Goal: Task Accomplishment & Management: Manage account settings

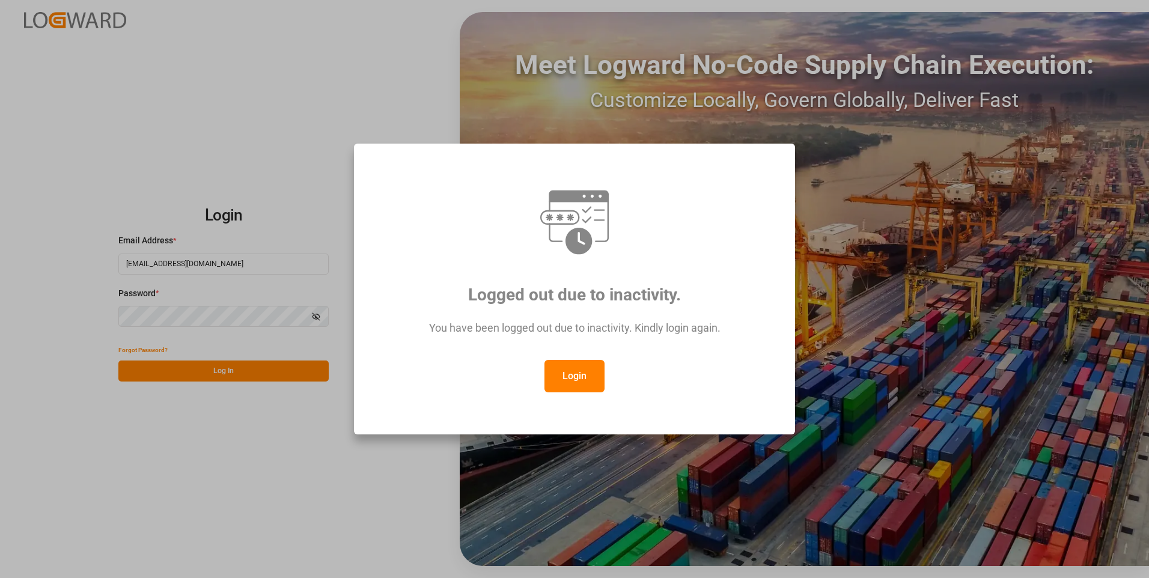
click at [236, 370] on div "Logged out due to inactivity. You have been logged out due to inactivity. Kindl…" at bounding box center [574, 289] width 1149 height 578
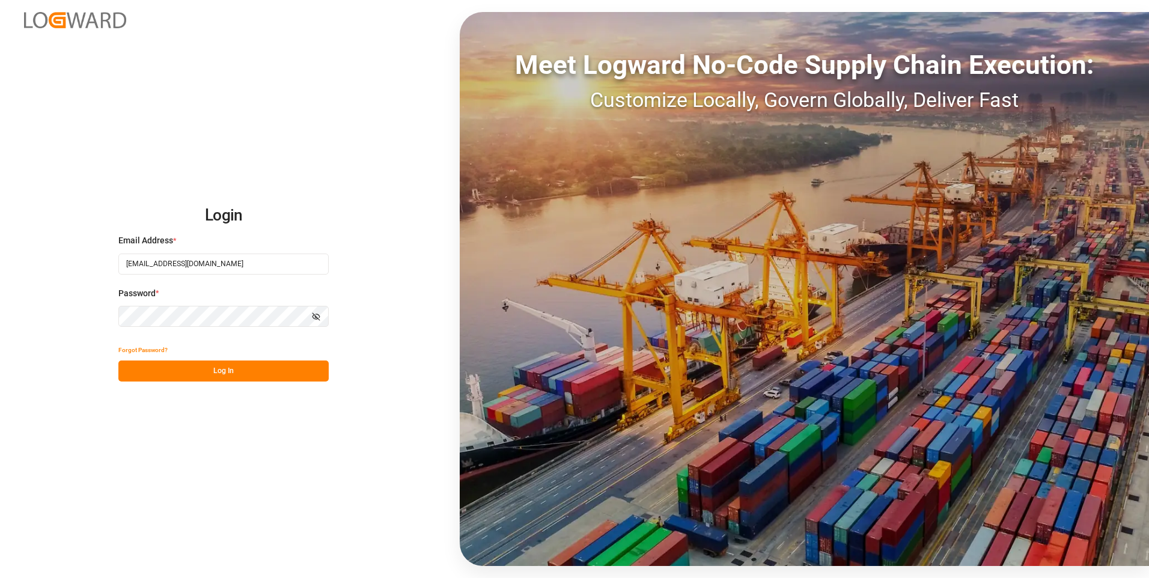
click at [236, 370] on button "Log In" at bounding box center [223, 371] width 210 height 21
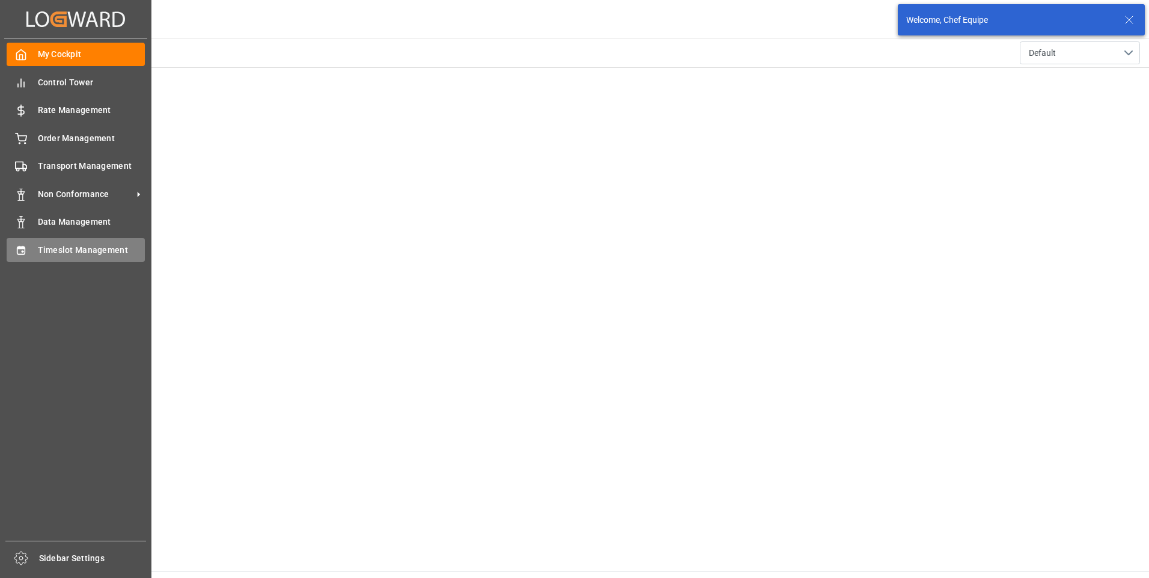
click at [63, 253] on span "Timeslot Management" at bounding box center [92, 250] width 108 height 13
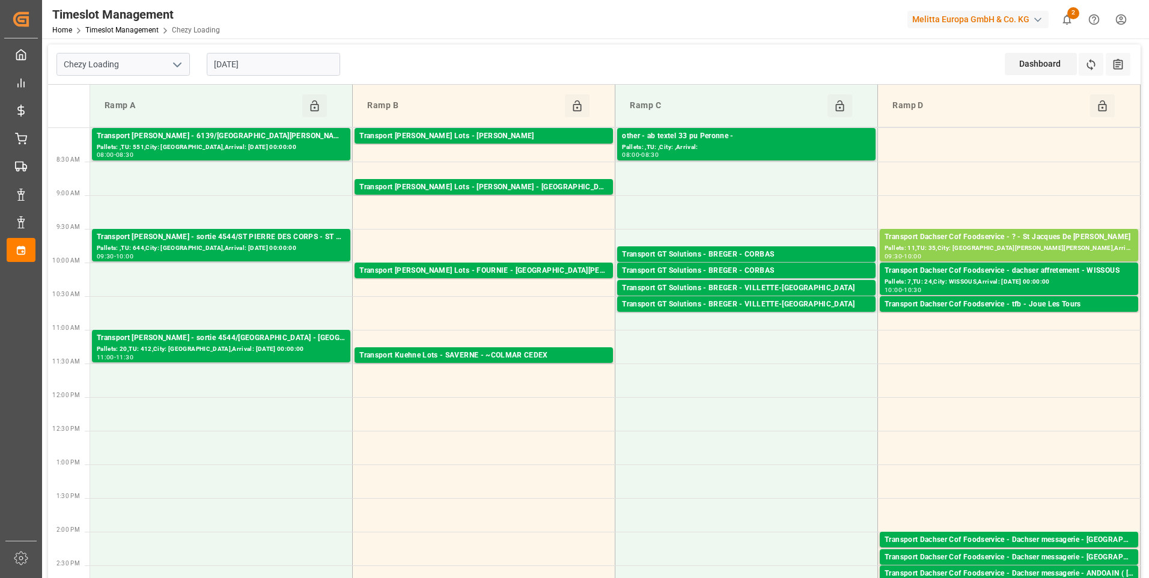
click at [177, 64] on icon "open menu" at bounding box center [177, 65] width 14 height 14
click at [117, 115] on div "Chezy Unloading" at bounding box center [123, 118] width 132 height 27
type input "Chezy Unloading"
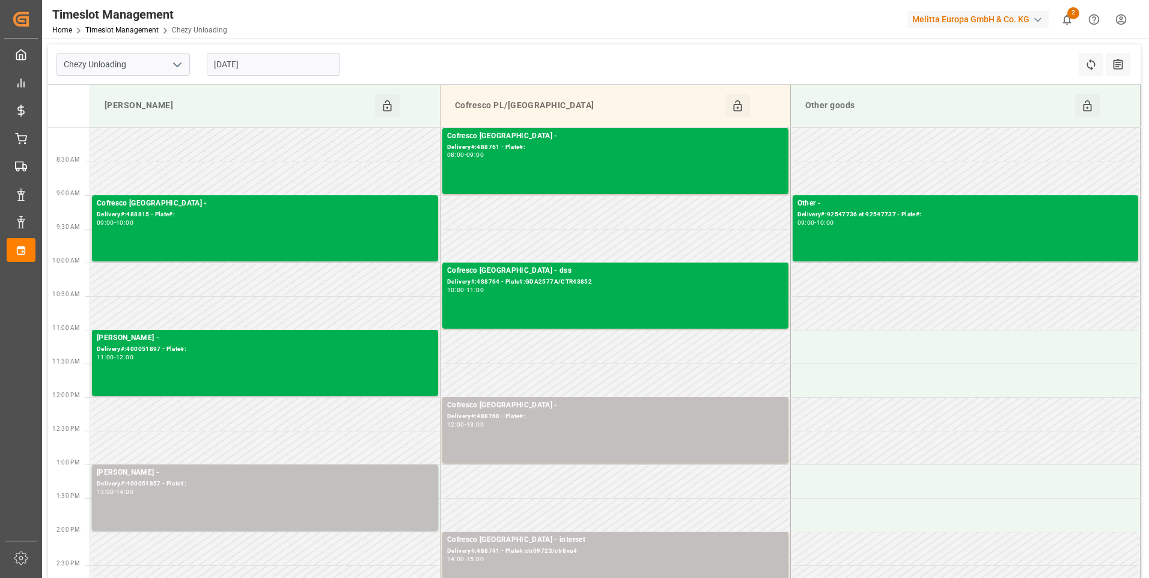
click at [263, 59] on input "[DATE]" at bounding box center [273, 64] width 133 height 23
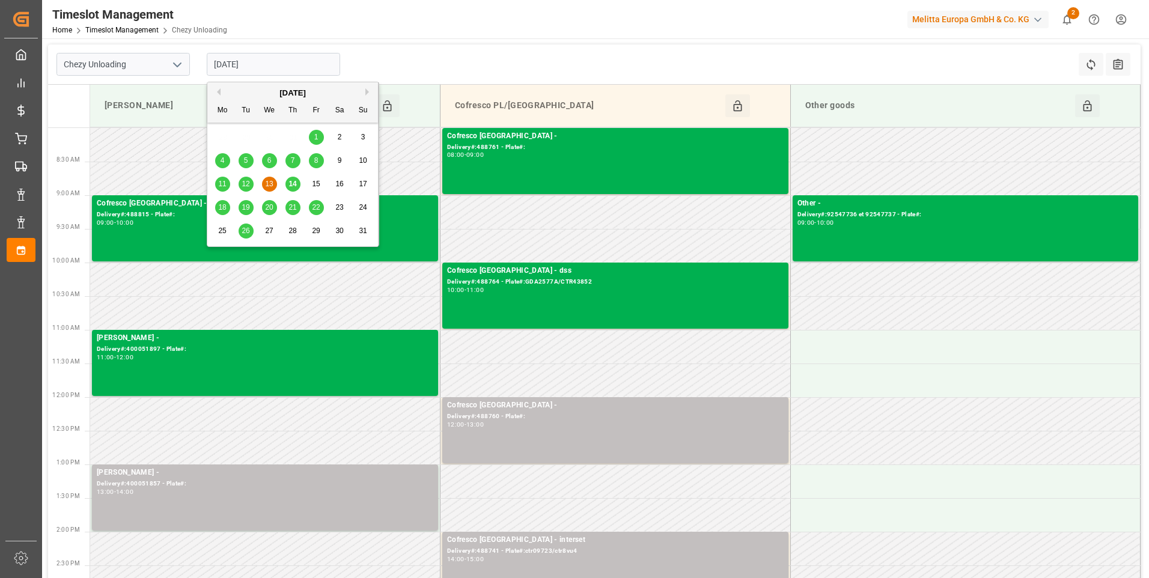
click at [293, 184] on span "14" at bounding box center [292, 184] width 8 height 8
type input "[DATE]"
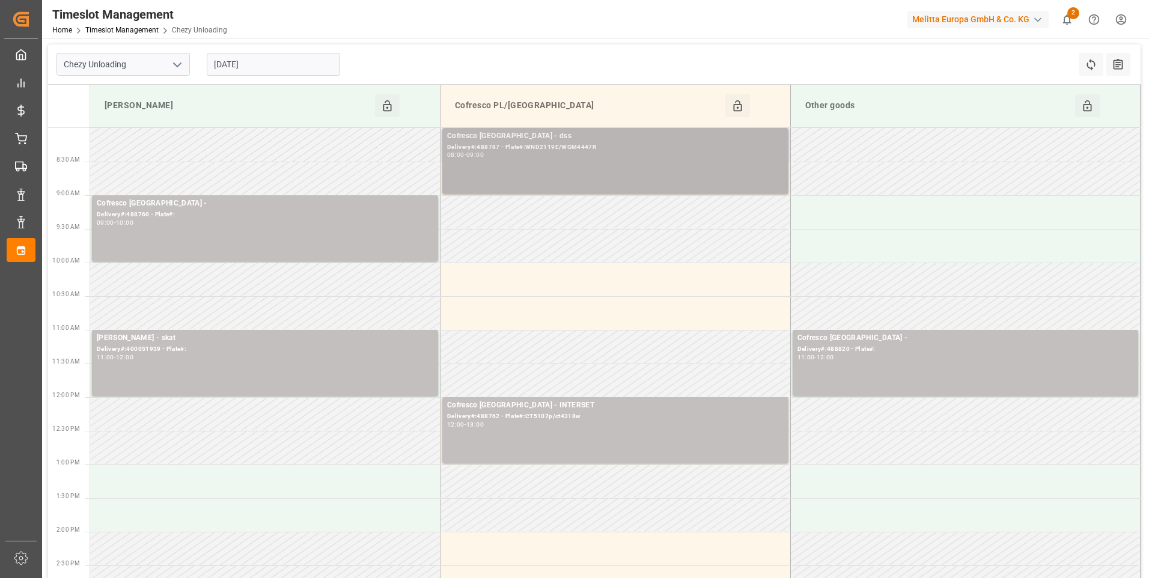
click at [566, 144] on div "Delivery#:488787 - Plate#:WND2119E/WGM4447R" at bounding box center [615, 147] width 337 height 10
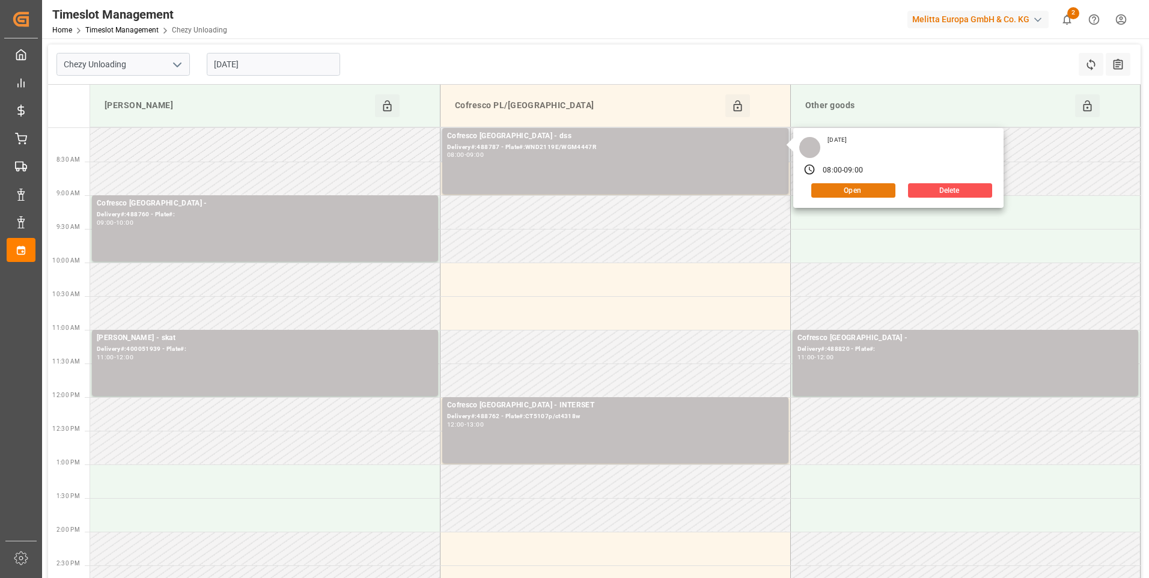
click at [852, 187] on button "Open" at bounding box center [853, 190] width 84 height 14
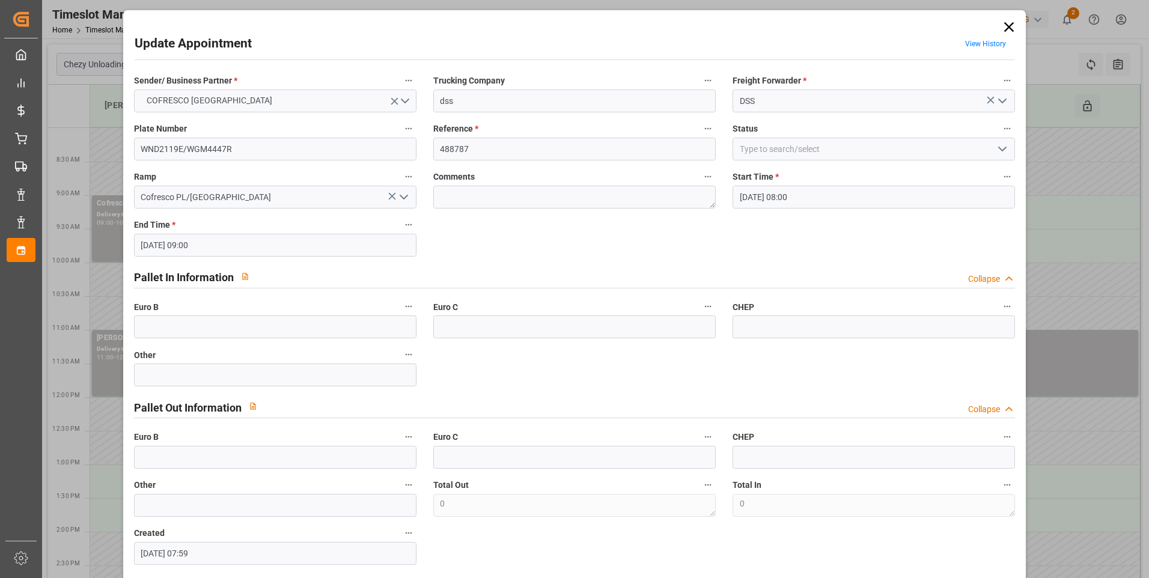
click at [1000, 147] on icon "open menu" at bounding box center [1002, 149] width 14 height 14
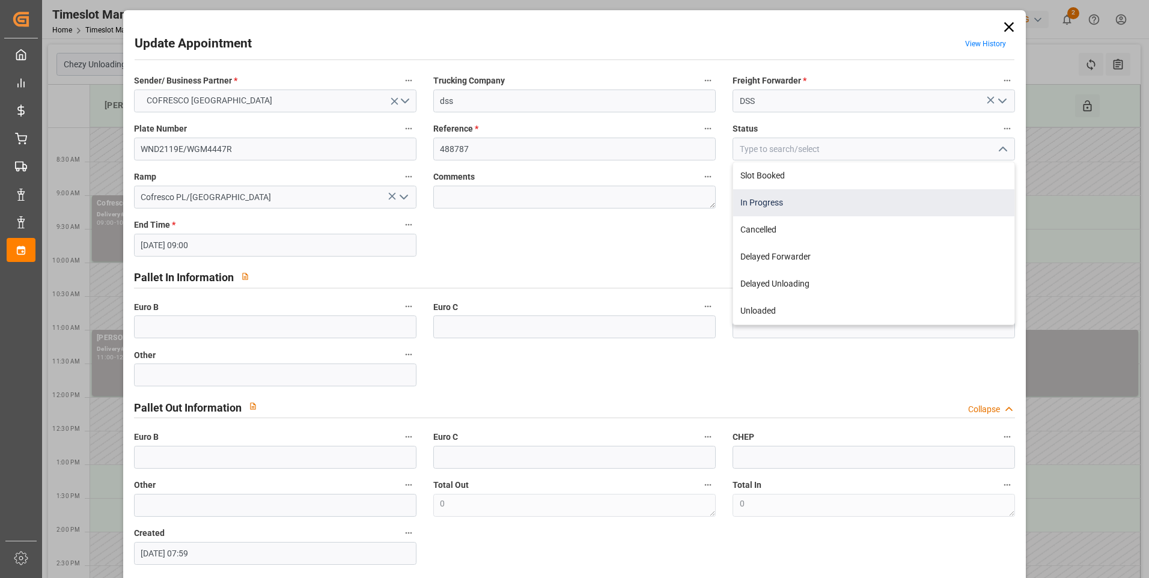
click at [776, 206] on div "In Progress" at bounding box center [873, 202] width 281 height 27
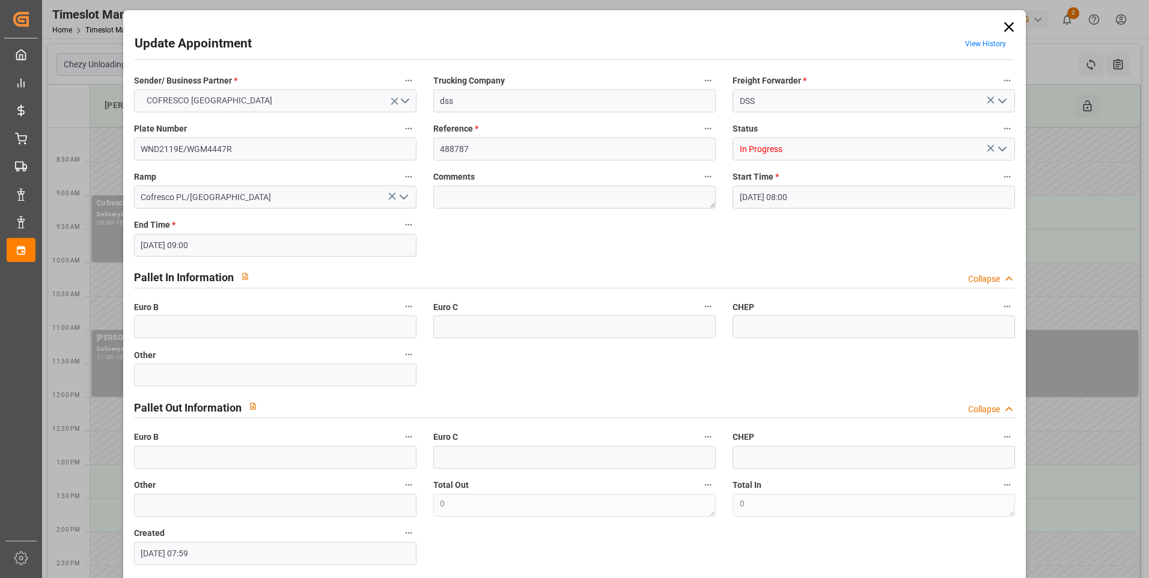
type input "In Progress"
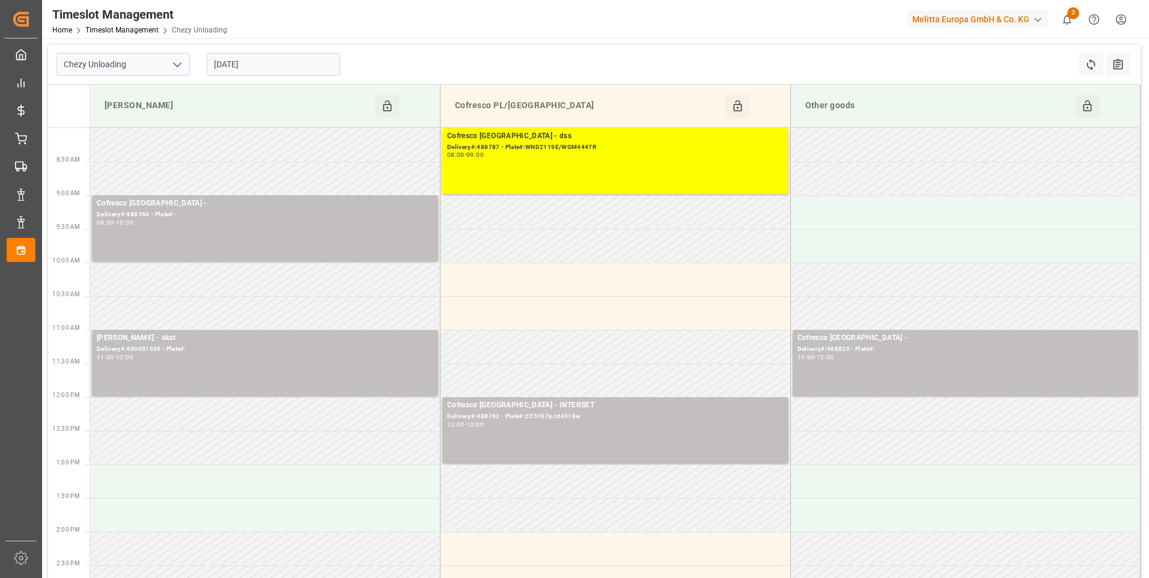
click at [266, 61] on input "[DATE]" at bounding box center [273, 64] width 133 height 23
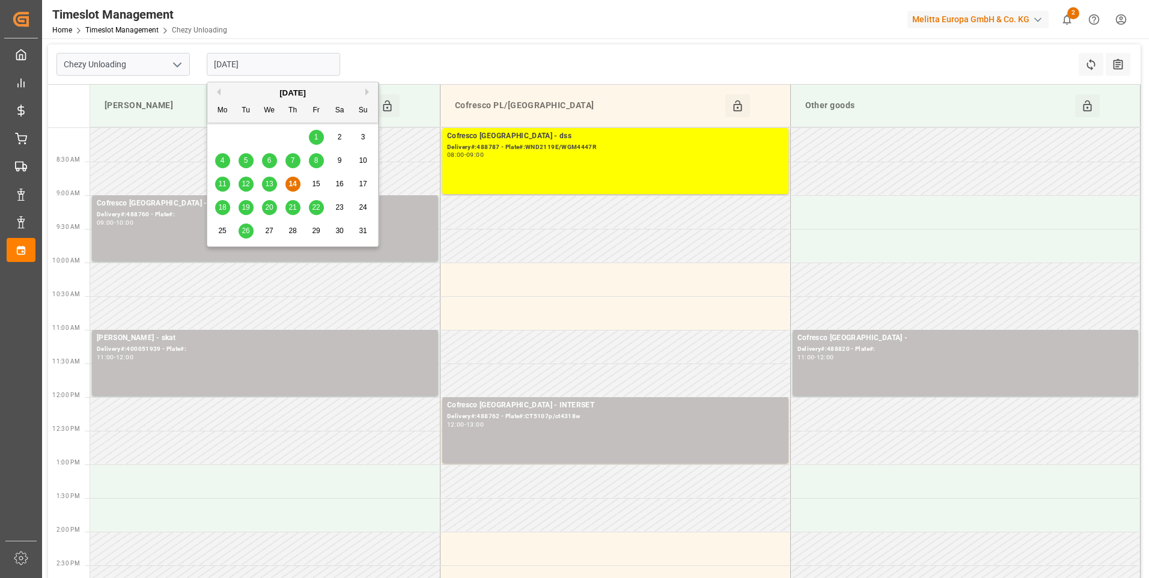
click at [174, 58] on icon "open menu" at bounding box center [177, 65] width 14 height 14
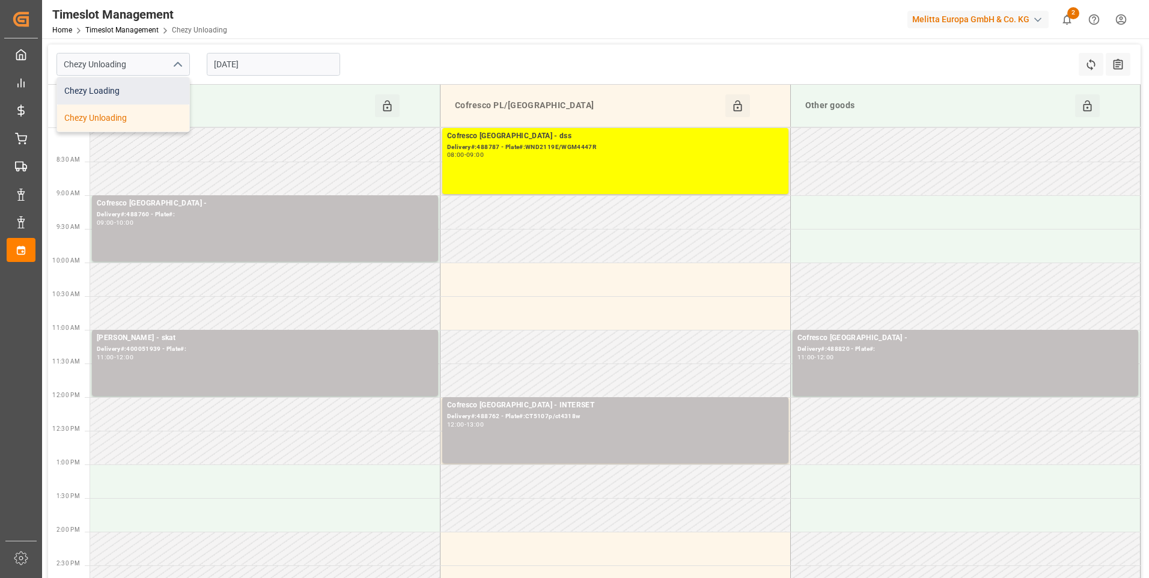
click at [131, 96] on div "Chezy Loading" at bounding box center [123, 91] width 132 height 27
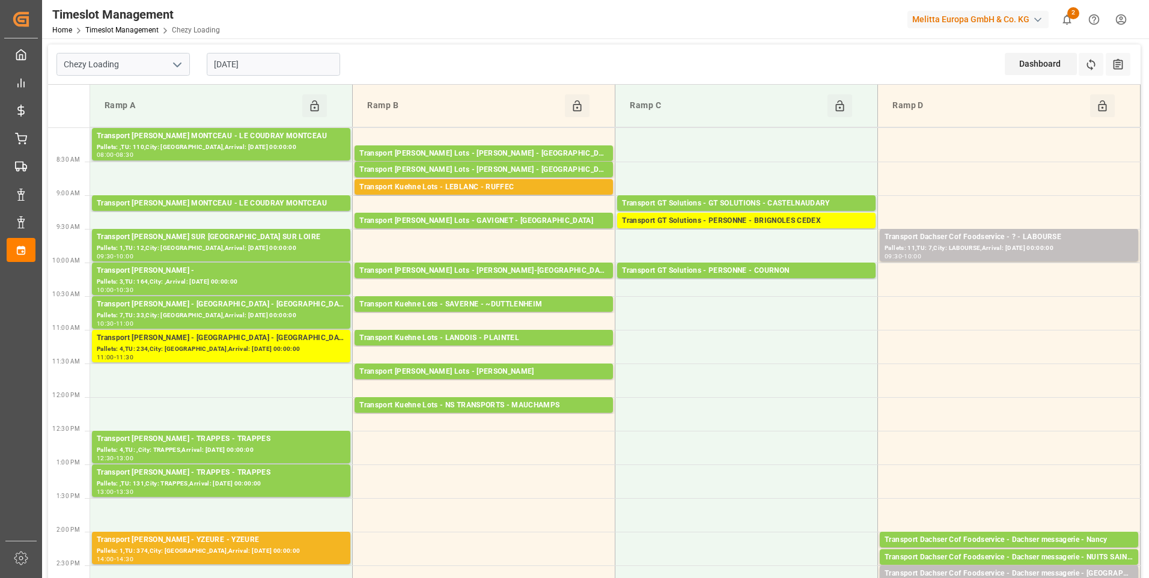
click at [176, 62] on icon "open menu" at bounding box center [177, 65] width 14 height 14
click at [130, 116] on div "Chezy Unloading" at bounding box center [123, 118] width 132 height 27
type input "Chezy Unloading"
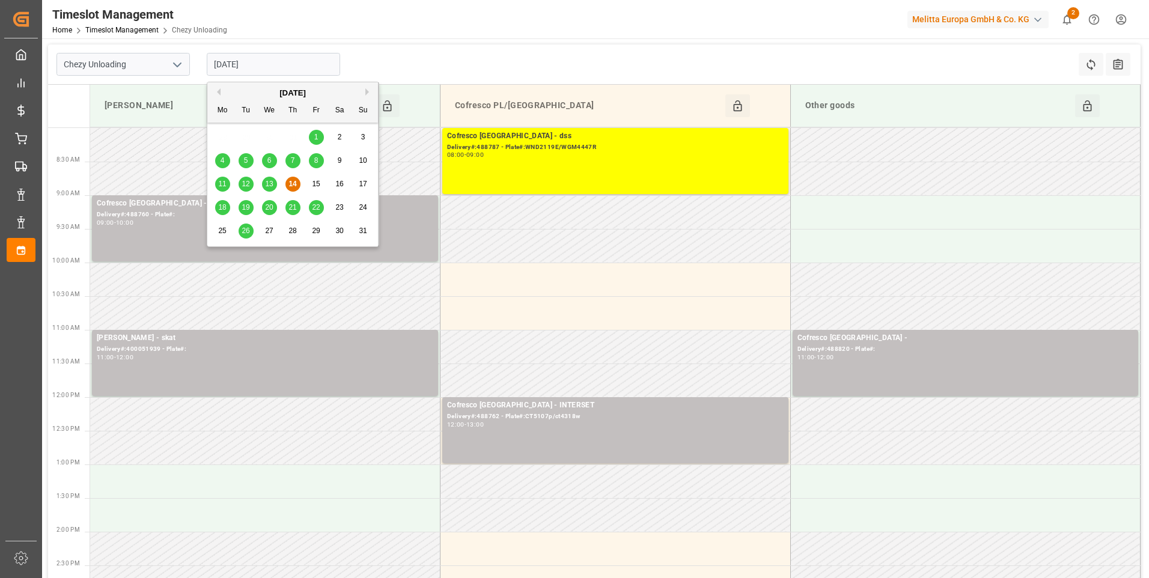
click at [280, 66] on input "[DATE]" at bounding box center [273, 64] width 133 height 23
click at [272, 186] on span "13" at bounding box center [269, 184] width 8 height 8
type input "[DATE]"
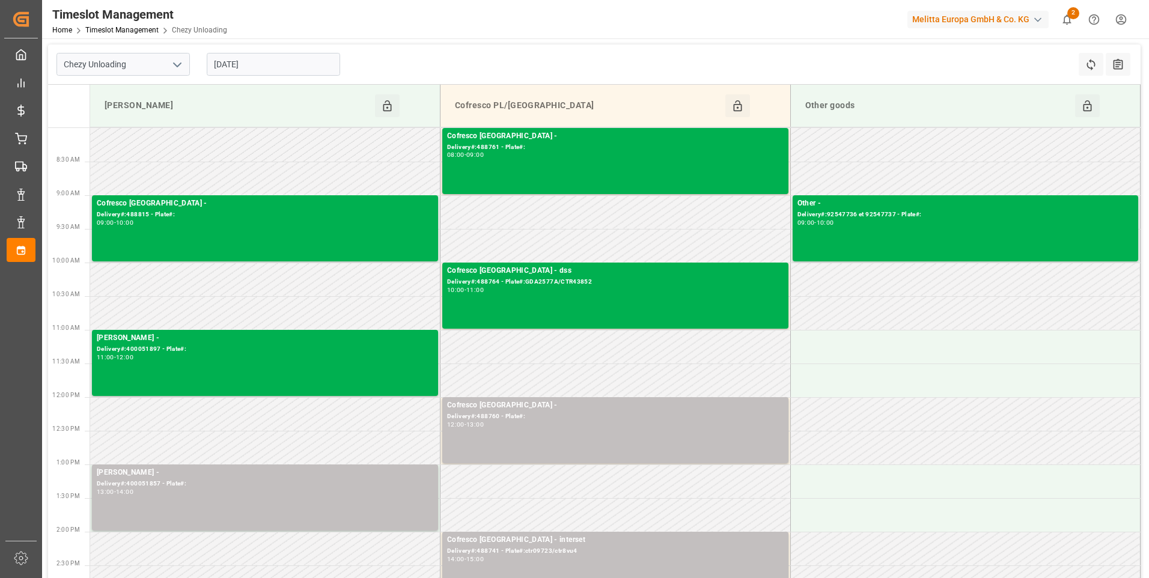
click at [176, 62] on icon "open menu" at bounding box center [177, 65] width 14 height 14
click at [113, 90] on div "Chezy Loading" at bounding box center [123, 91] width 132 height 27
type input "Chezy Loading"
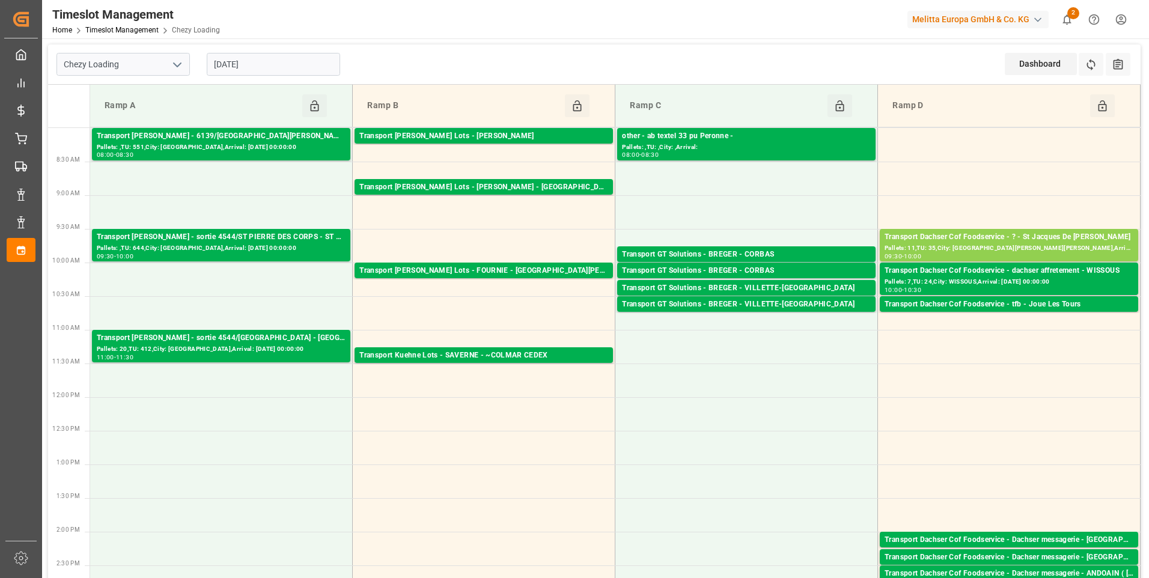
click at [302, 55] on input "[DATE]" at bounding box center [273, 64] width 133 height 23
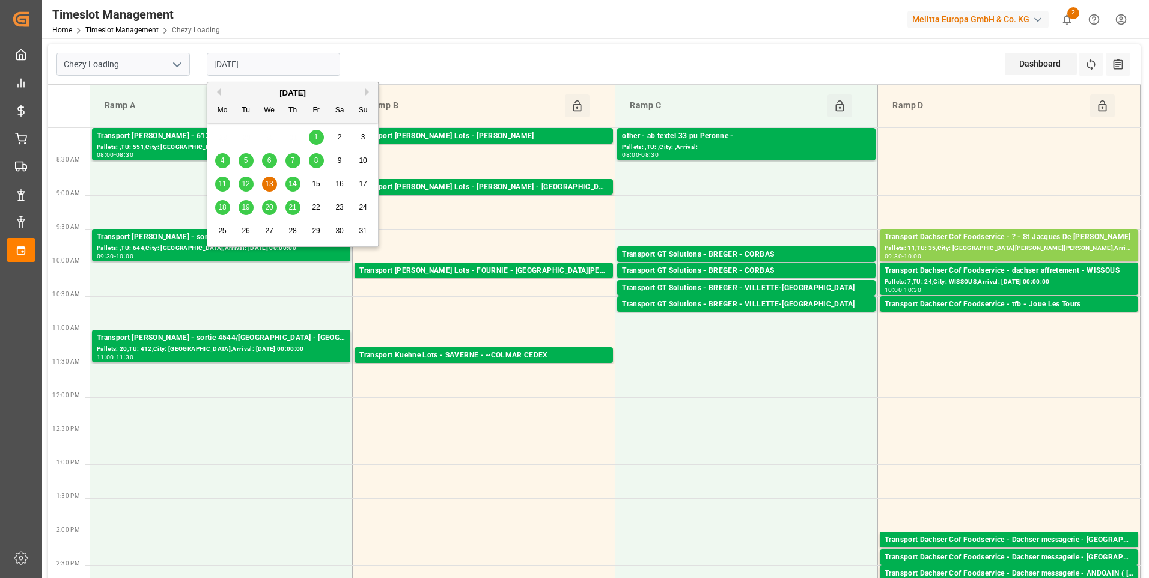
click at [293, 187] on span "14" at bounding box center [292, 184] width 8 height 8
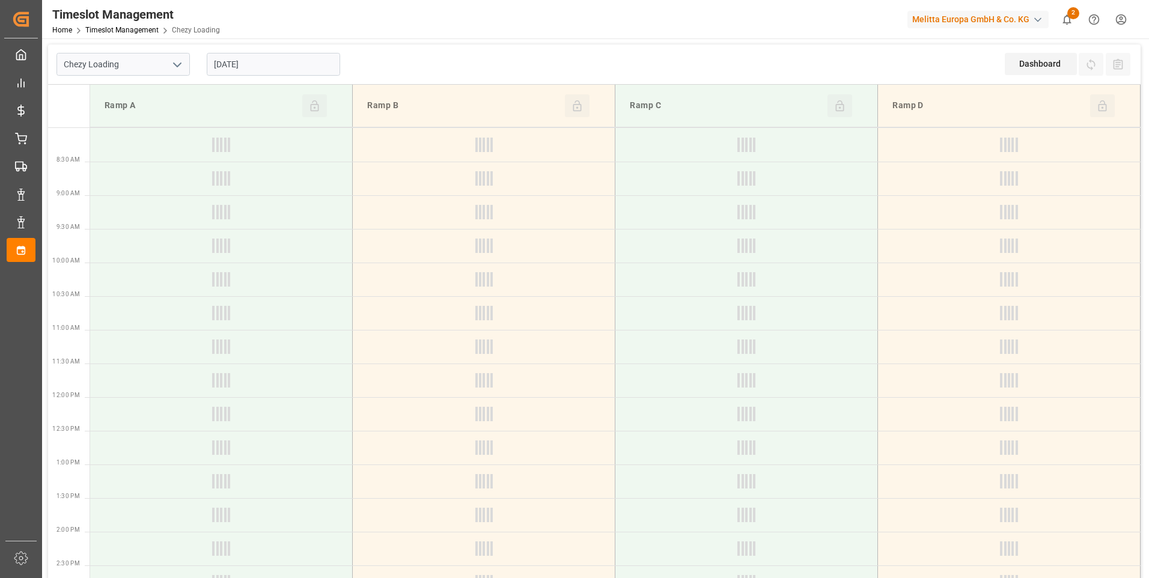
type input "[DATE]"
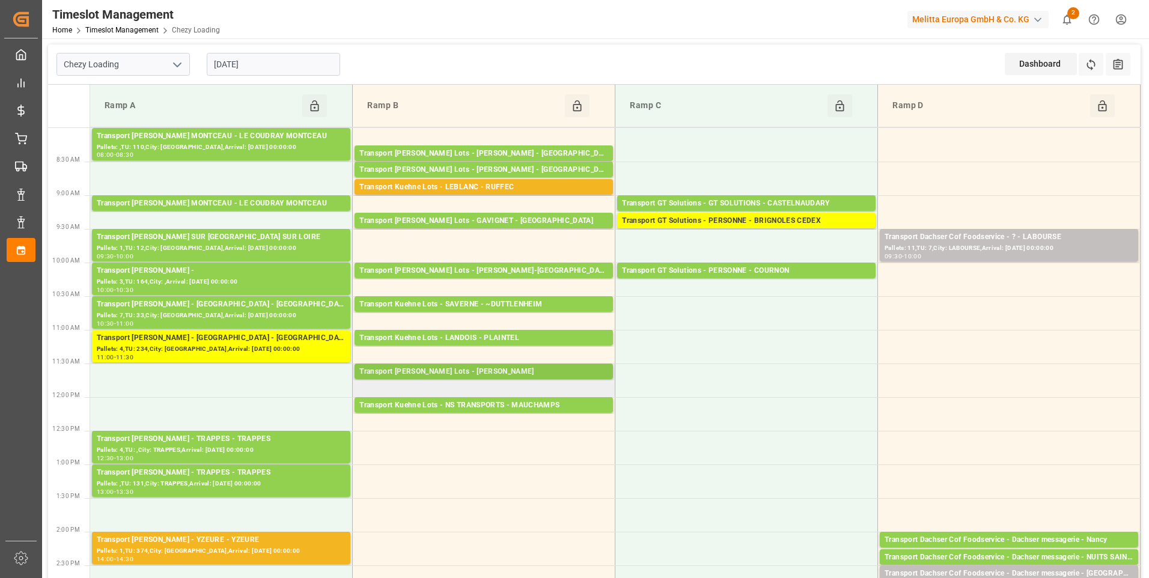
click at [526, 374] on div "Transport [PERSON_NAME] Lots - [PERSON_NAME]" at bounding box center [483, 372] width 249 height 12
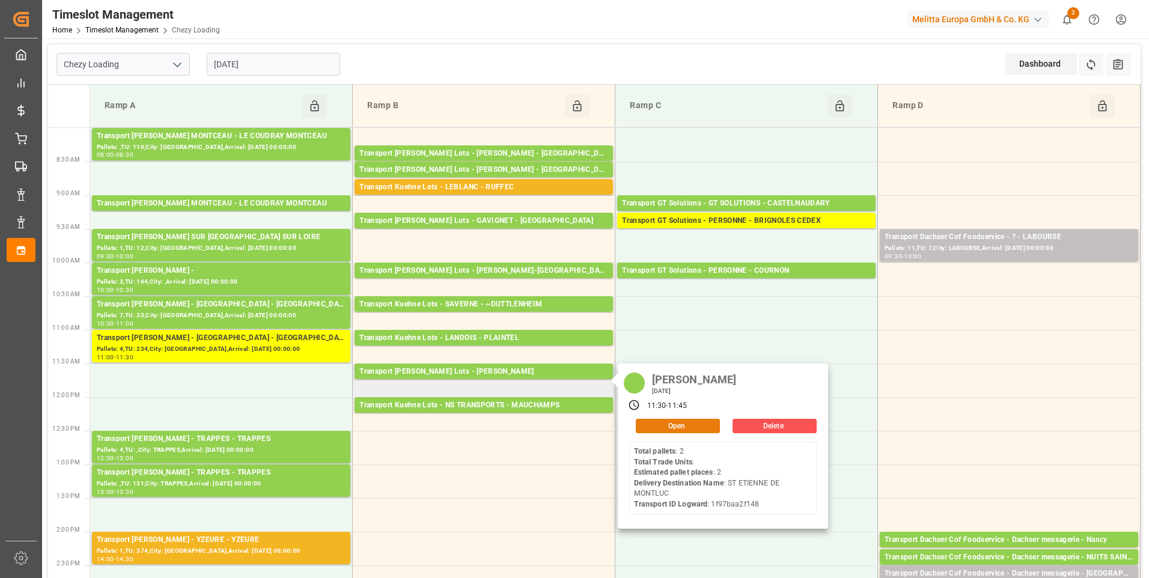
click at [674, 427] on button "Open" at bounding box center [678, 426] width 84 height 14
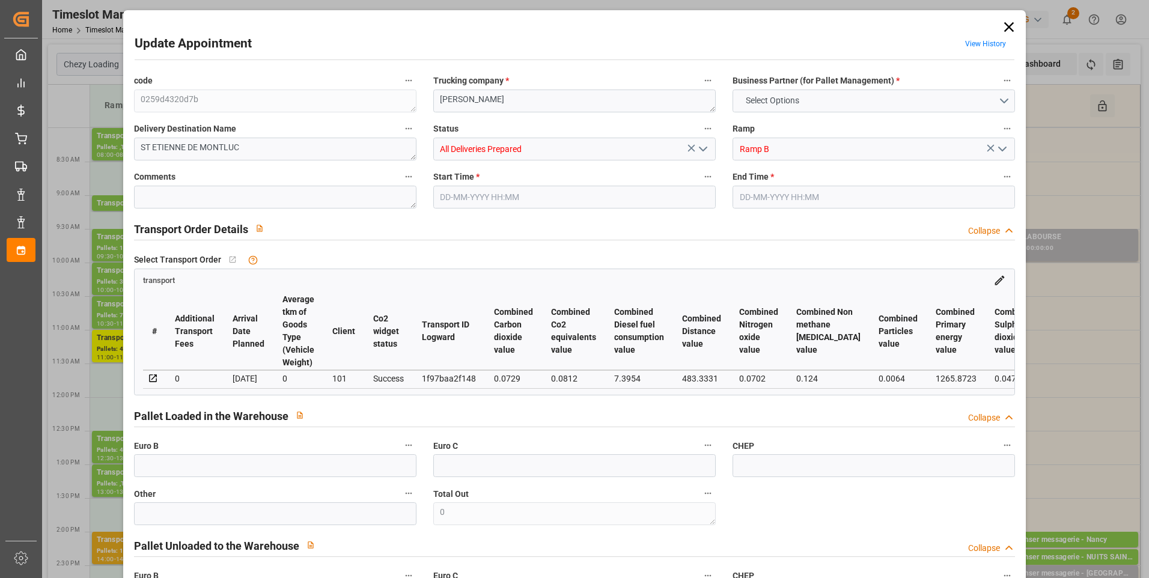
type input "2"
type input "184"
type input "0"
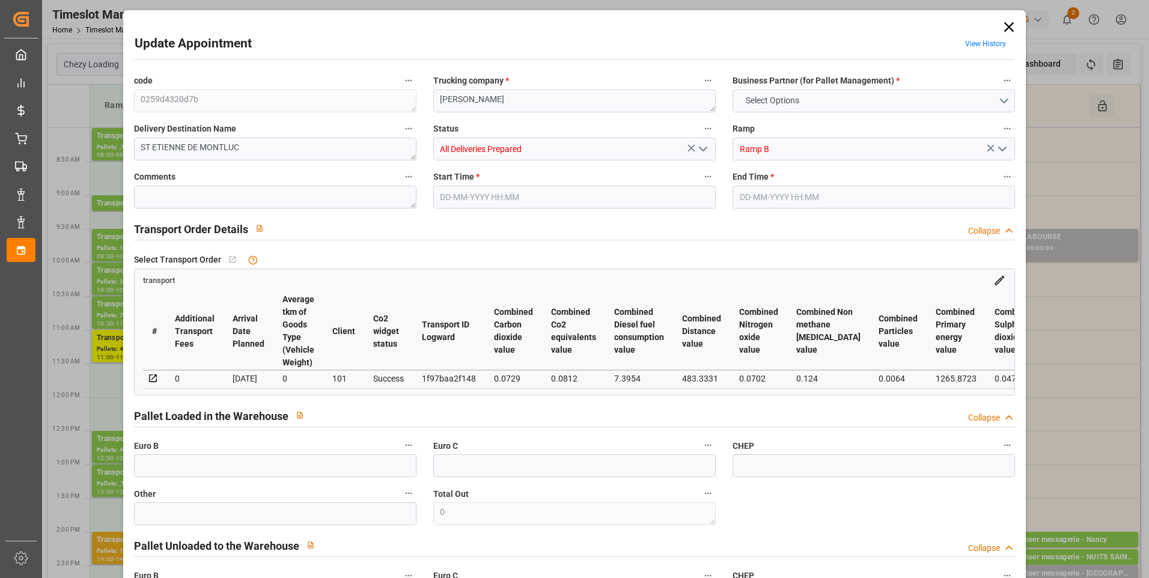
type input "184"
type input "0"
type input "236.718"
type input "364"
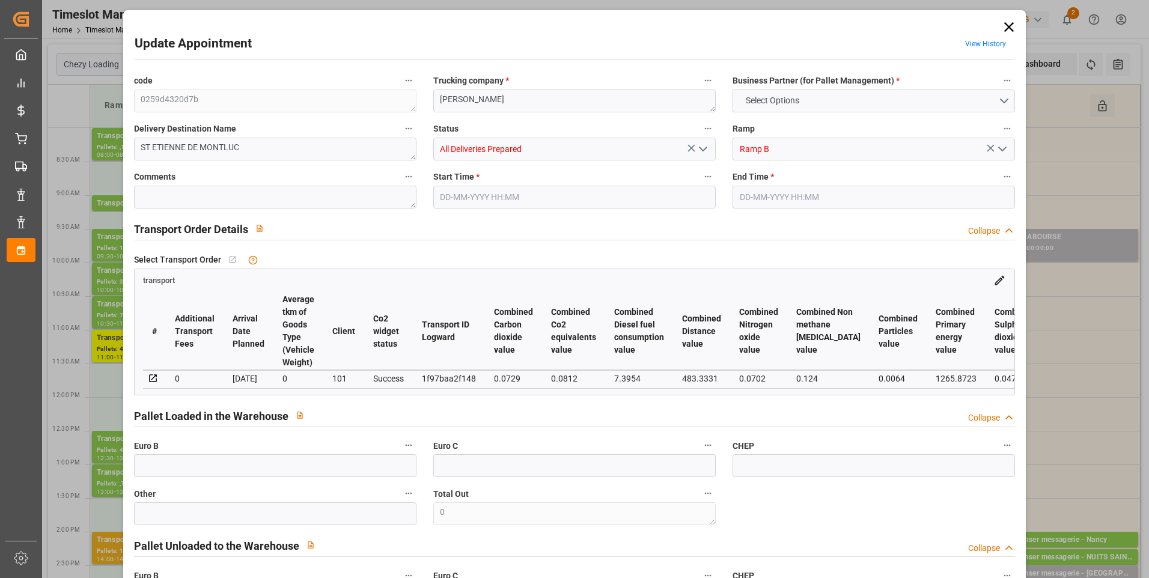
type input "2630.2"
type input "44"
type input "2"
type input "0"
type input "2"
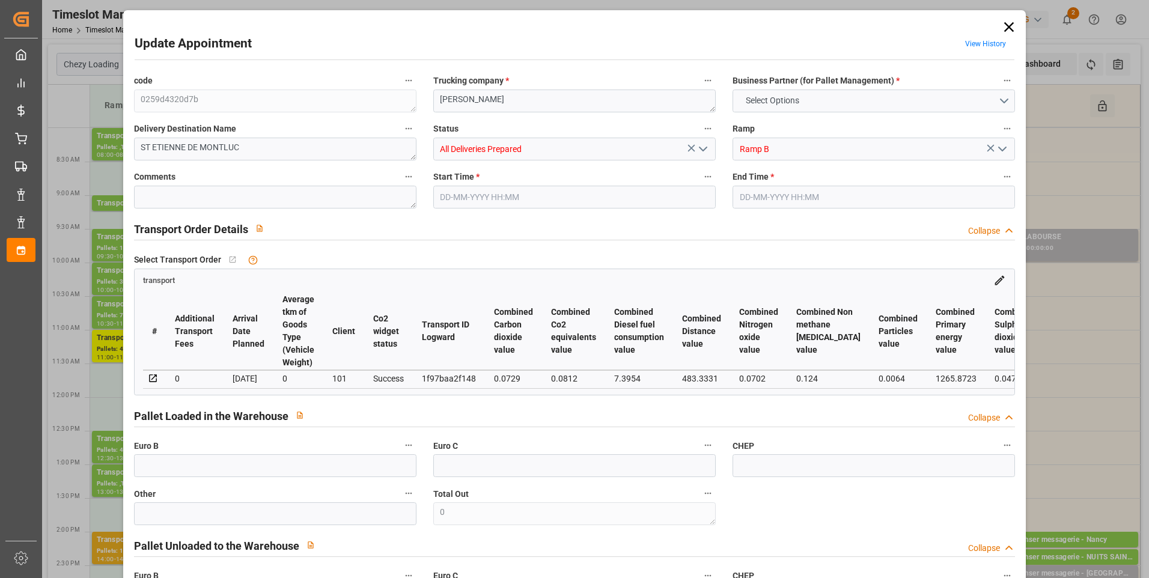
type input "101"
type input "288.786"
type input "0"
type input "4710.8598"
type input "0"
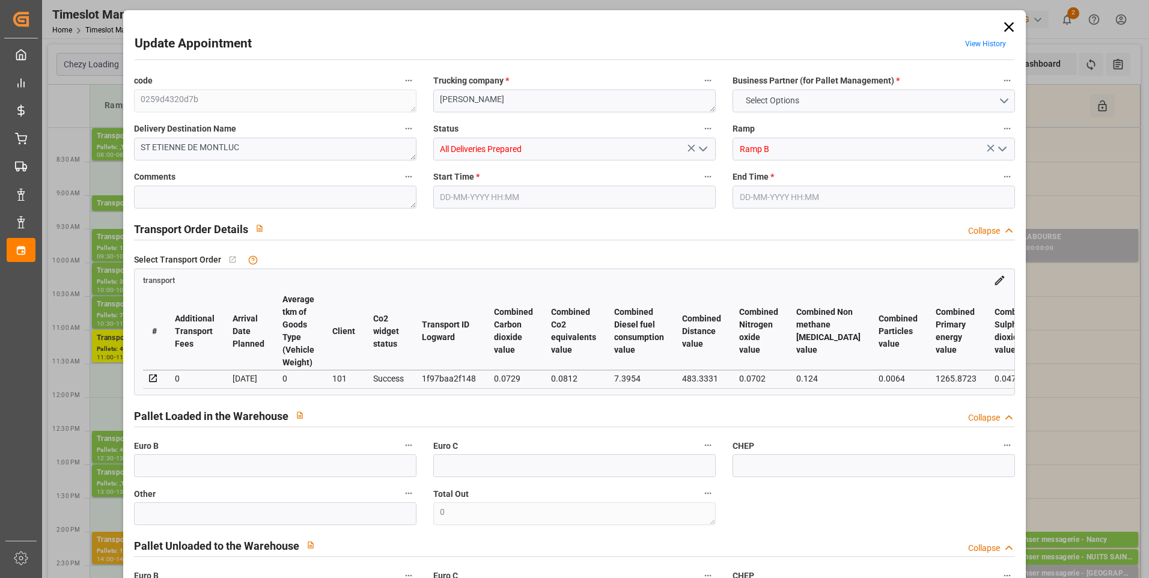
type input "0"
type input "21"
type input "35"
type input "[DATE] 11:30"
type input "[DATE] 11:45"
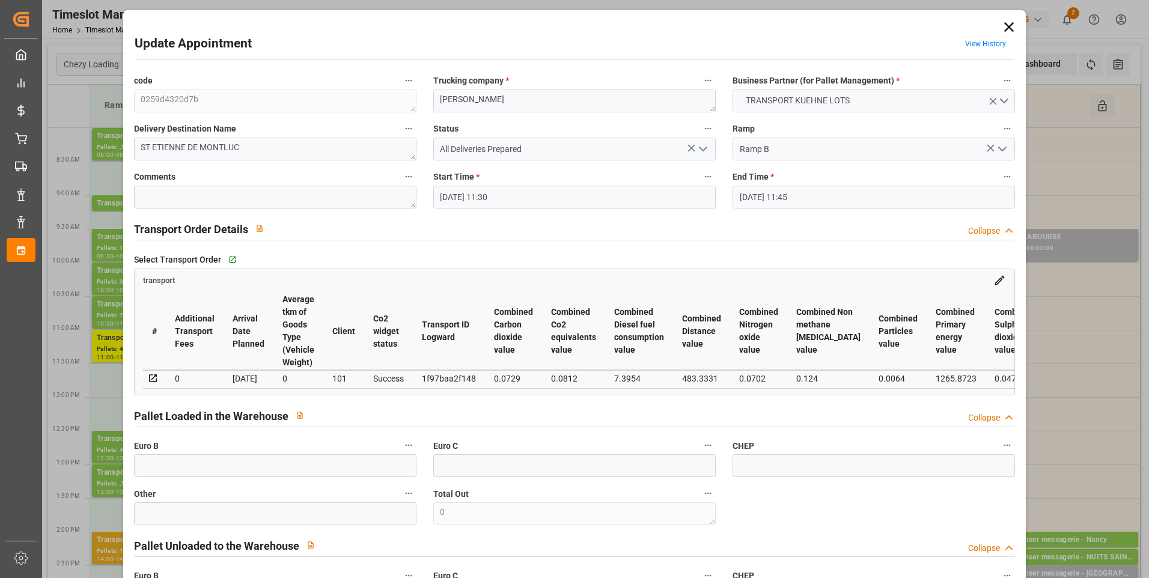
type input "[DATE] 14:58"
type input "[DATE] 12:32"
type input "[DATE]"
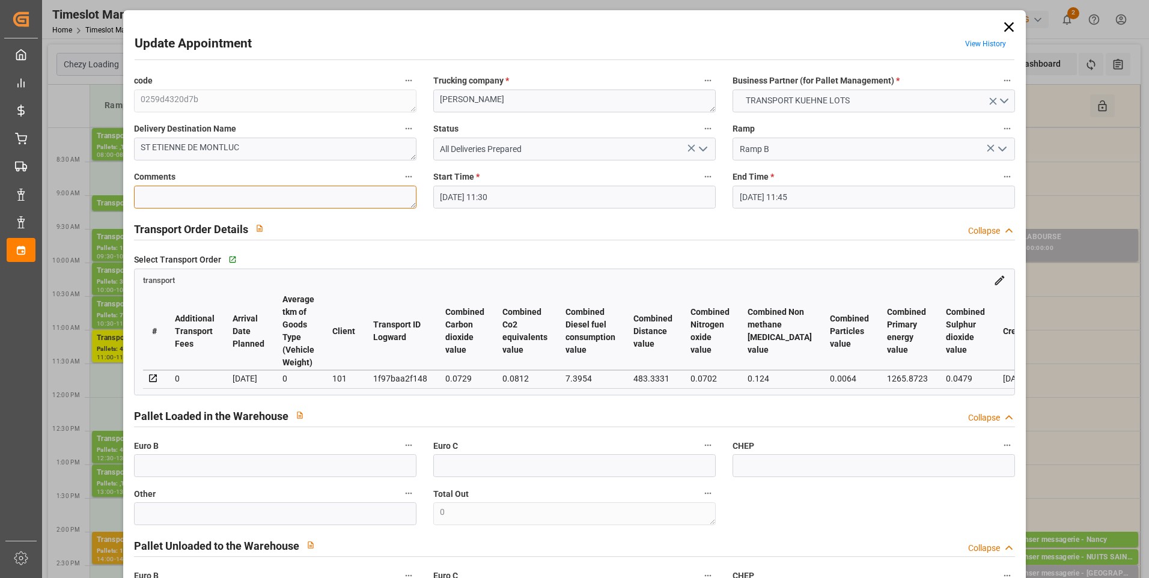
click at [168, 194] on textarea at bounding box center [275, 197] width 282 height 23
type textarea "ludo 2"
click at [702, 147] on icon "open menu" at bounding box center [703, 149] width 14 height 14
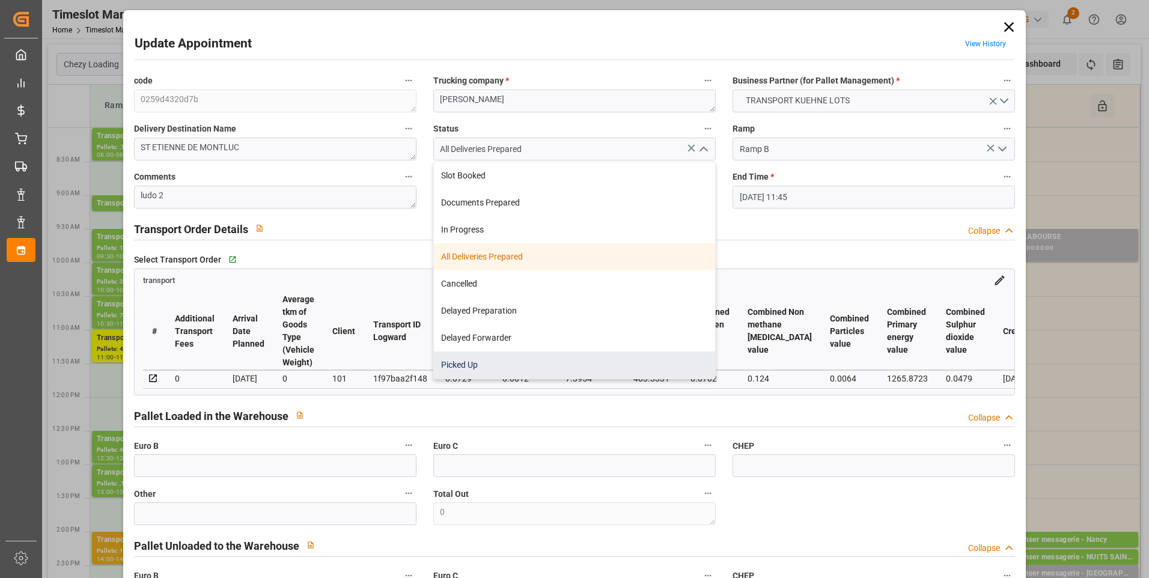
click at [475, 365] on div "Picked Up" at bounding box center [574, 365] width 281 height 27
type input "Picked Up"
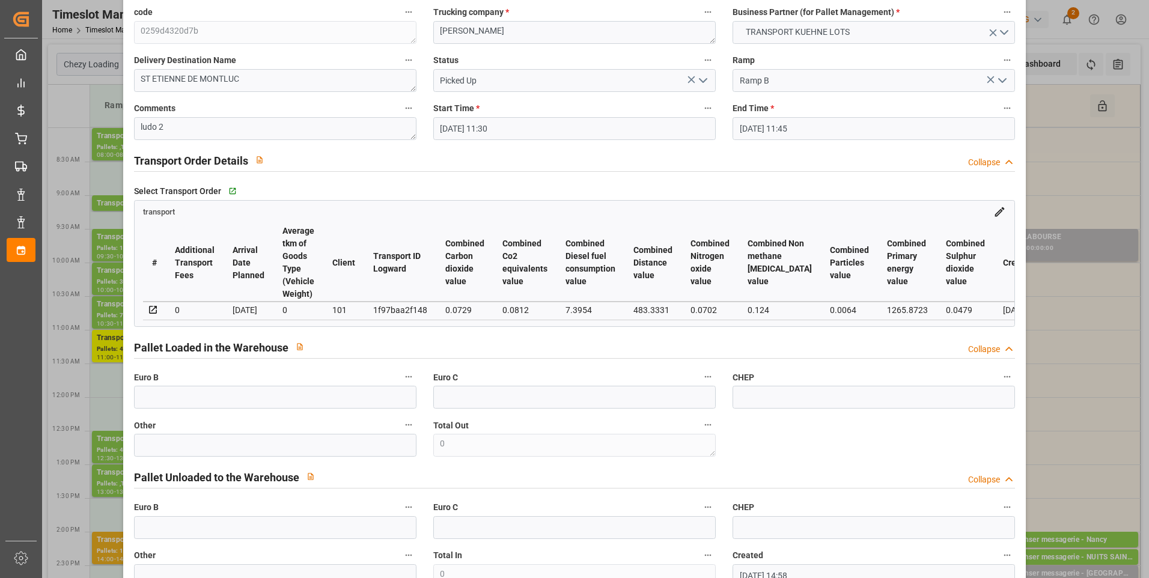
scroll to position [240, 0]
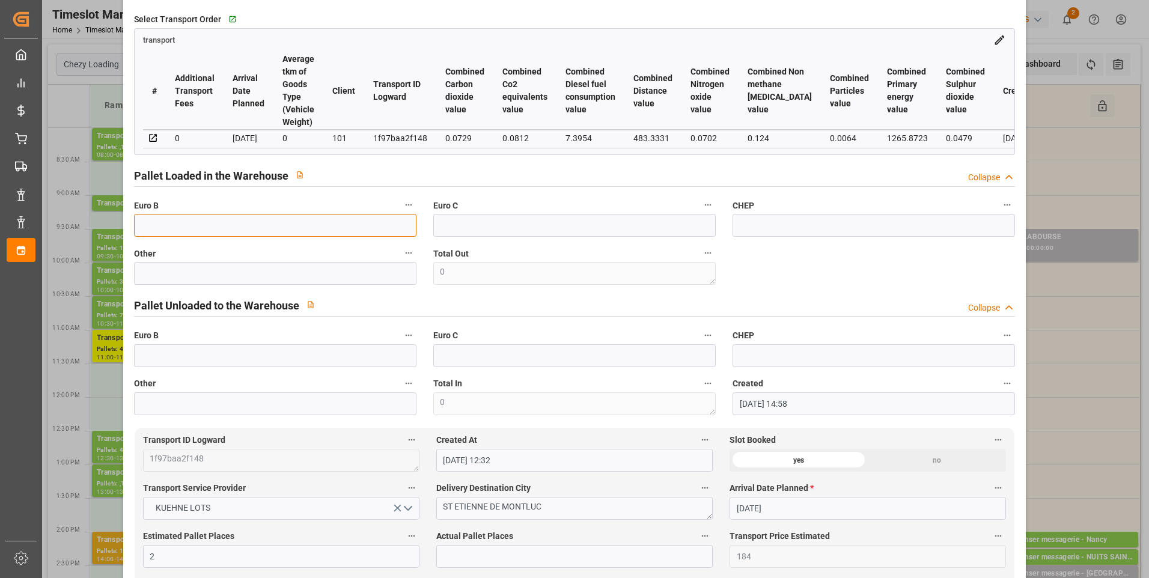
click at [148, 228] on input "text" at bounding box center [275, 225] width 282 height 23
type input "2"
click at [808, 283] on div "code 0259d4320d7b Trucking company * ANTOINE Business Partner (for Pallet Manag…" at bounding box center [575, 123] width 898 height 591
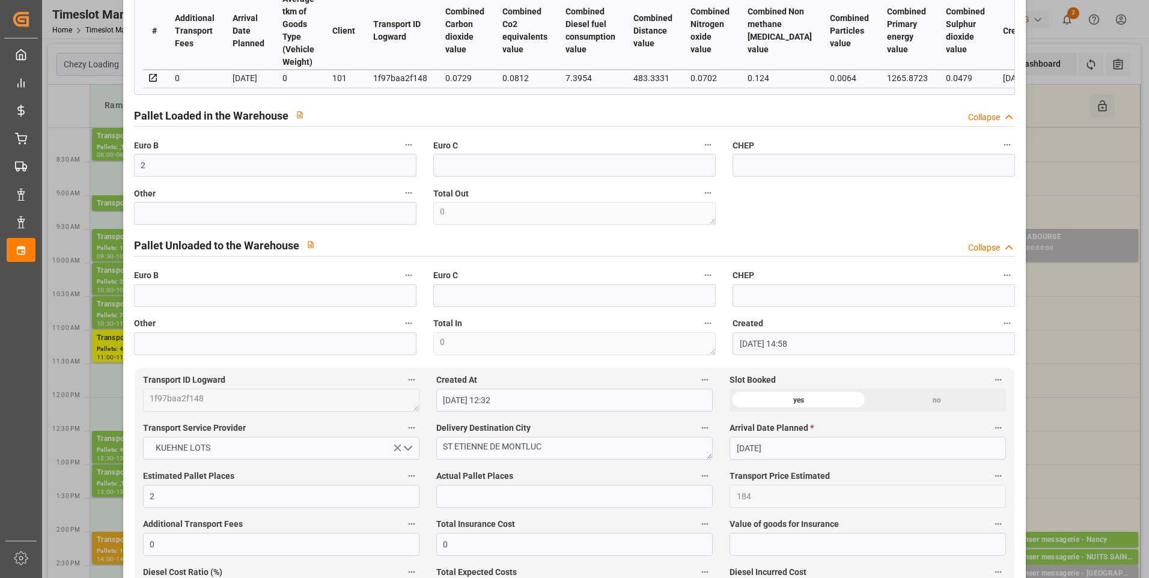
scroll to position [421, 0]
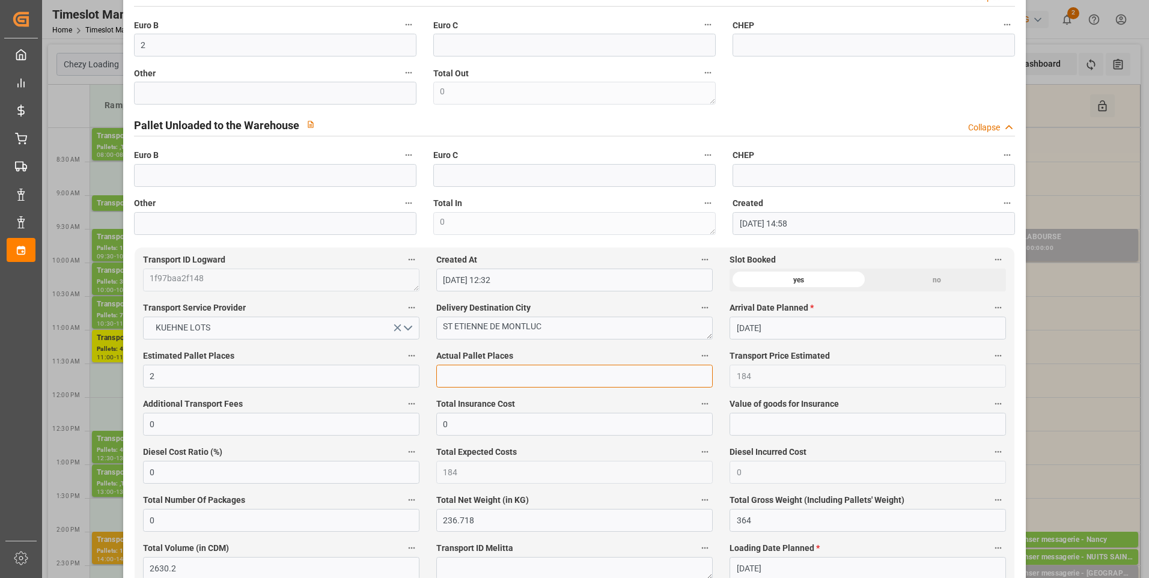
click at [447, 380] on input "text" at bounding box center [574, 376] width 276 height 23
type input "2"
click at [850, 114] on div "Pallet Unloaded to the Warehouse Collapse" at bounding box center [575, 126] width 898 height 34
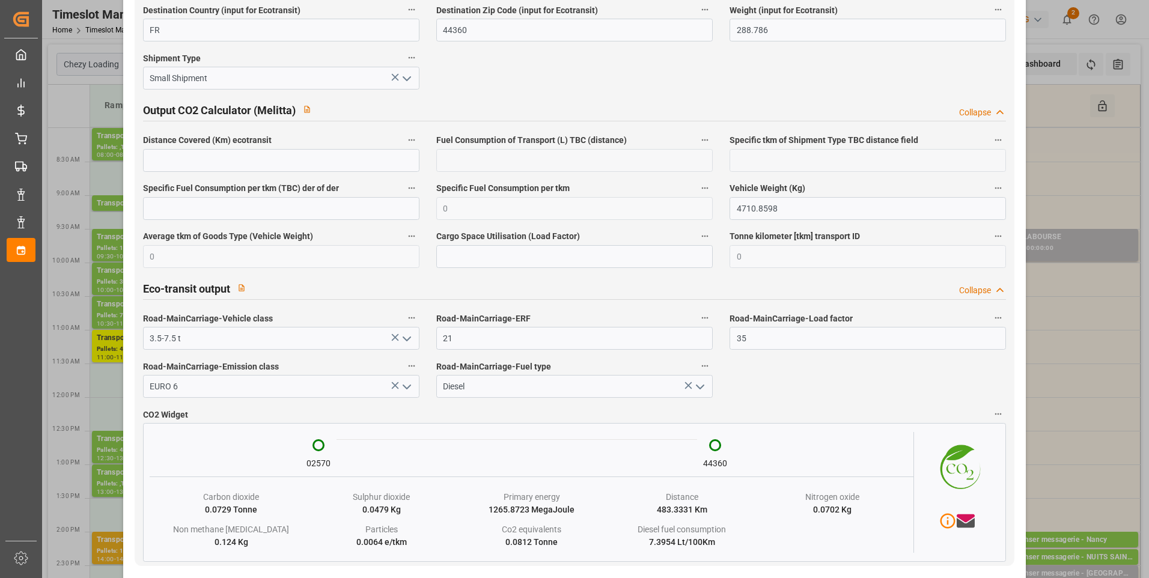
scroll to position [1956, 0]
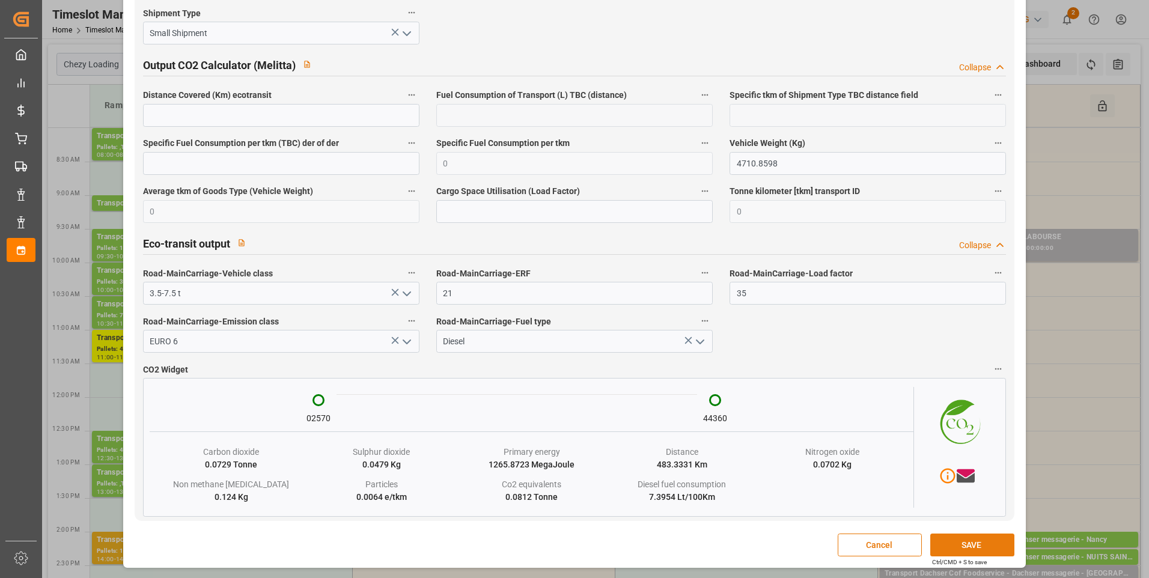
click at [994, 548] on button "SAVE" at bounding box center [972, 545] width 84 height 23
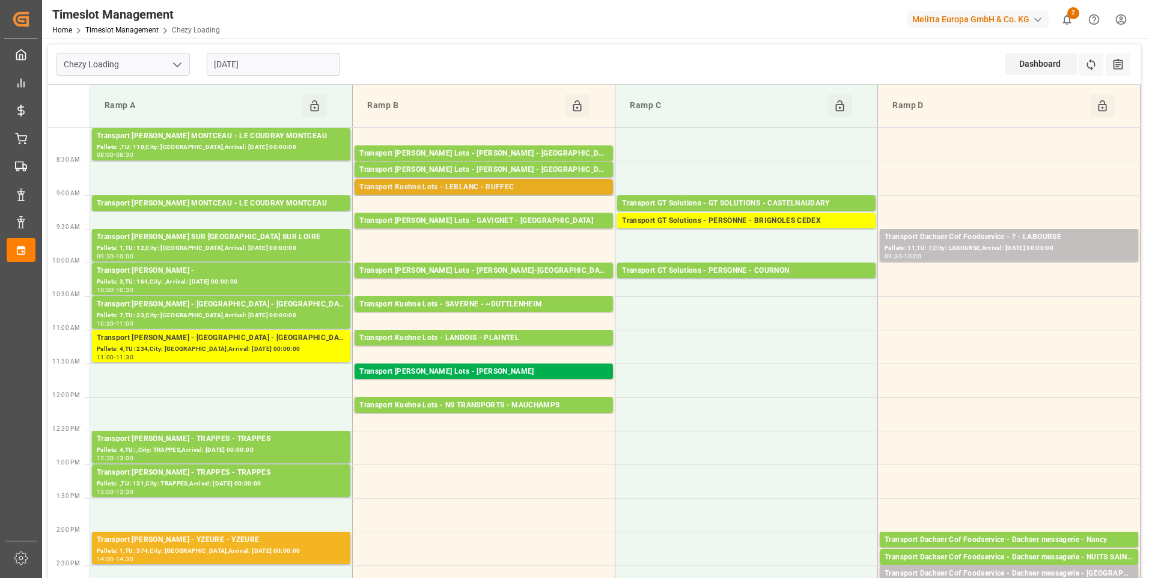
click at [529, 189] on div "Transport Kuehne Lots - LEBLANC - RUFFEC" at bounding box center [483, 187] width 249 height 12
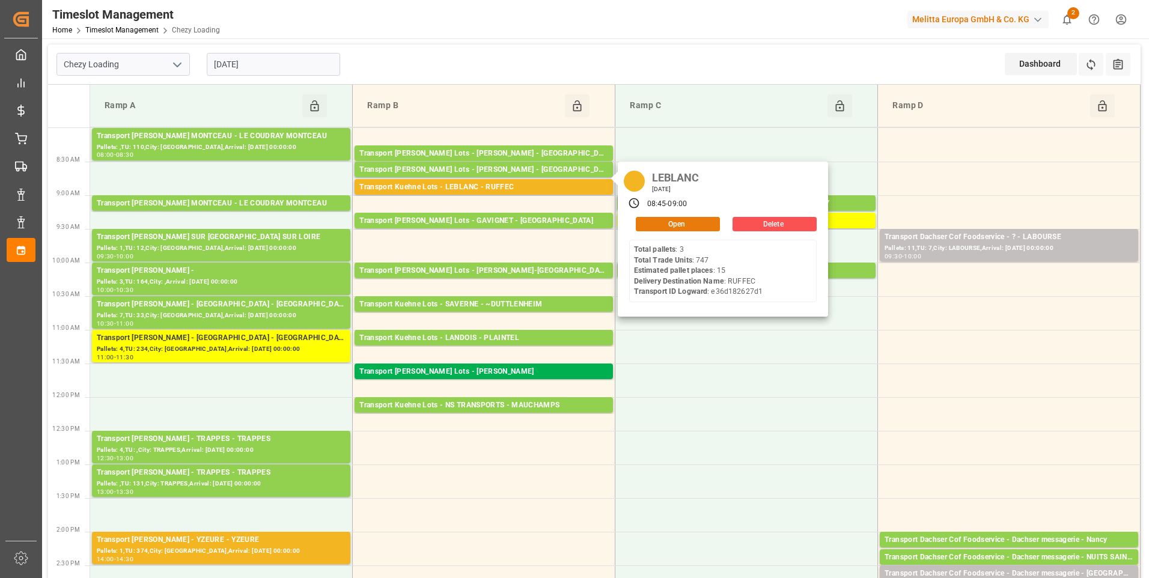
click at [657, 223] on button "Open" at bounding box center [678, 224] width 84 height 14
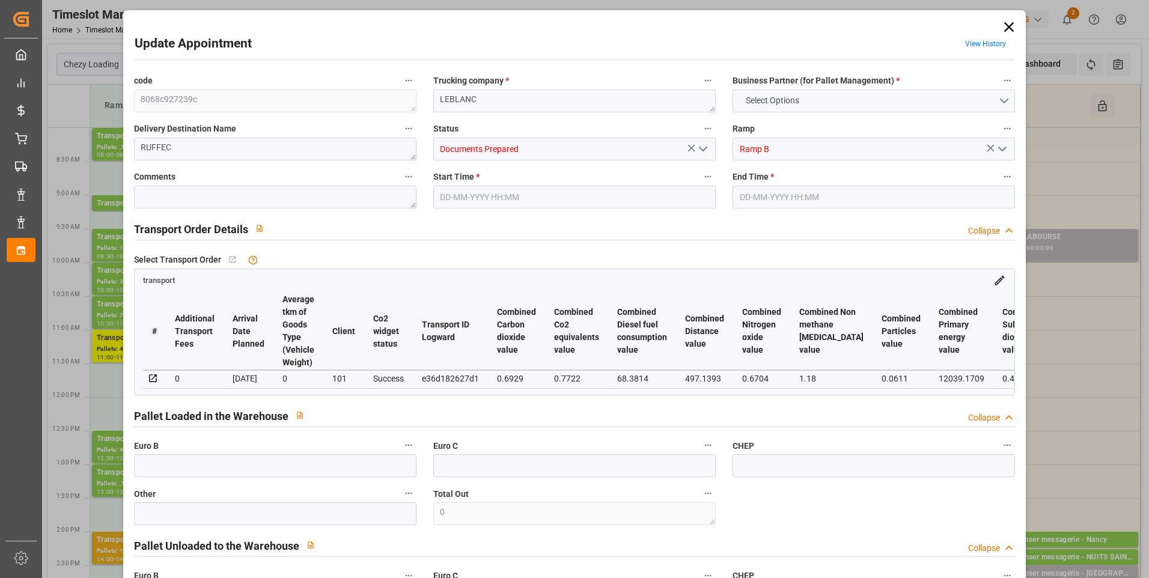
type input "15"
type input "515.52"
type input "0"
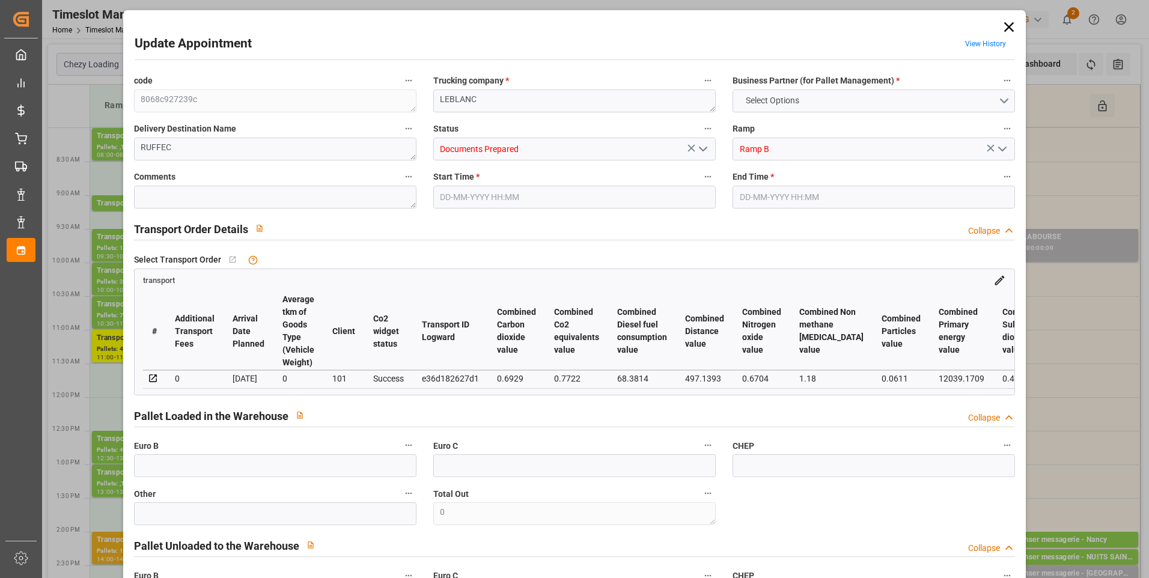
type input "515.52"
type input "0"
type input "2277.595"
type input "4150.158"
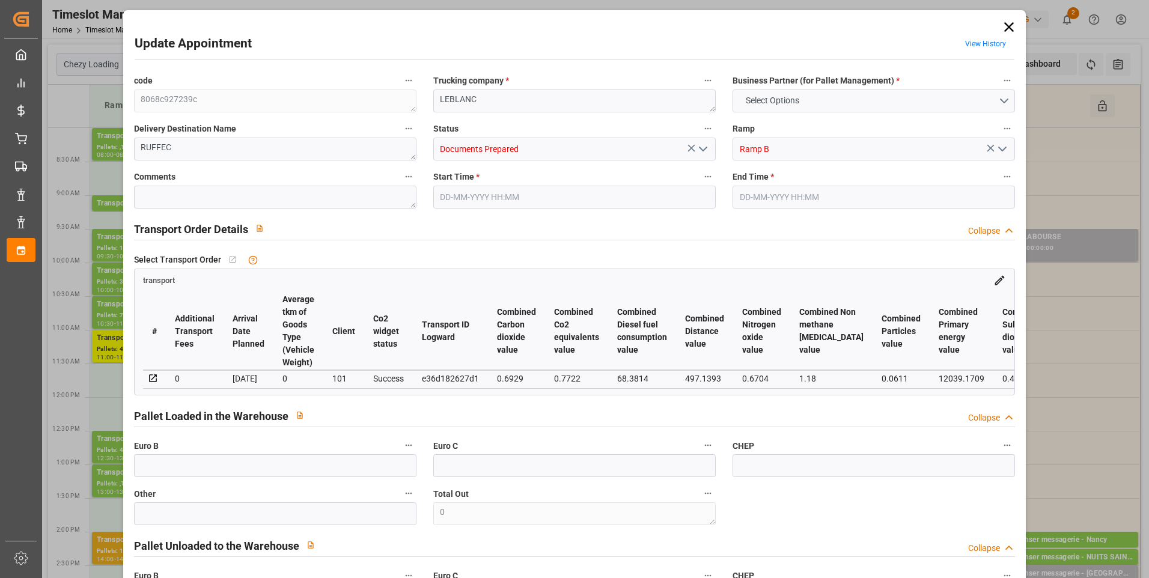
type input "9728.726"
type input "16"
type input "3"
type input "747"
type input "62"
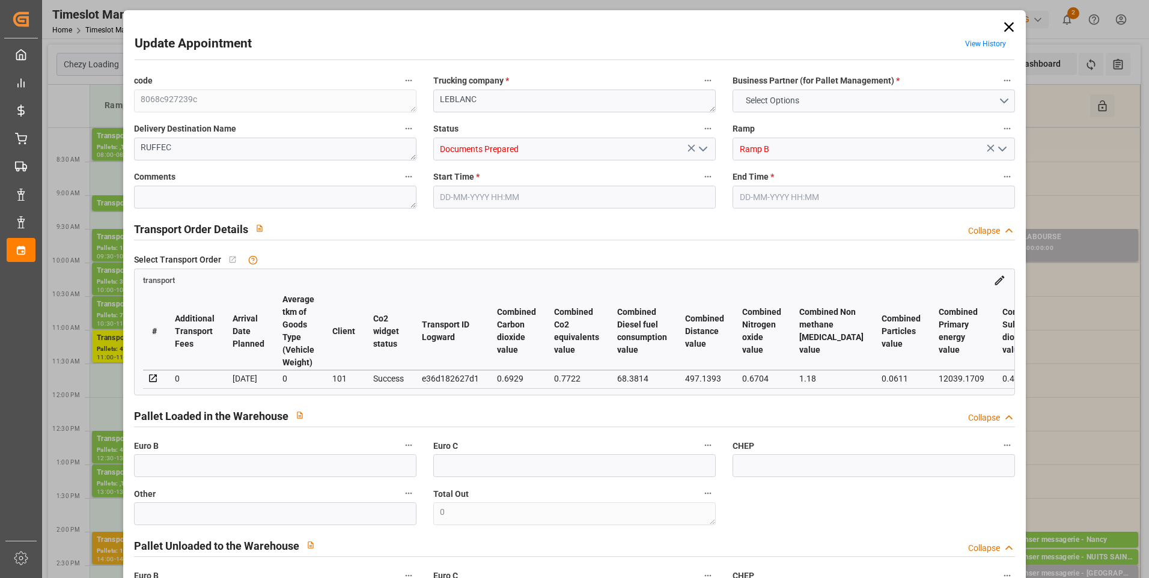
type input "101"
type input "2709.958"
type input "0"
type input "4710.8598"
type input "0"
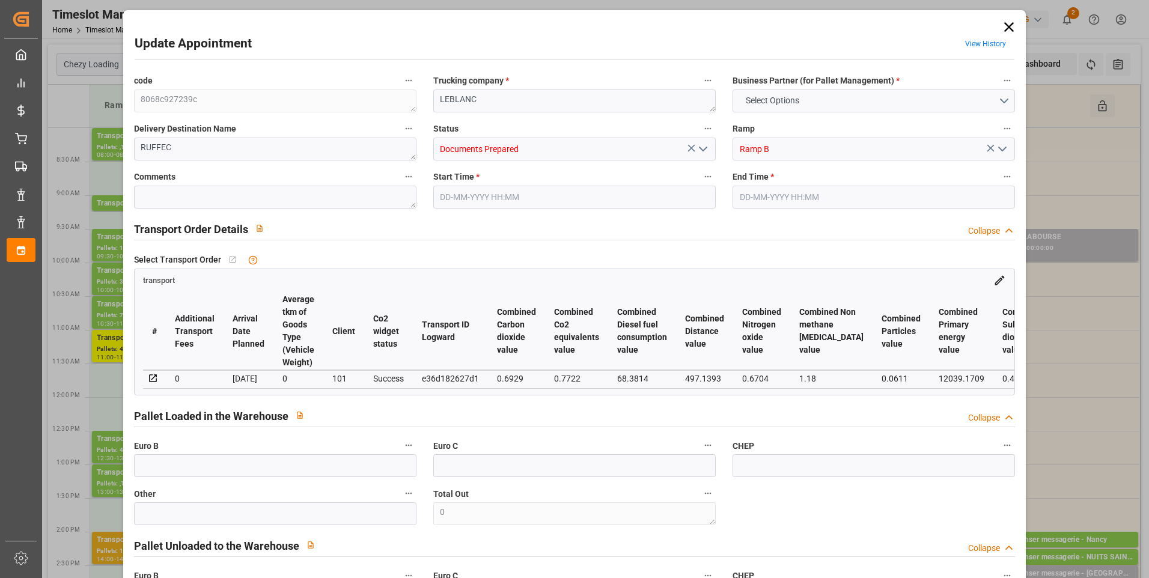
type input "0"
type input "21"
type input "35"
type input "[DATE] 08:45"
type input "[DATE] 09:00"
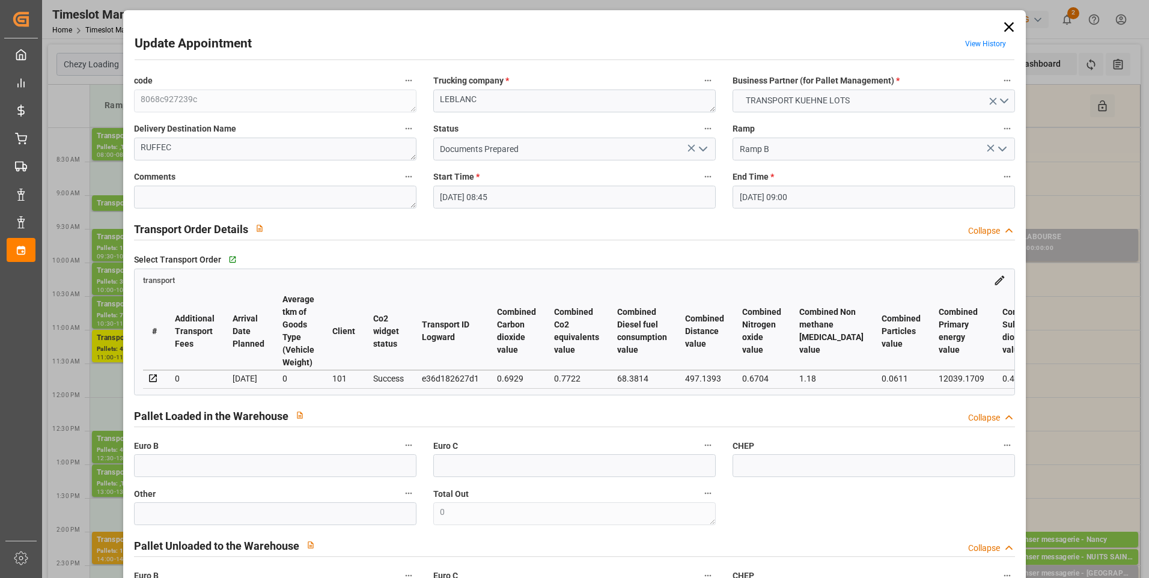
type input "[DATE] 15:05"
type input "[DATE] 12:17"
type input "[DATE]"
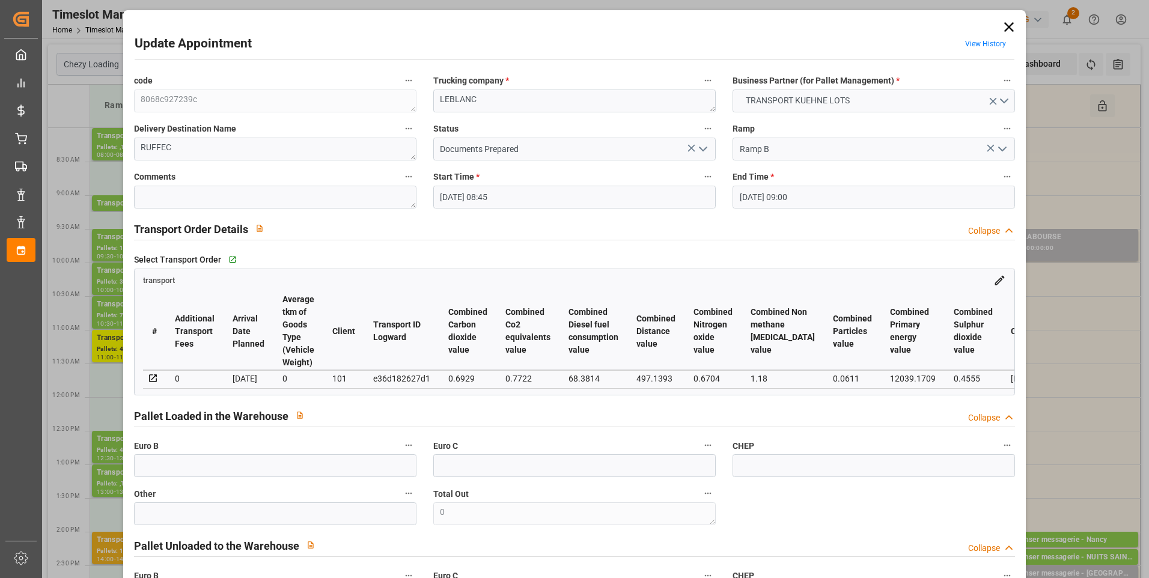
click at [705, 148] on icon "open menu" at bounding box center [703, 149] width 14 height 14
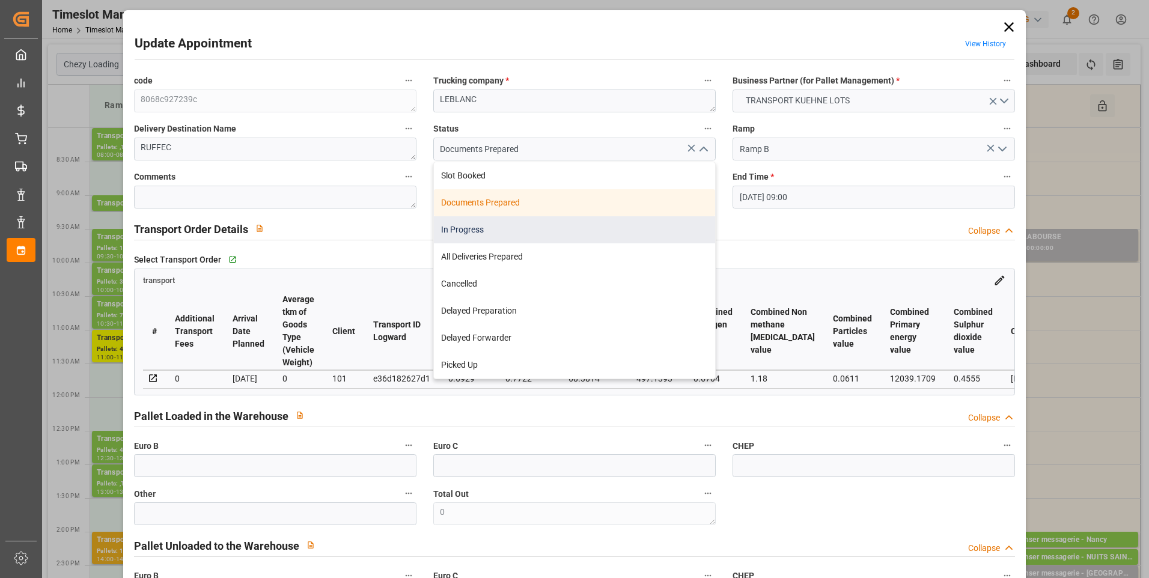
click at [481, 229] on div "In Progress" at bounding box center [574, 229] width 281 height 27
type input "In Progress"
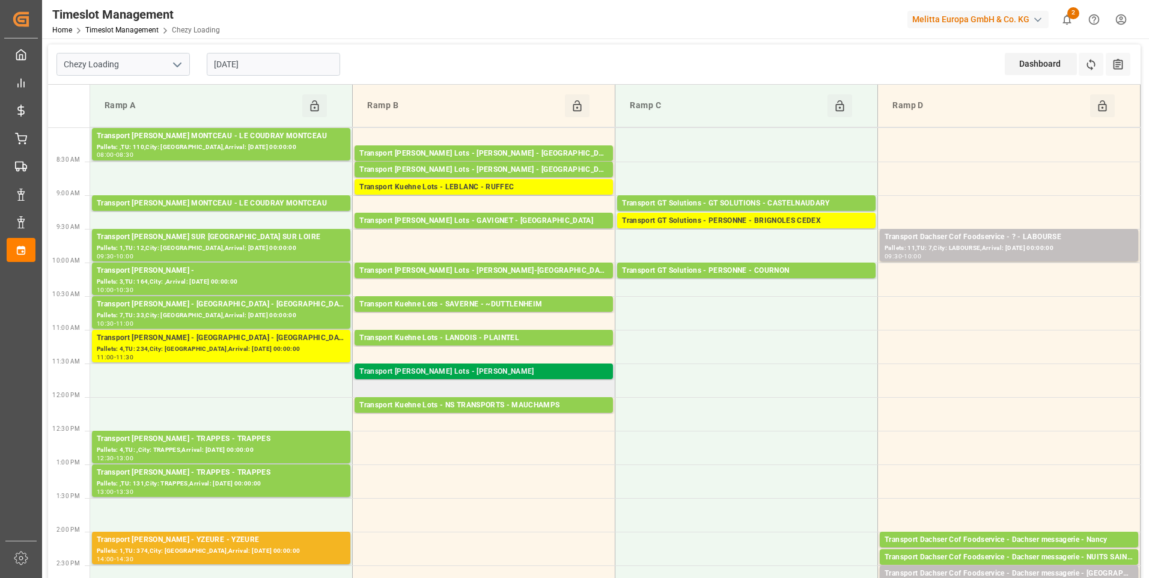
click at [487, 371] on div "Transport [PERSON_NAME] Lots - [PERSON_NAME]" at bounding box center [483, 372] width 249 height 12
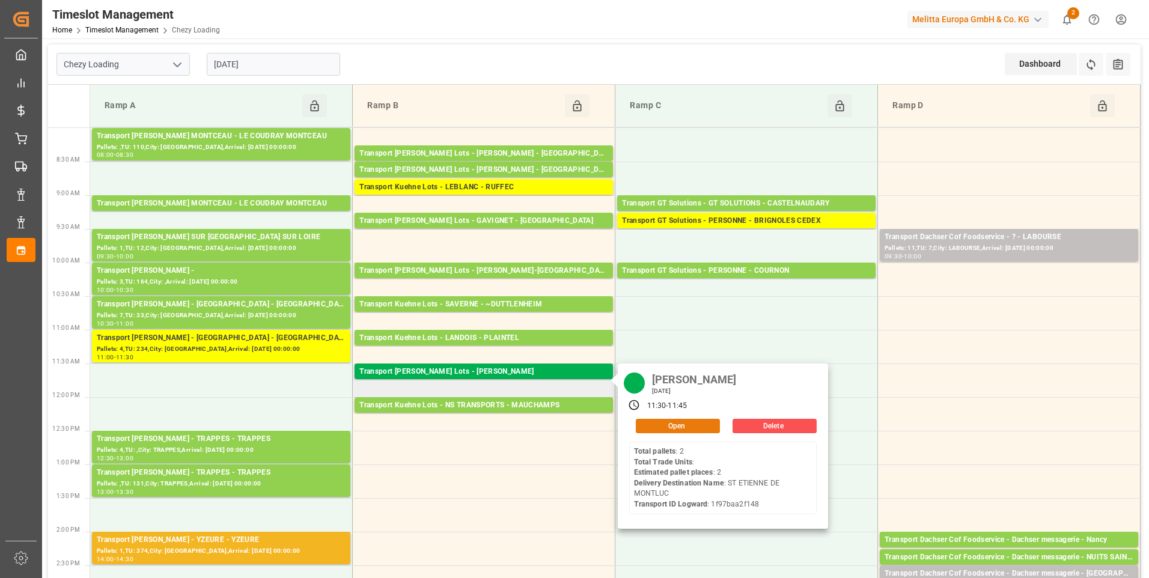
click at [680, 425] on button "Open" at bounding box center [678, 426] width 84 height 14
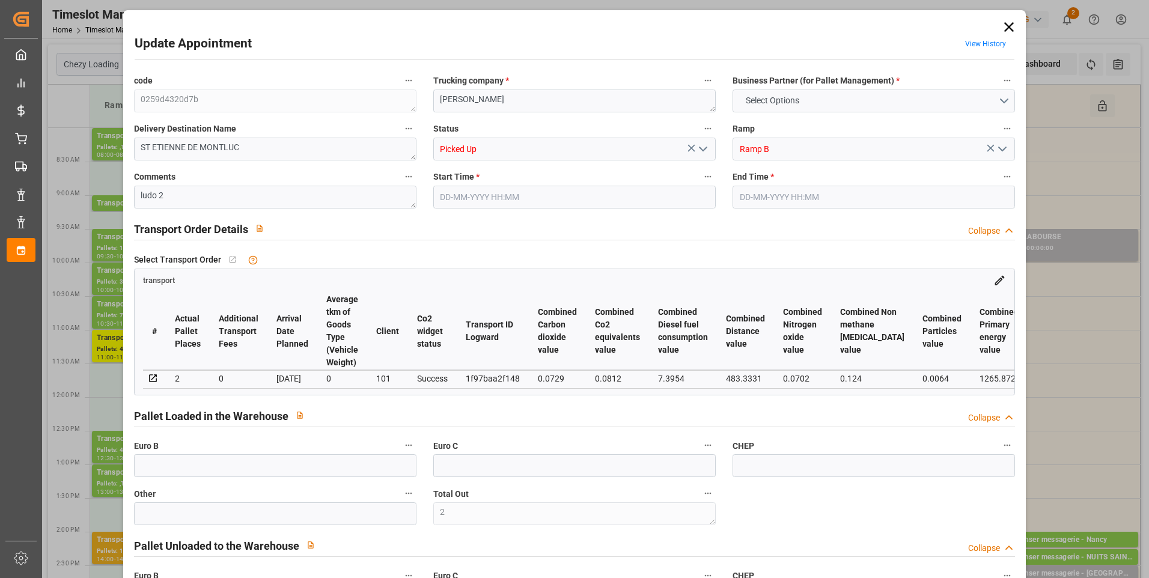
type input "2"
type input "184"
type input "0"
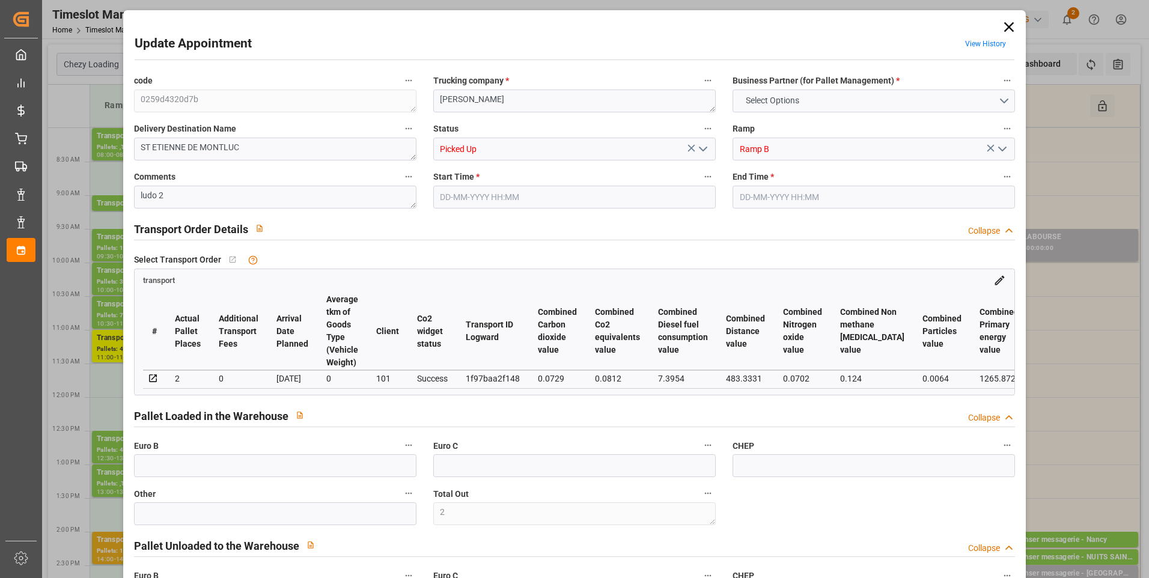
type input "0"
type input "184"
type input "0"
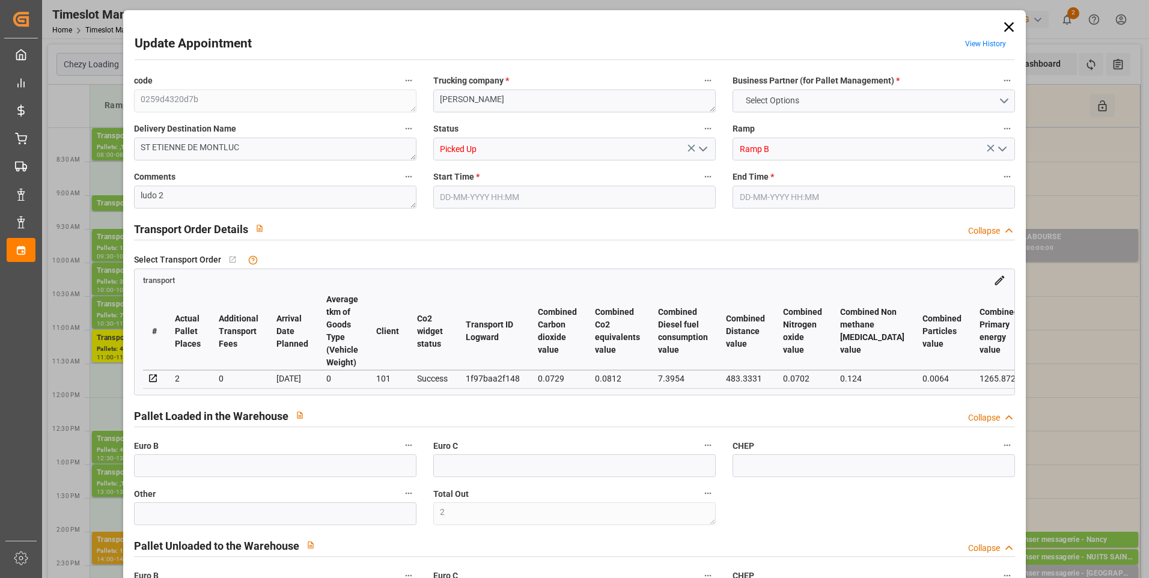
type input "236.718"
type input "364"
type input "2630.2"
type input "44"
type input "2"
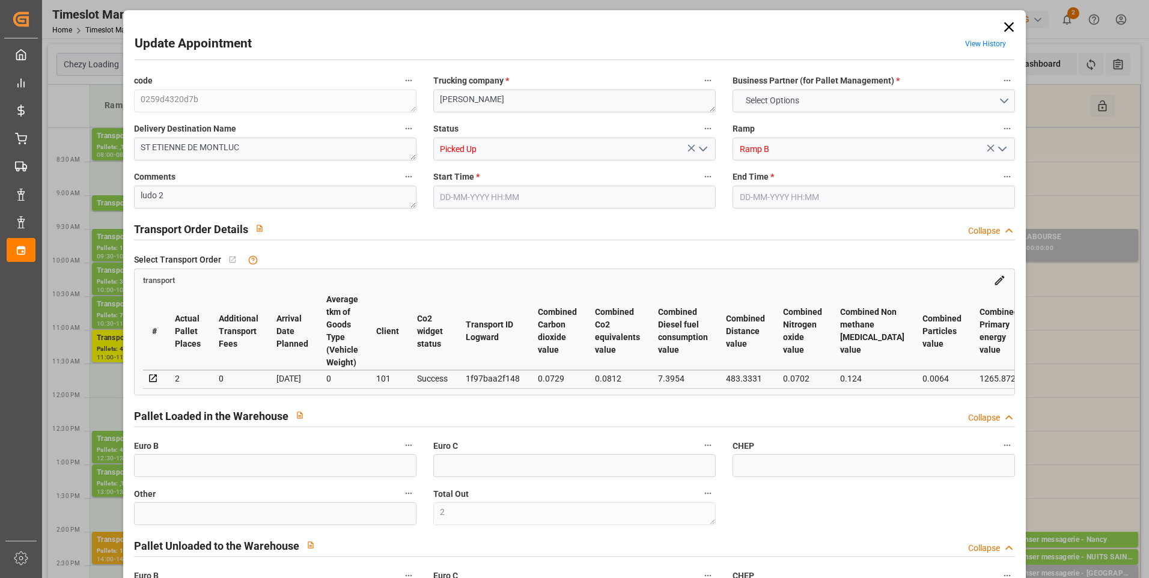
type input "0"
type input "2"
type input "101"
type input "288.786"
type input "0"
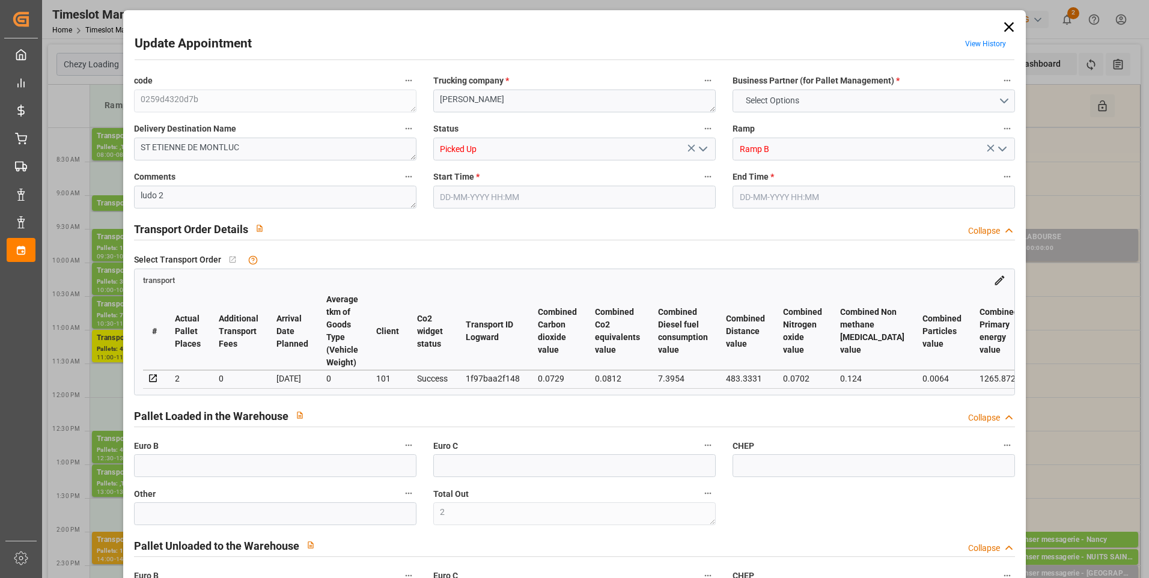
type input "4710.8598"
type input "0"
type input "21"
type input "35"
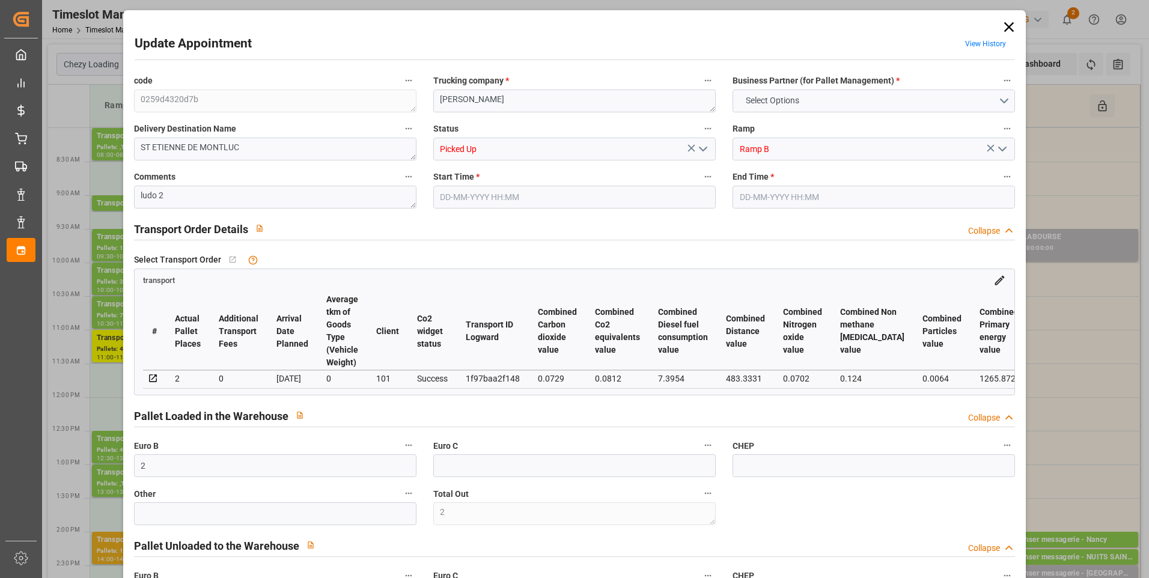
type input "[DATE] 11:30"
type input "[DATE] 11:45"
type input "[DATE] 14:58"
type input "[DATE] 12:32"
type input "[DATE]"
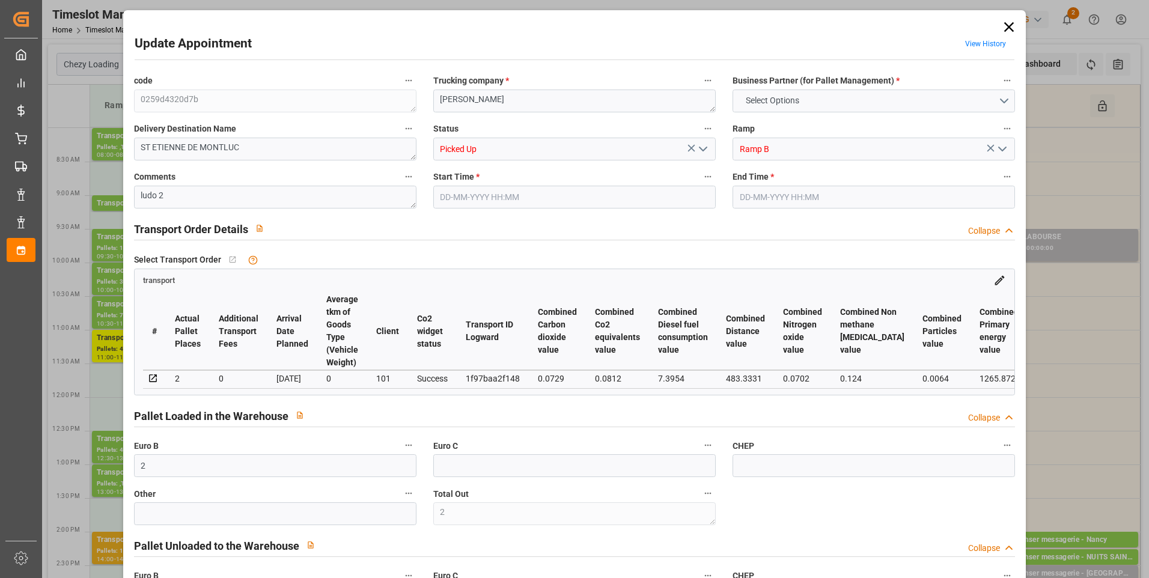
type input "[DATE]"
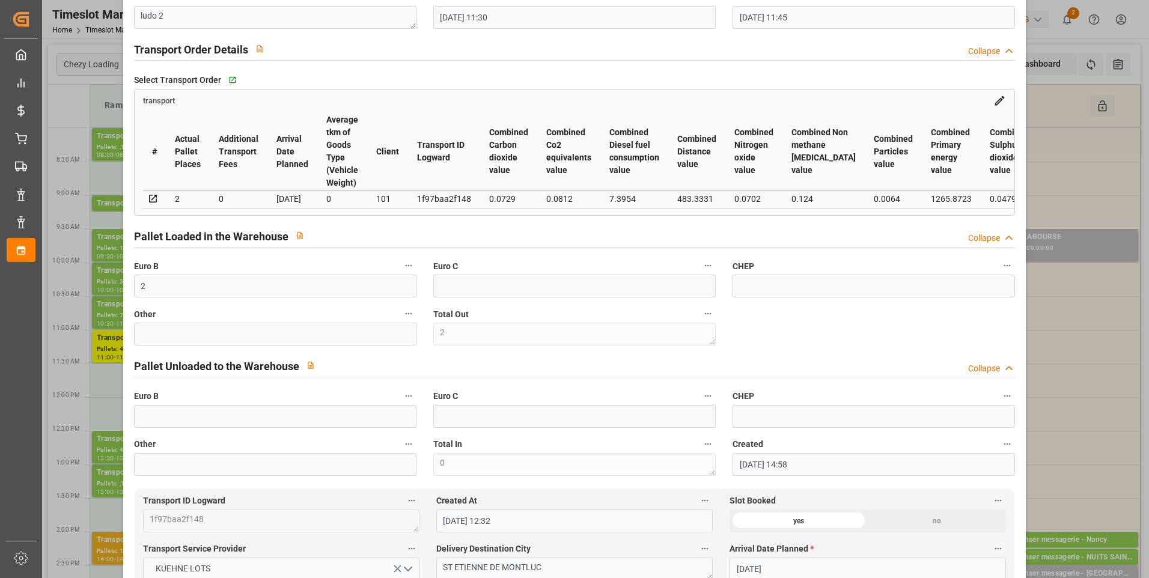
scroll to position [180, 0]
click at [159, 423] on input "text" at bounding box center [275, 415] width 282 height 23
type input "32"
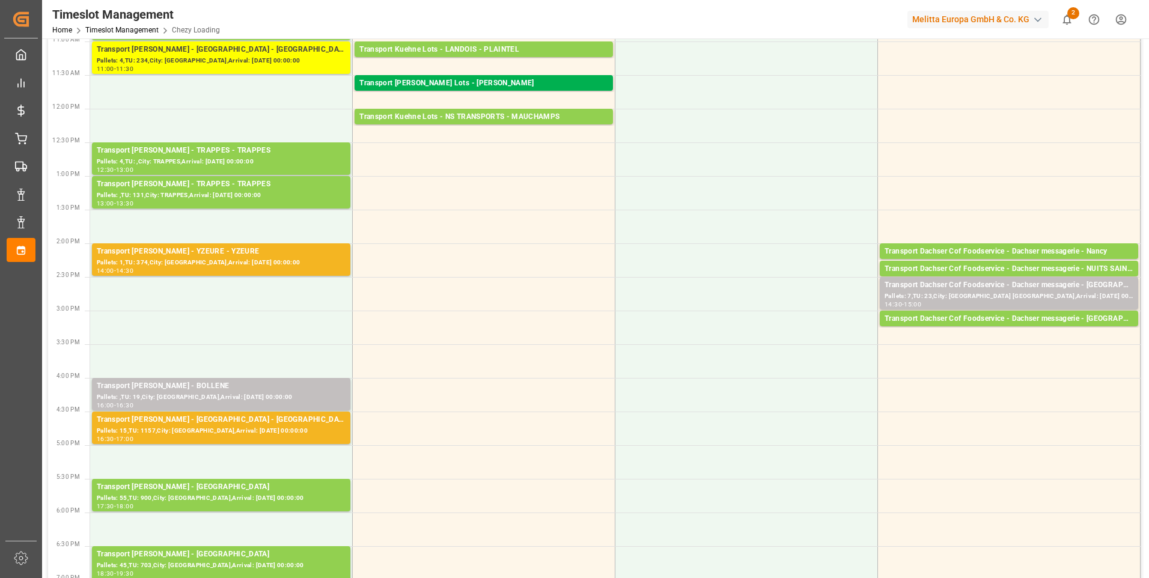
scroll to position [128, 0]
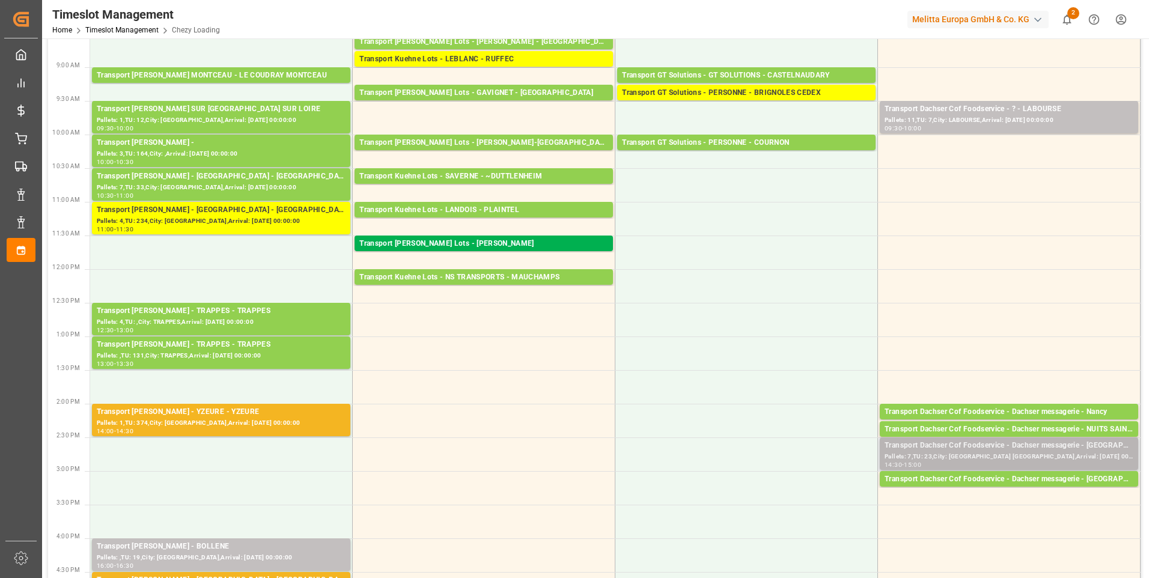
click at [1022, 456] on div "Pallets: 7,TU: 23,City: [GEOGRAPHIC_DATA] [GEOGRAPHIC_DATA],Arrival: [DATE] 00:…" at bounding box center [1009, 457] width 249 height 10
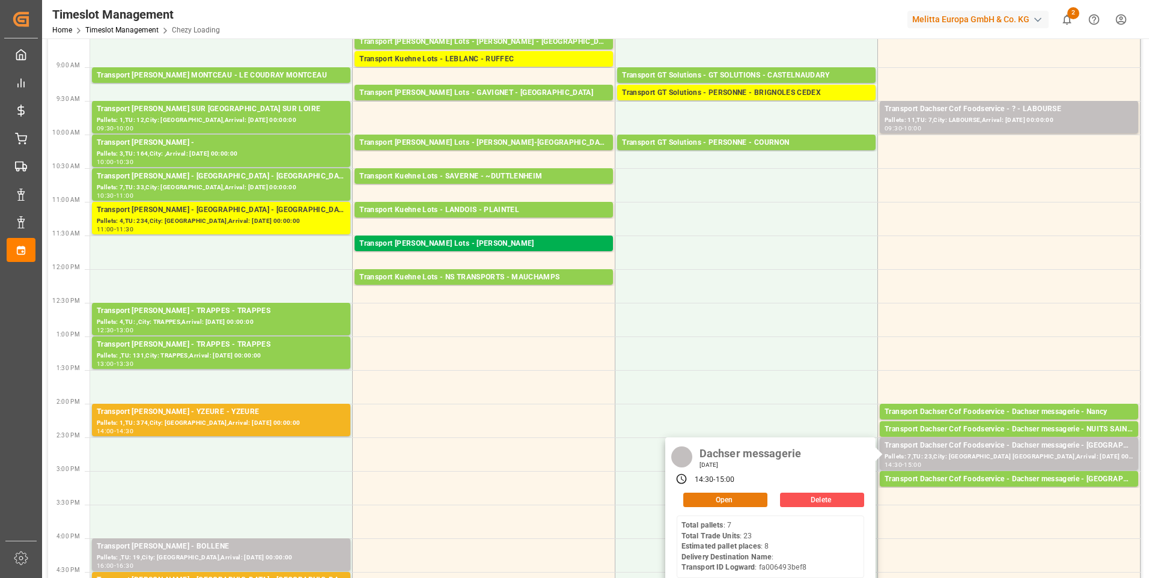
click at [730, 500] on button "Open" at bounding box center [725, 500] width 84 height 14
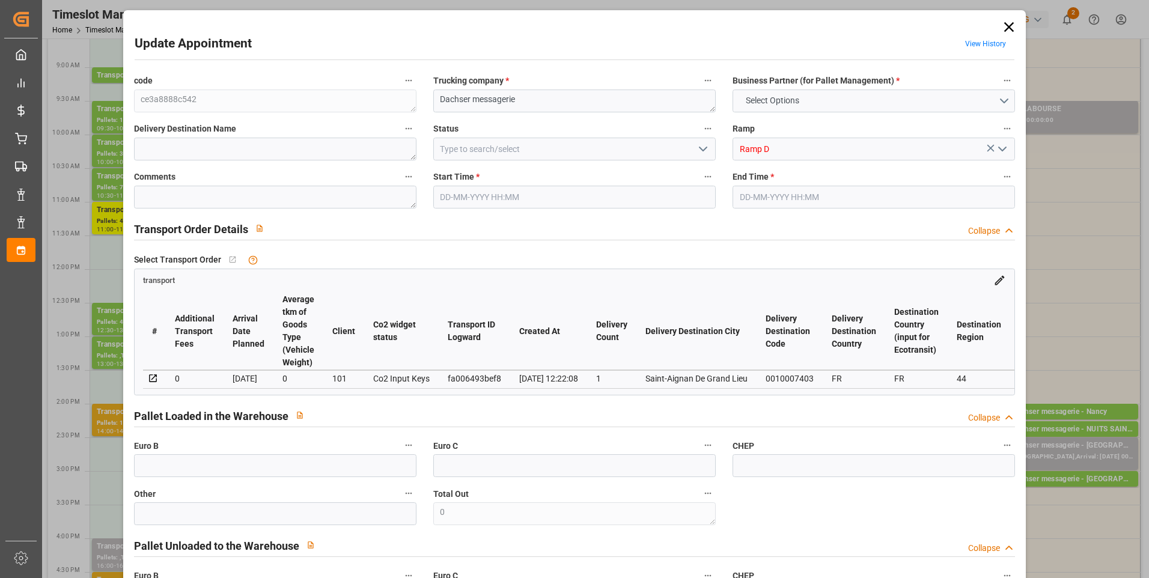
type input "8"
type input "365.66"
type input "0"
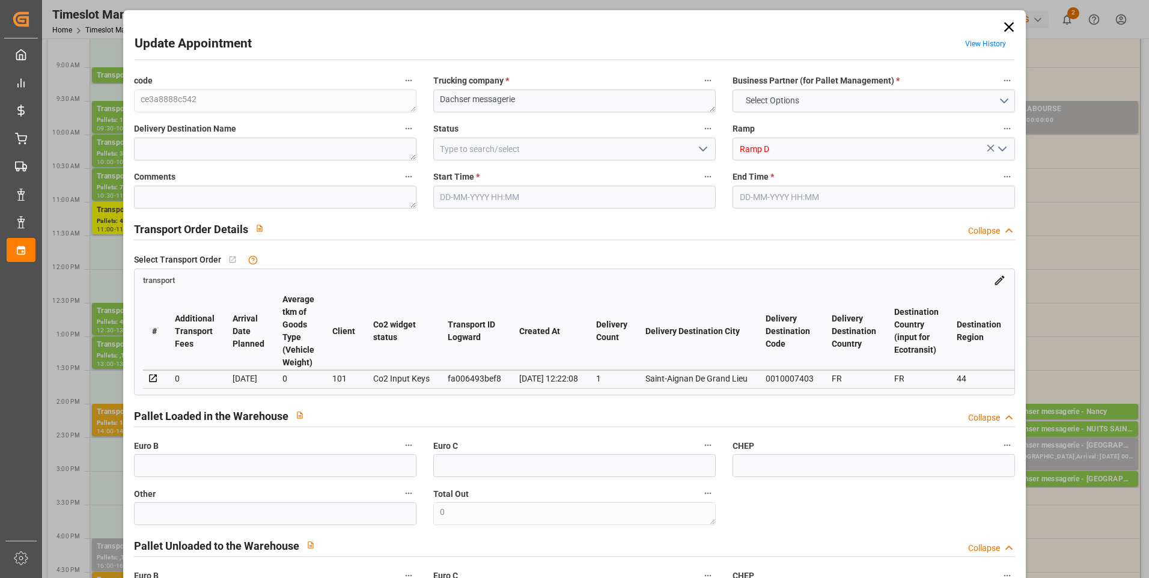
type input "355.97"
type input "-9.69"
type input "0"
type input "1661.37"
type input "2175.211"
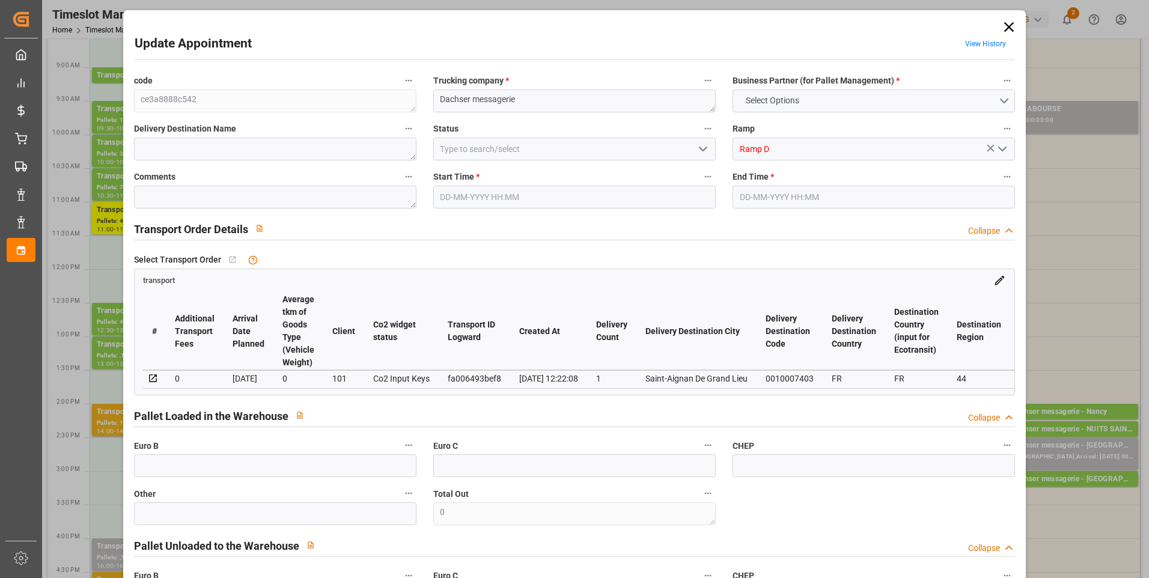
type input "6157.08"
type input "44"
type input "7"
type input "23"
type input "8"
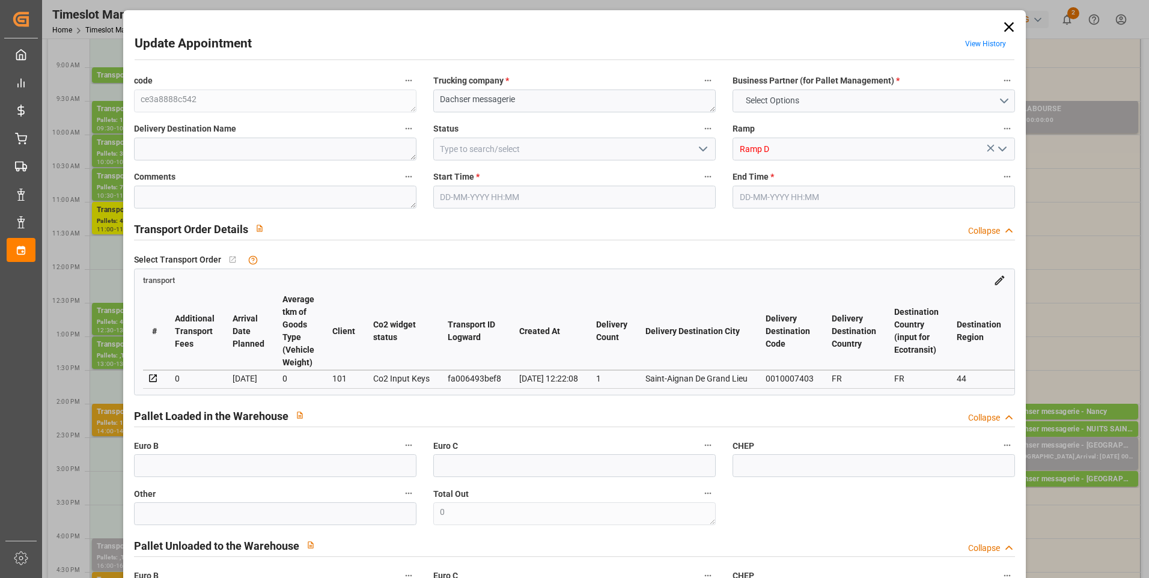
type input "101"
type input "1976.771"
type input "0"
type input "4710.8598"
type input "0"
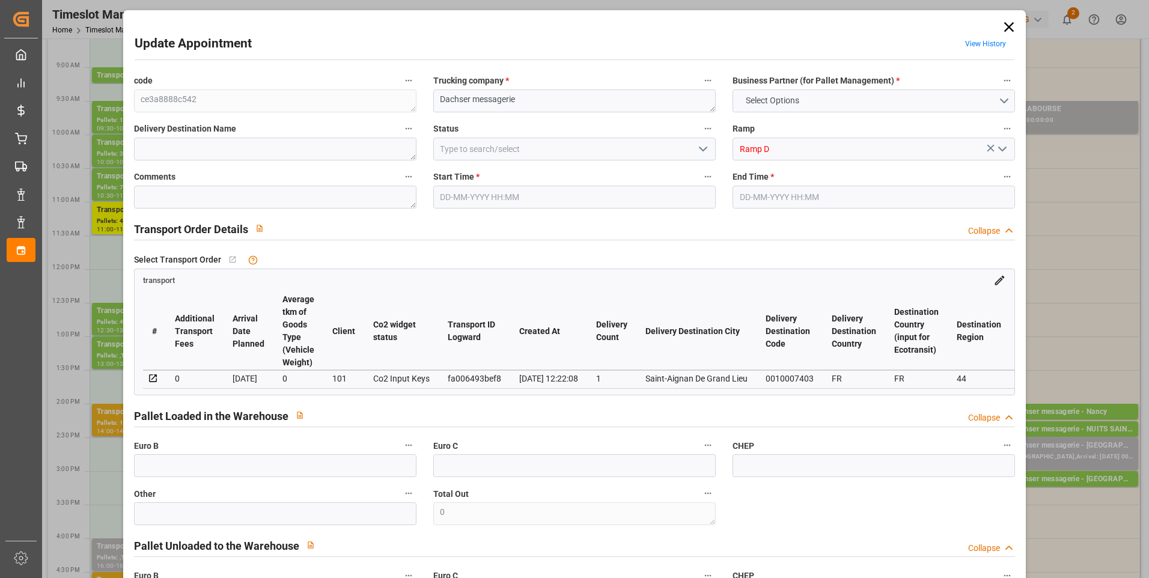
type input "0"
type input "21"
type input "35"
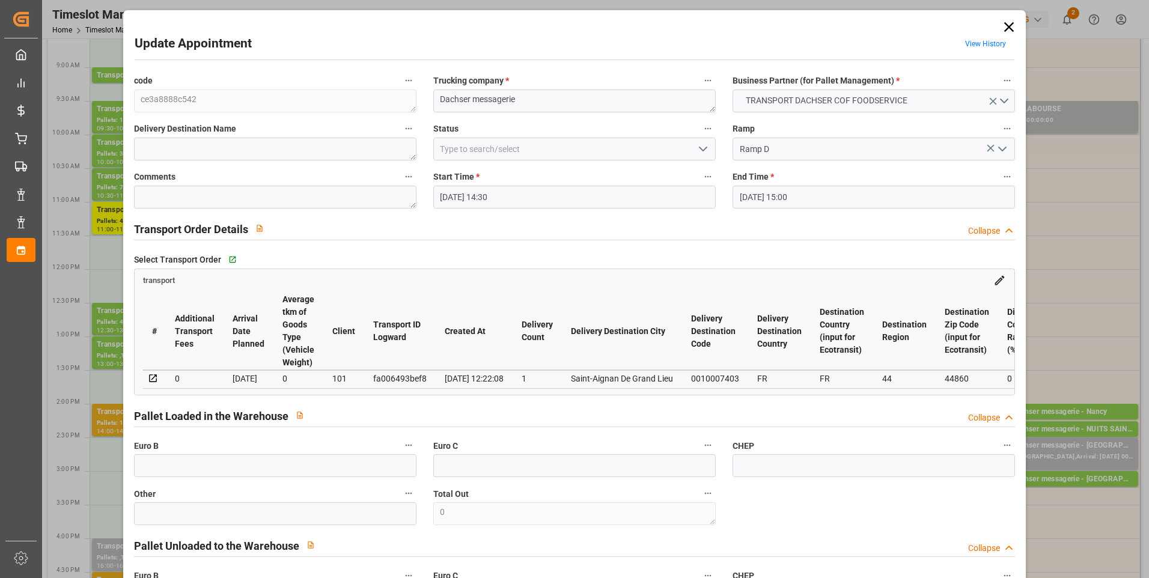
type input "[DATE] 14:30"
type input "[DATE] 15:00"
type input "[DATE] 12:48"
type input "[DATE] 12:22"
type input "[DATE]"
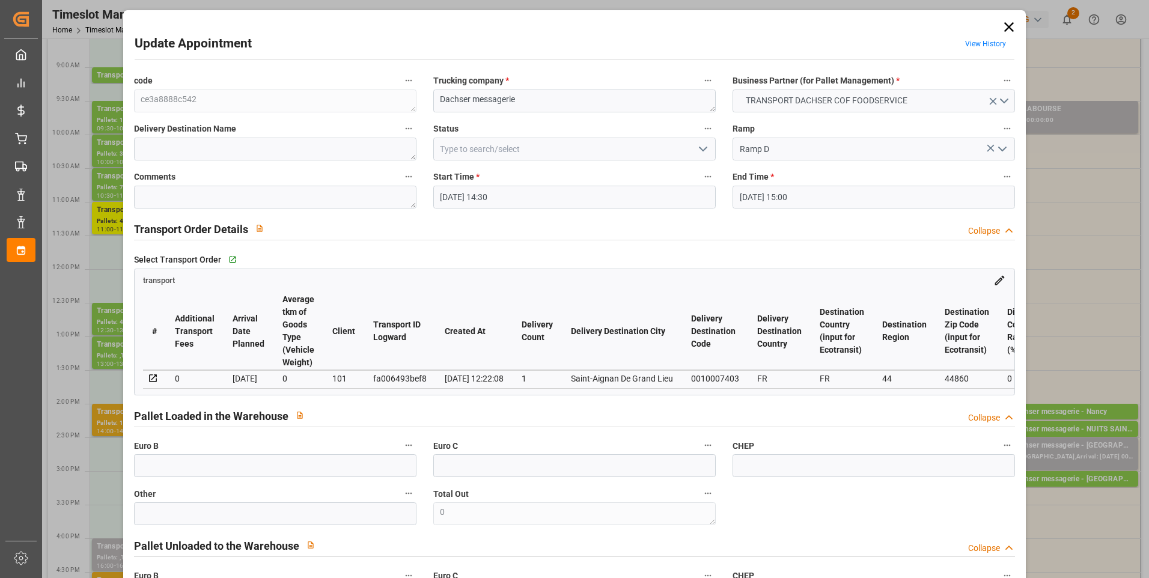
type input "[DATE]"
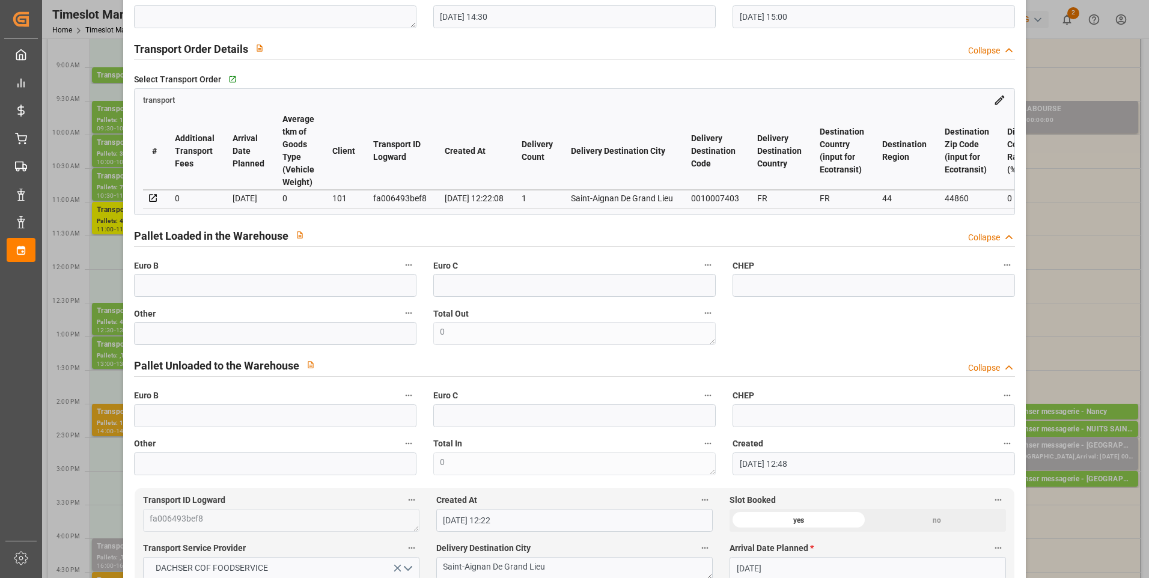
scroll to position [0, 0]
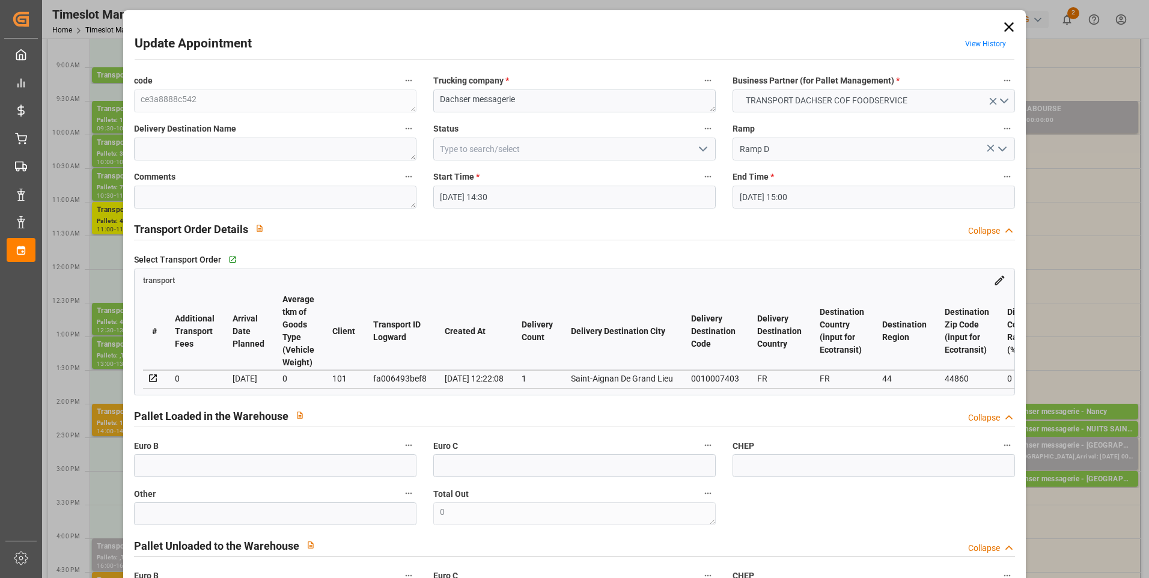
click at [1005, 29] on icon at bounding box center [1009, 27] width 17 height 17
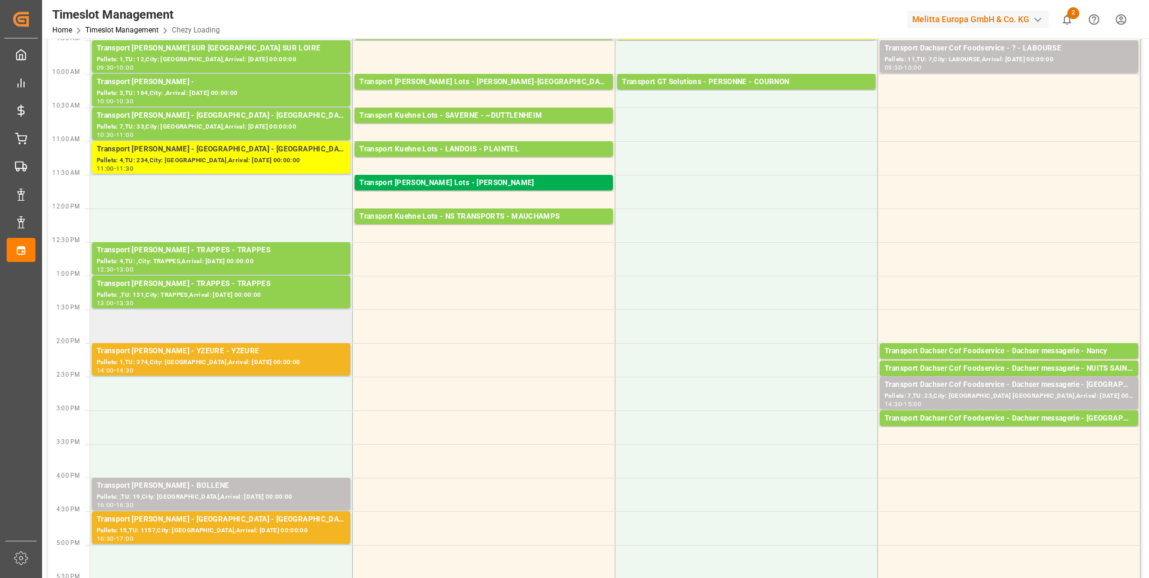
scroll to position [308, 0]
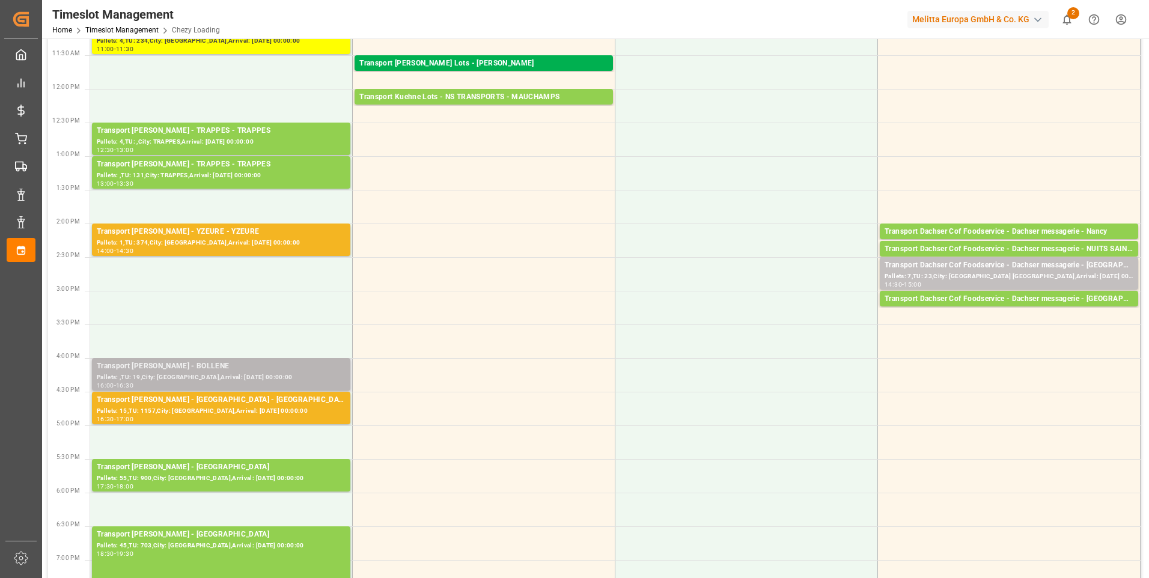
click at [201, 369] on div "Transport [PERSON_NAME] - BOLLENE" at bounding box center [221, 367] width 249 height 12
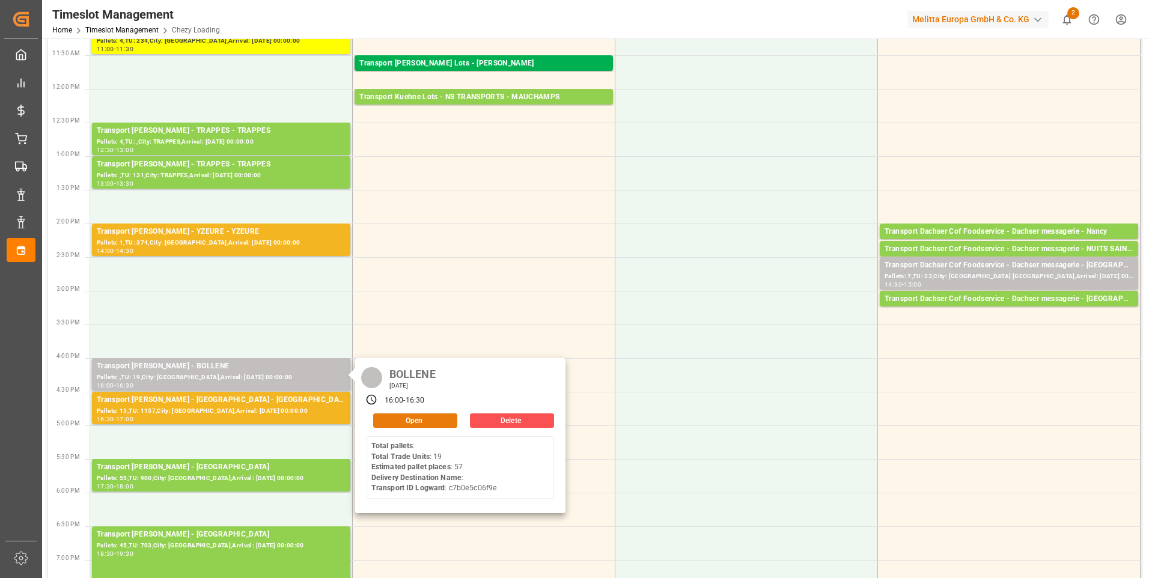
click at [403, 421] on button "Open" at bounding box center [415, 420] width 84 height 14
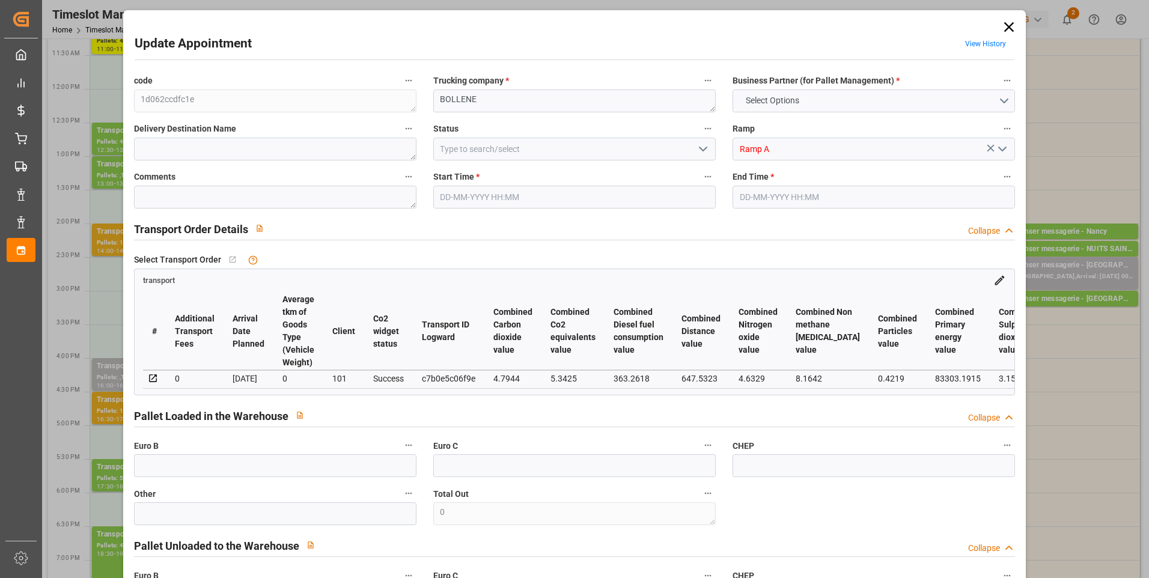
type input "57"
type input "0"
type input "-62.9739"
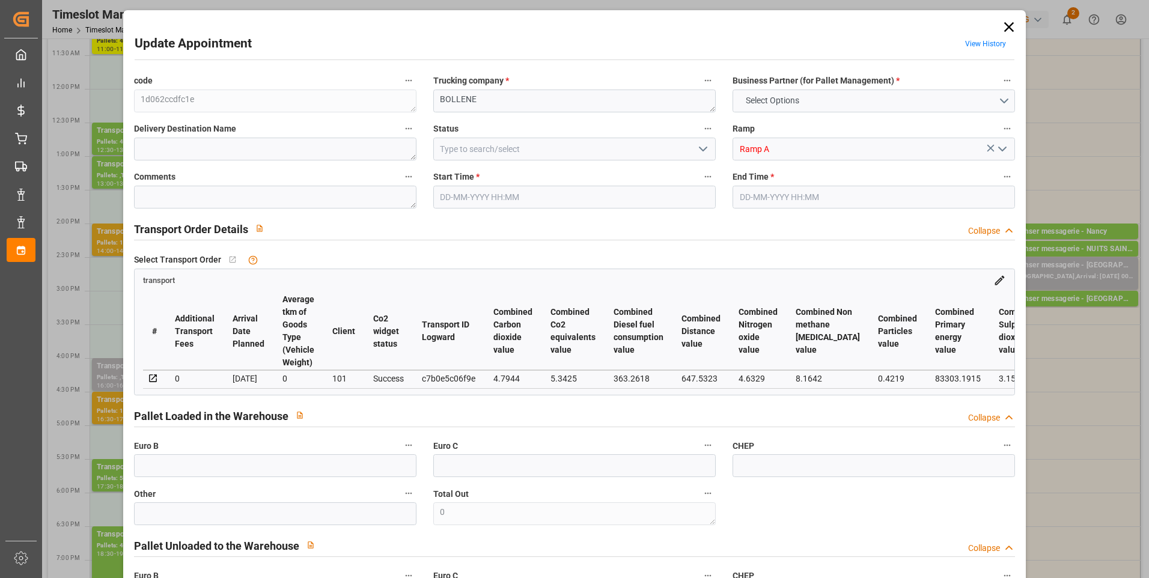
type input "61"
type input "11567.7"
type input "14333.618"
type input "56649.6"
type input "84"
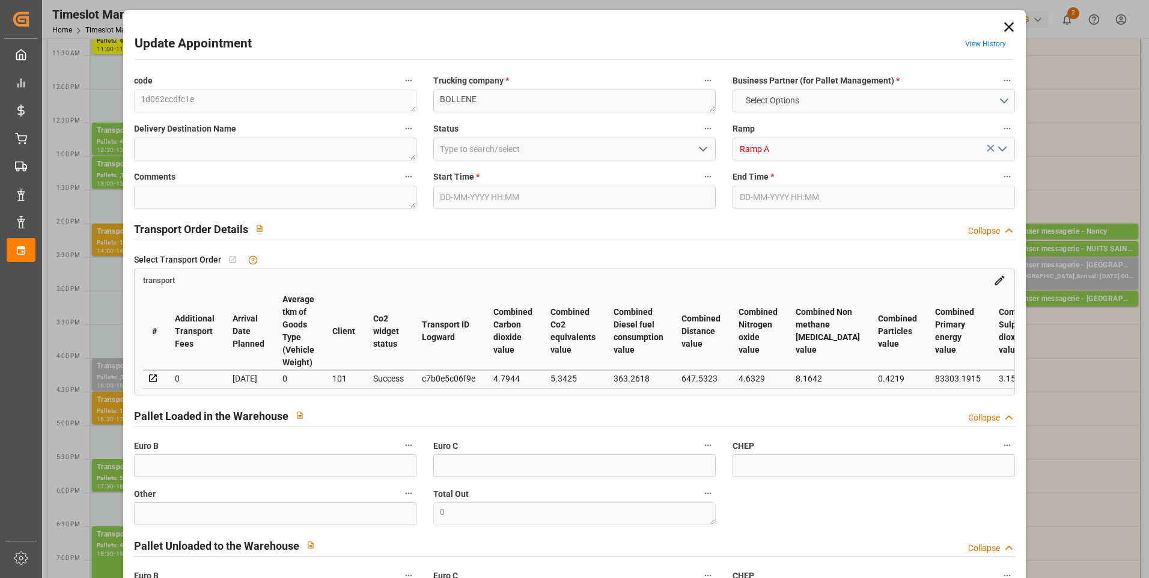
type input "0"
type input "19"
type input "61"
type input "101"
type input "14333.618"
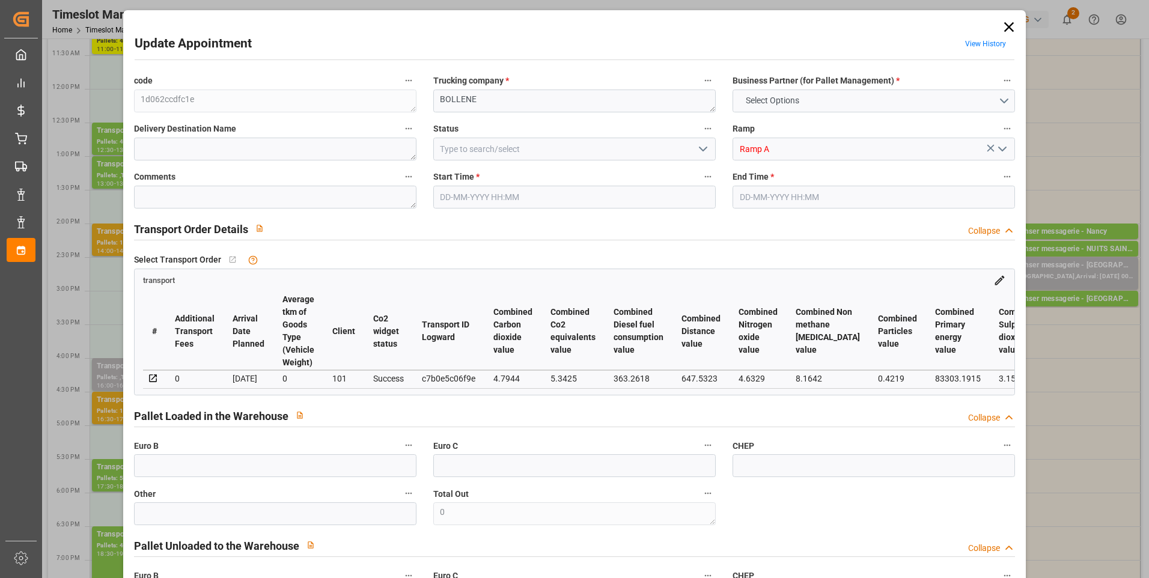
type input "0"
type input "4710.8598"
type input "0"
type input "21"
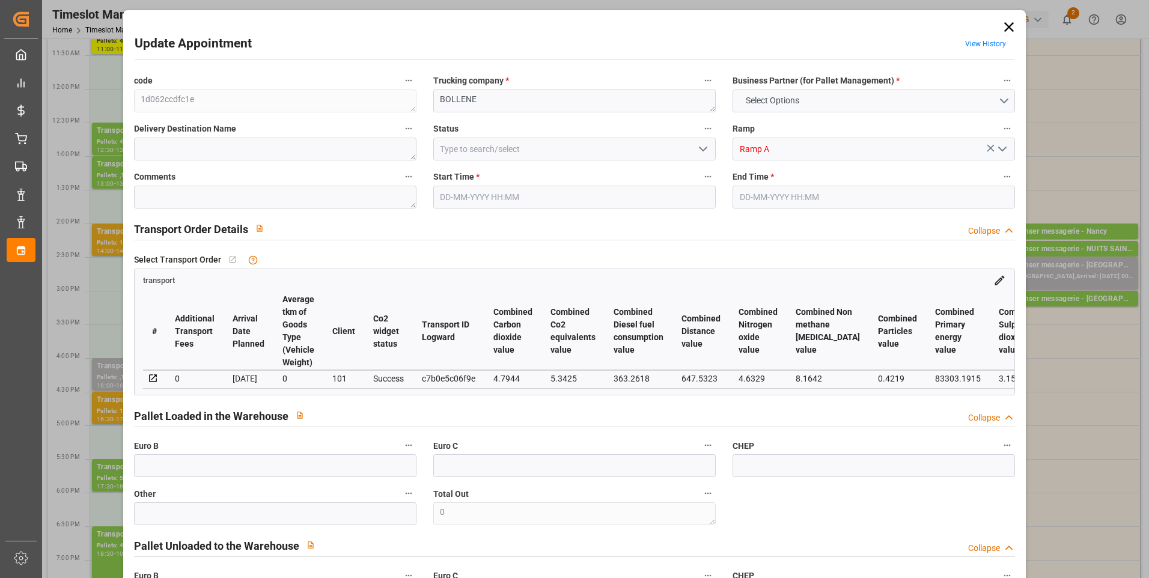
type input "35"
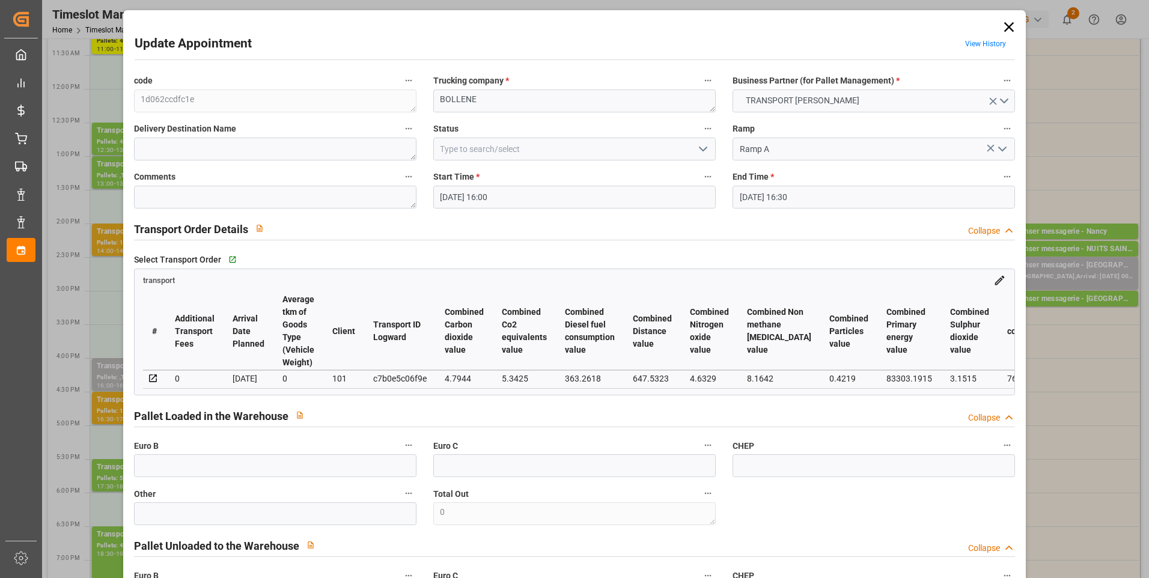
type input "[DATE] 16:00"
type input "[DATE] 16:30"
type input "[DATE] 14:02"
type input "[DATE] 12:09"
type input "[DATE]"
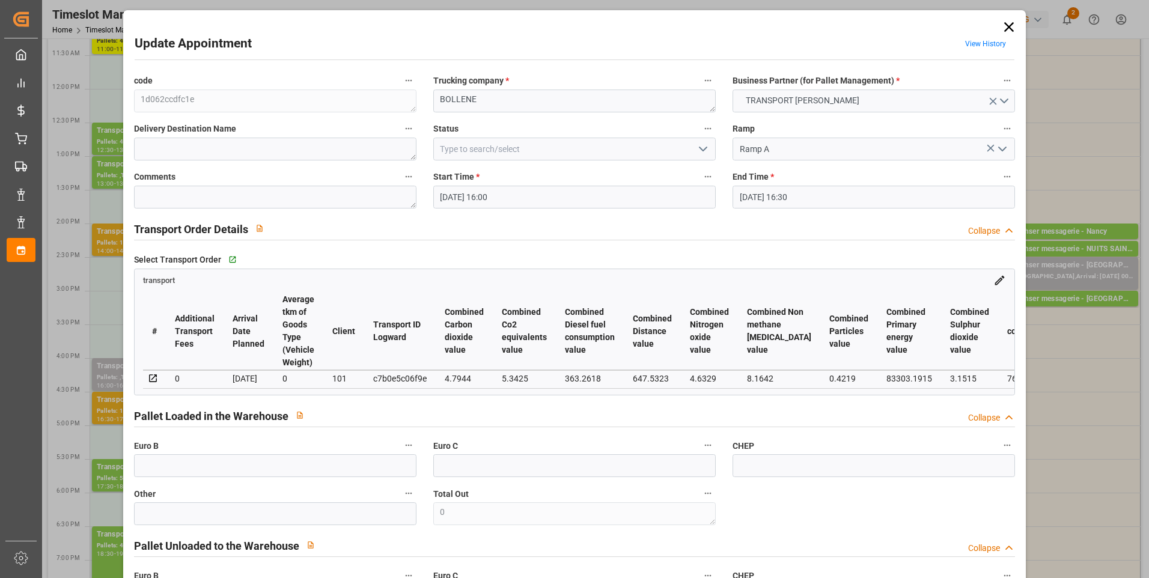
type input "[DATE]"
click at [701, 147] on icon "open menu" at bounding box center [703, 149] width 14 height 14
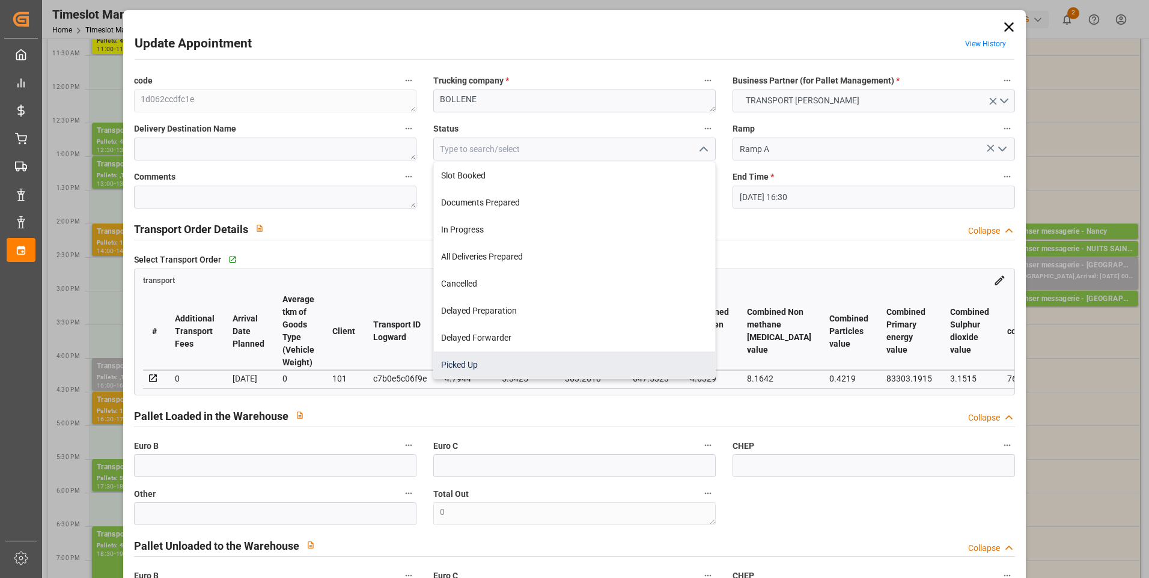
click at [463, 363] on div "Picked Up" at bounding box center [574, 365] width 281 height 27
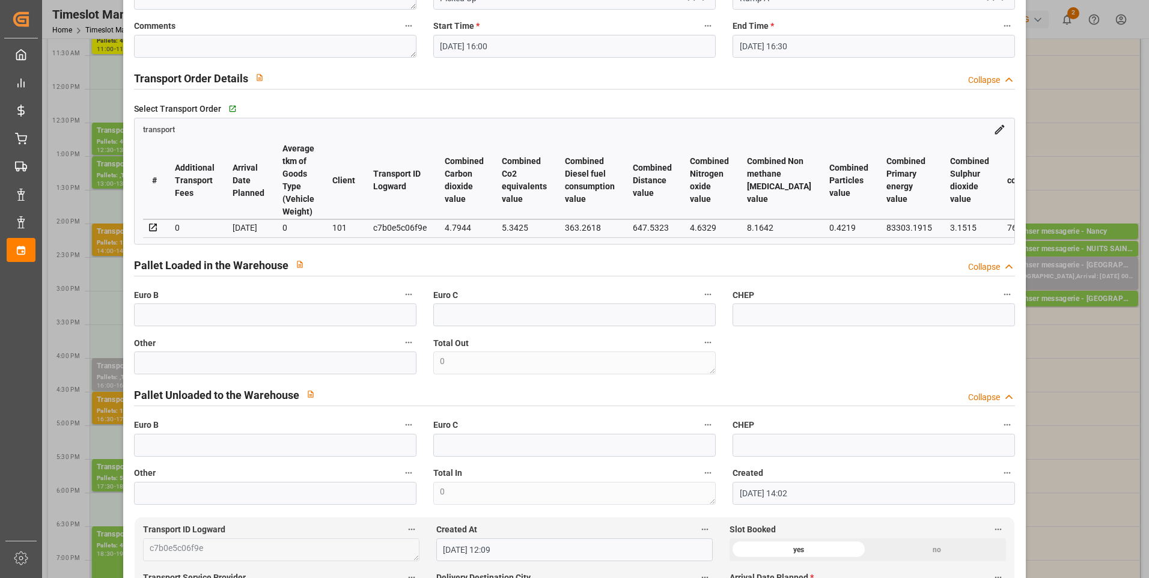
scroll to position [0, 0]
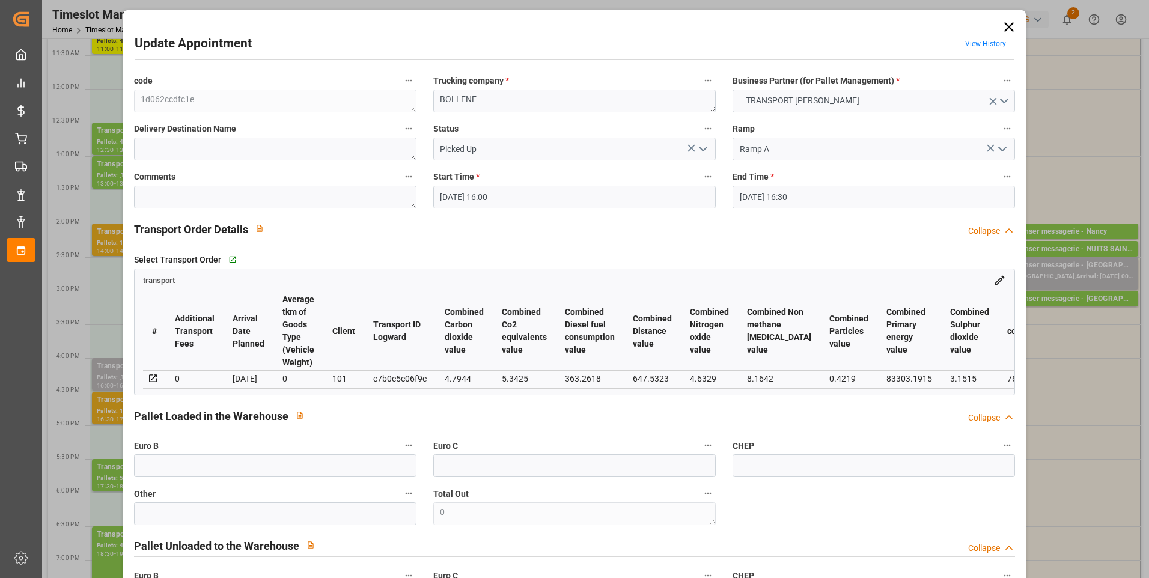
click at [701, 145] on icon "open menu" at bounding box center [703, 149] width 14 height 14
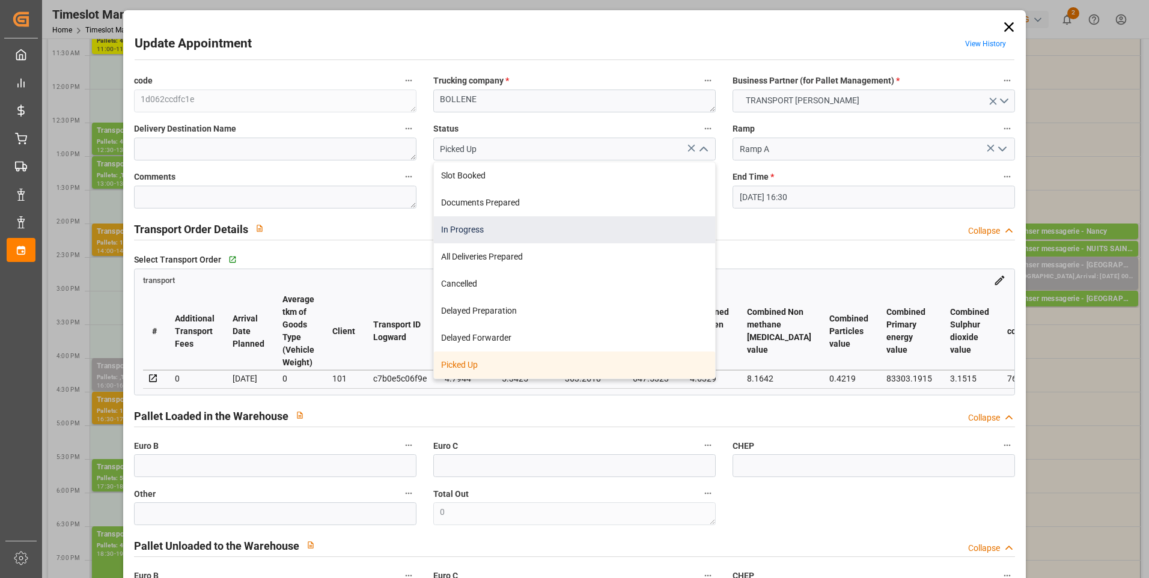
click at [478, 230] on div "In Progress" at bounding box center [574, 229] width 281 height 27
type input "In Progress"
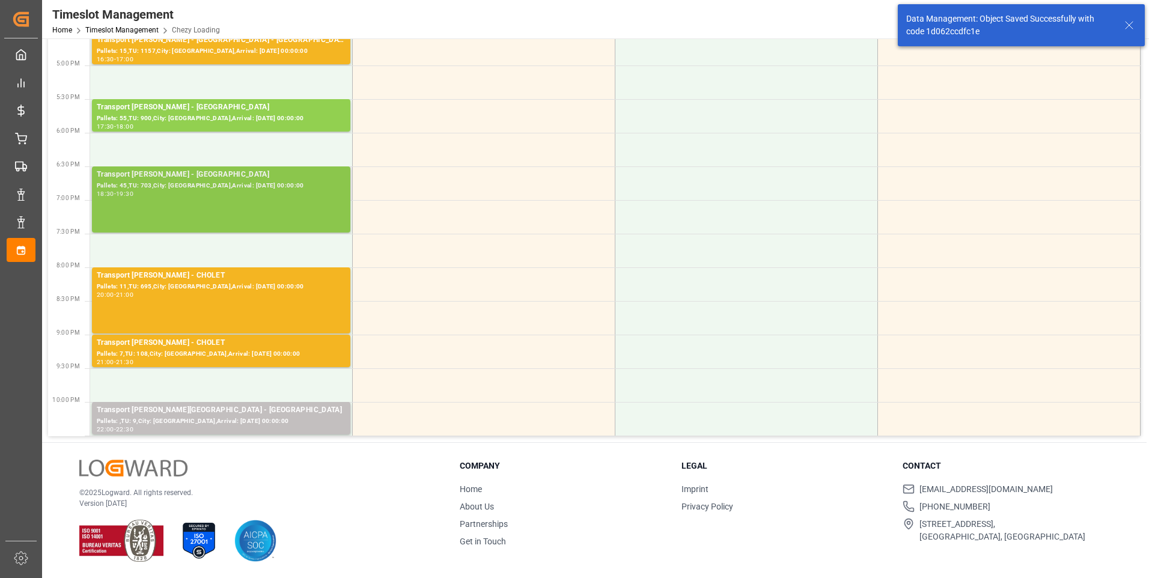
scroll to position [669, 0]
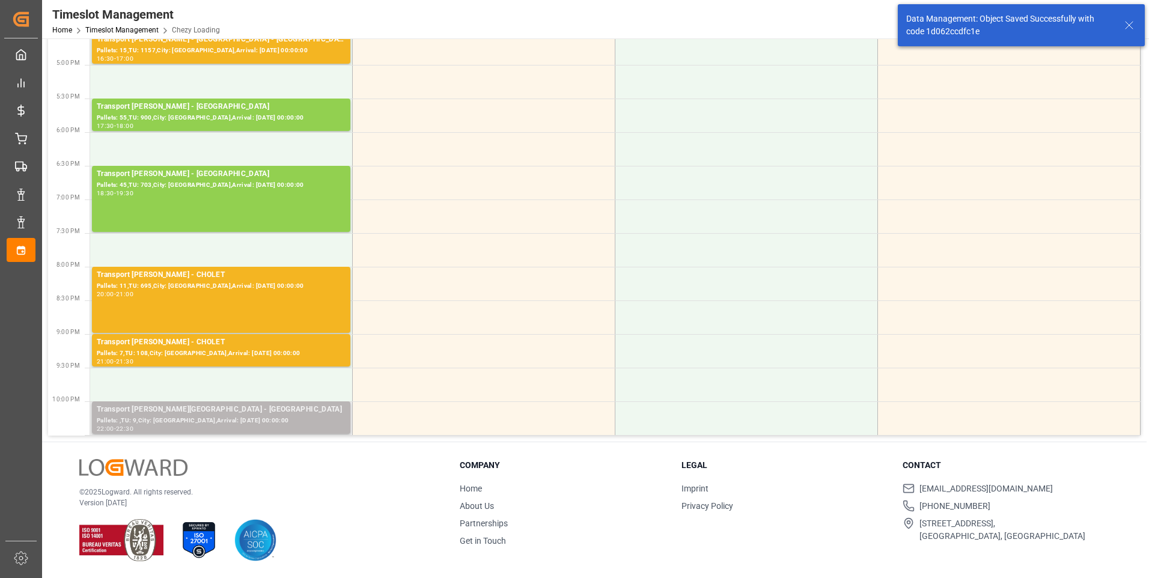
click at [233, 418] on div "Pallets: ,TU: 9,City: [GEOGRAPHIC_DATA],Arrival: [DATE] 00:00:00" at bounding box center [221, 421] width 249 height 10
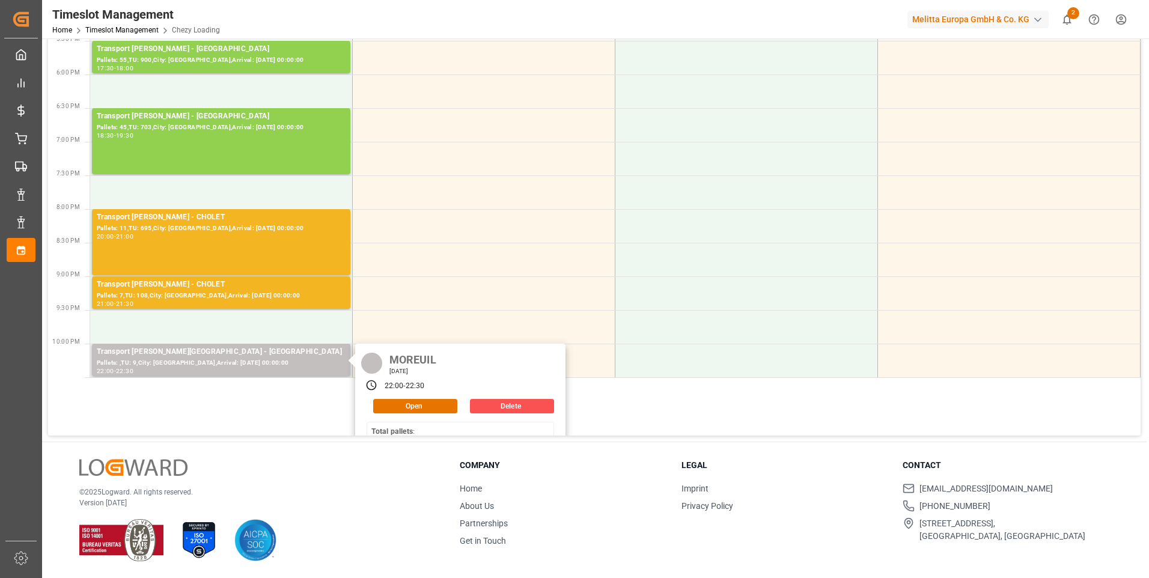
scroll to position [120, 0]
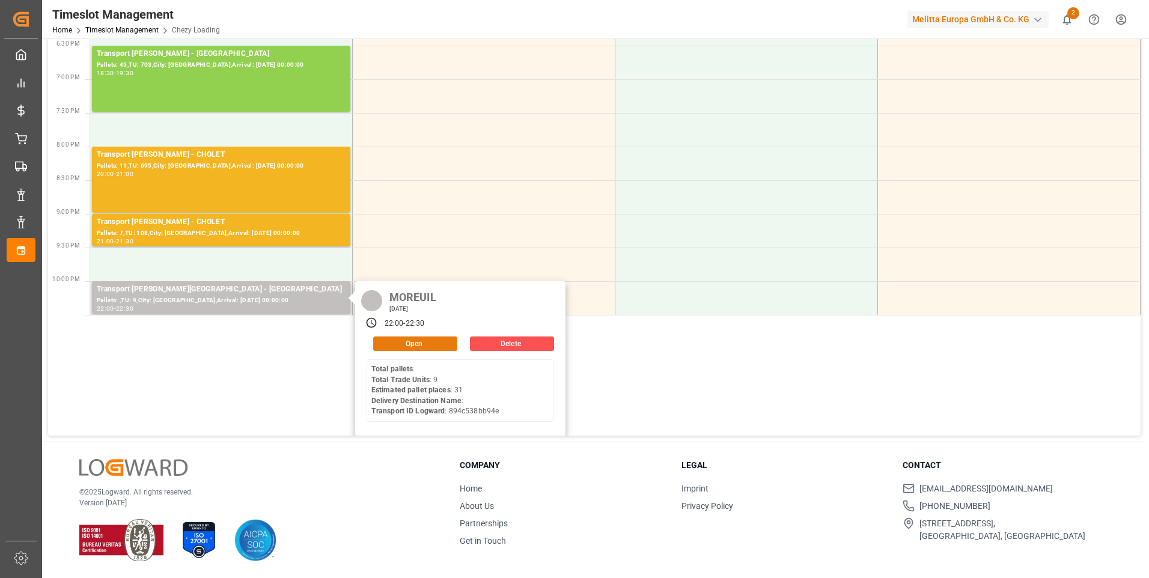
click at [419, 340] on button "Open" at bounding box center [415, 344] width 84 height 14
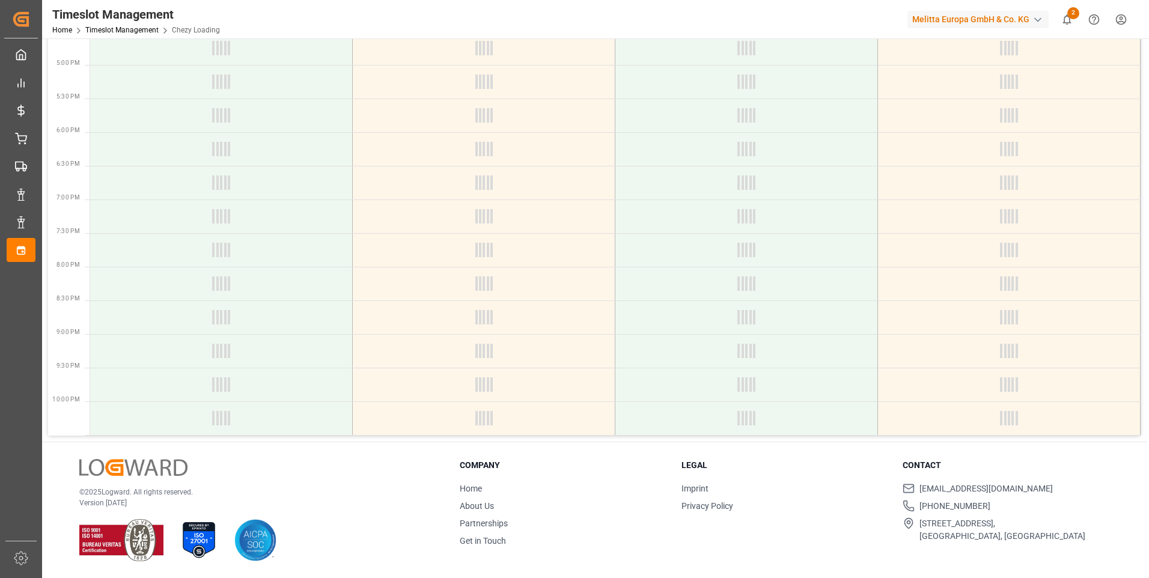
scroll to position [0, 0]
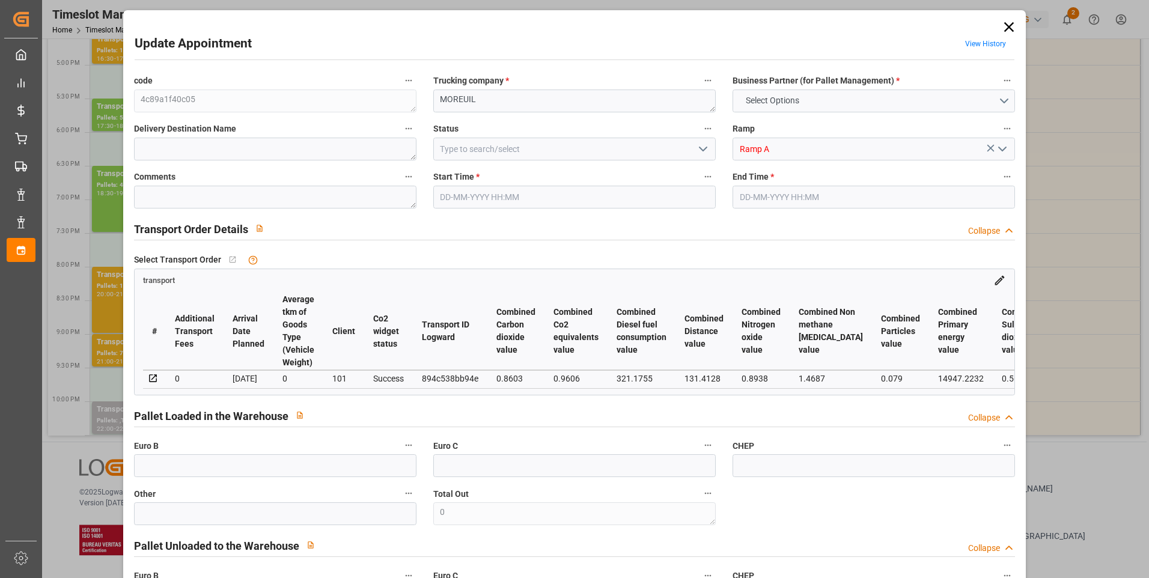
type input "31"
type input "0"
type input "-20.7494"
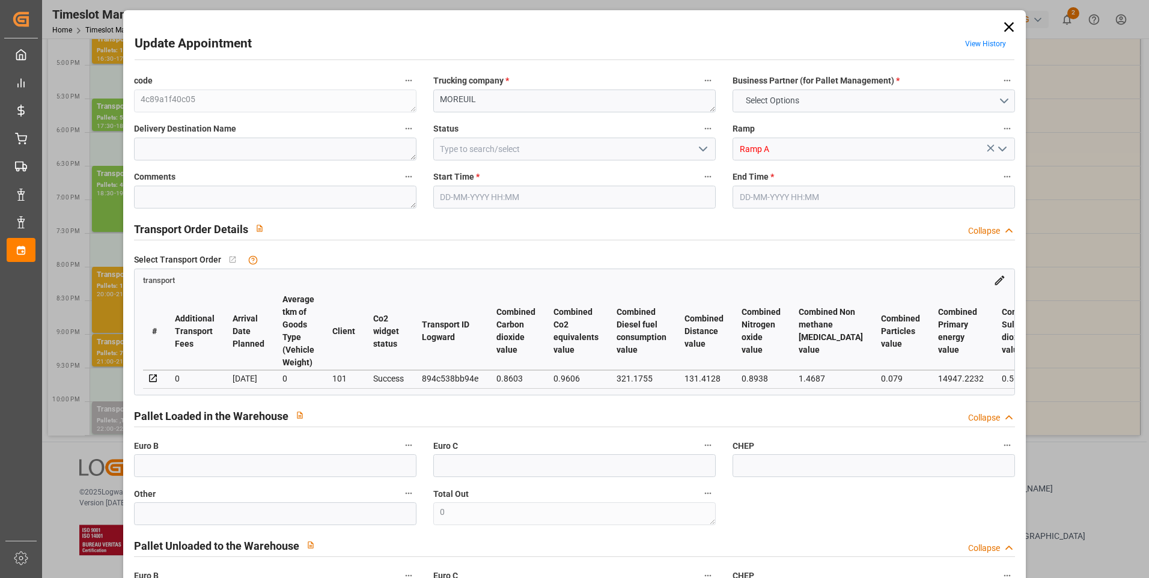
type input "0"
type input "11904"
type input "14384"
type input "53568"
type input "80"
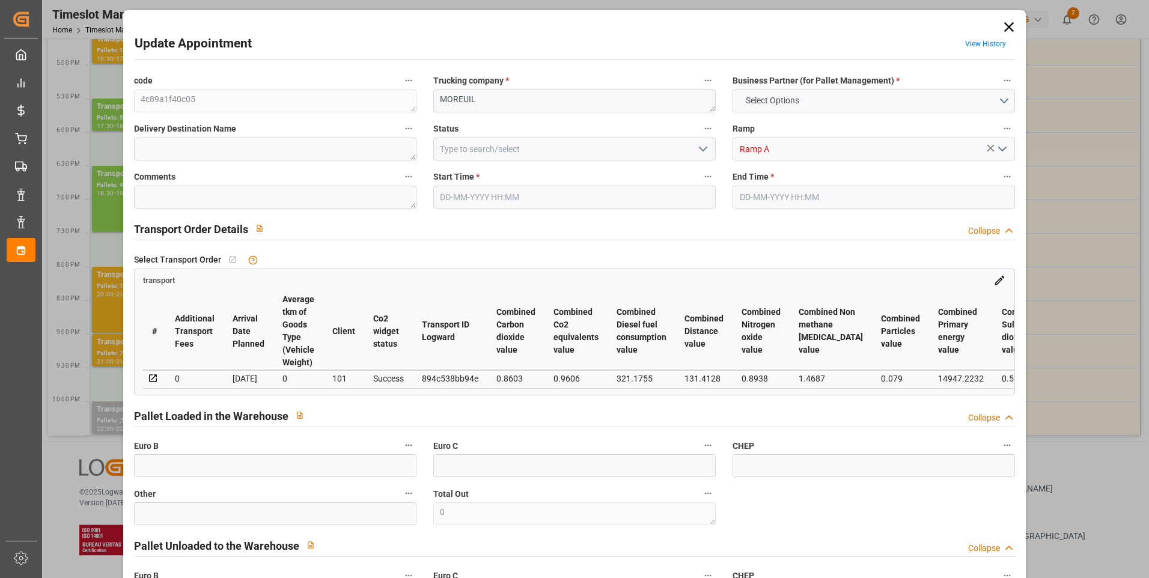
type input "0"
type input "9"
type input "62"
type input "101"
type input "14384"
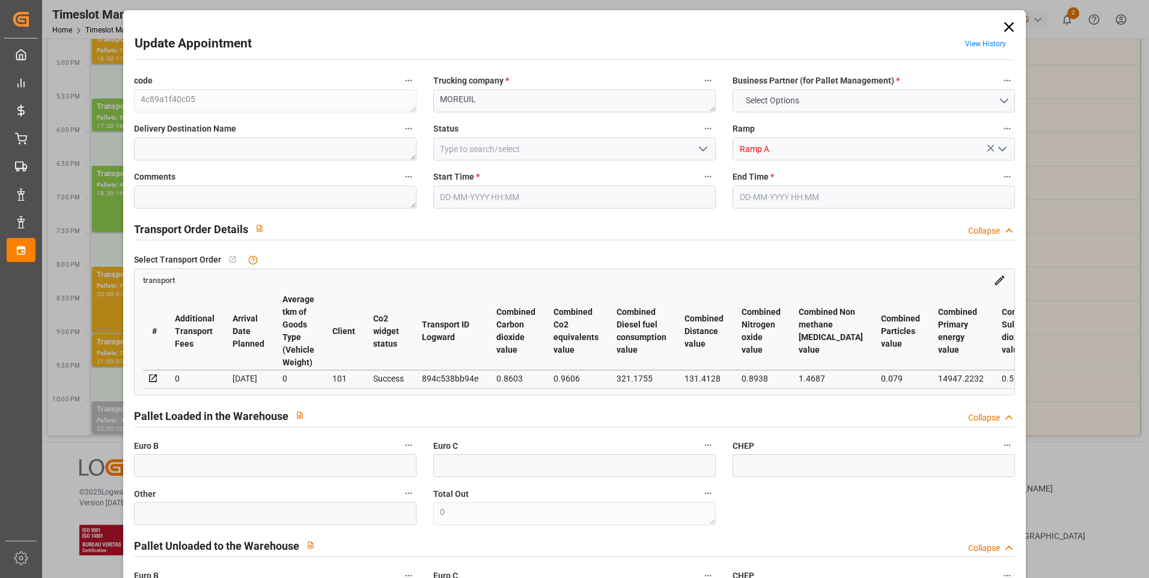
type input "0"
type input "4710.8598"
type input "0"
type input "21"
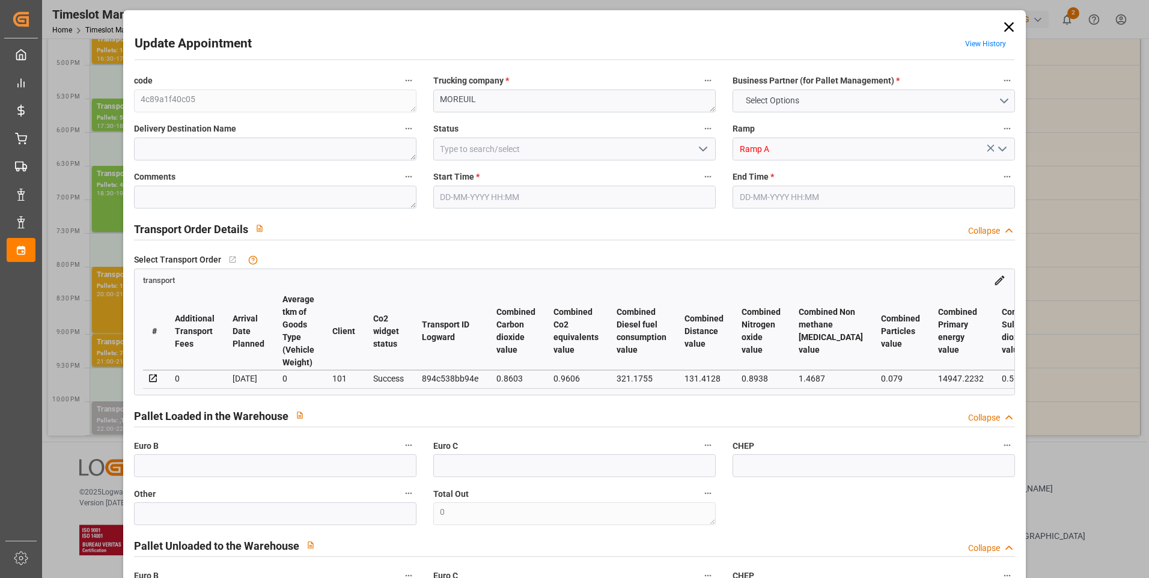
type input "35"
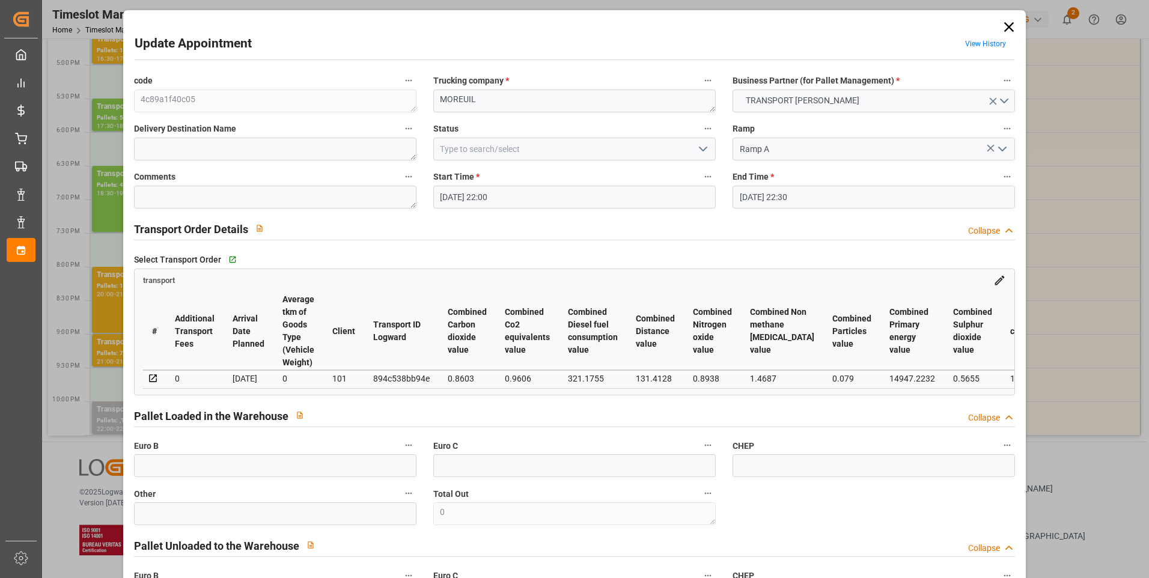
type input "[DATE] 22:00"
type input "[DATE] 22:30"
type input "[DATE] 14:03"
type input "[DATE] 12:07"
type input "[DATE]"
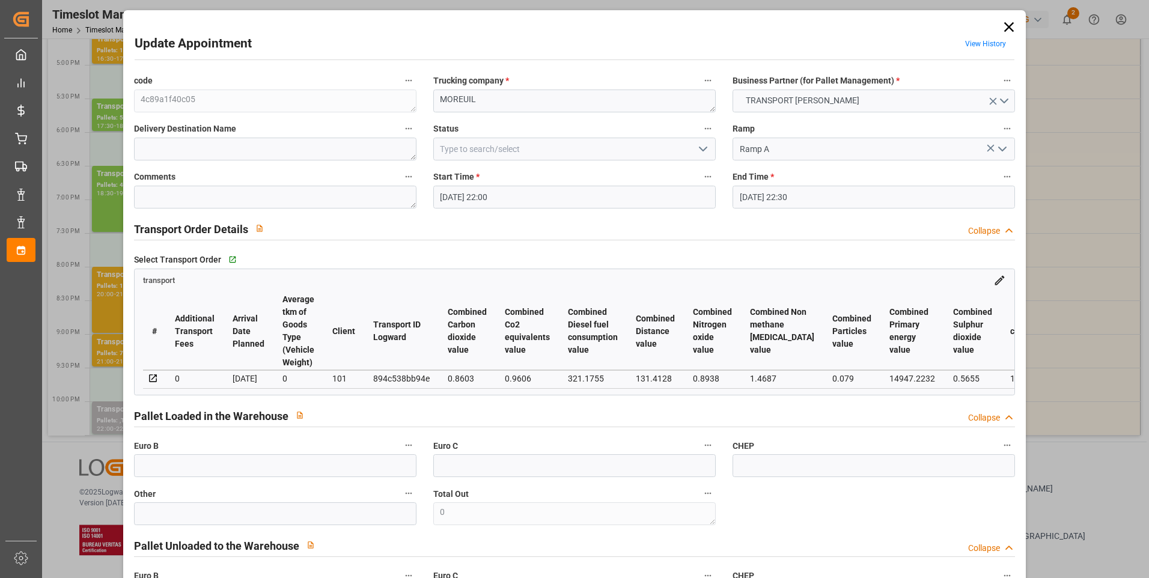
type input "[DATE]"
click at [704, 151] on icon "open menu" at bounding box center [703, 149] width 14 height 14
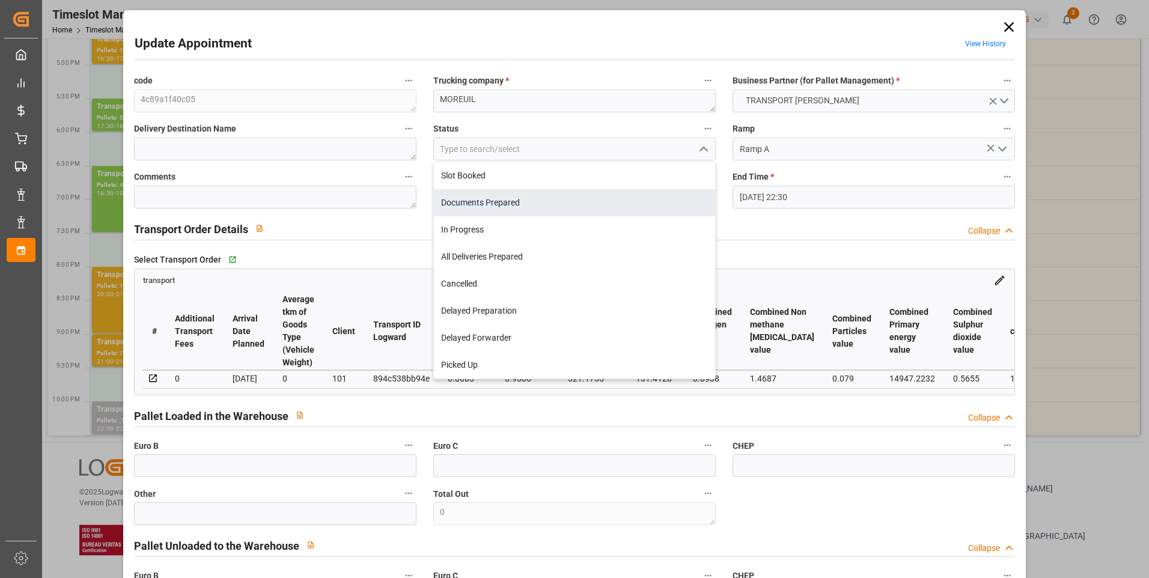
click at [512, 209] on div "Documents Prepared" at bounding box center [574, 202] width 281 height 27
type input "Documents Prepared"
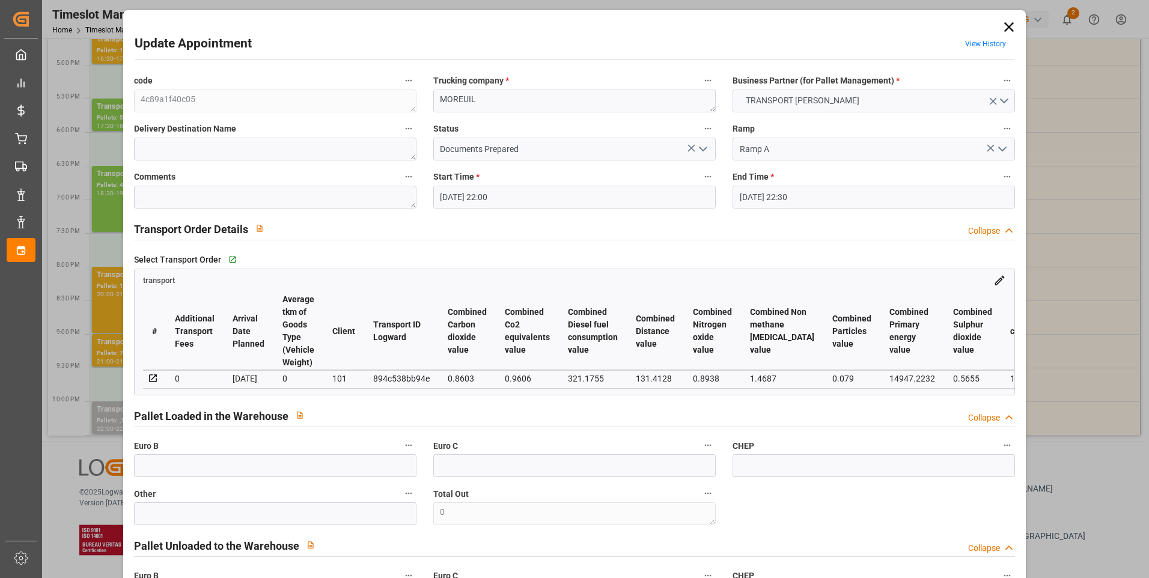
click at [703, 147] on icon "open menu" at bounding box center [703, 149] width 14 height 14
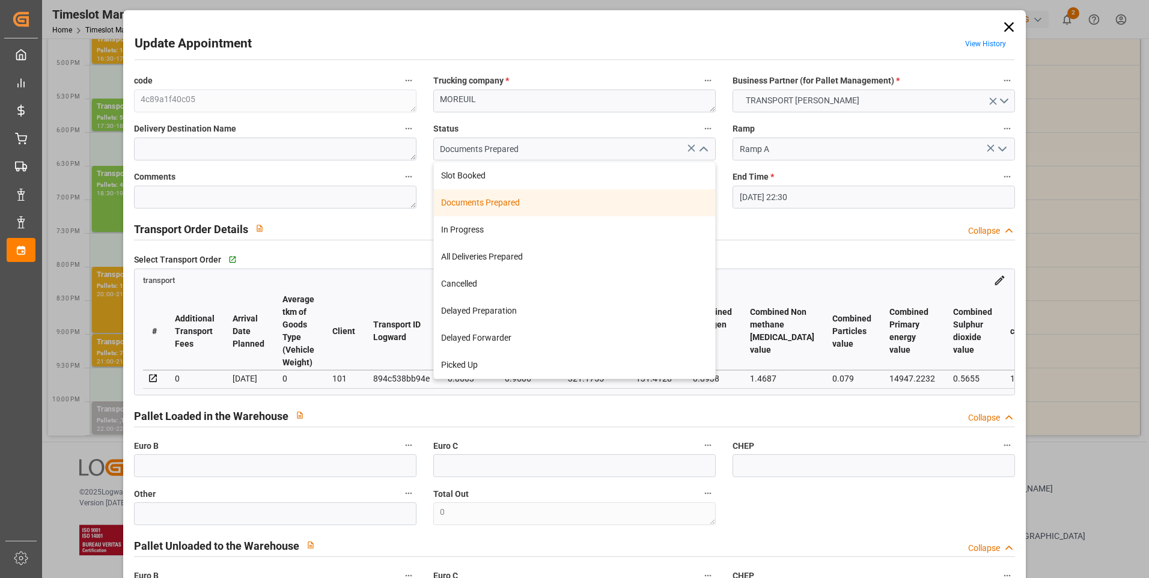
click at [499, 205] on div "Documents Prepared" at bounding box center [574, 202] width 281 height 27
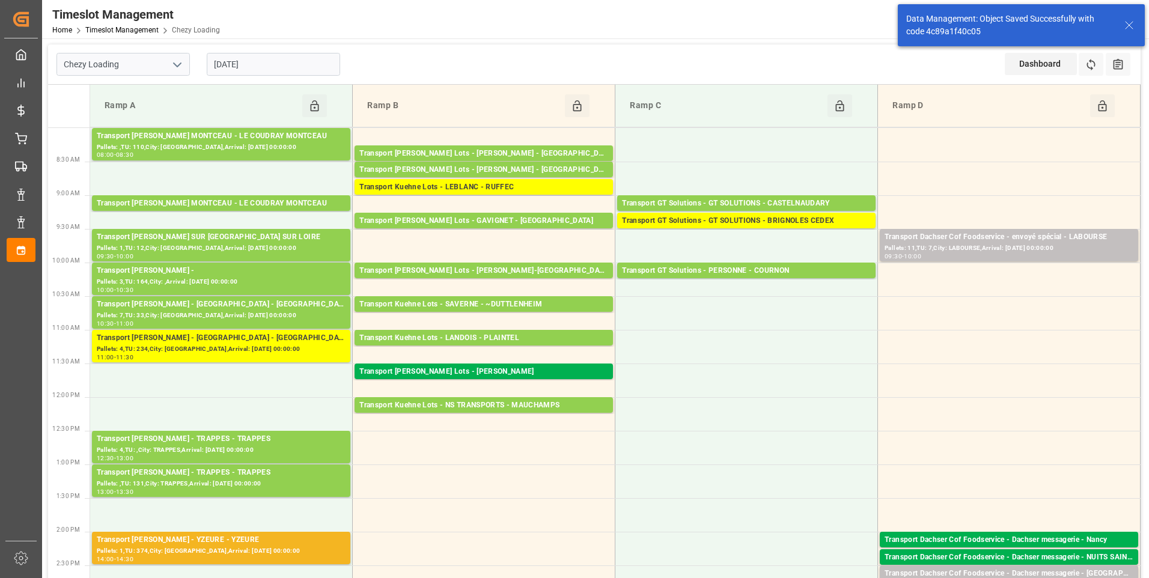
click at [275, 65] on input "[DATE]" at bounding box center [273, 64] width 133 height 23
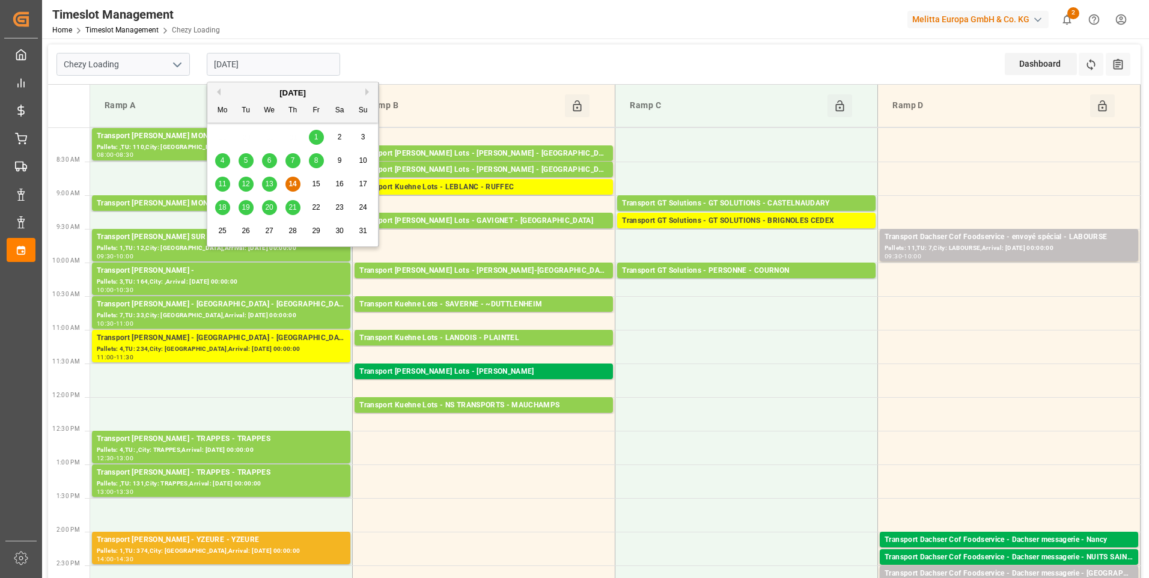
click at [224, 206] on span "18" at bounding box center [222, 207] width 8 height 8
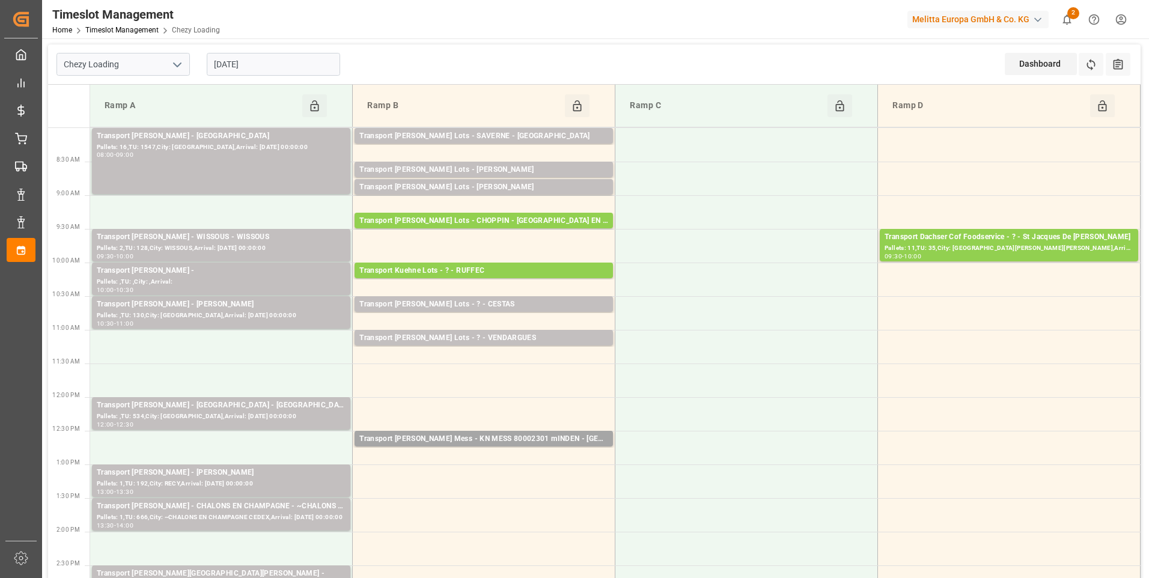
click at [287, 66] on input "[DATE]" at bounding box center [273, 64] width 133 height 23
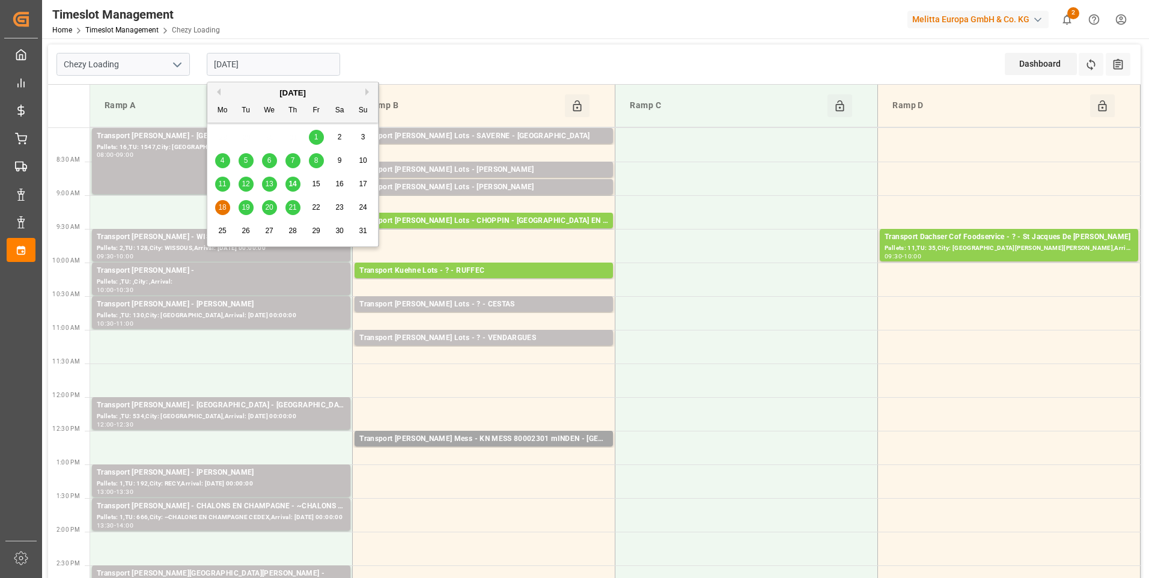
click at [297, 181] on div "14" at bounding box center [292, 184] width 15 height 14
type input "[DATE]"
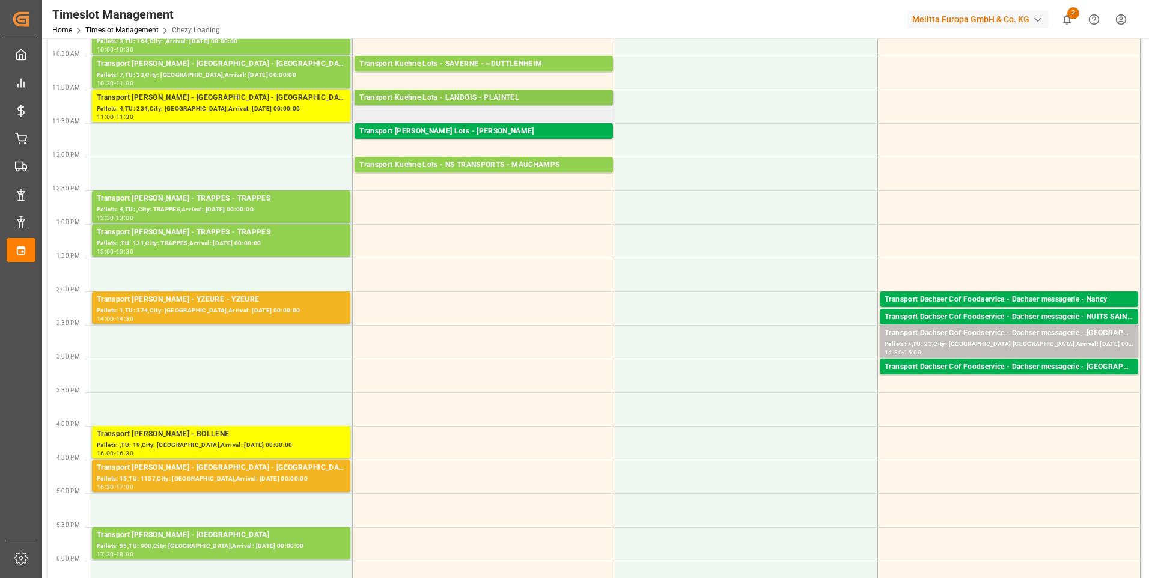
scroll to position [481, 0]
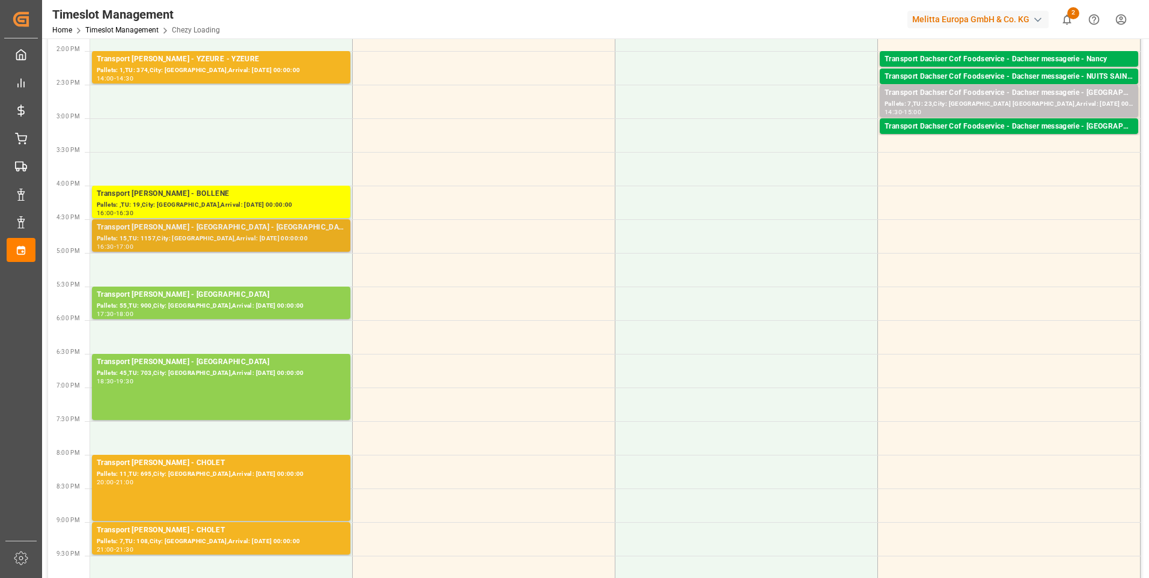
click at [215, 237] on div "Pallets: 15,TU: 1157,City: [GEOGRAPHIC_DATA],Arrival: [DATE] 00:00:00" at bounding box center [221, 239] width 249 height 10
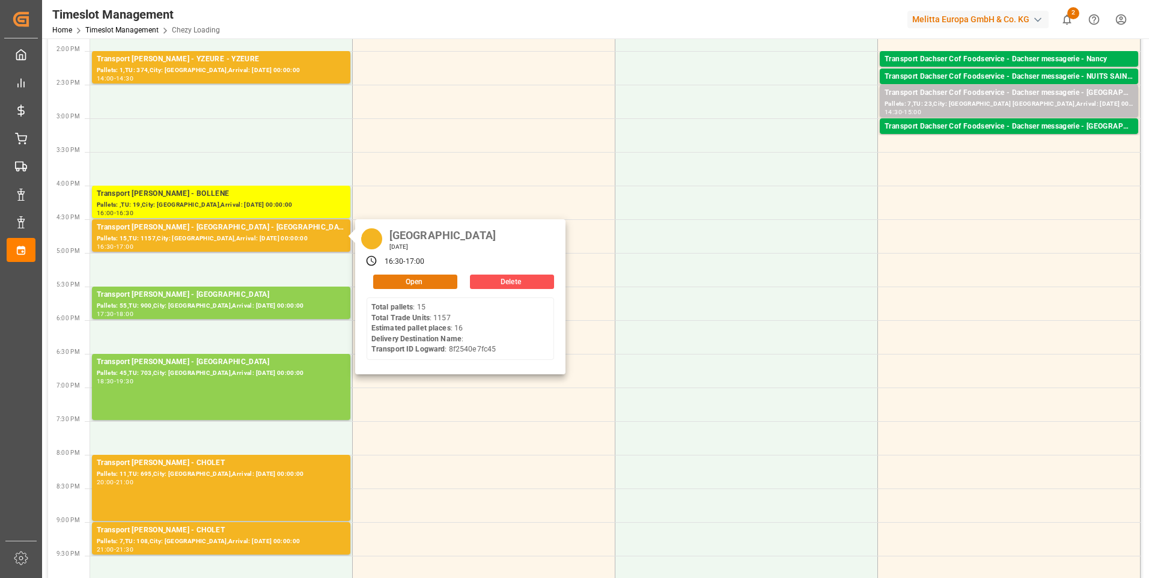
click at [392, 282] on button "Open" at bounding box center [415, 282] width 84 height 14
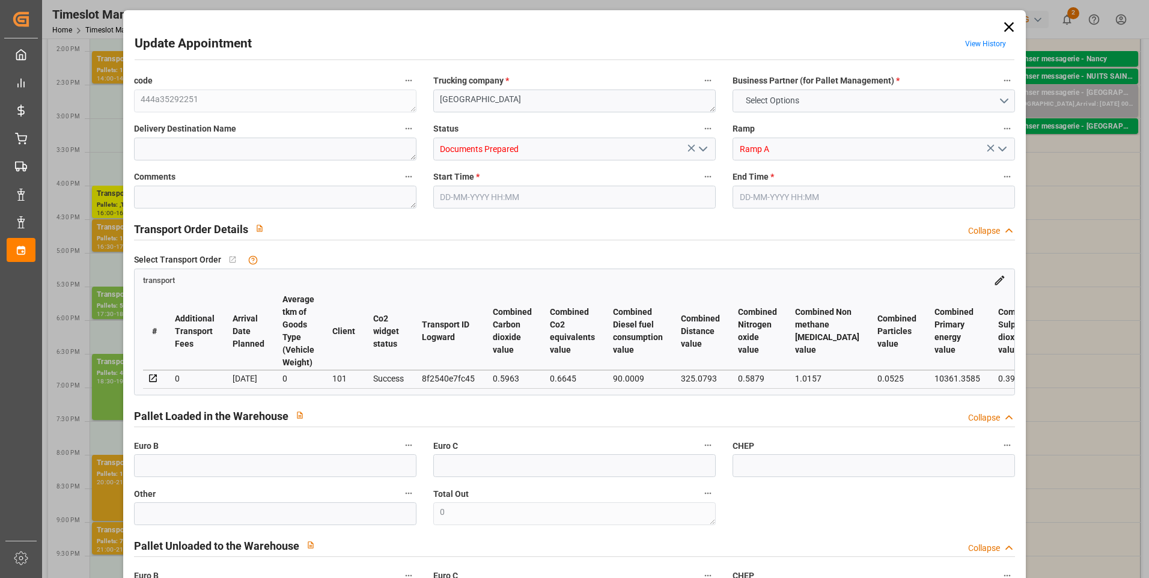
type input "16"
type input "451.44"
type input "0"
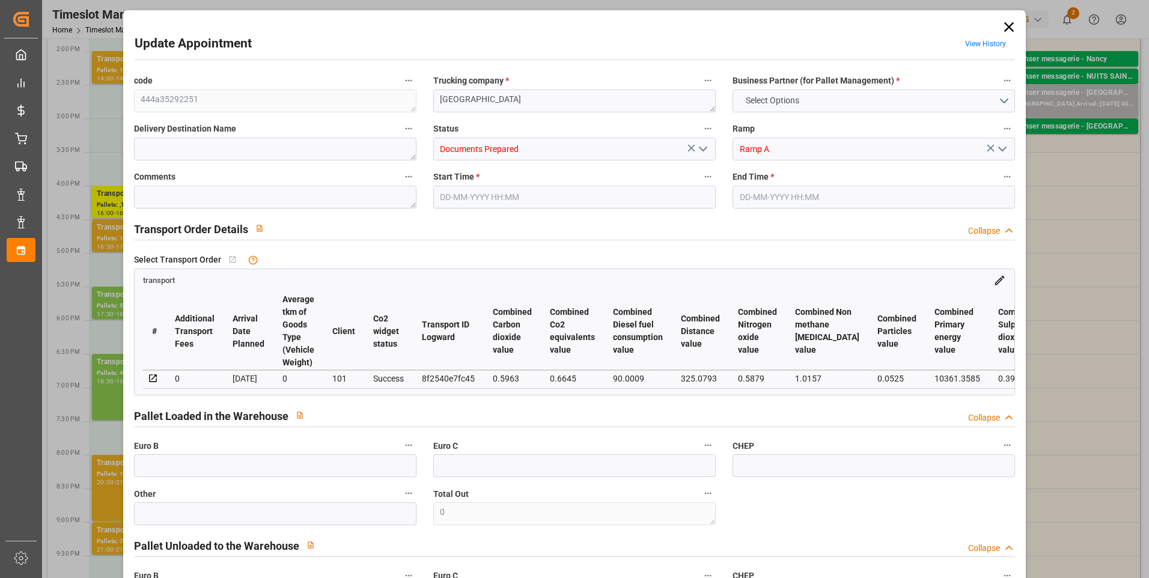
type input "433.1567"
type input "-18.2833"
type input "0"
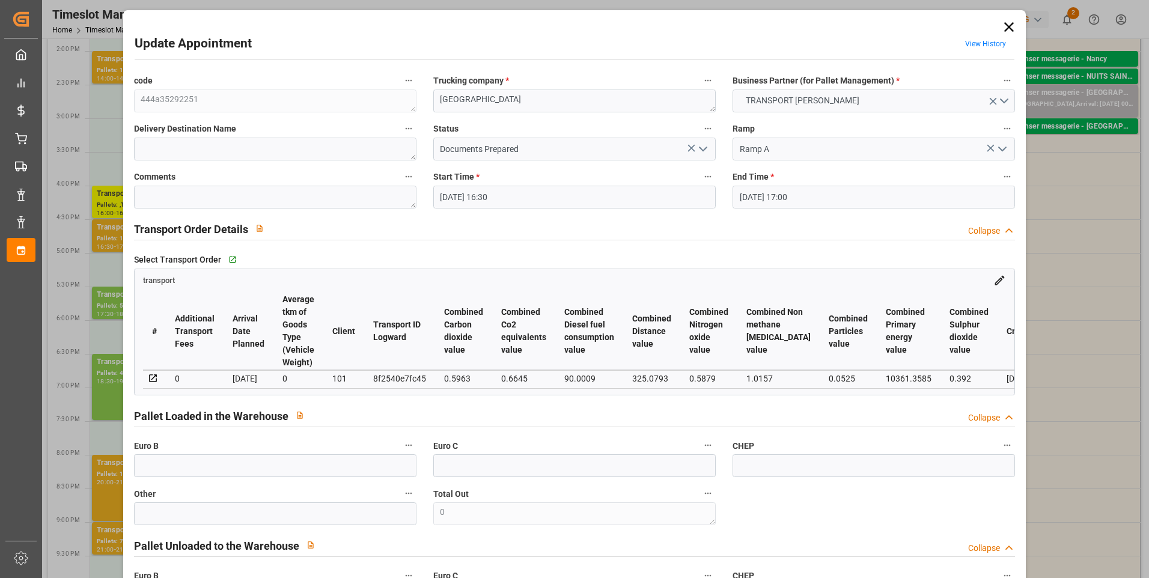
click at [702, 148] on icon "open menu" at bounding box center [703, 149] width 14 height 14
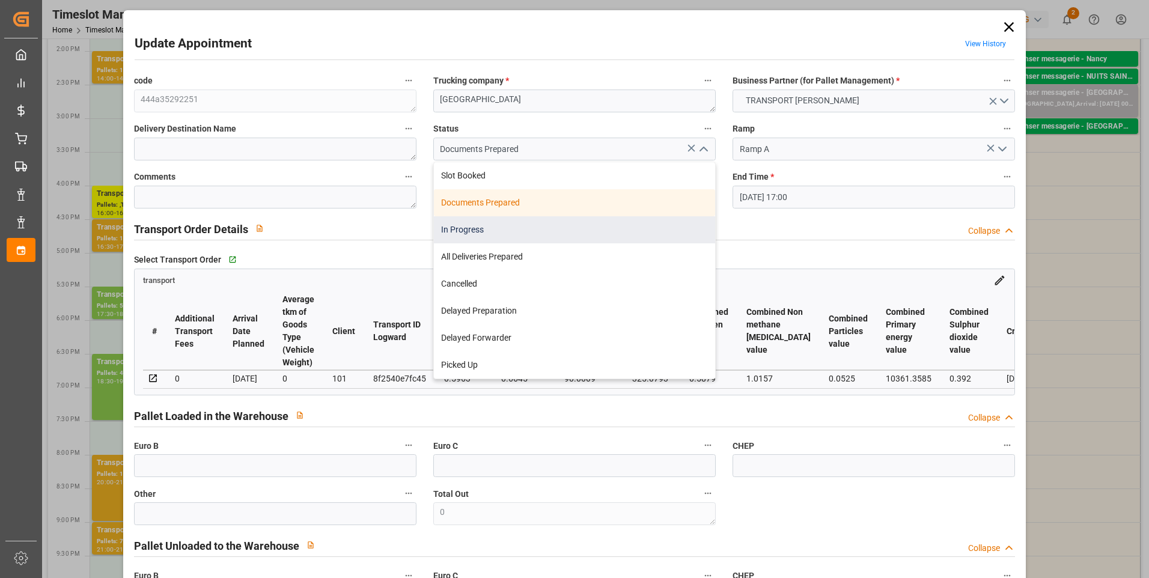
click at [479, 231] on div "In Progress" at bounding box center [574, 229] width 281 height 27
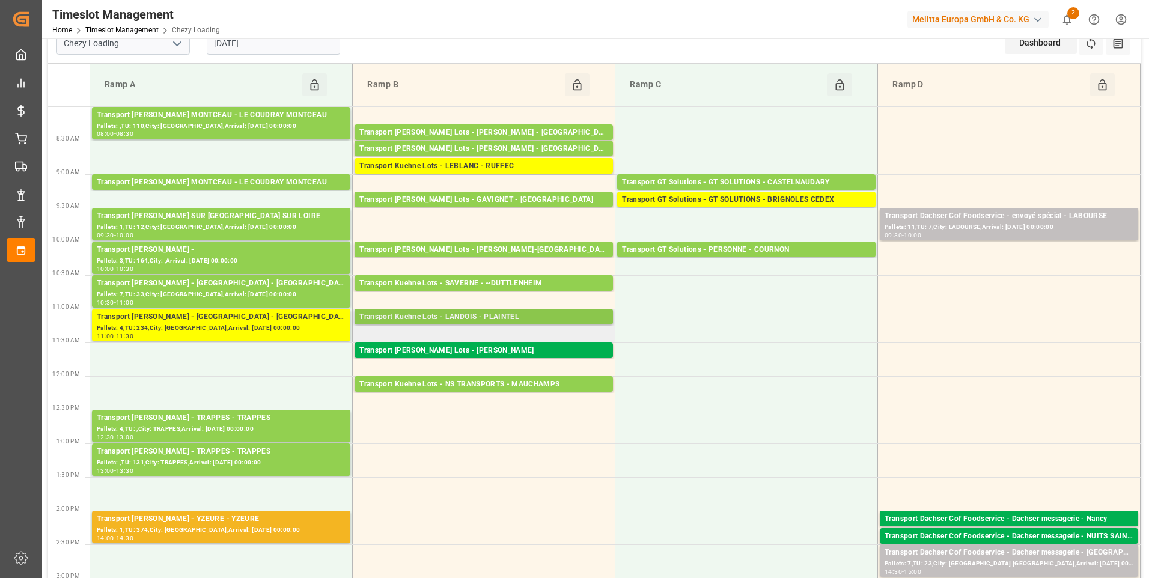
scroll to position [0, 0]
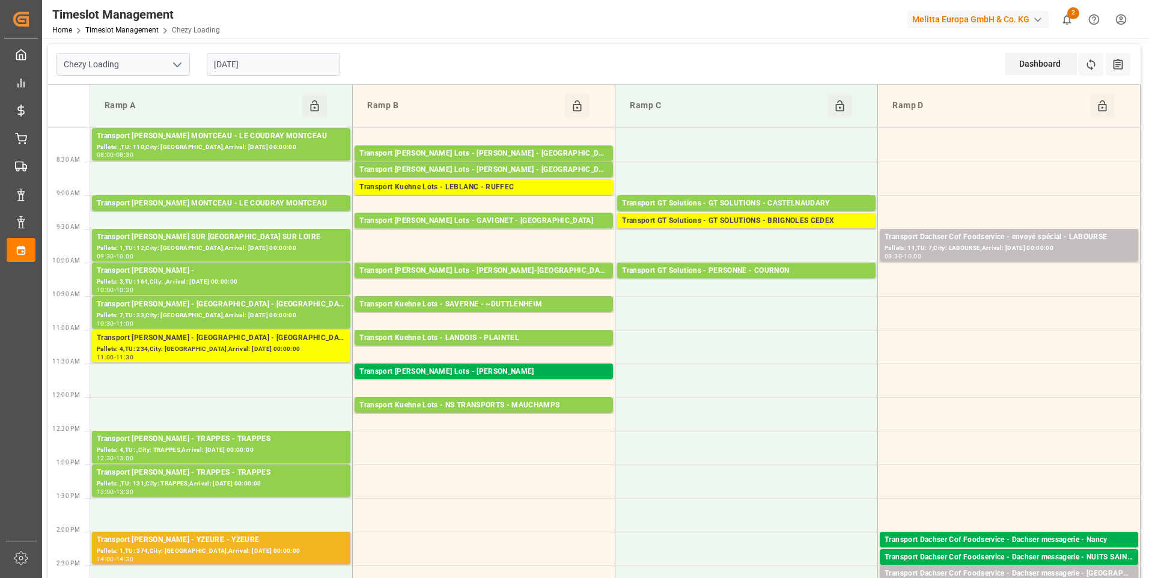
click at [279, 70] on input "[DATE]" at bounding box center [273, 64] width 133 height 23
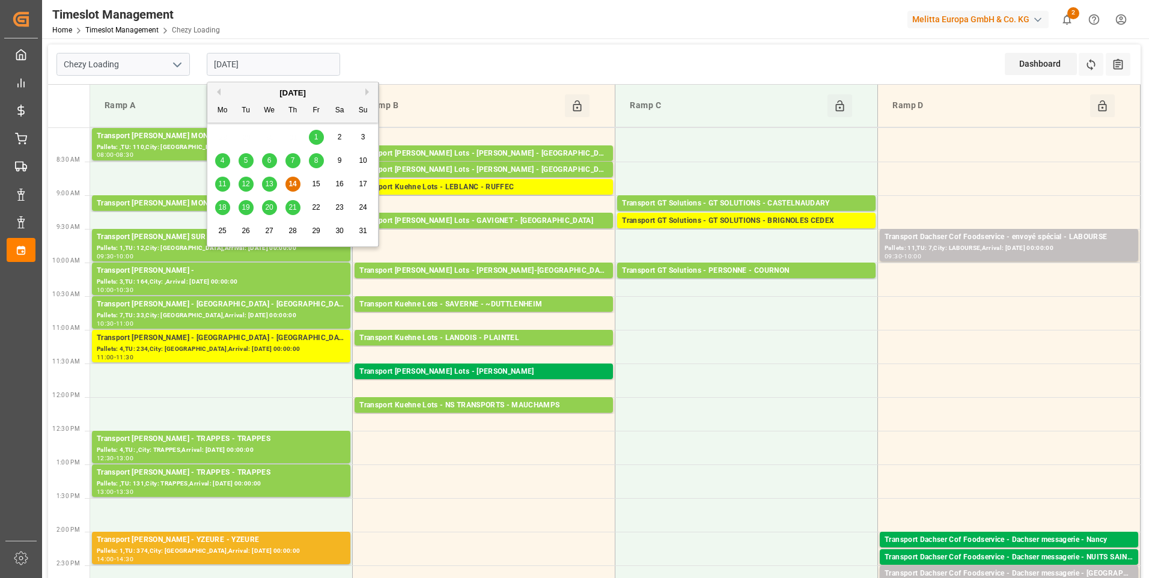
click at [219, 209] on span "18" at bounding box center [222, 207] width 8 height 8
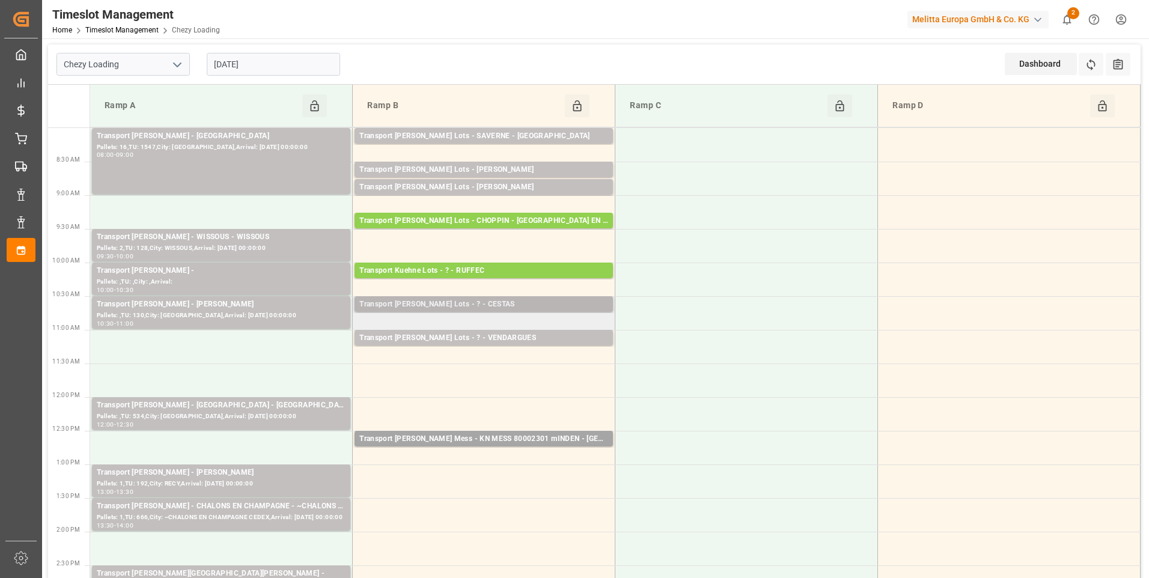
click at [498, 300] on div "Transport [PERSON_NAME] Lots - ? - CESTAS" at bounding box center [483, 305] width 249 height 12
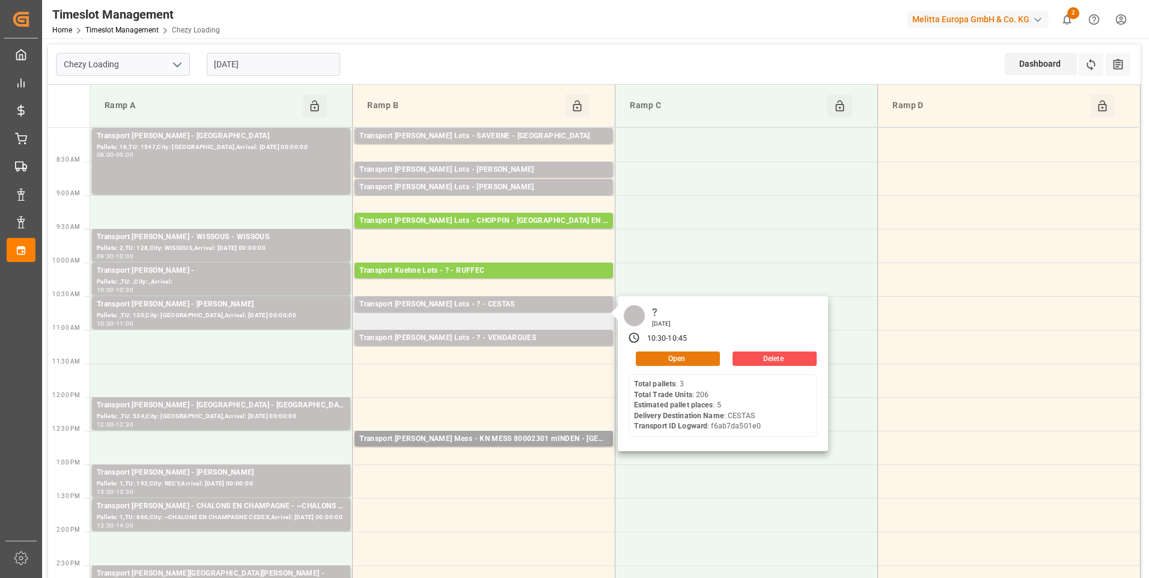
click at [668, 358] on button "Open" at bounding box center [678, 359] width 84 height 14
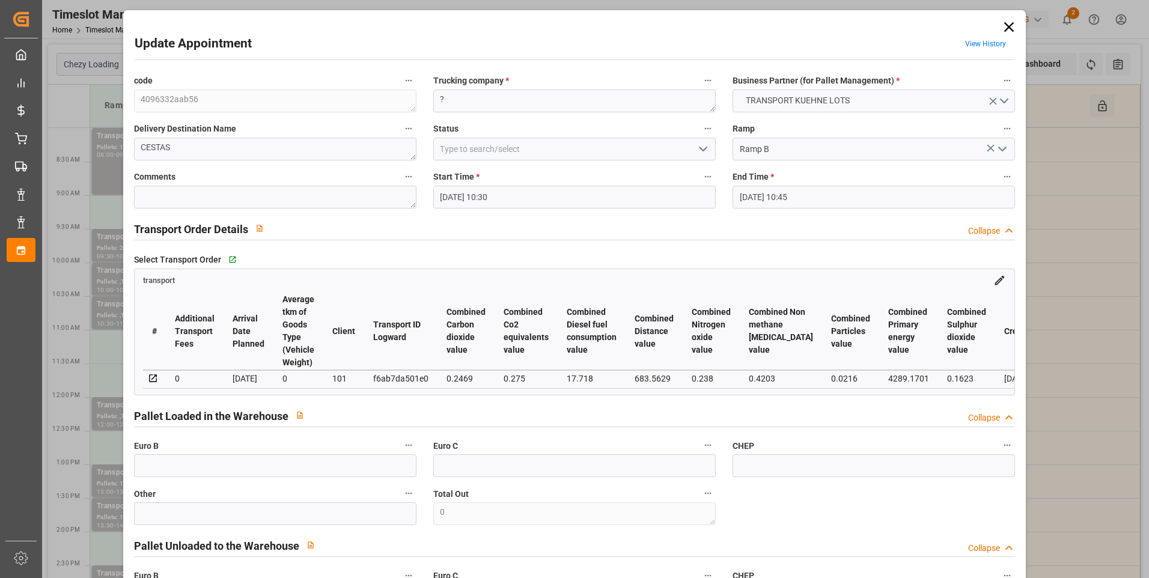
click at [701, 145] on icon "open menu" at bounding box center [703, 149] width 14 height 14
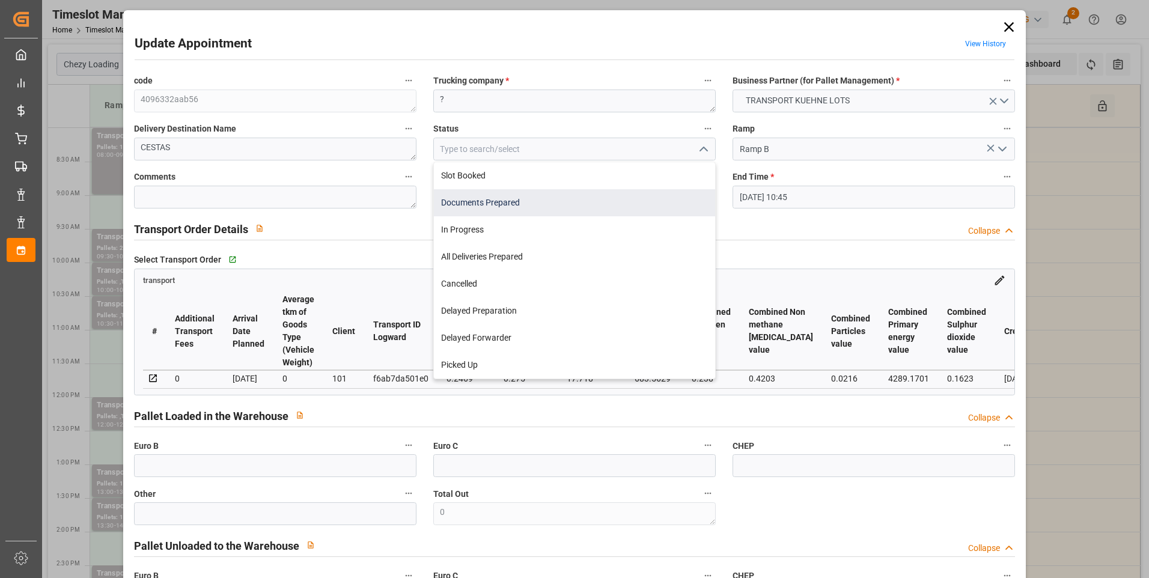
click at [529, 201] on div "Documents Prepared" at bounding box center [574, 202] width 281 height 27
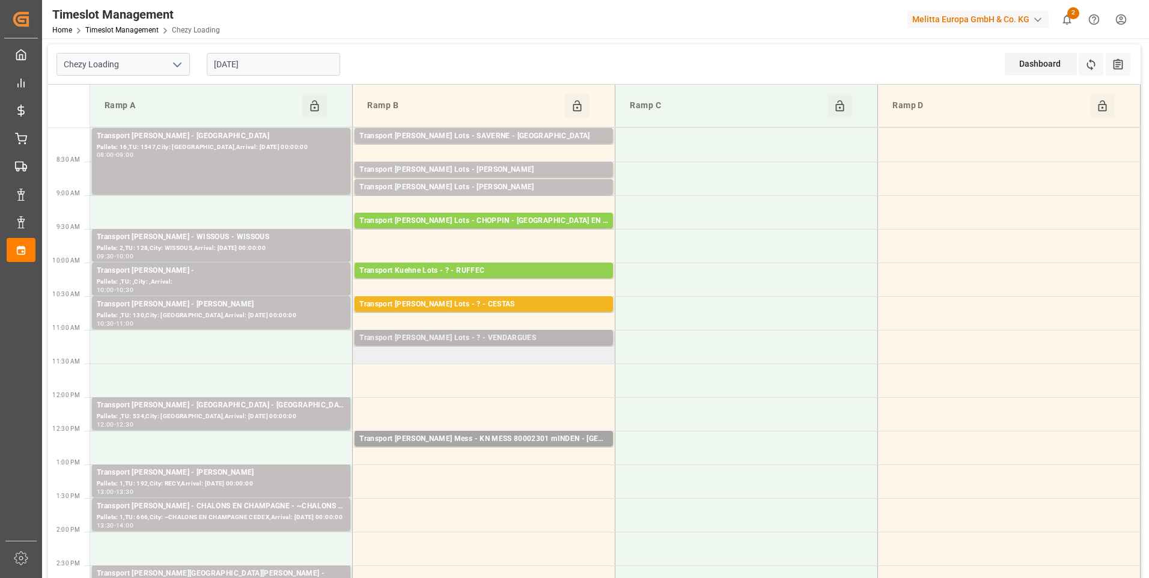
click at [472, 334] on div "Transport [PERSON_NAME] Lots - ? - VENDARGUES" at bounding box center [483, 338] width 249 height 12
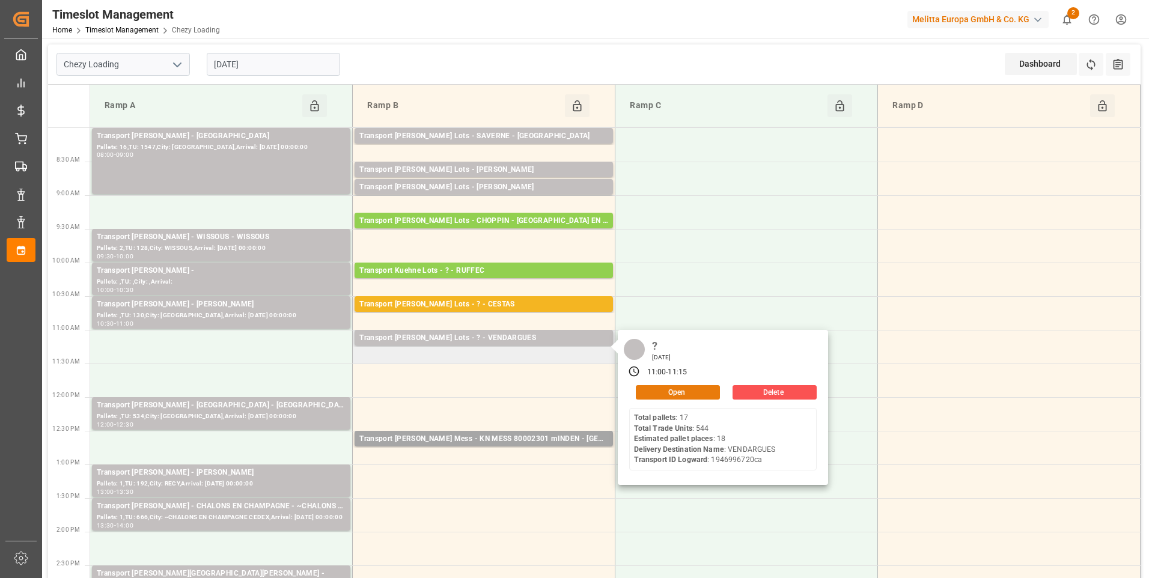
click at [670, 394] on button "Open" at bounding box center [678, 392] width 84 height 14
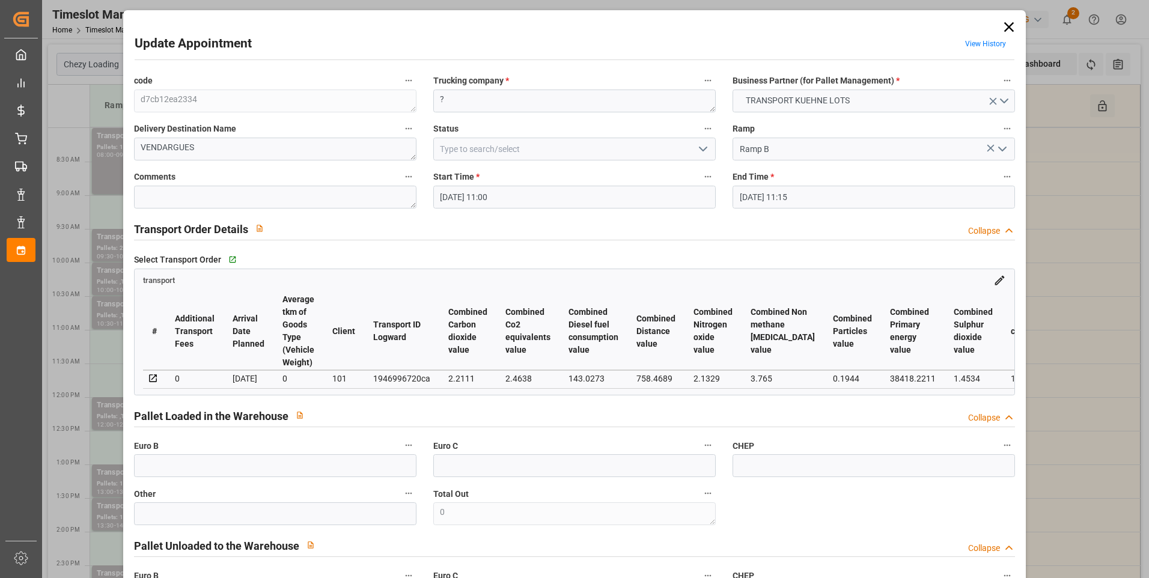
click at [701, 146] on icon "open menu" at bounding box center [703, 149] width 14 height 14
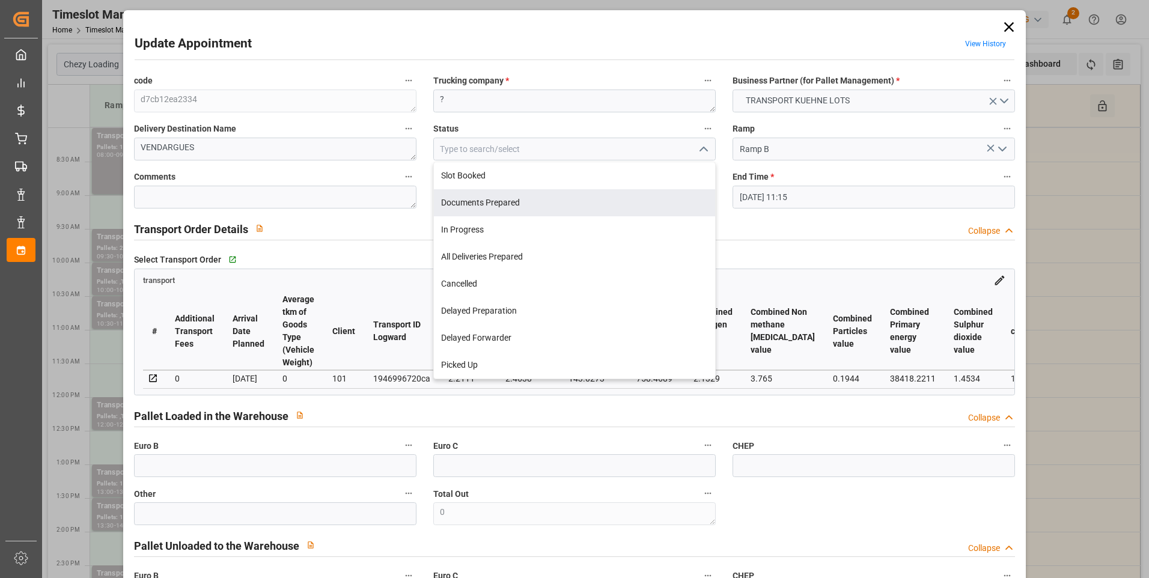
click at [499, 198] on div "Documents Prepared" at bounding box center [574, 202] width 281 height 27
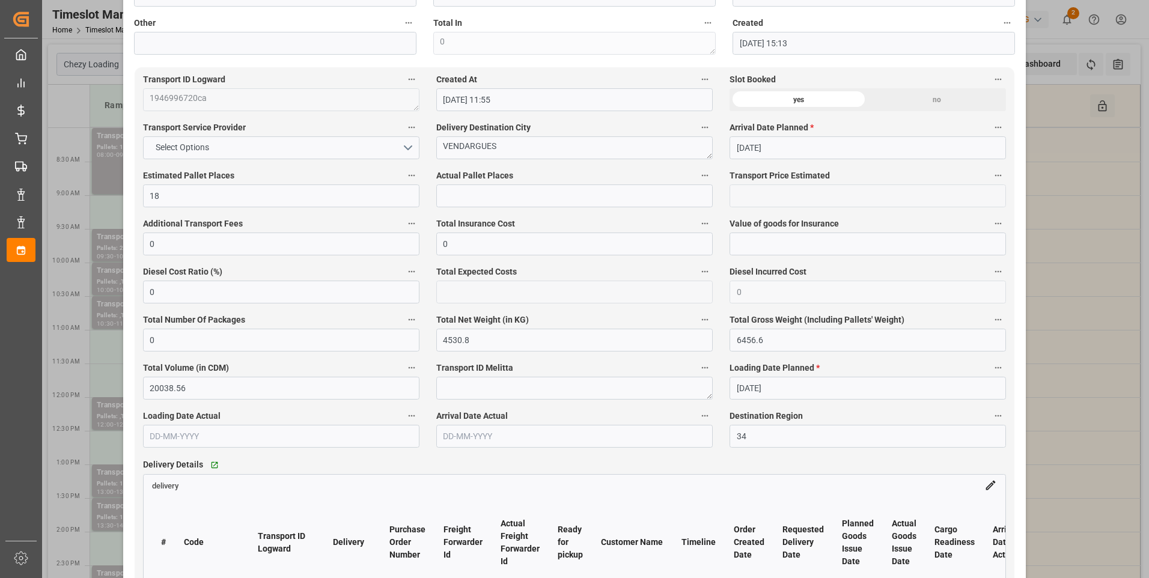
scroll to position [841, 0]
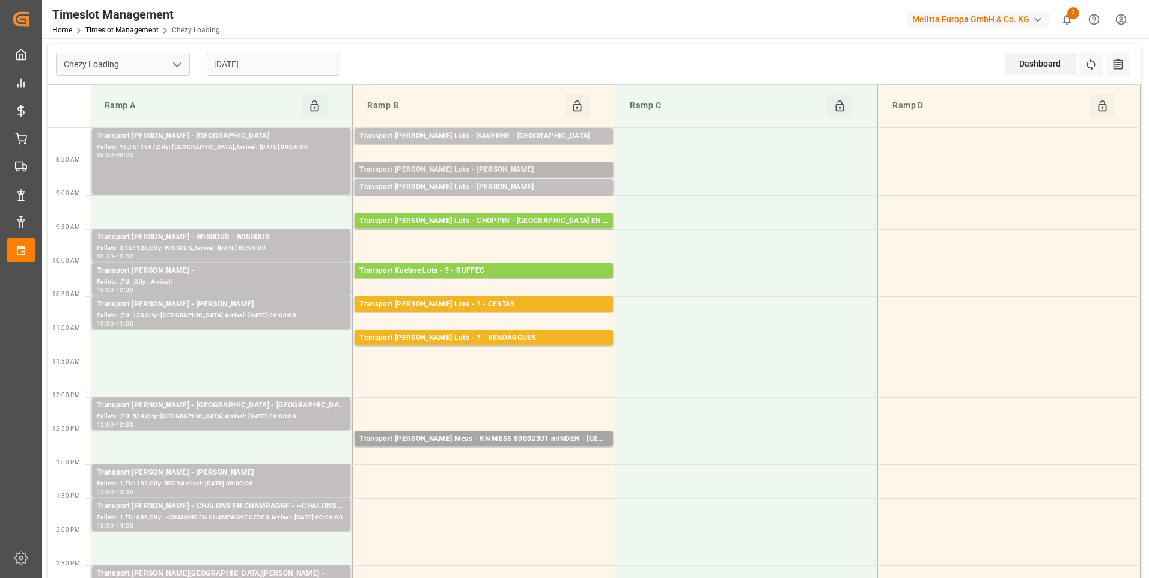
click at [526, 169] on div "Transport [PERSON_NAME] Lots - [PERSON_NAME]" at bounding box center [483, 170] width 249 height 12
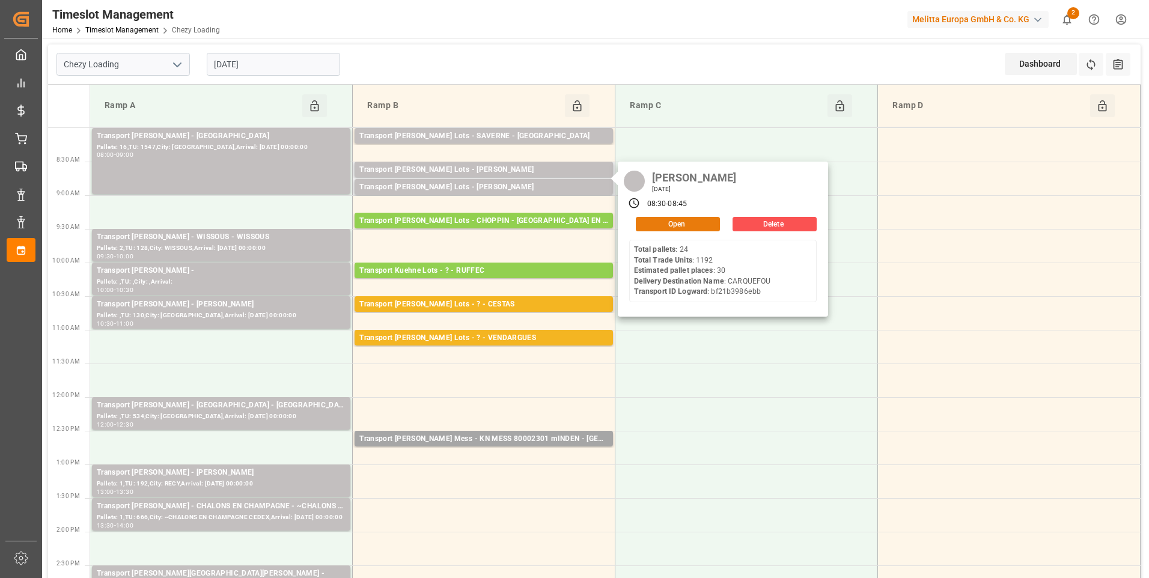
click at [675, 225] on button "Open" at bounding box center [678, 224] width 84 height 14
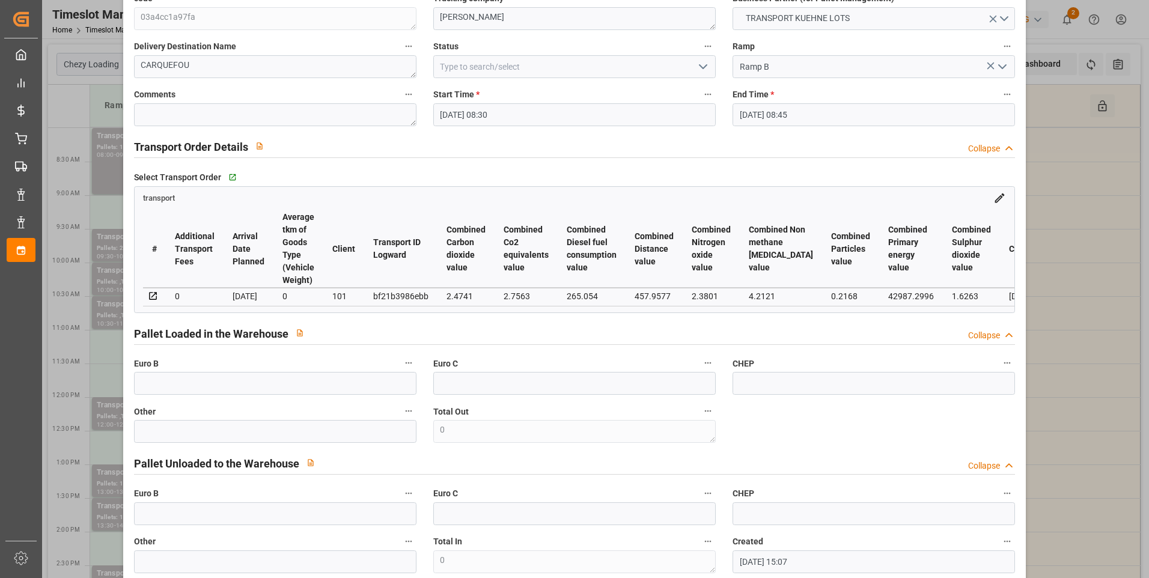
scroll to position [0, 0]
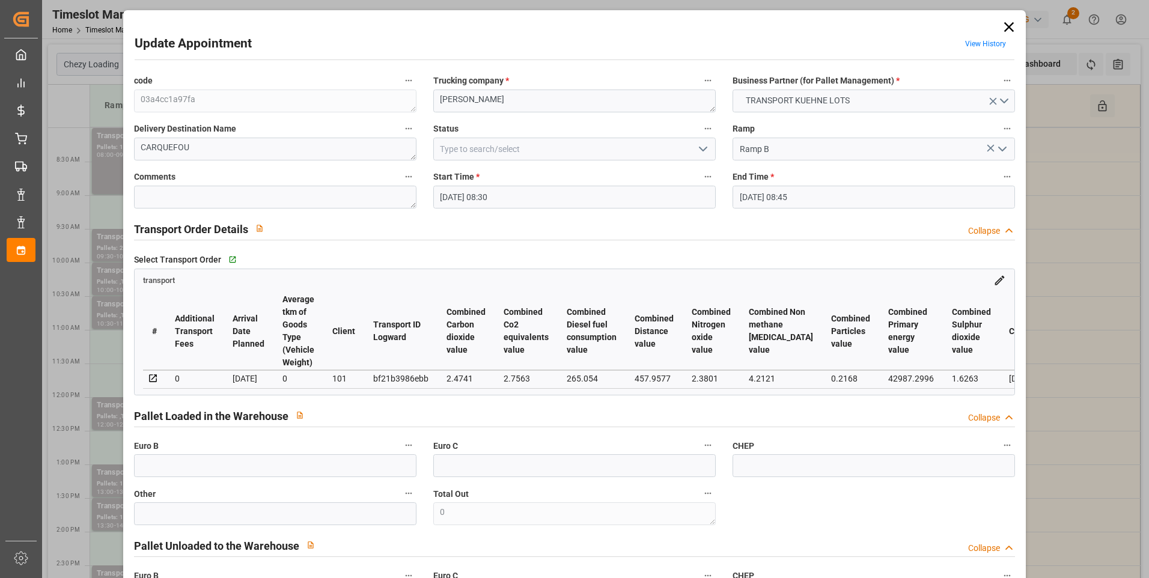
click at [702, 145] on icon "open menu" at bounding box center [703, 149] width 14 height 14
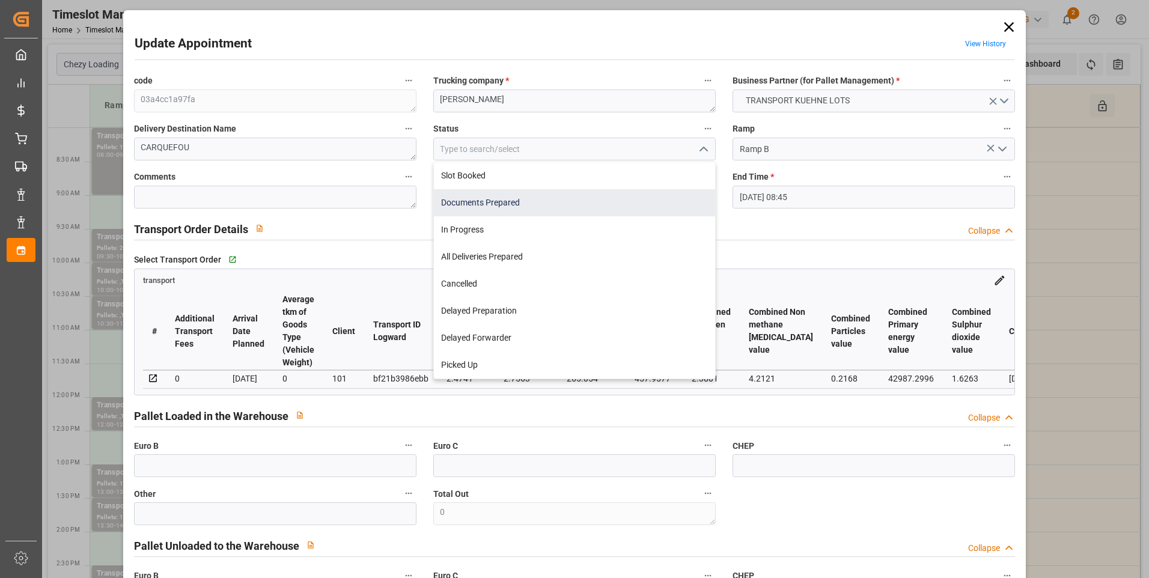
click at [539, 203] on div "Documents Prepared" at bounding box center [574, 202] width 281 height 27
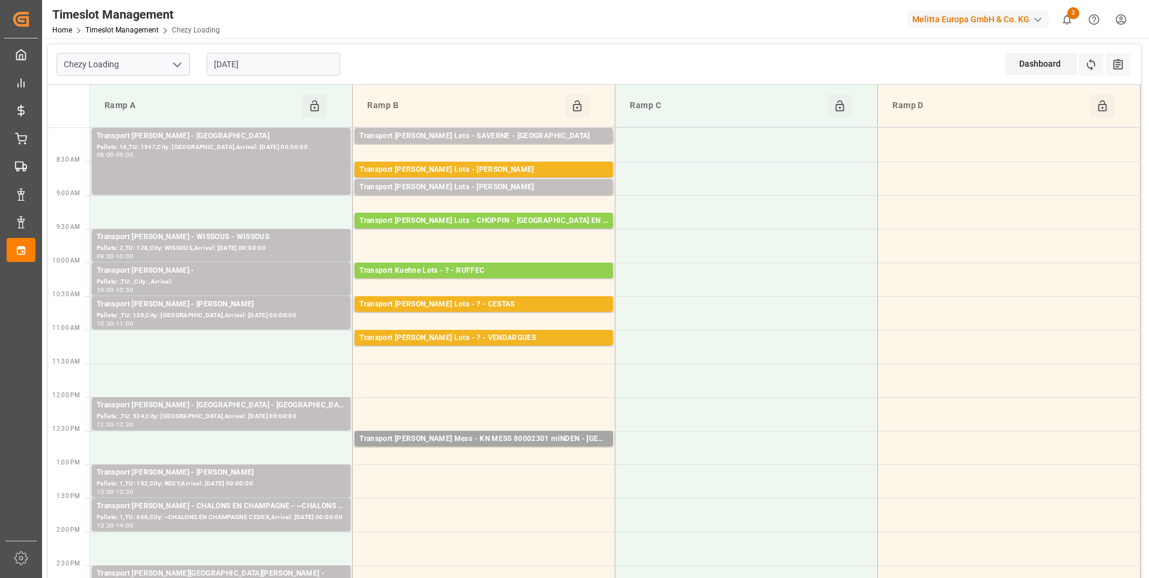
click at [174, 66] on icon "open menu" at bounding box center [177, 65] width 14 height 14
click at [110, 118] on div "Chezy Unloading" at bounding box center [123, 118] width 132 height 27
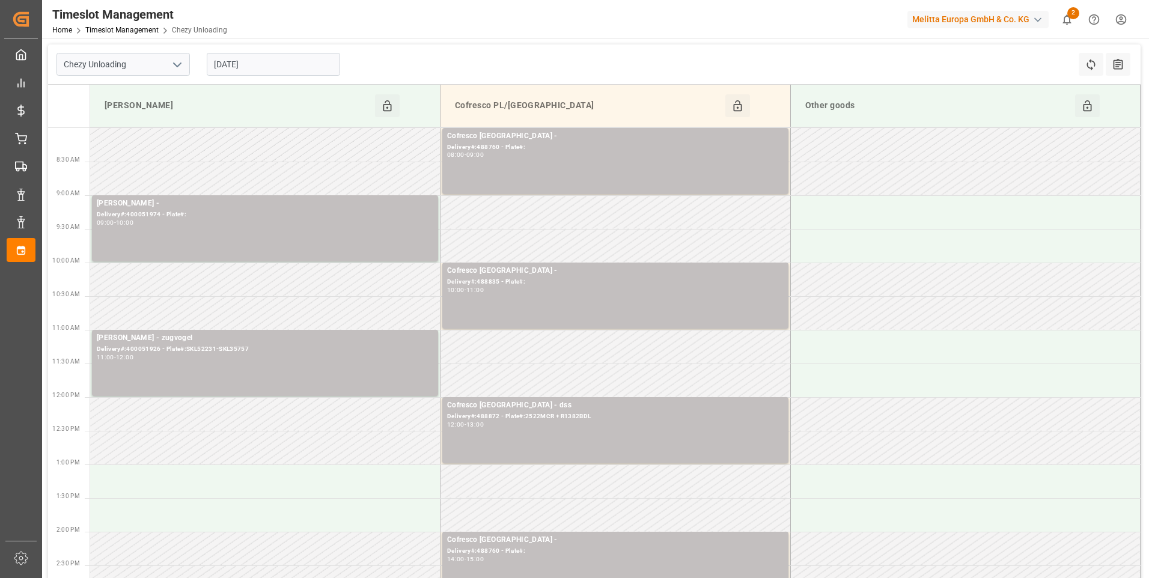
click at [262, 69] on input "[DATE]" at bounding box center [273, 64] width 133 height 23
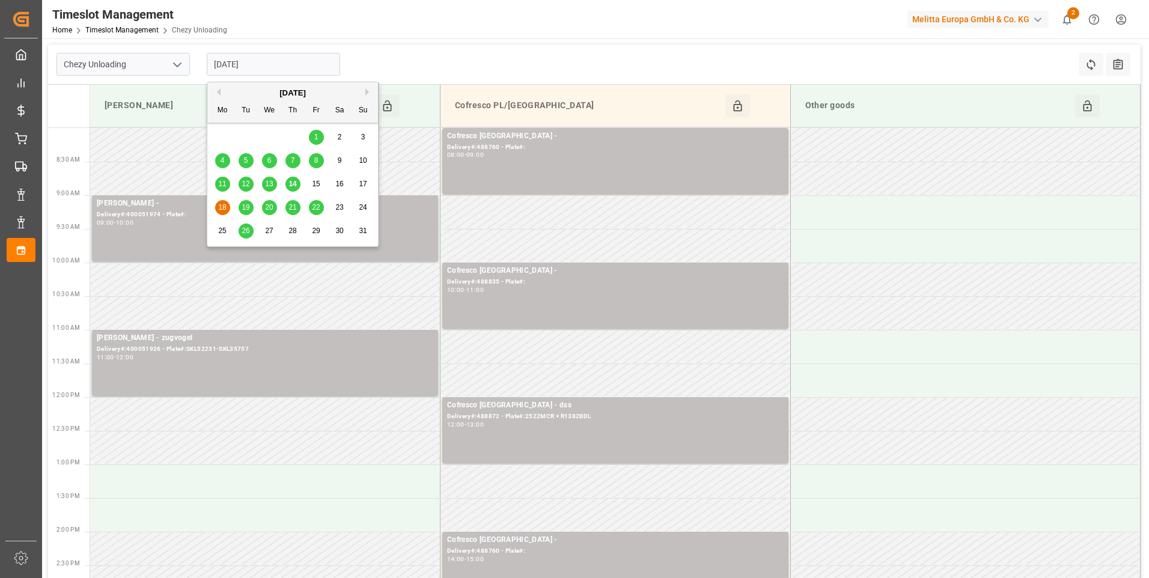
click at [292, 187] on span "14" at bounding box center [292, 184] width 8 height 8
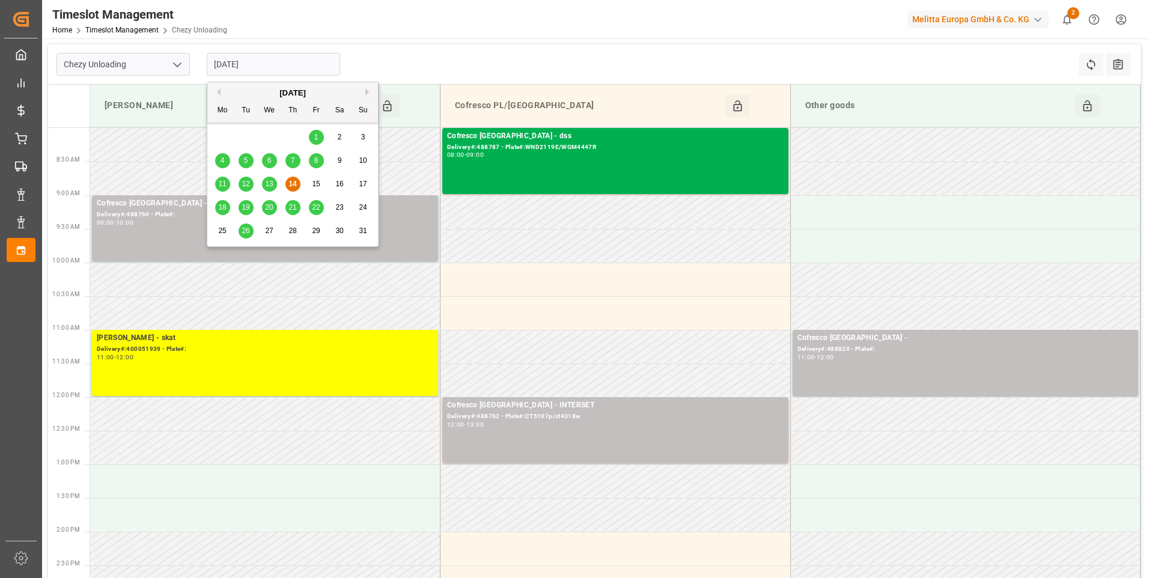
click at [311, 67] on input "[DATE]" at bounding box center [273, 64] width 133 height 23
click at [273, 184] on span "13" at bounding box center [269, 184] width 8 height 8
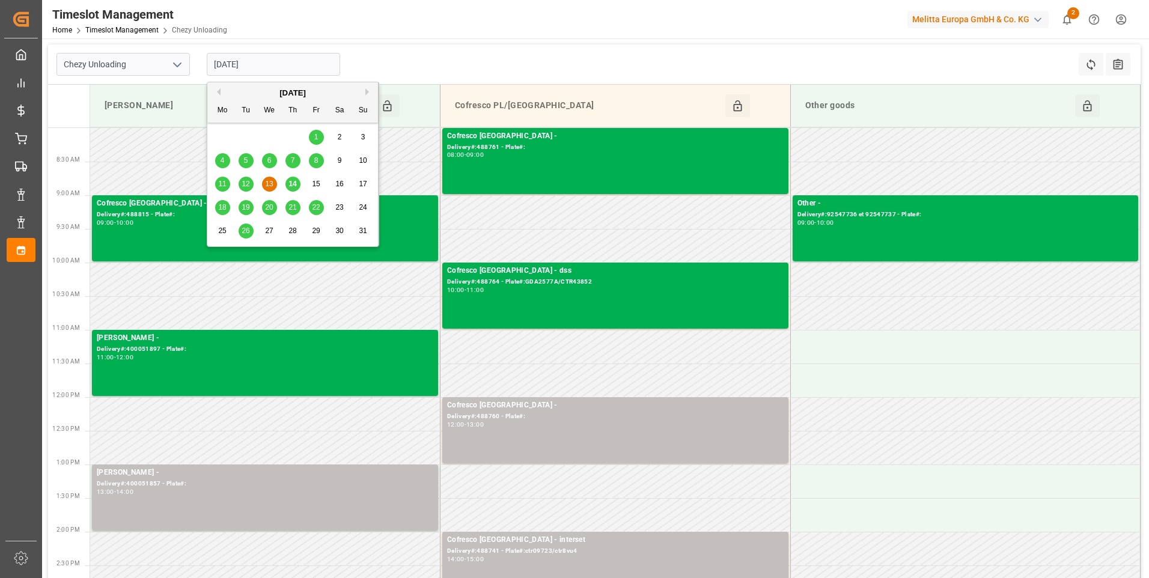
click at [290, 71] on input "[DATE]" at bounding box center [273, 64] width 133 height 23
click at [222, 209] on span "18" at bounding box center [222, 207] width 8 height 8
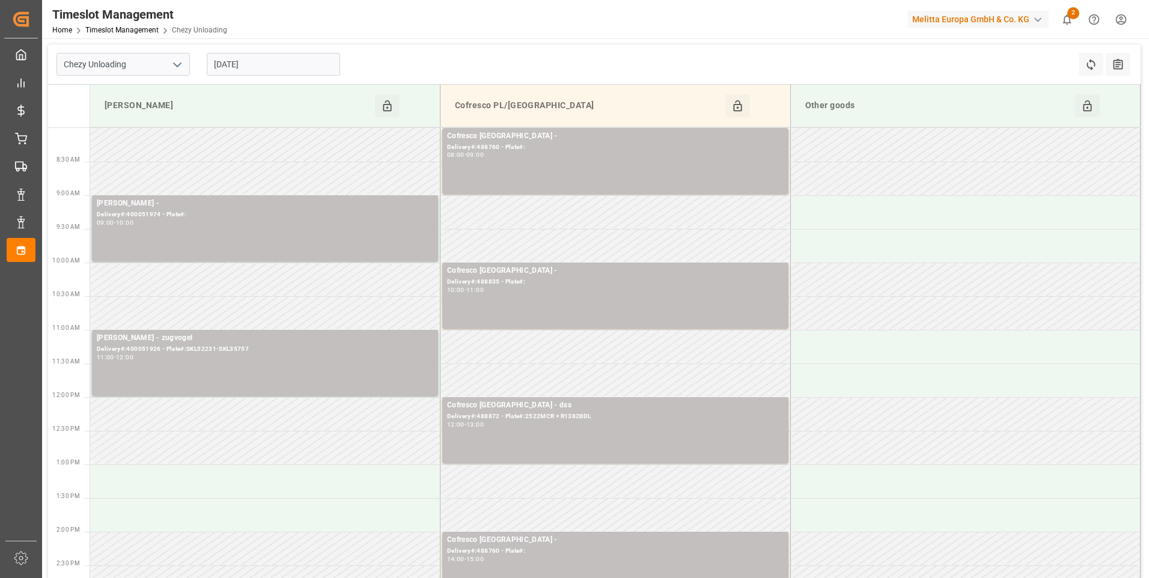
click at [174, 64] on polyline "open menu" at bounding box center [177, 65] width 7 height 4
click at [128, 91] on div "Chezy Loading" at bounding box center [123, 91] width 132 height 27
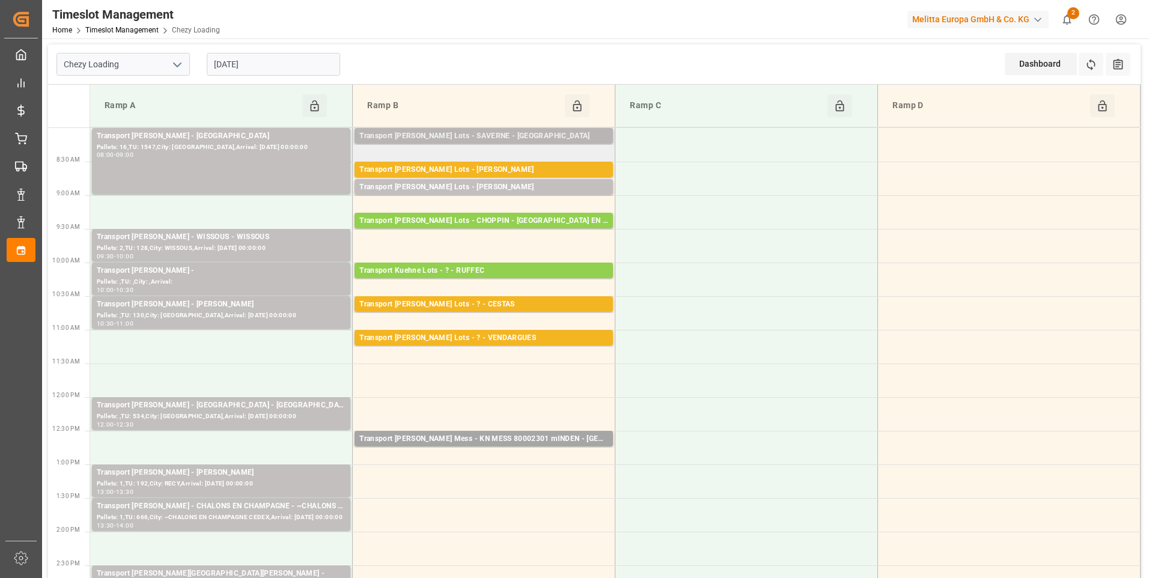
click at [499, 137] on div "Transport [PERSON_NAME] Lots - SAVERNE - [GEOGRAPHIC_DATA]" at bounding box center [483, 136] width 249 height 12
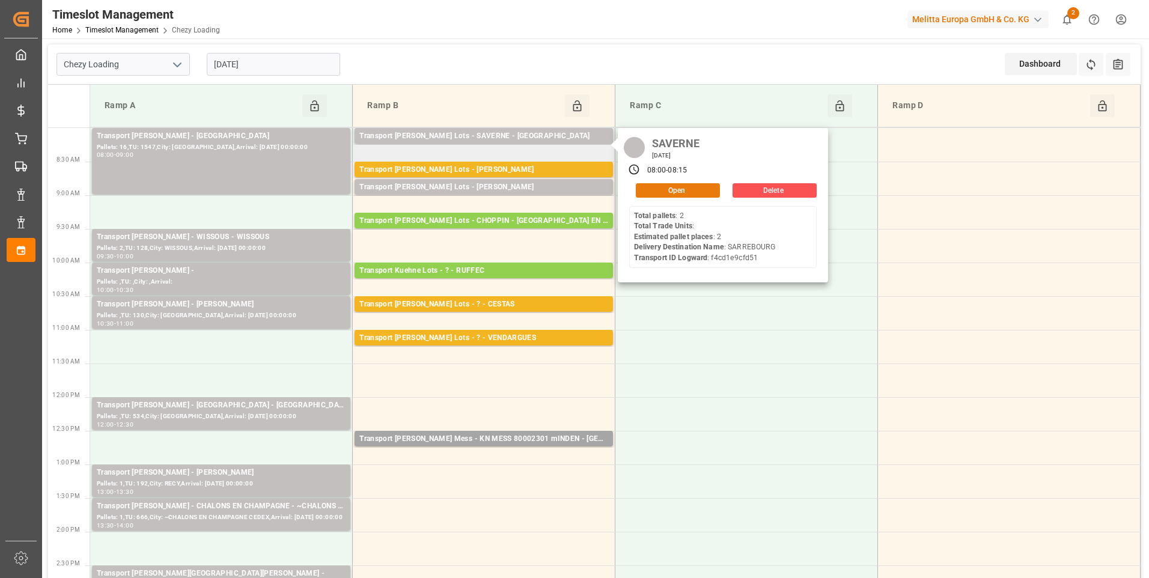
click at [669, 186] on button "Open" at bounding box center [678, 190] width 84 height 14
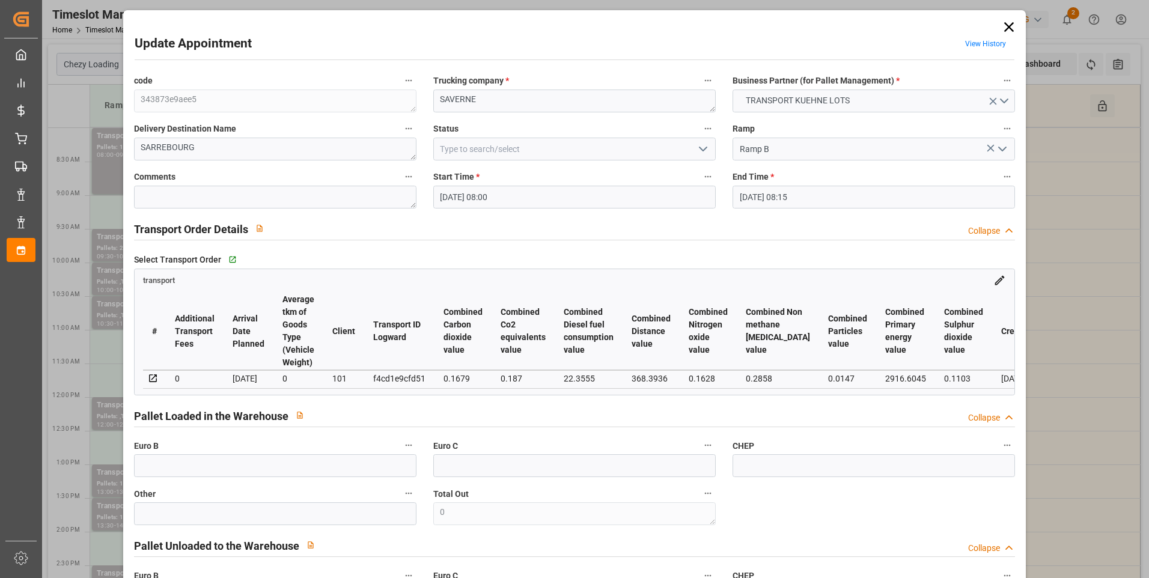
click at [703, 146] on icon "open menu" at bounding box center [703, 149] width 14 height 14
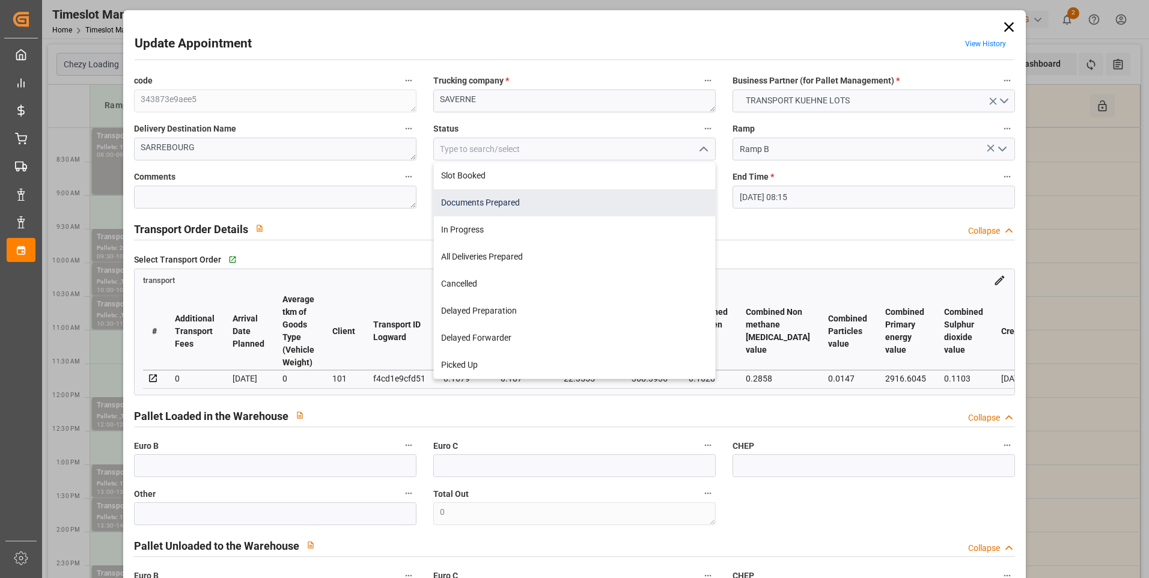
click at [509, 201] on div "Documents Prepared" at bounding box center [574, 202] width 281 height 27
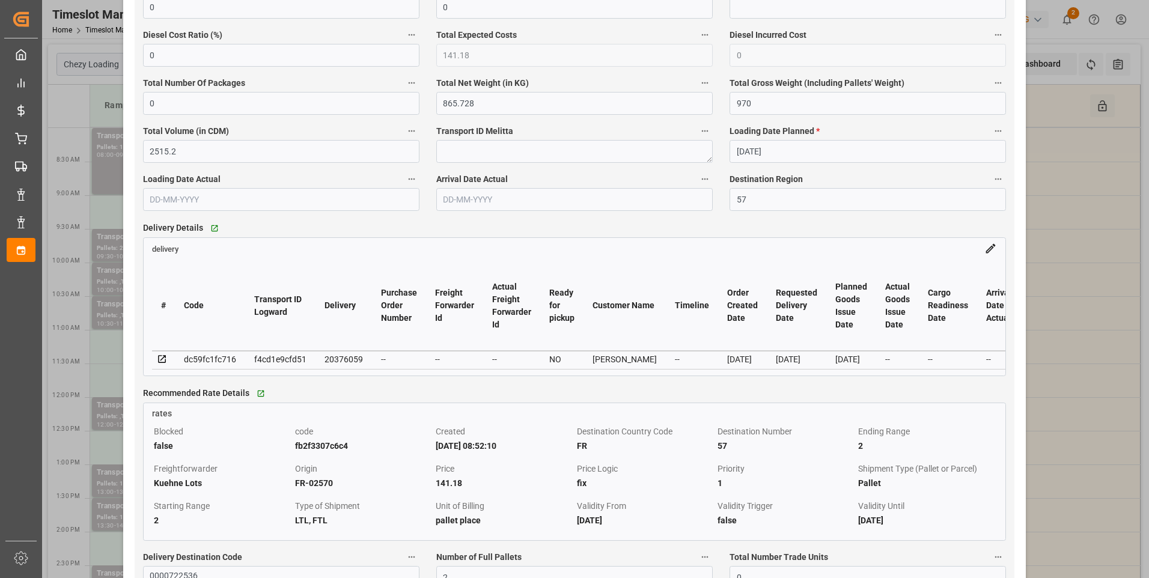
scroll to position [962, 0]
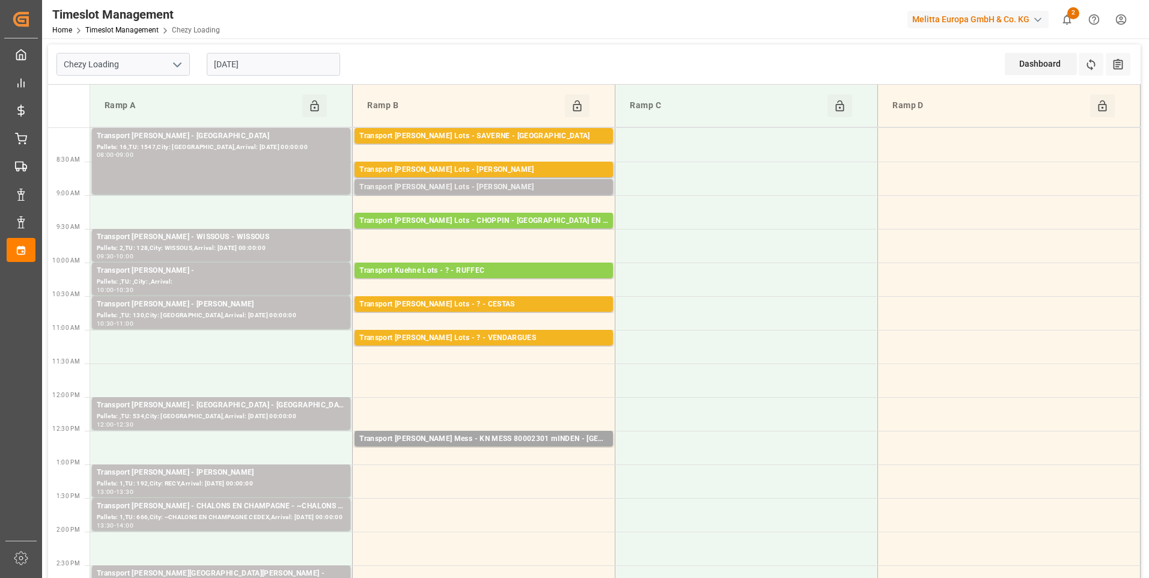
click at [465, 189] on div "Transport [PERSON_NAME] Lots - [PERSON_NAME]" at bounding box center [483, 187] width 249 height 12
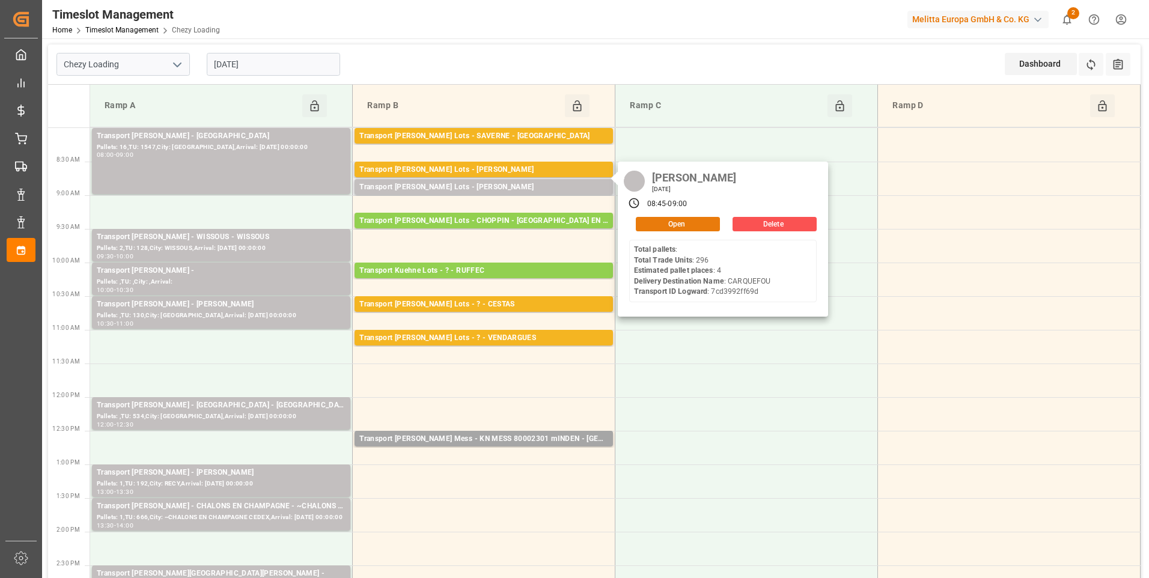
click at [671, 226] on button "Open" at bounding box center [678, 224] width 84 height 14
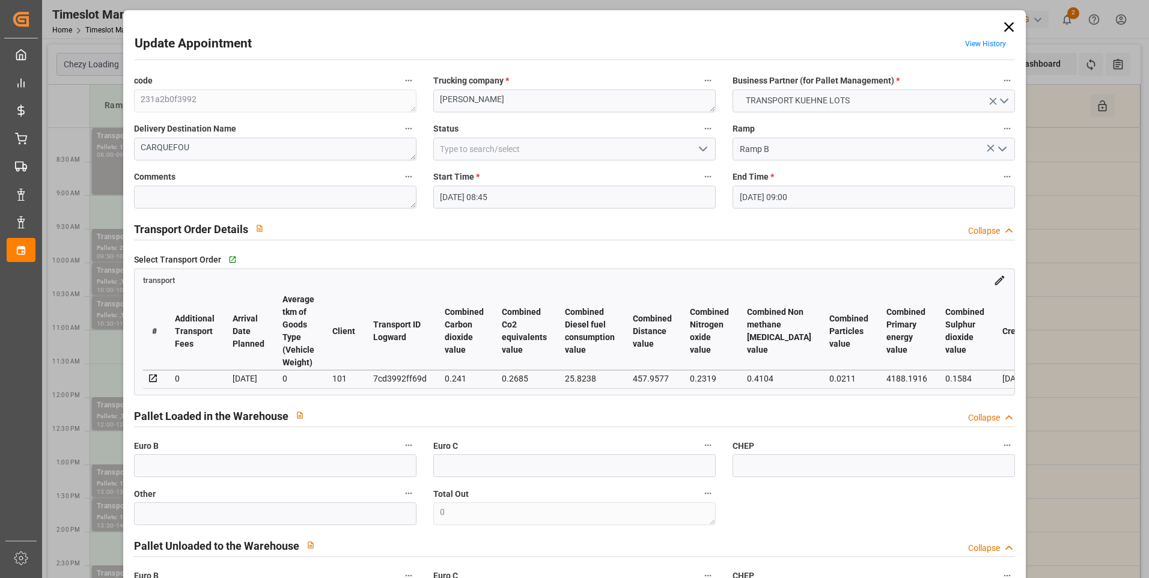
click at [704, 145] on icon "open menu" at bounding box center [703, 149] width 14 height 14
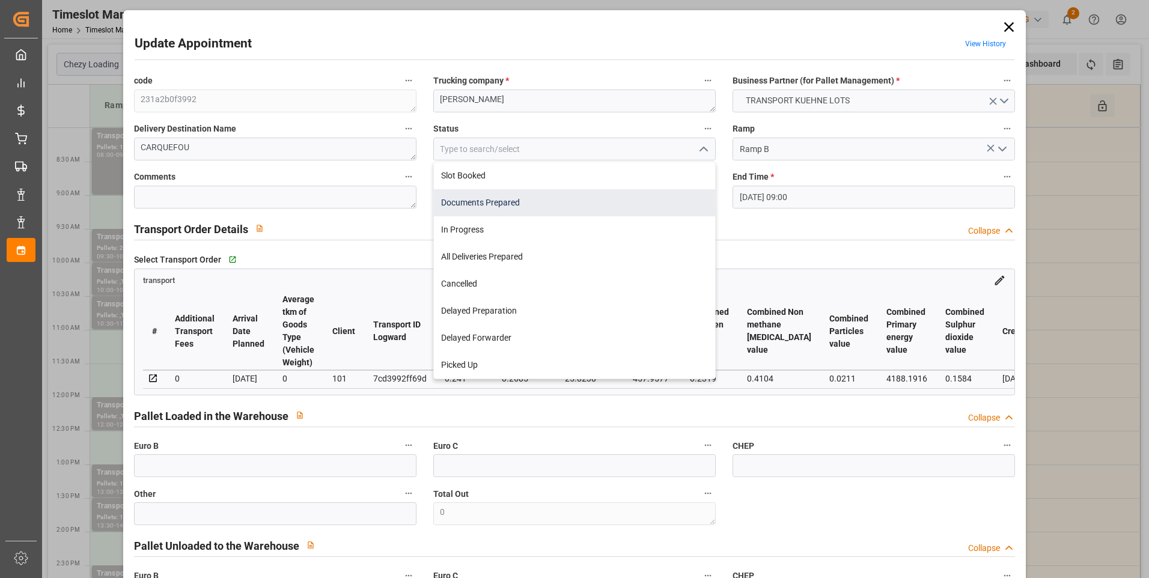
click at [532, 204] on div "Documents Prepared" at bounding box center [574, 202] width 281 height 27
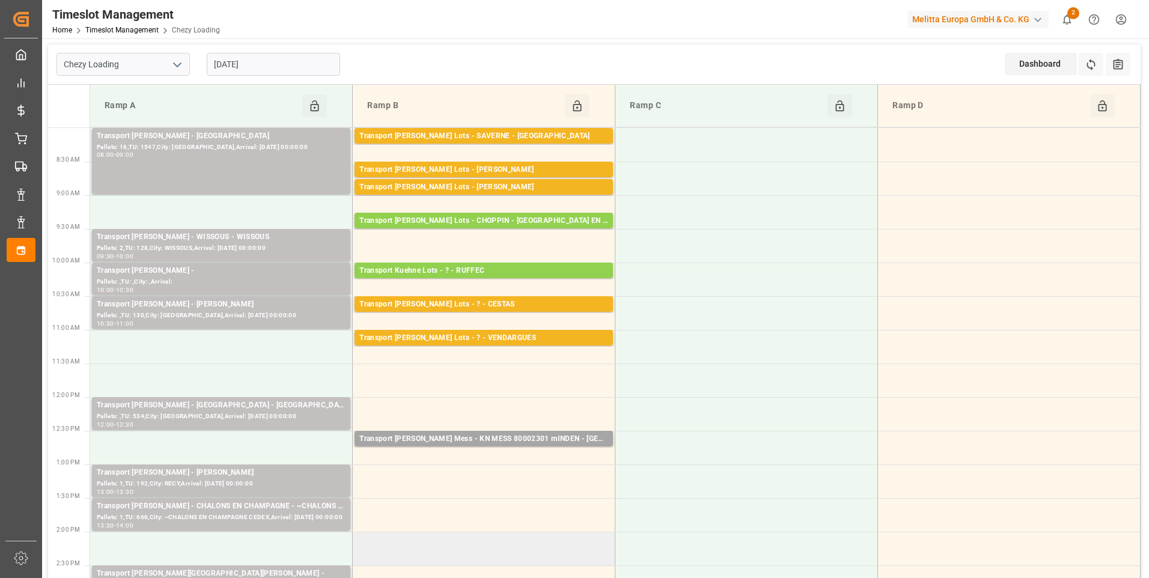
scroll to position [60, 0]
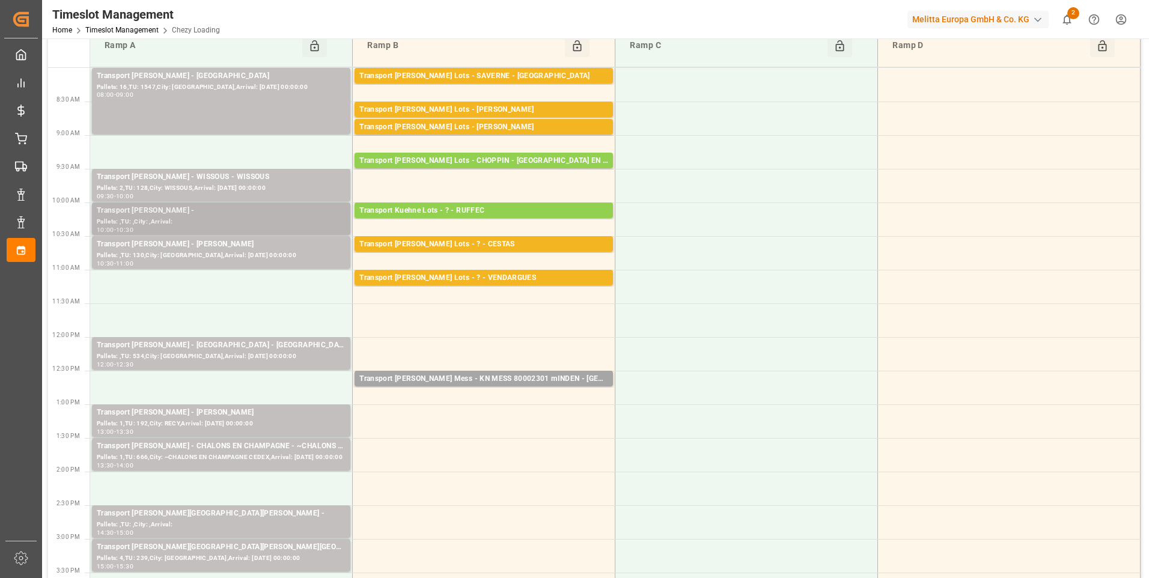
click at [210, 217] on div "Pallets: ,TU: ,City: ,Arrival:" at bounding box center [221, 222] width 249 height 10
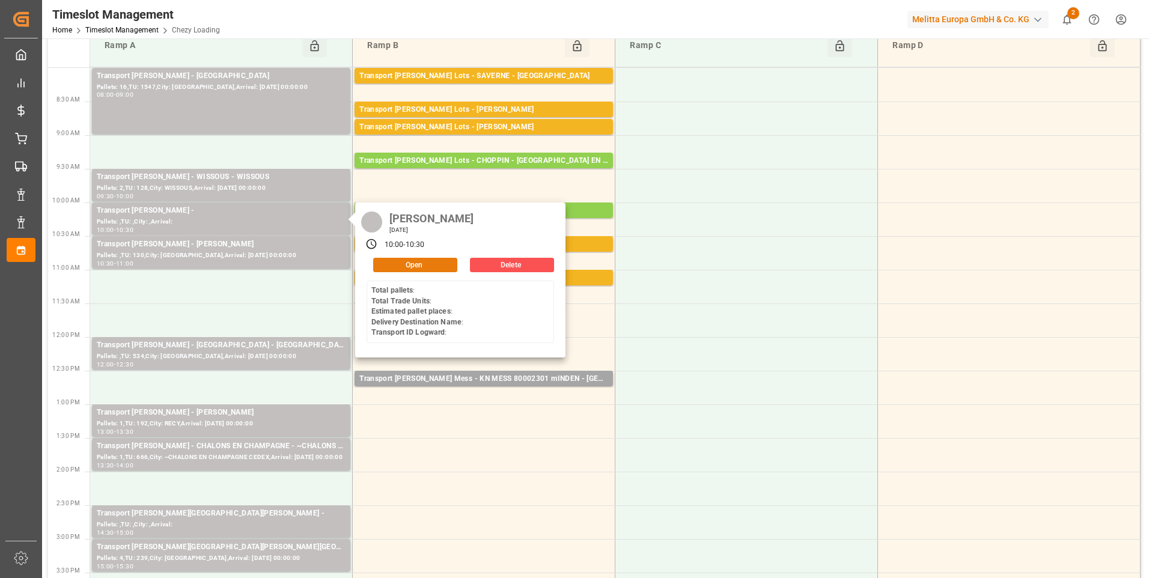
click at [399, 259] on button "Open" at bounding box center [415, 265] width 84 height 14
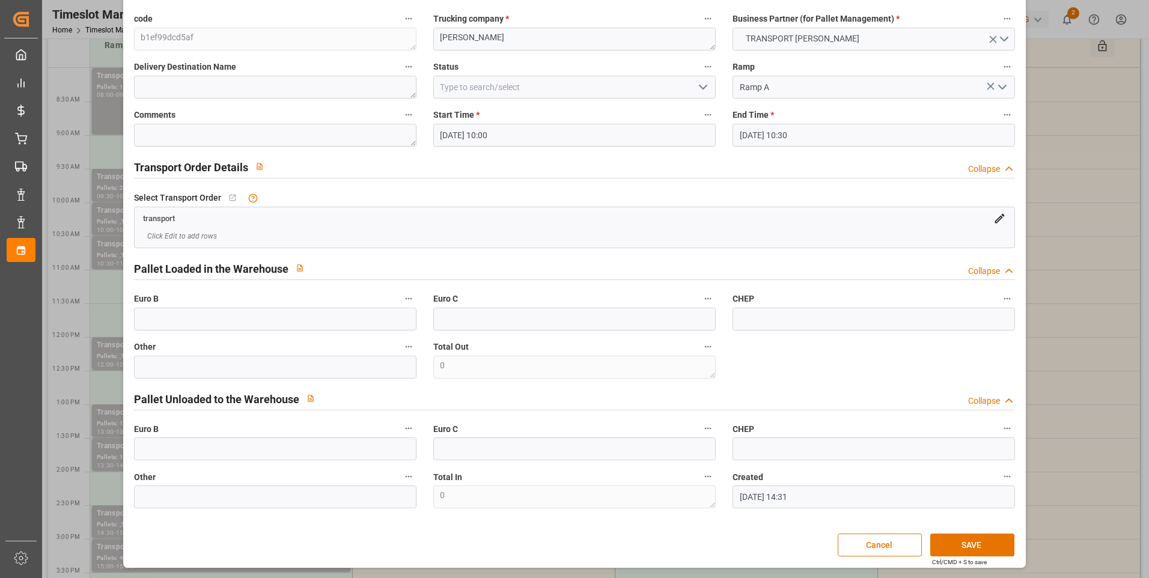
scroll to position [0, 0]
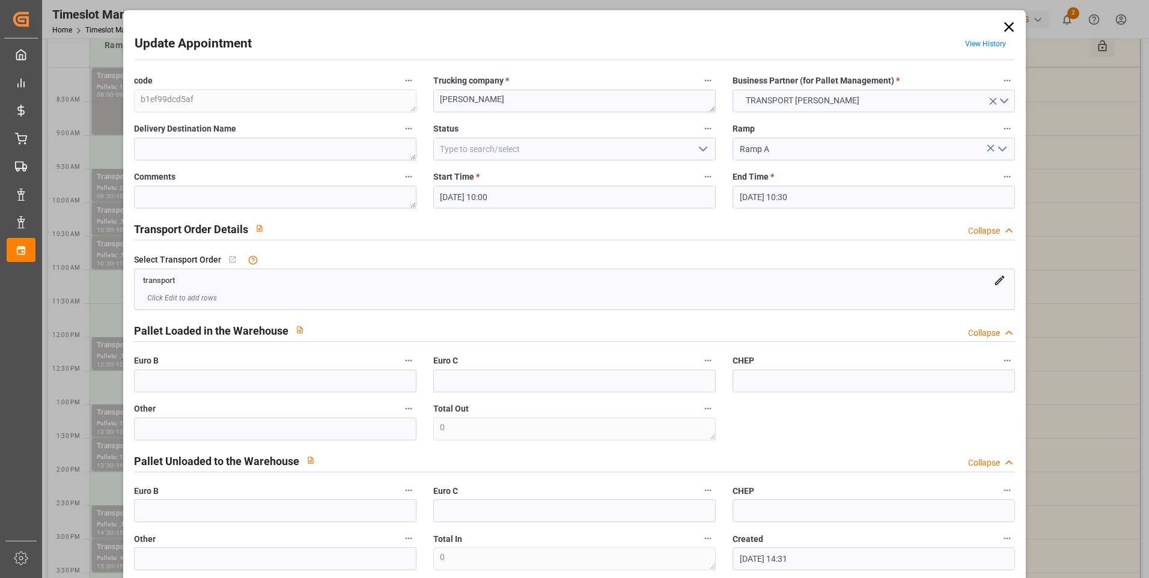
click at [1008, 30] on icon at bounding box center [1009, 27] width 10 height 10
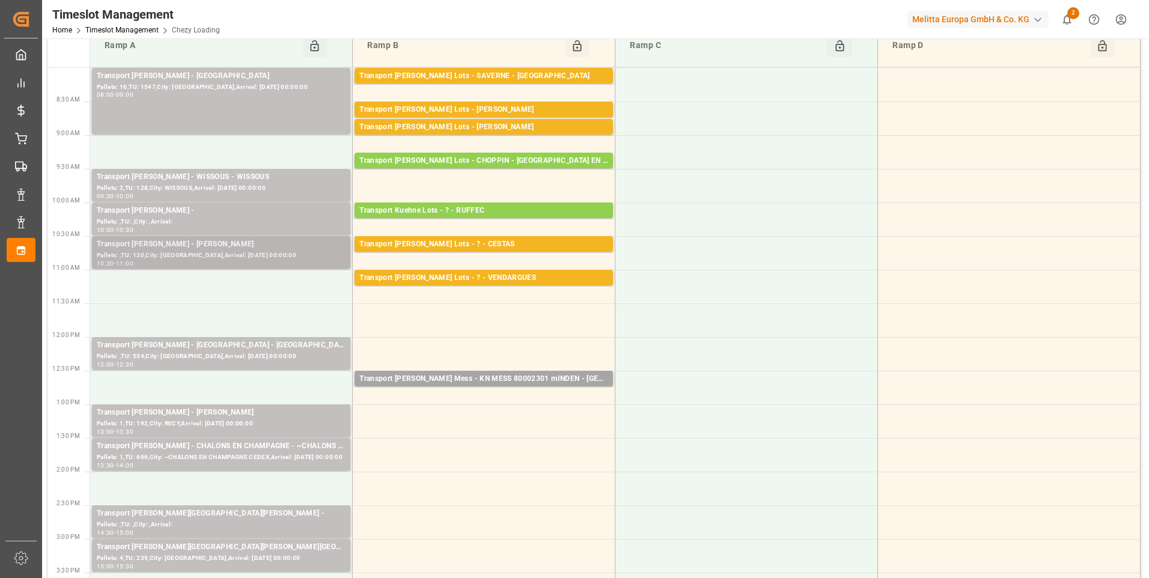
click at [201, 258] on div "Pallets: ,TU: 130,City: [GEOGRAPHIC_DATA],Arrival: [DATE] 00:00:00" at bounding box center [221, 256] width 249 height 10
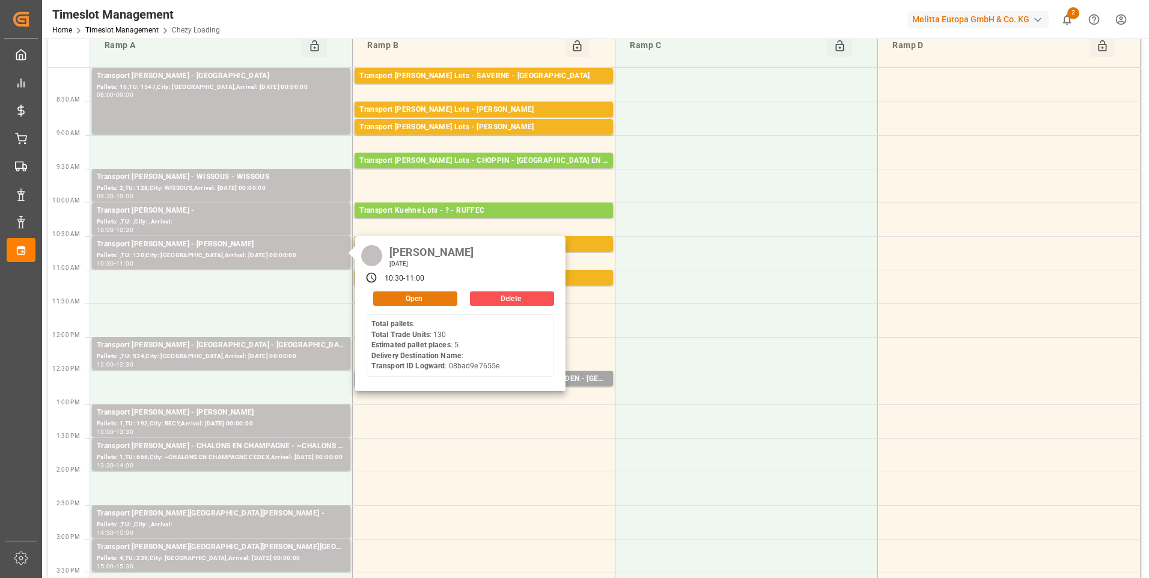
click at [410, 299] on button "Open" at bounding box center [415, 298] width 84 height 14
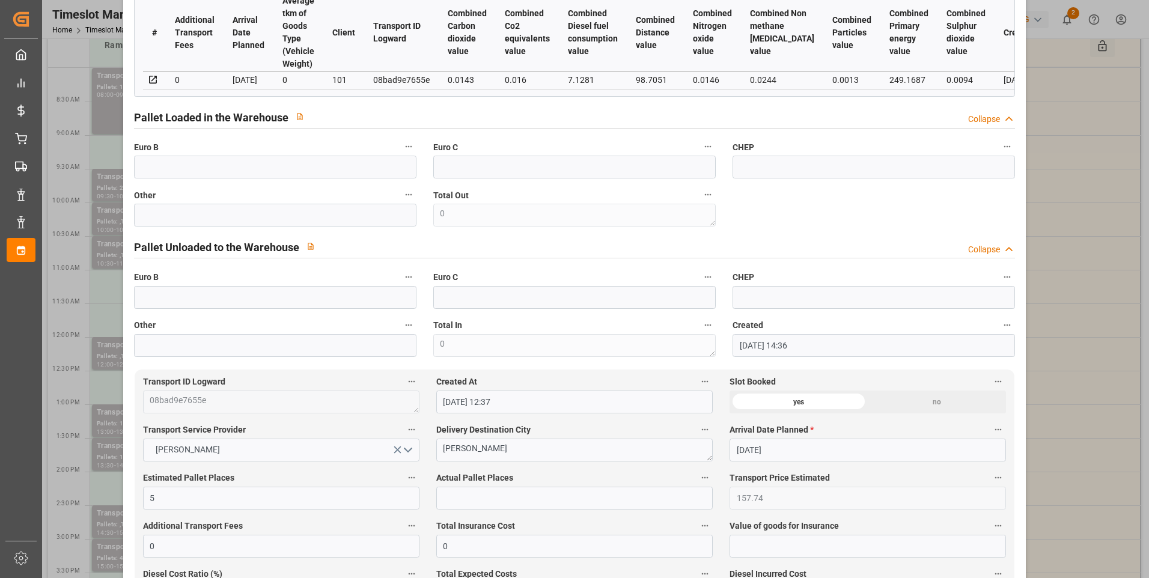
scroll to position [60, 0]
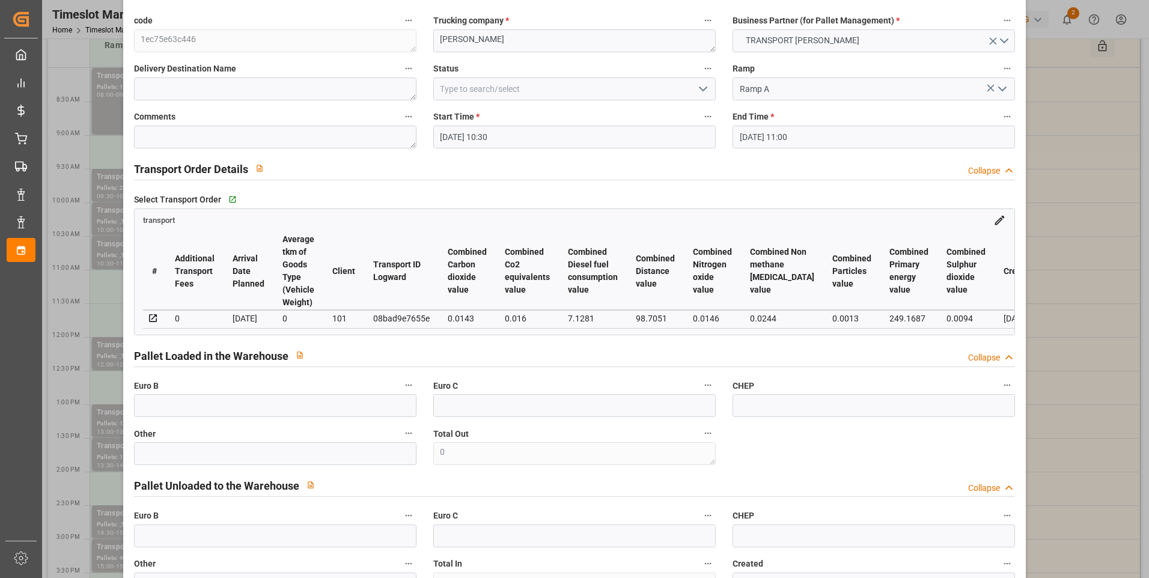
click at [704, 89] on icon "open menu" at bounding box center [703, 89] width 14 height 14
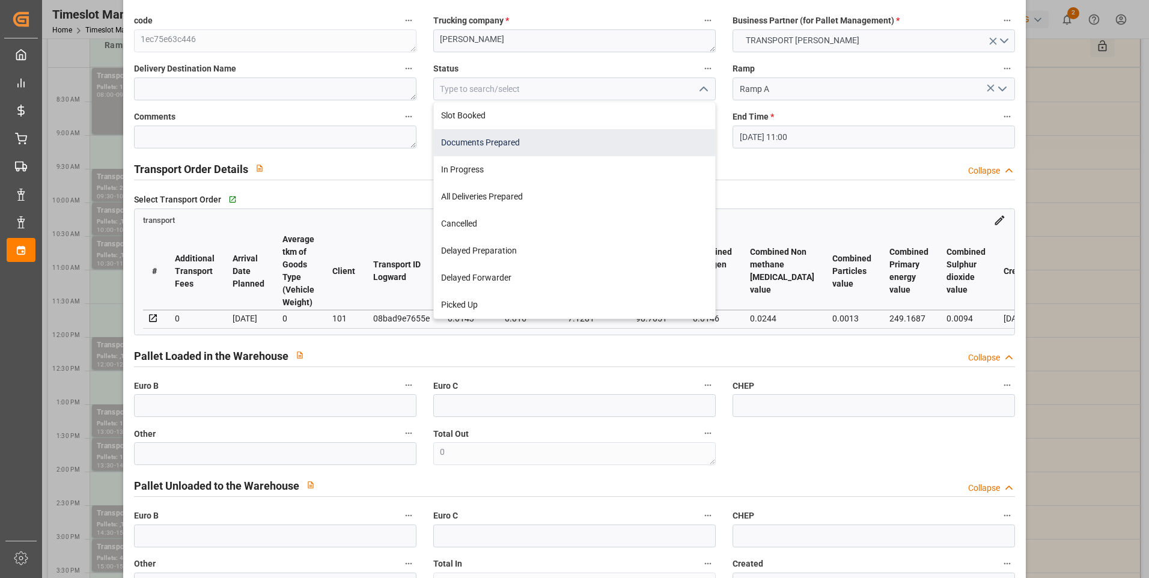
click at [513, 145] on div "Documents Prepared" at bounding box center [574, 142] width 281 height 27
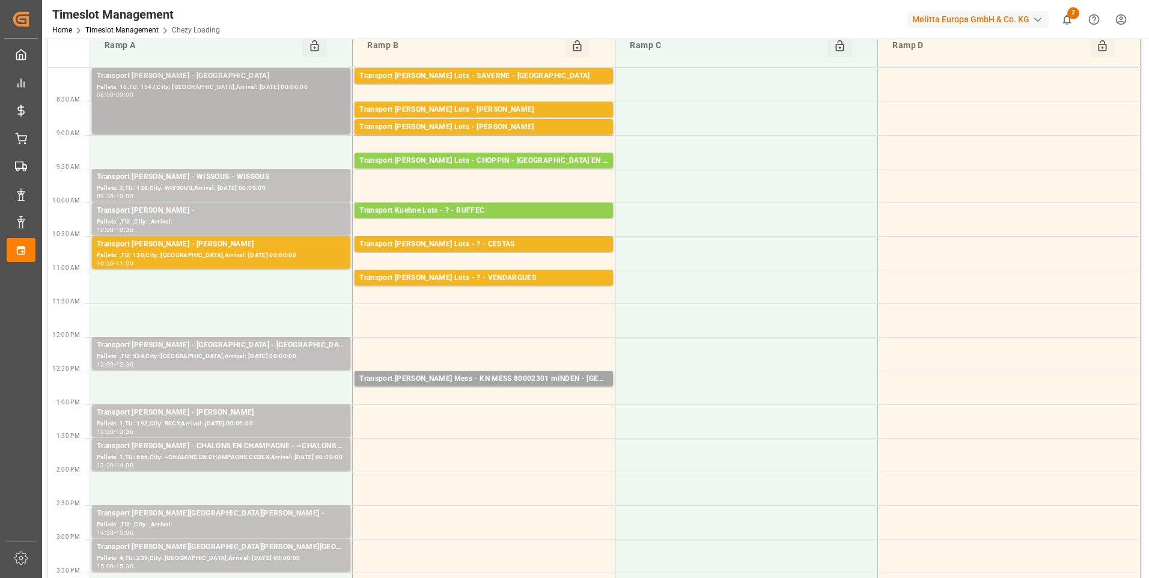
click at [248, 99] on div "08:00 - 09:00" at bounding box center [221, 95] width 249 height 7
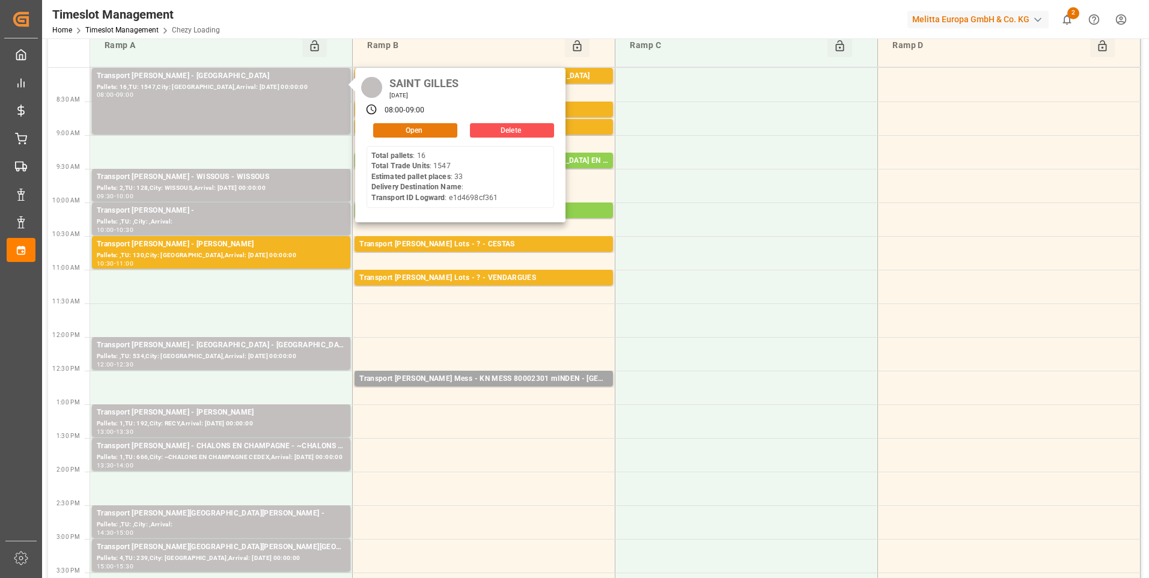
click at [415, 130] on button "Open" at bounding box center [415, 130] width 84 height 14
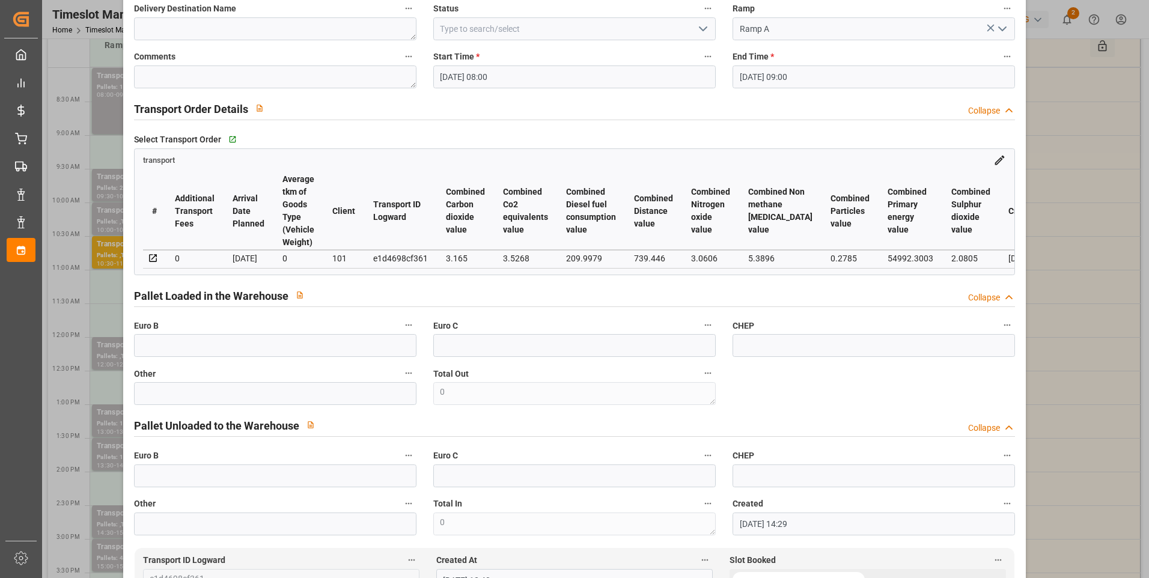
scroll to position [0, 0]
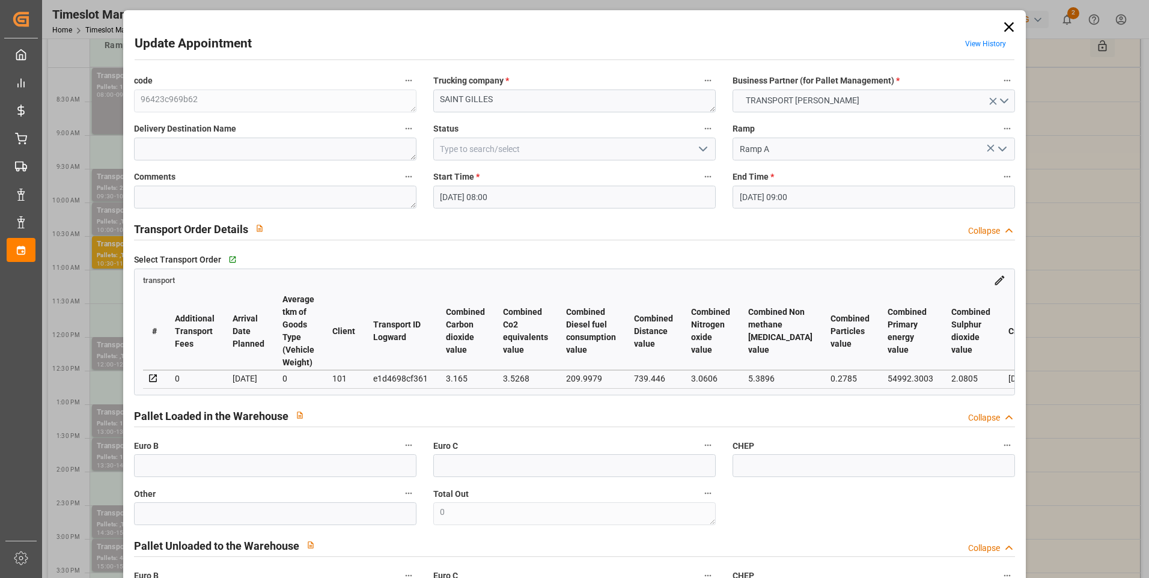
click at [698, 144] on icon "open menu" at bounding box center [703, 149] width 14 height 14
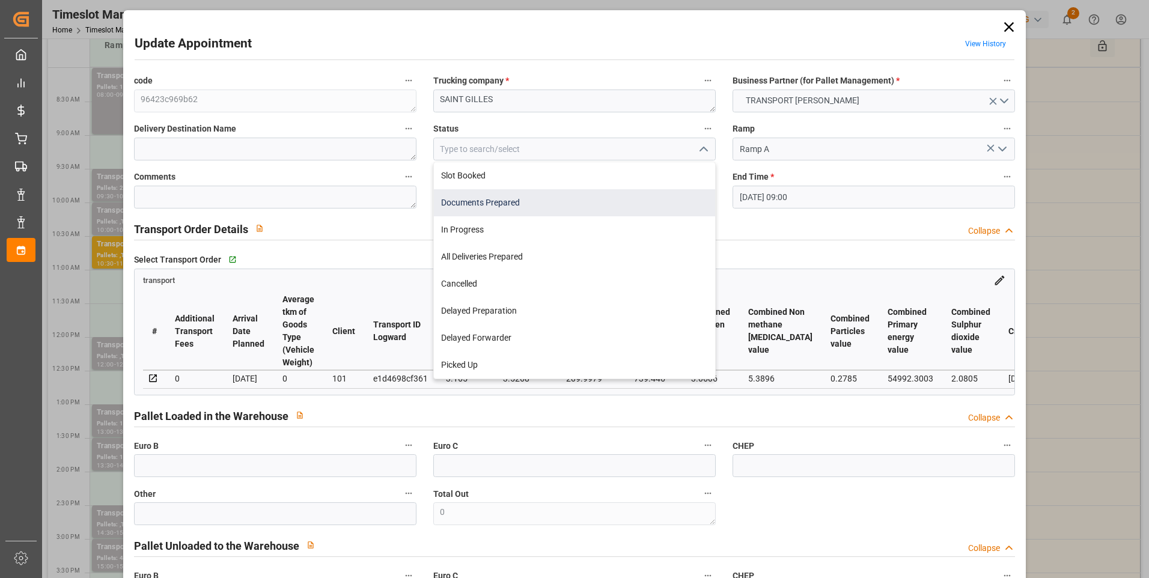
click at [495, 213] on div "Documents Prepared" at bounding box center [574, 202] width 281 height 27
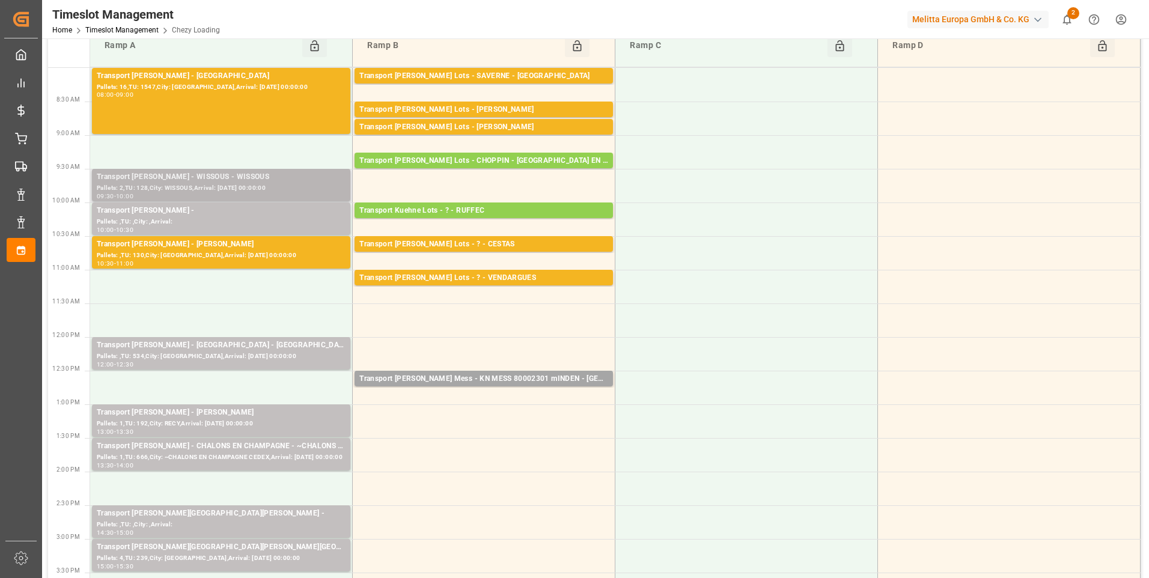
click at [295, 186] on div "Pallets: 2,TU: 128,City: WISSOUS,Arrival: [DATE] 00:00:00" at bounding box center [221, 188] width 249 height 10
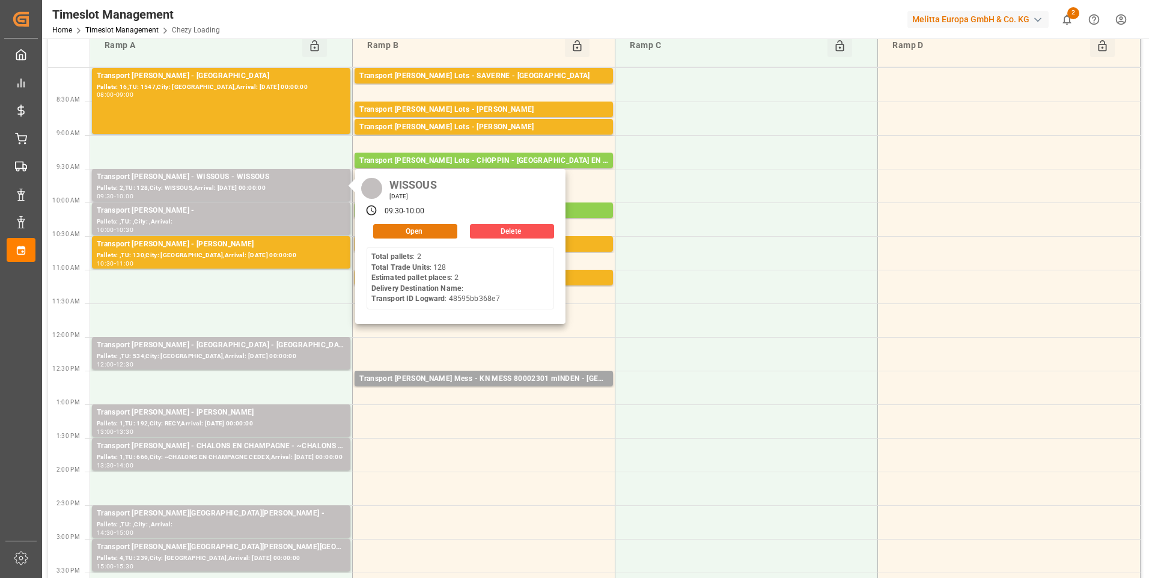
click at [410, 229] on button "Open" at bounding box center [415, 231] width 84 height 14
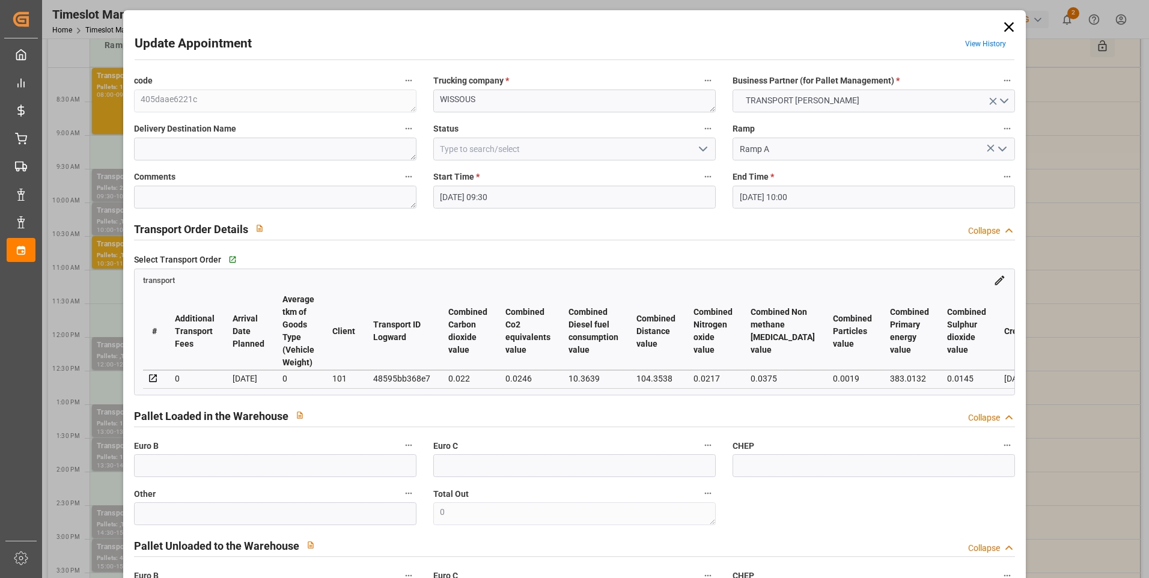
click at [705, 146] on icon "open menu" at bounding box center [703, 149] width 14 height 14
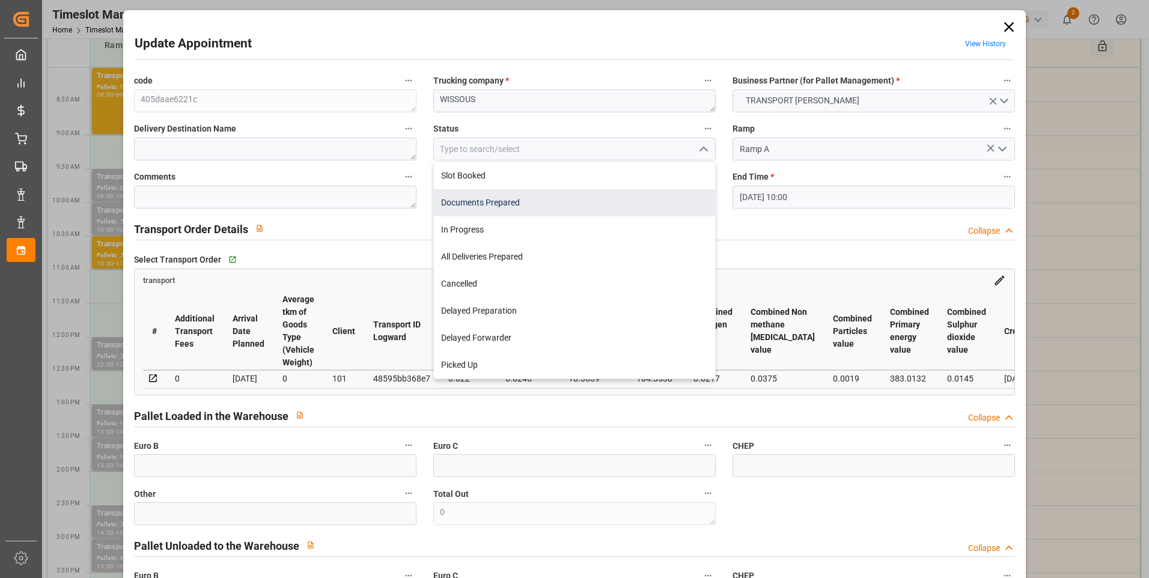
click at [541, 204] on div "Documents Prepared" at bounding box center [574, 202] width 281 height 27
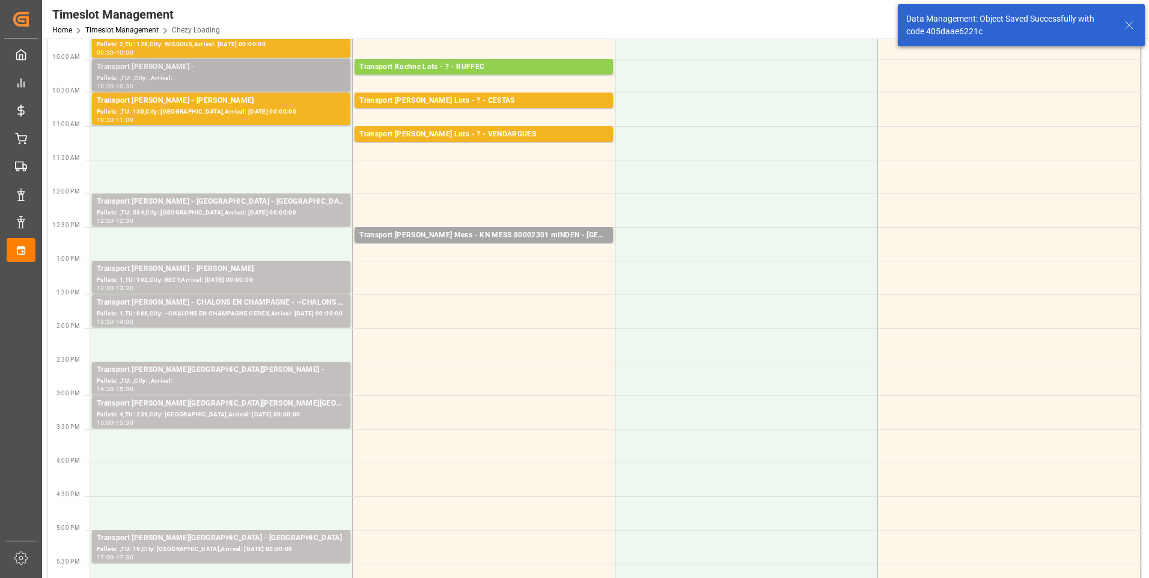
scroll to position [240, 0]
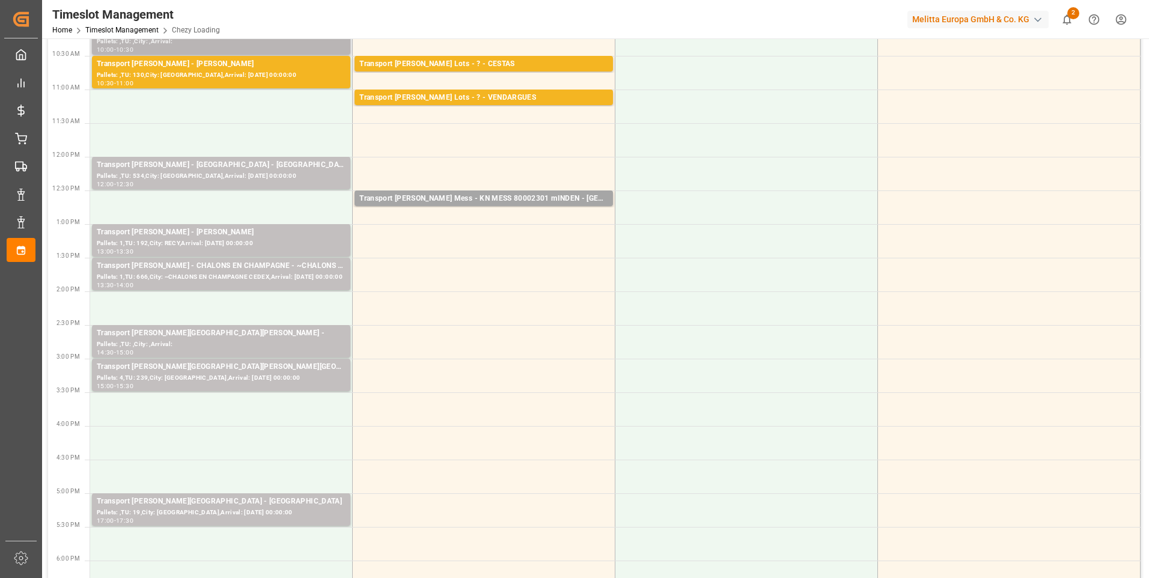
click at [232, 233] on div "Transport [PERSON_NAME] - [PERSON_NAME]" at bounding box center [221, 233] width 249 height 12
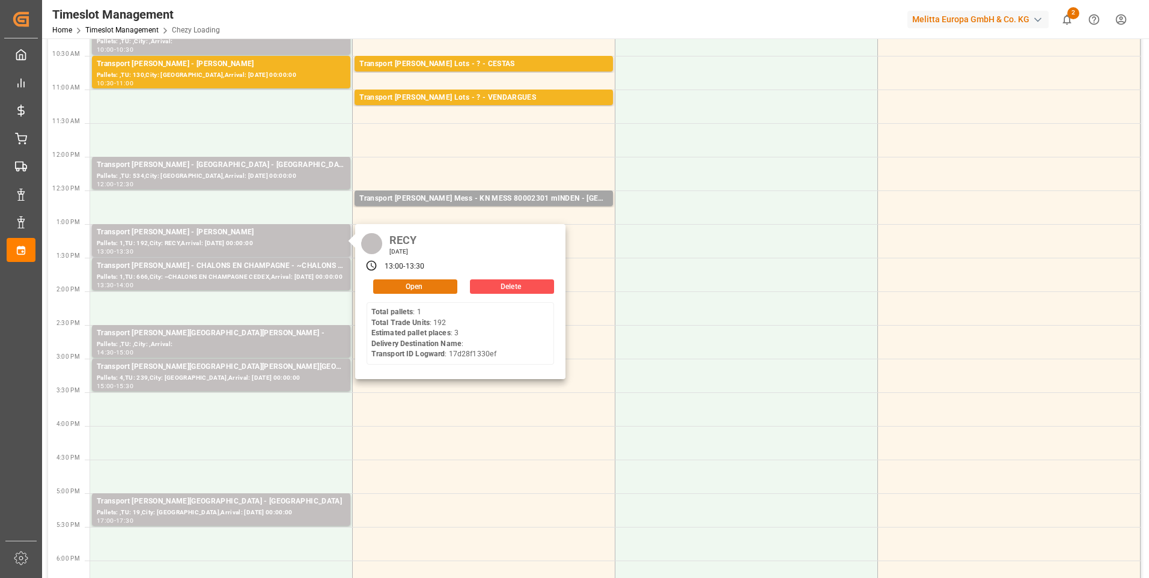
click at [393, 285] on button "Open" at bounding box center [415, 286] width 84 height 14
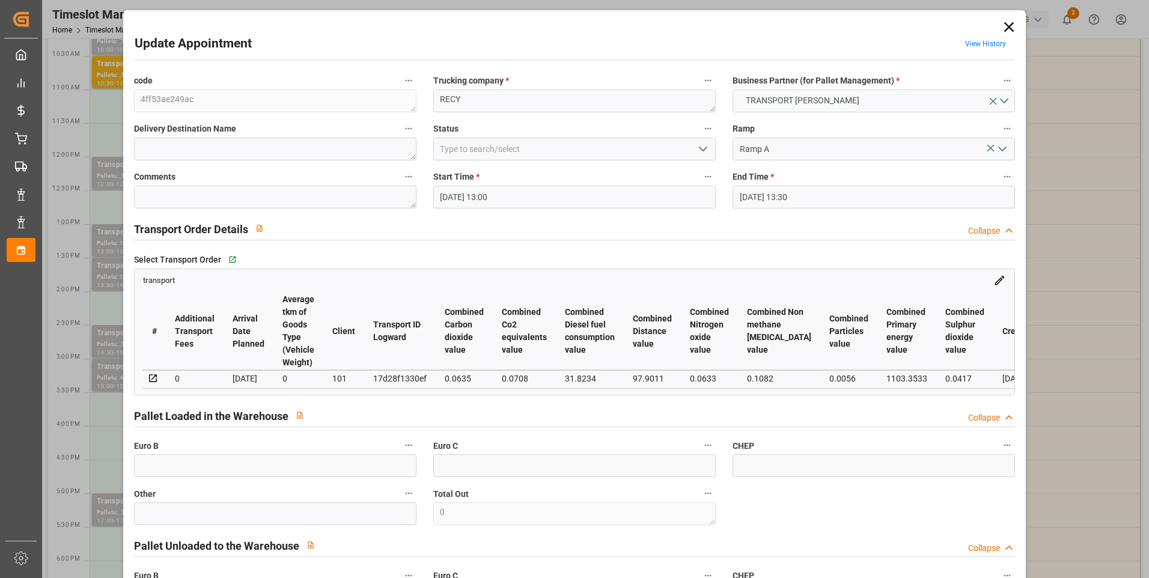
click at [703, 151] on icon "open menu" at bounding box center [703, 149] width 14 height 14
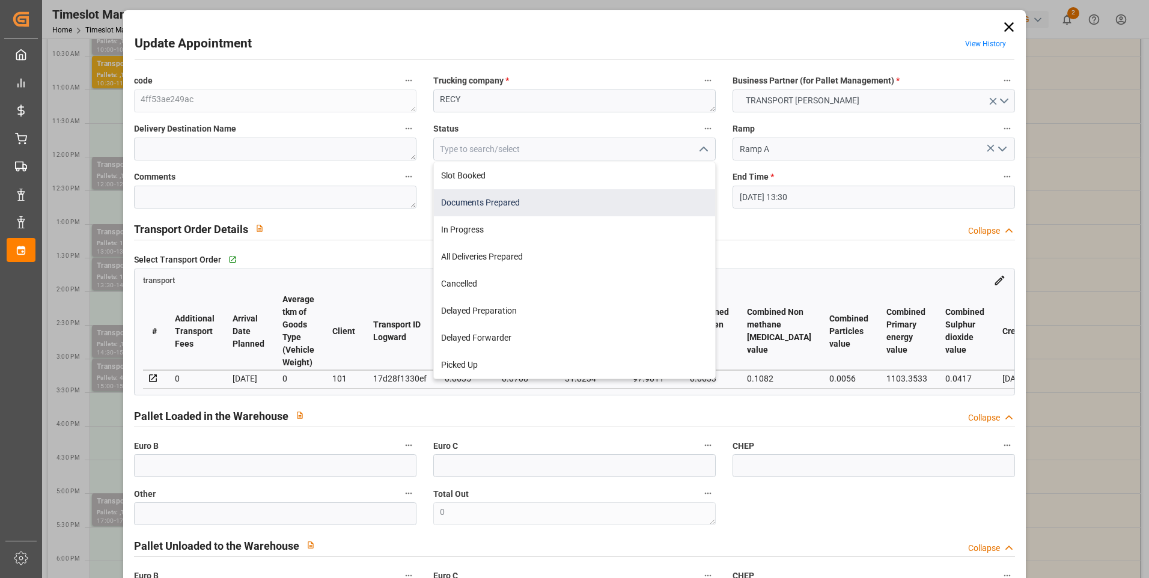
click at [512, 199] on div "Documents Prepared" at bounding box center [574, 202] width 281 height 27
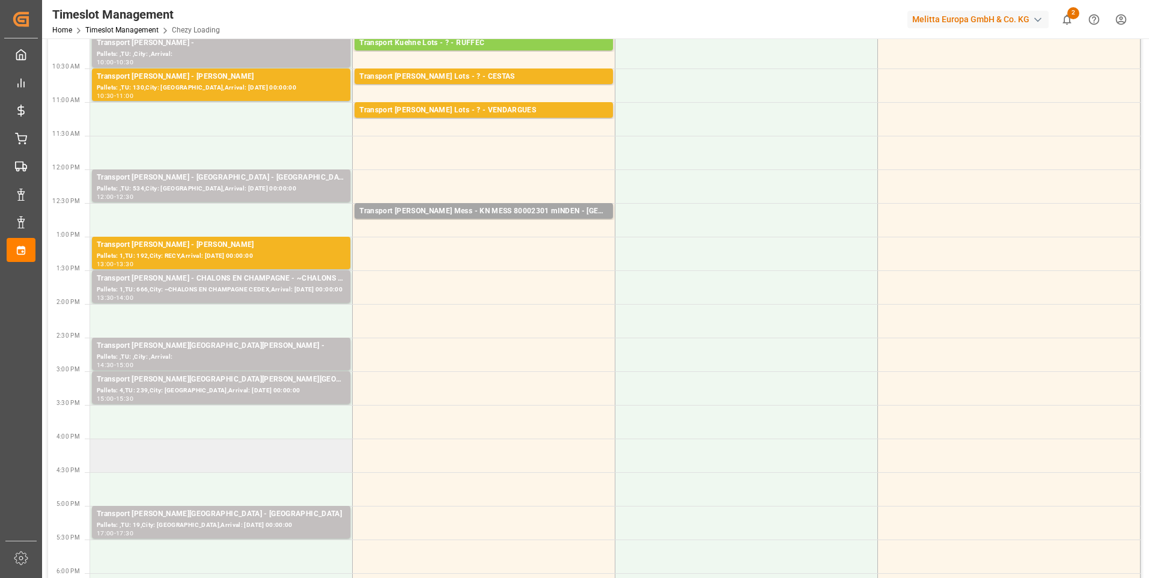
scroll to position [180, 0]
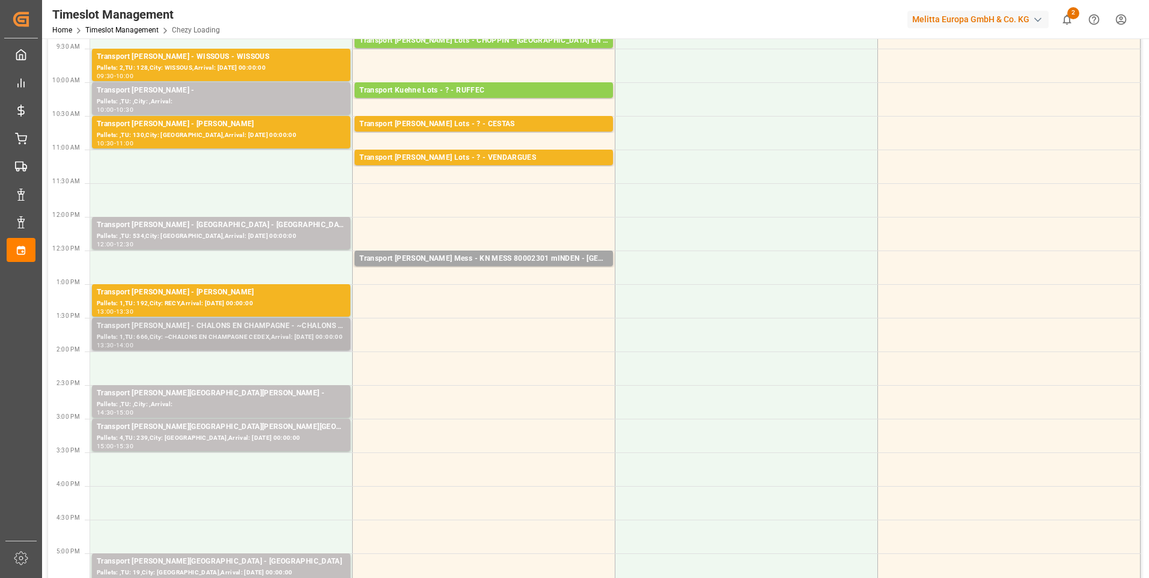
click at [277, 324] on div "Transport [PERSON_NAME] - CHALONS EN CHAMPAGNE - ~CHALONS EN CHAMPAGNE CEDEX" at bounding box center [221, 326] width 249 height 12
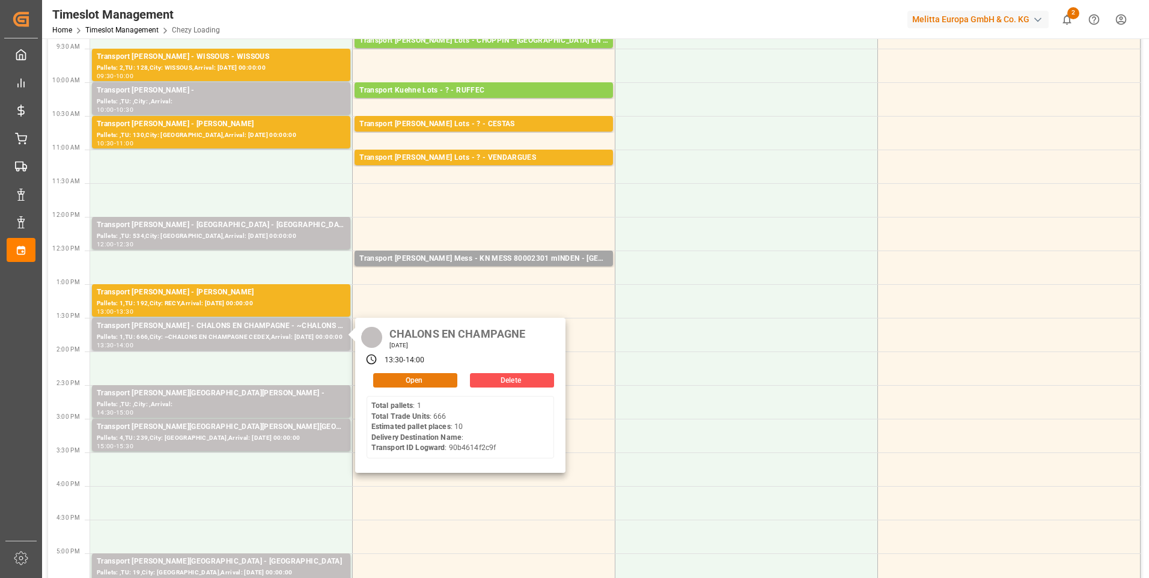
click at [433, 380] on button "Open" at bounding box center [415, 380] width 84 height 14
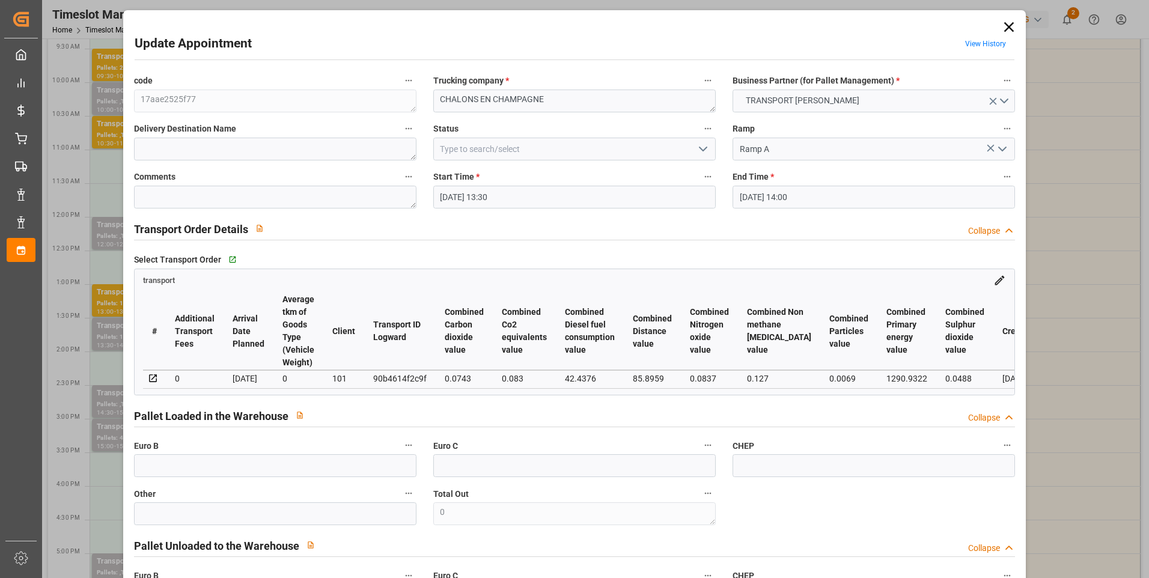
click at [702, 147] on icon "open menu" at bounding box center [703, 149] width 14 height 14
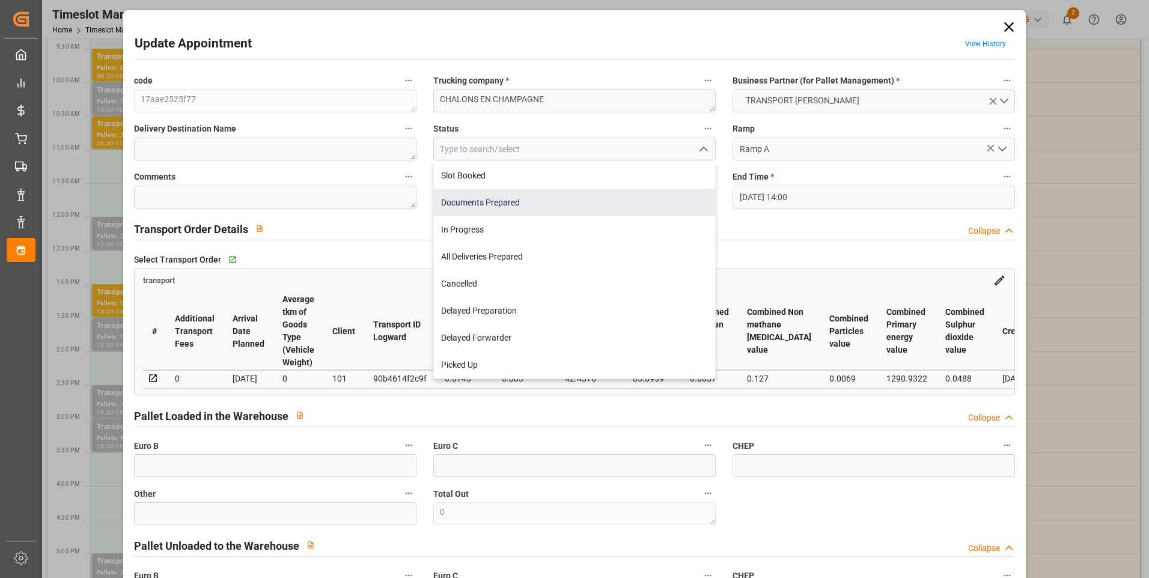
click at [484, 203] on div "Documents Prepared" at bounding box center [574, 202] width 281 height 27
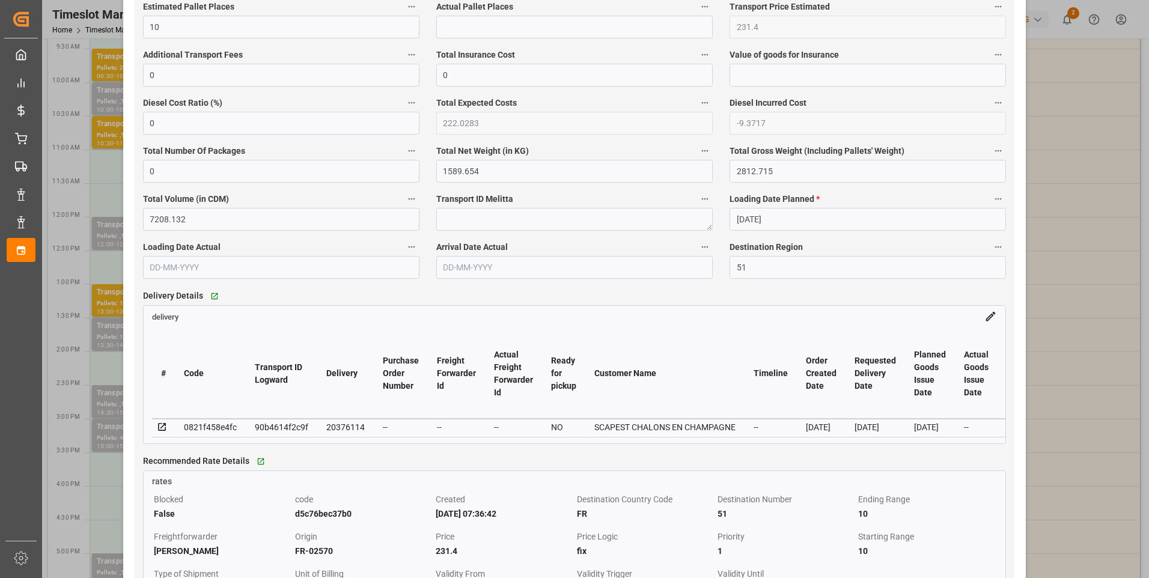
scroll to position [781, 0]
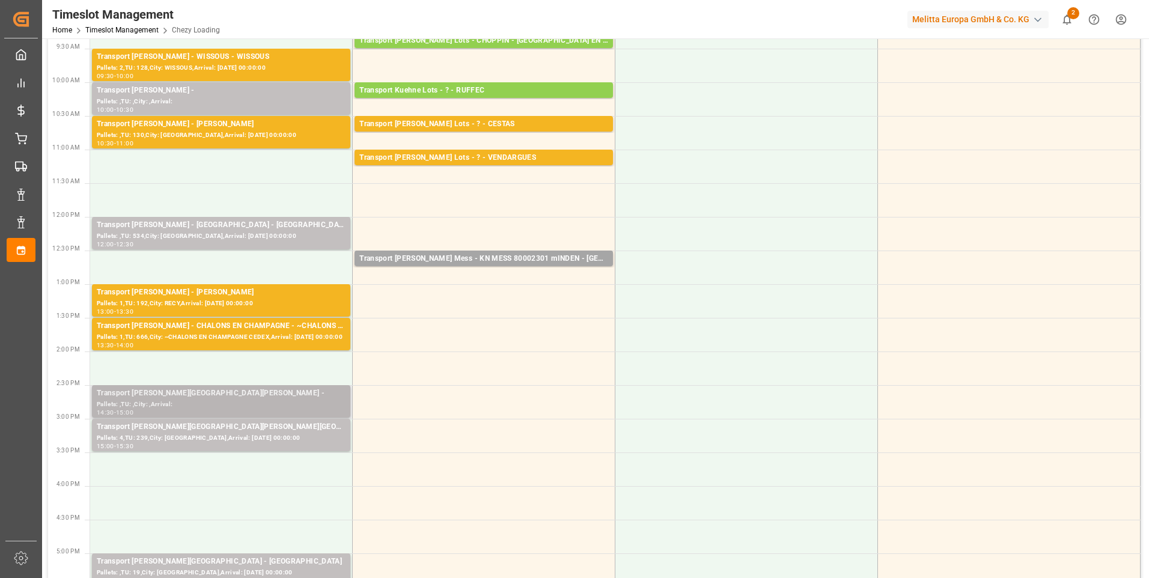
click at [264, 401] on div "Pallets: ,TU: ,City: ,Arrival:" at bounding box center [221, 405] width 249 height 10
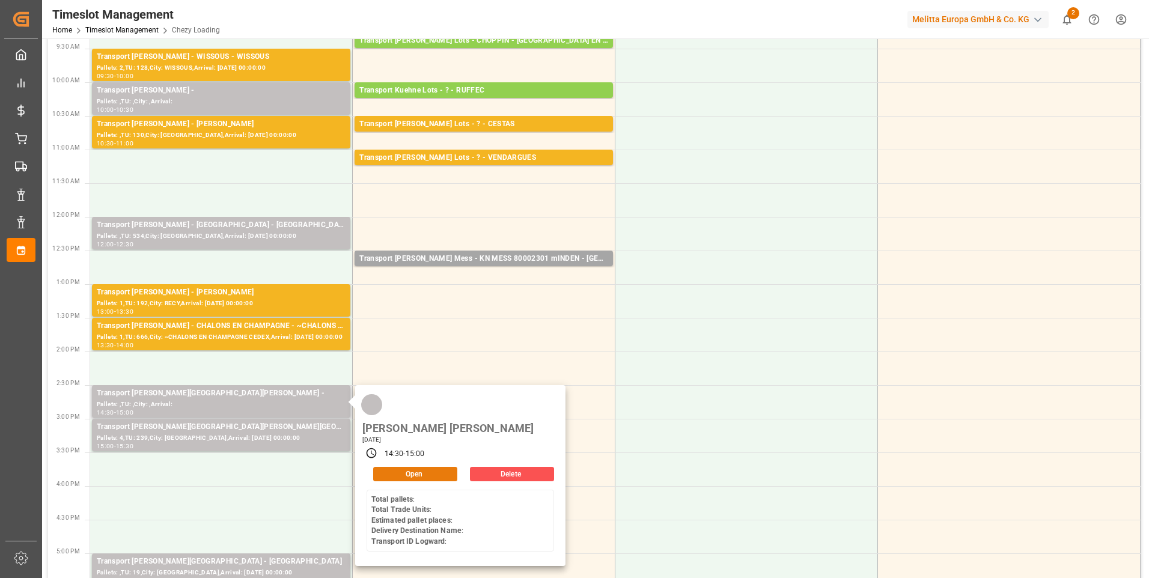
click at [397, 467] on button "Open" at bounding box center [415, 474] width 84 height 14
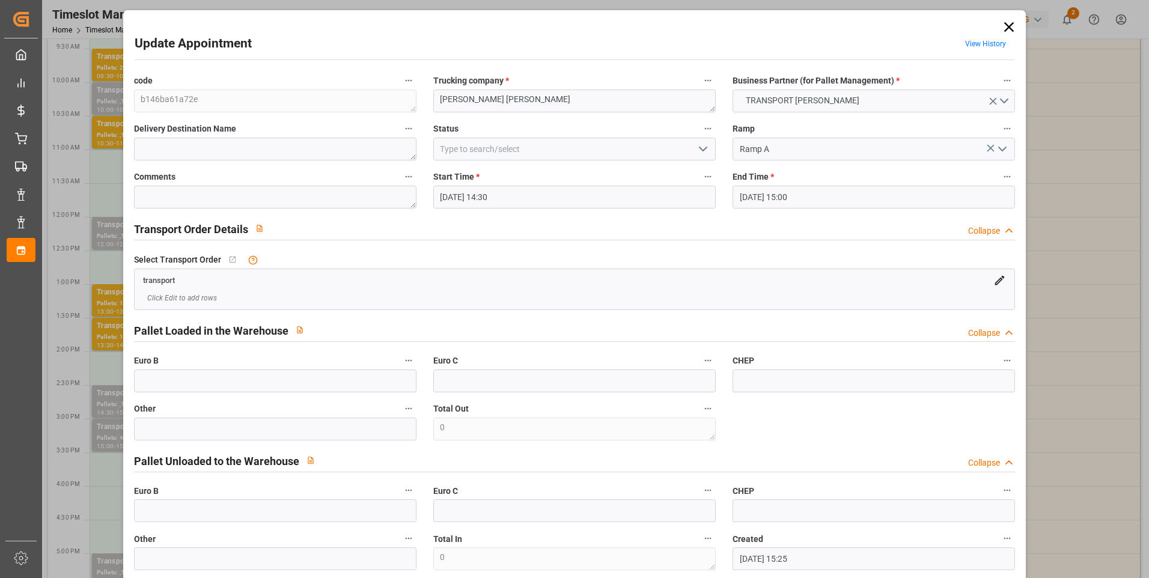
click at [706, 147] on icon "open menu" at bounding box center [703, 149] width 14 height 14
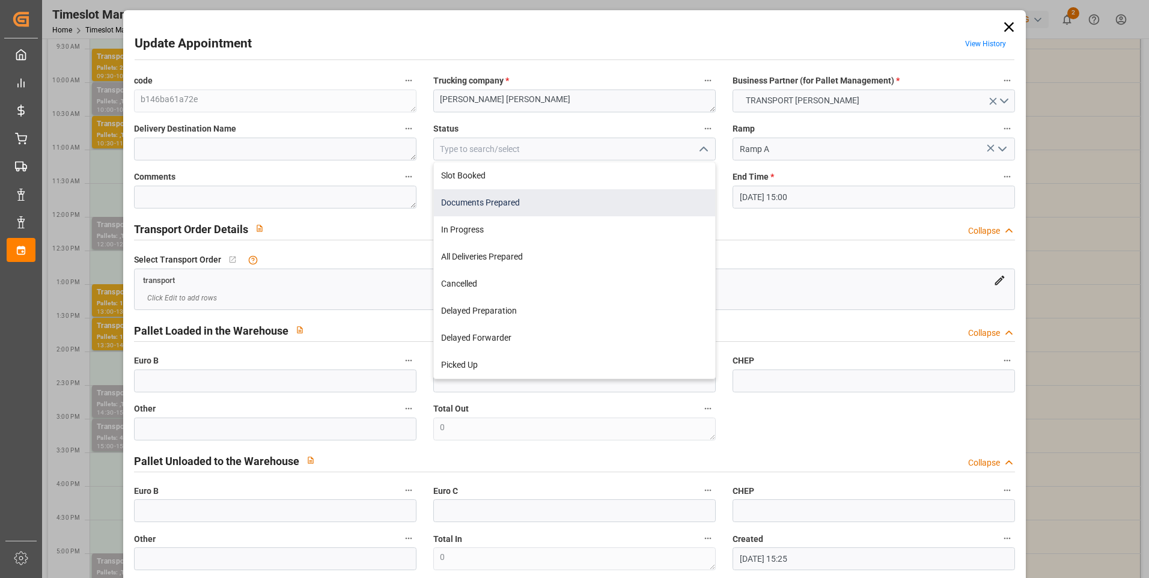
click at [534, 204] on div "Documents Prepared" at bounding box center [574, 202] width 281 height 27
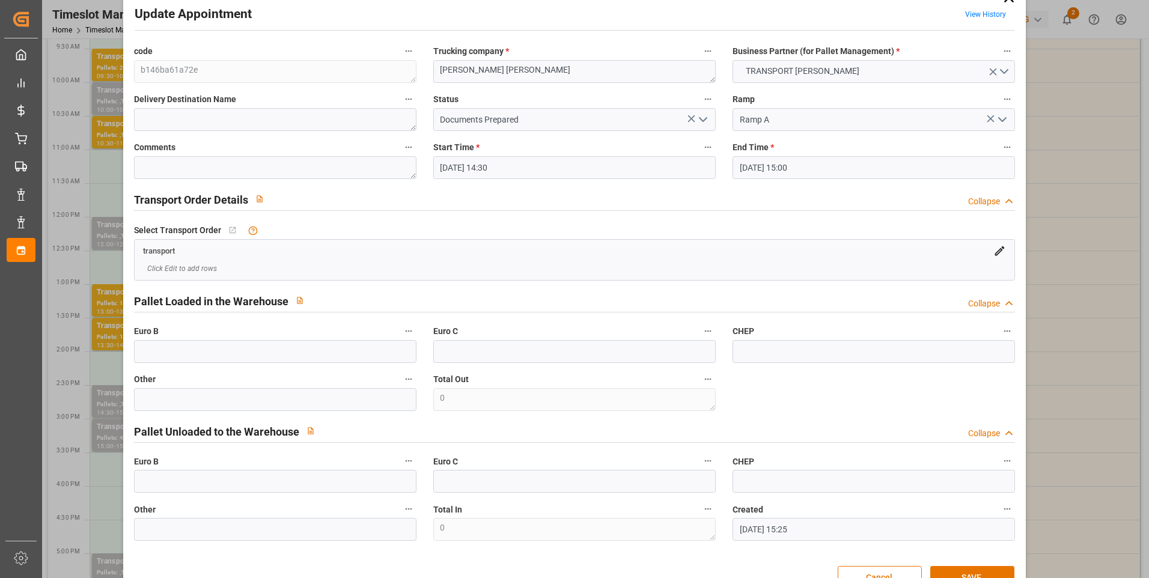
scroll to position [0, 0]
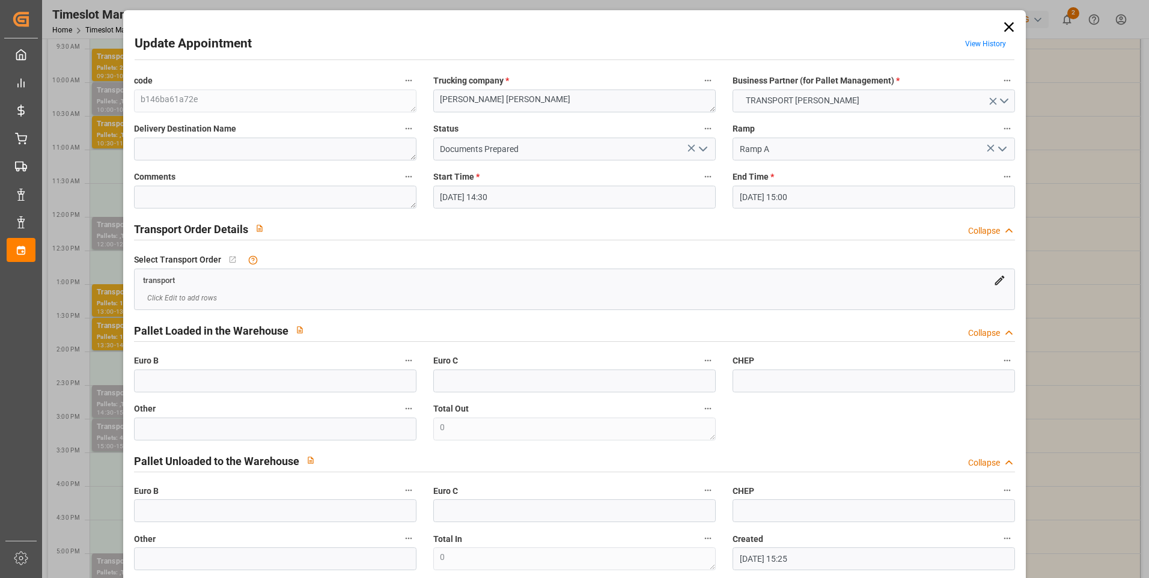
click at [1006, 27] on icon at bounding box center [1009, 27] width 10 height 10
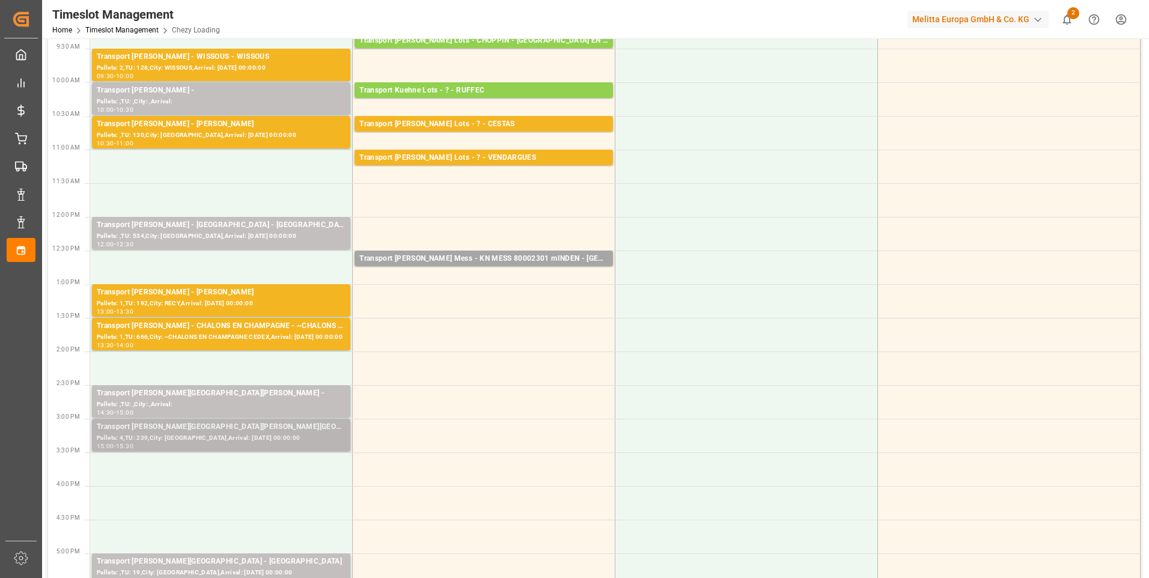
click at [233, 431] on div "Transport [PERSON_NAME][GEOGRAPHIC_DATA][PERSON_NAME][GEOGRAPHIC_DATA][PERSON_N…" at bounding box center [221, 427] width 249 height 12
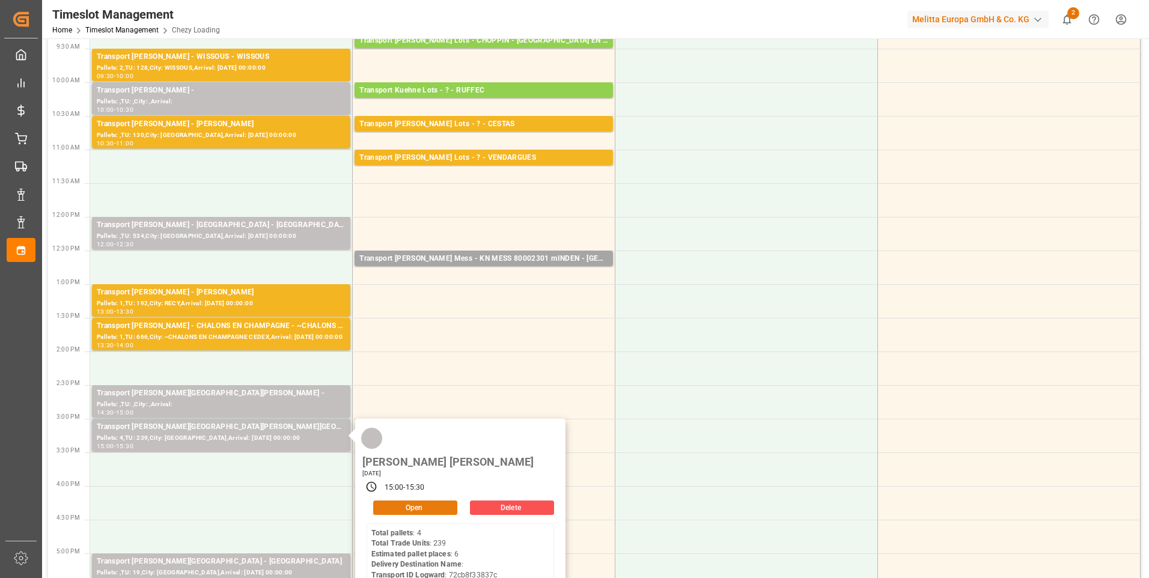
click at [426, 501] on button "Open" at bounding box center [415, 508] width 84 height 14
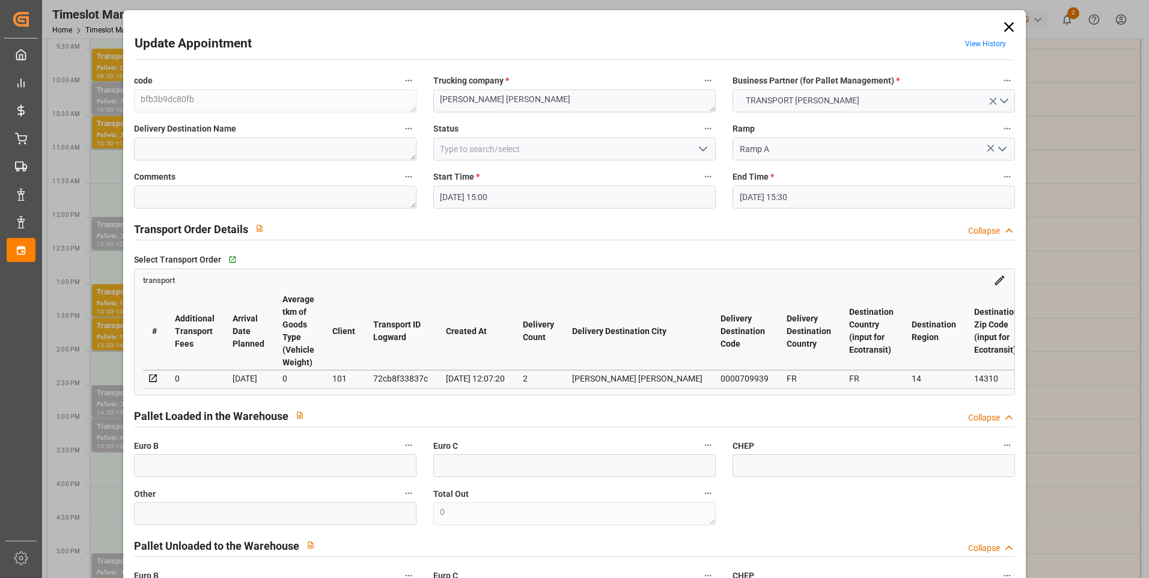
click at [703, 147] on icon "open menu" at bounding box center [703, 149] width 14 height 14
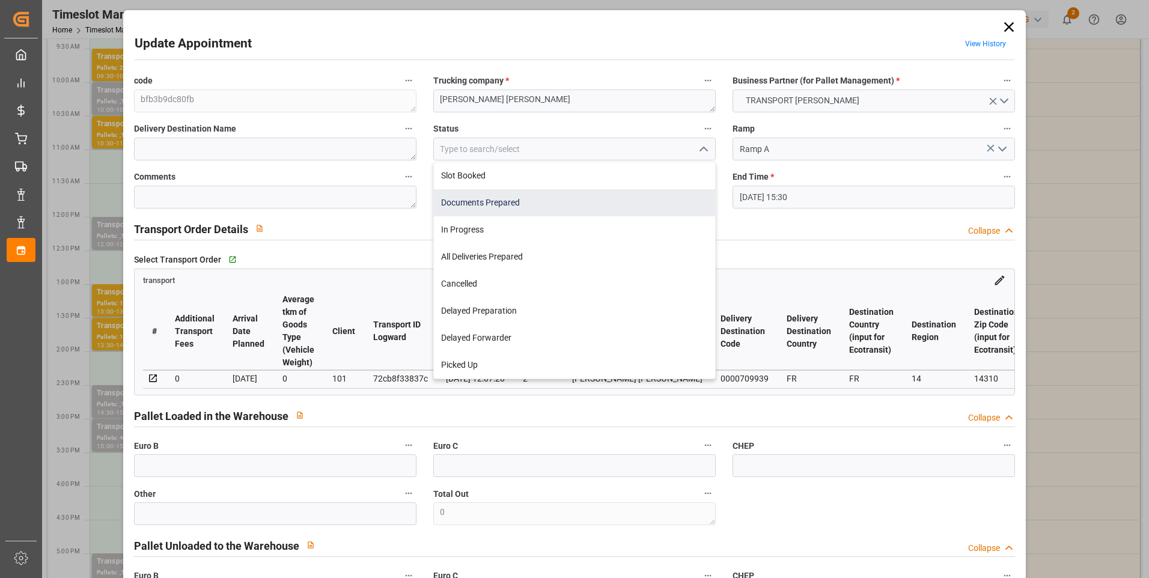
click at [504, 203] on div "Documents Prepared" at bounding box center [574, 202] width 281 height 27
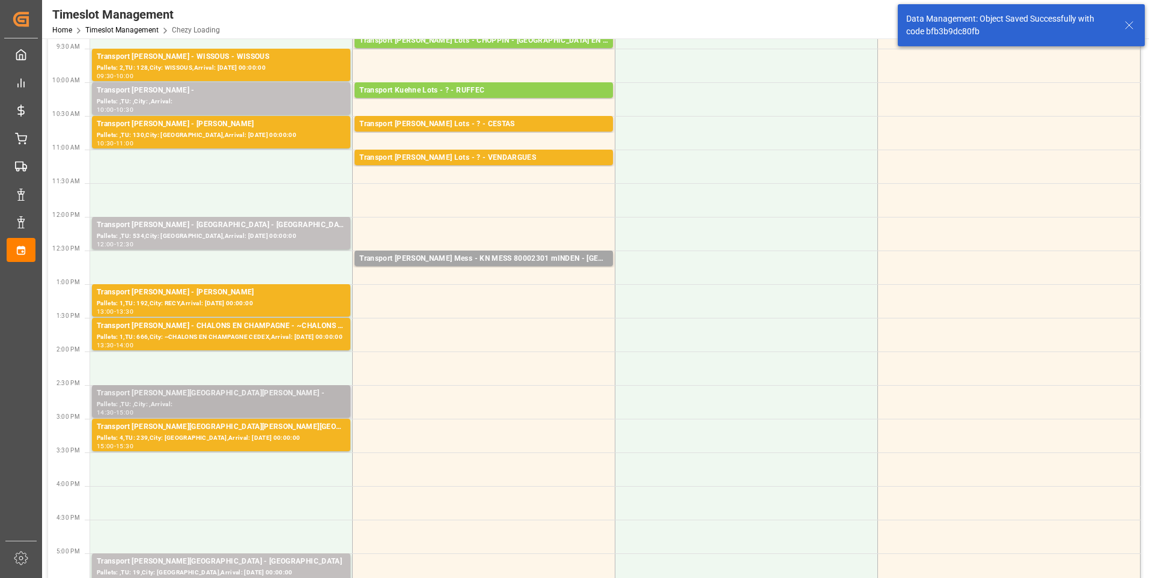
click at [181, 401] on div "Pallets: ,TU: ,City: ,Arrival:" at bounding box center [221, 405] width 249 height 10
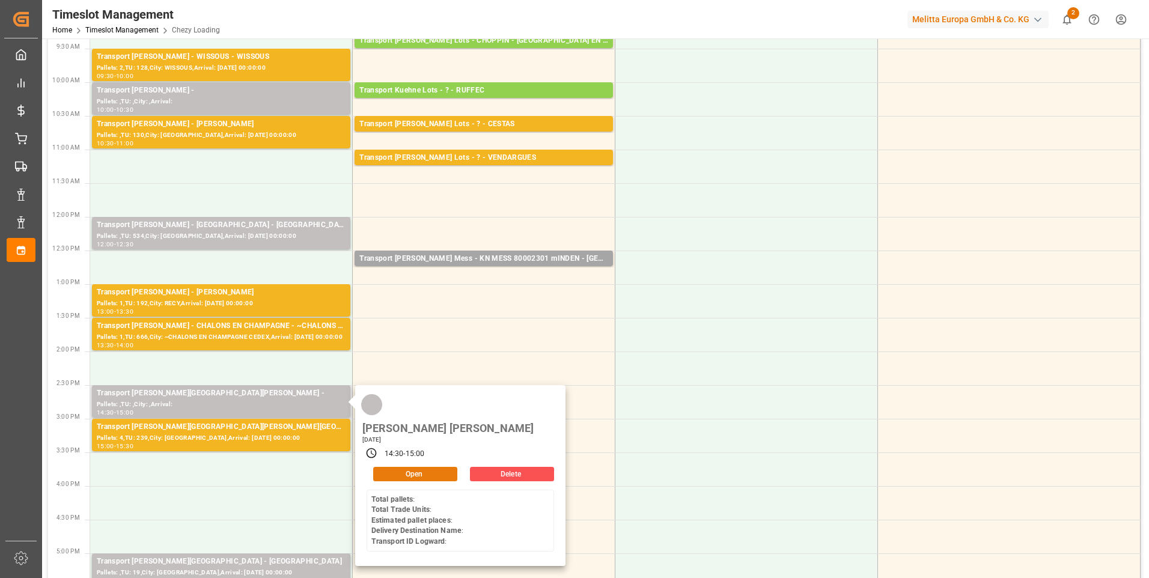
click at [385, 467] on button "Open" at bounding box center [415, 474] width 84 height 14
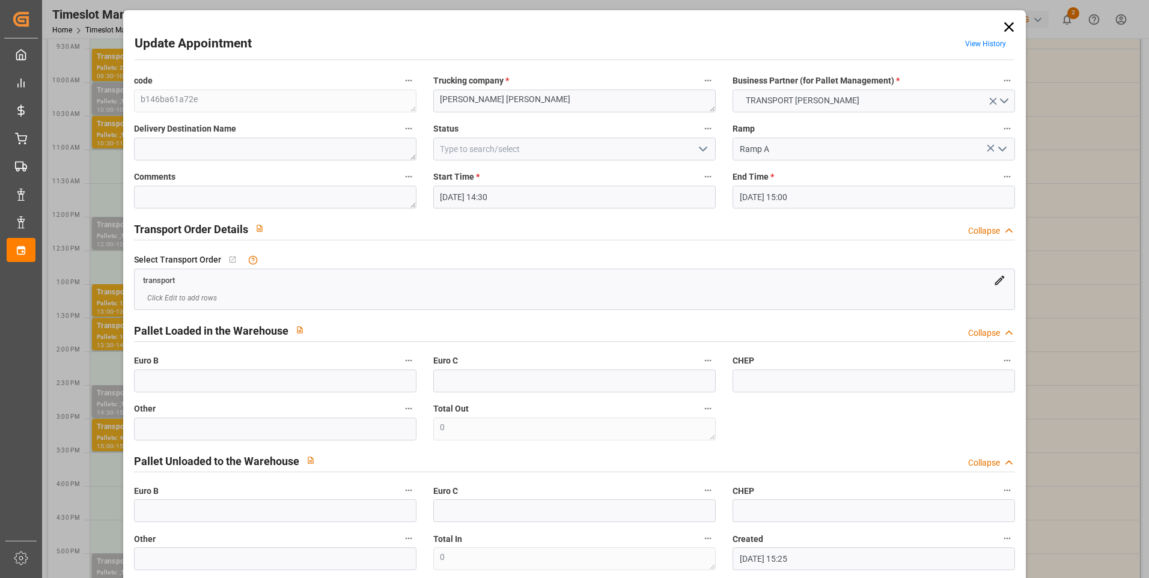
click at [1007, 28] on icon at bounding box center [1009, 27] width 10 height 10
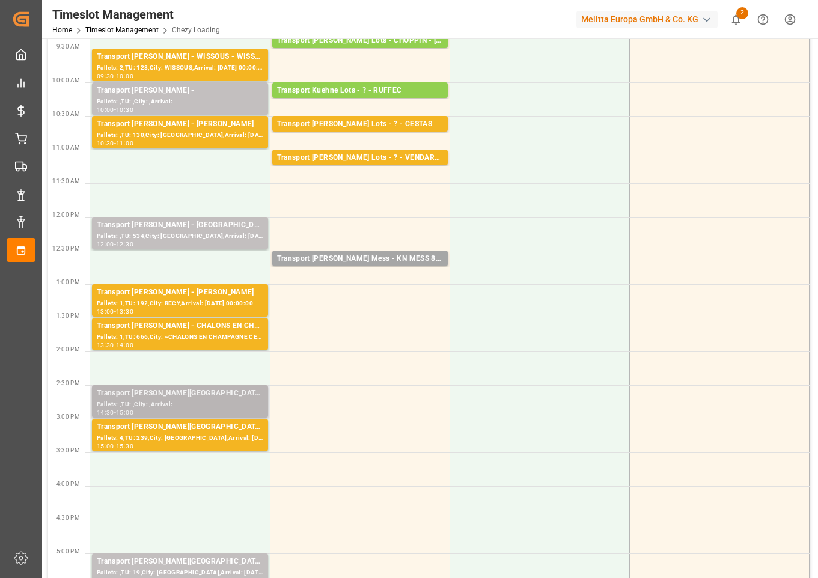
click at [190, 397] on div "Transport [PERSON_NAME][GEOGRAPHIC_DATA][PERSON_NAME] -" at bounding box center [180, 394] width 166 height 12
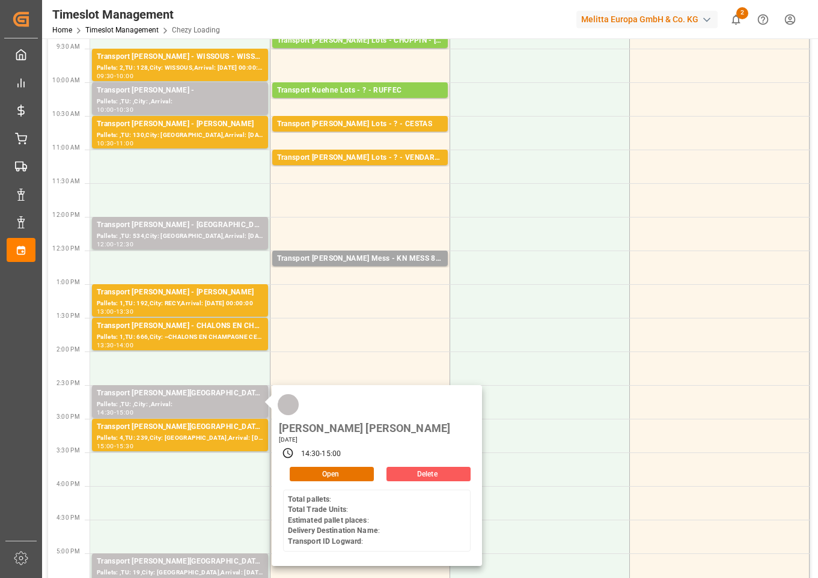
click at [419, 467] on button "Delete" at bounding box center [428, 474] width 84 height 14
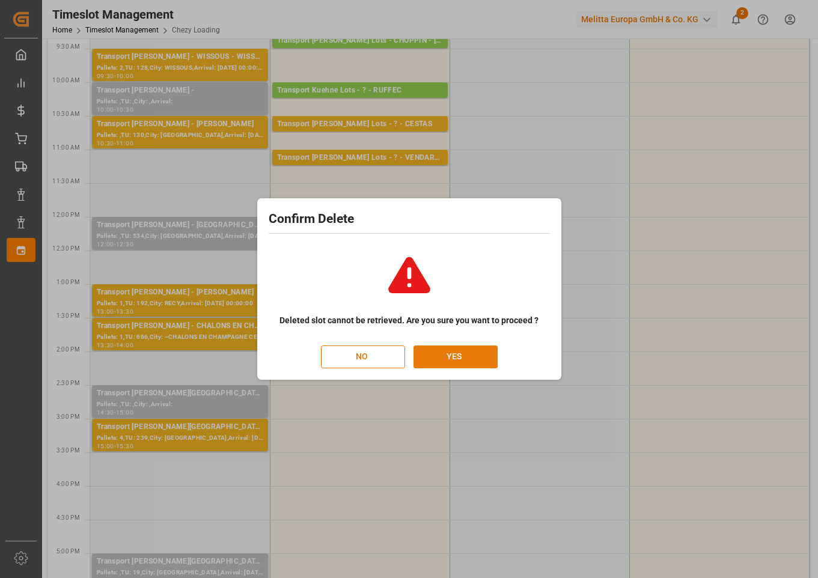
click at [443, 356] on button "YES" at bounding box center [455, 357] width 84 height 23
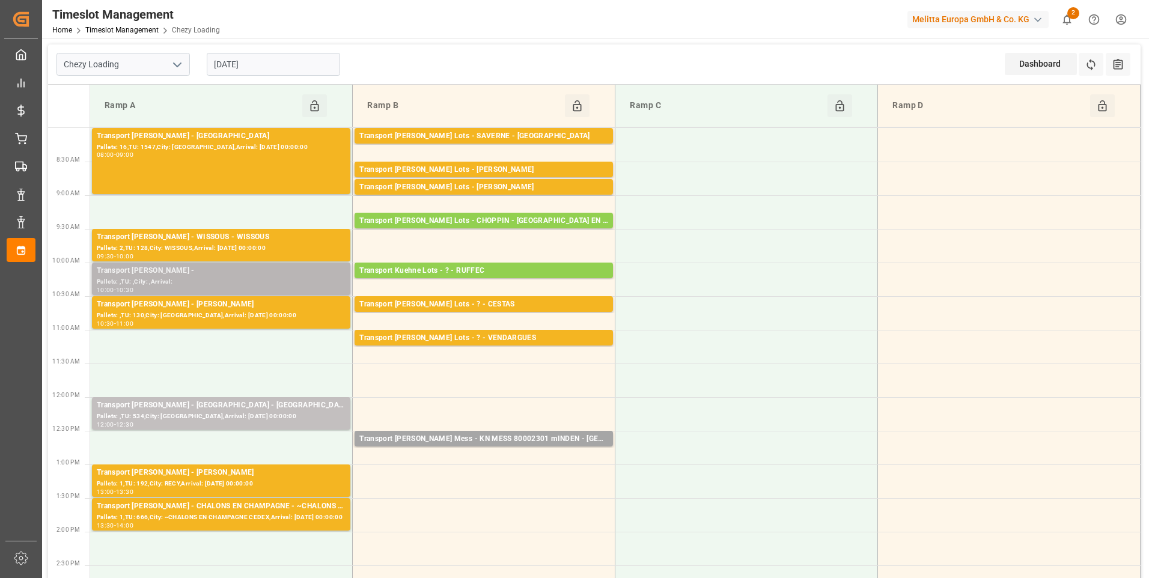
click at [243, 281] on div "Pallets: ,TU: ,City: ,Arrival:" at bounding box center [221, 282] width 249 height 10
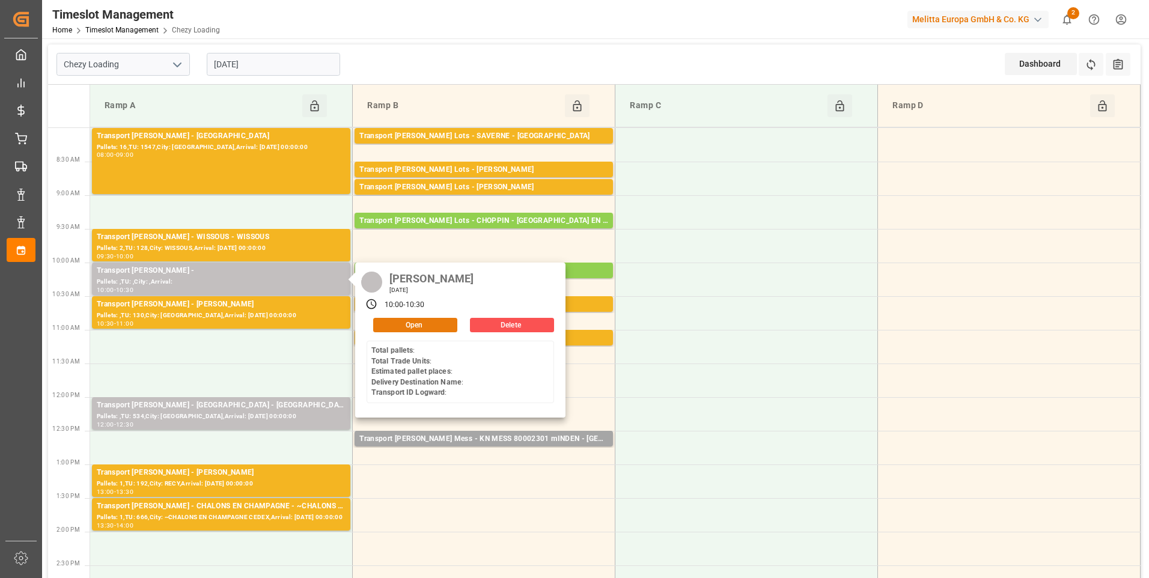
click at [405, 322] on button "Open" at bounding box center [415, 325] width 84 height 14
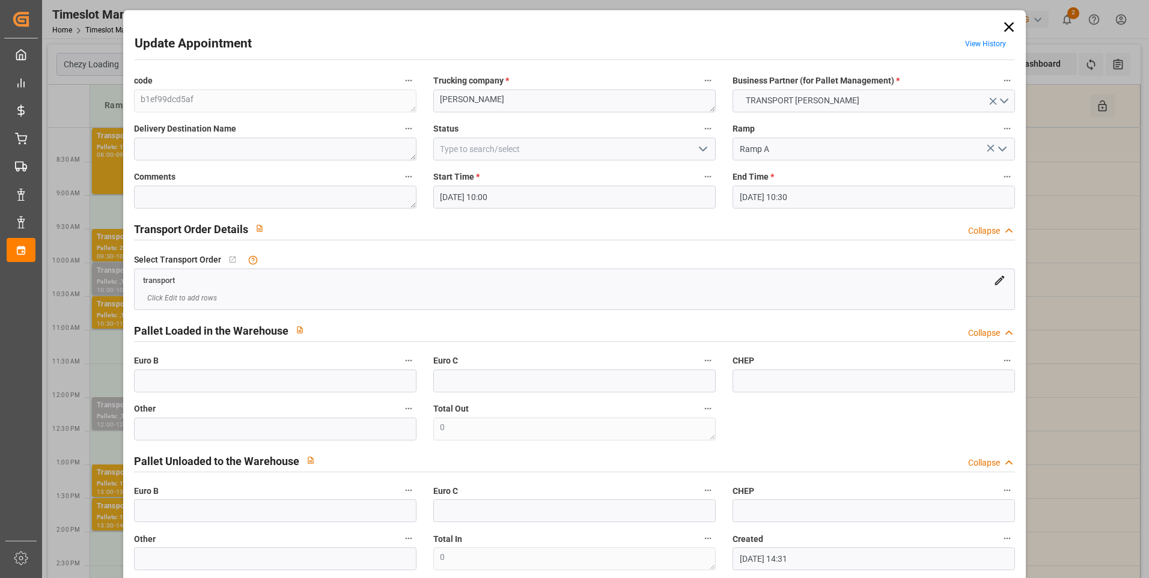
click at [1002, 26] on icon at bounding box center [1009, 27] width 17 height 17
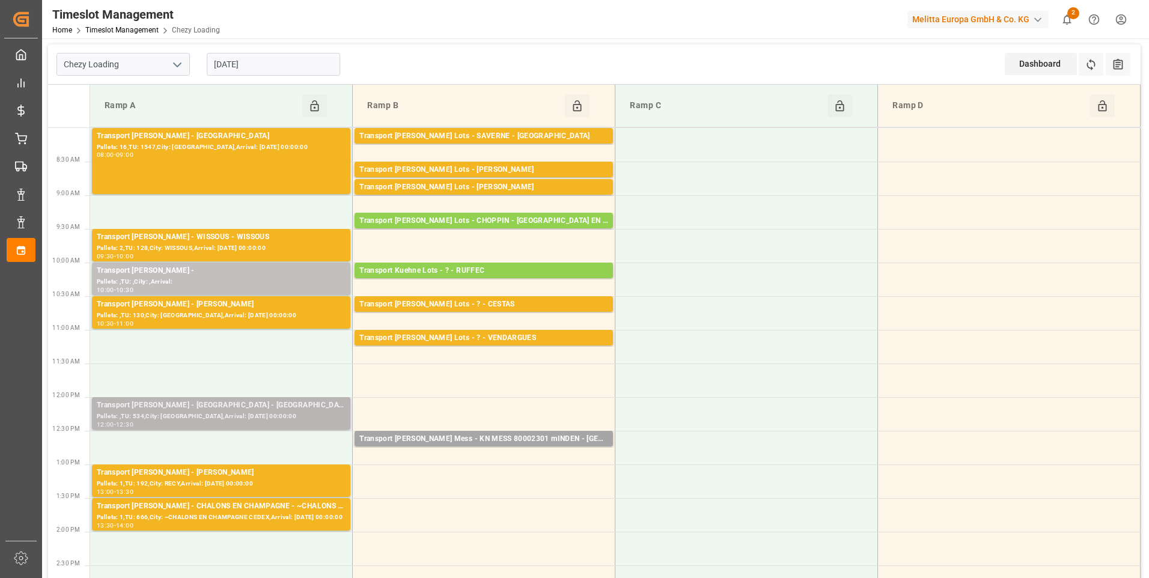
click at [238, 419] on div "Pallets: ,TU: 534,City: [GEOGRAPHIC_DATA],Arrival: [DATE] 00:00:00" at bounding box center [221, 417] width 249 height 10
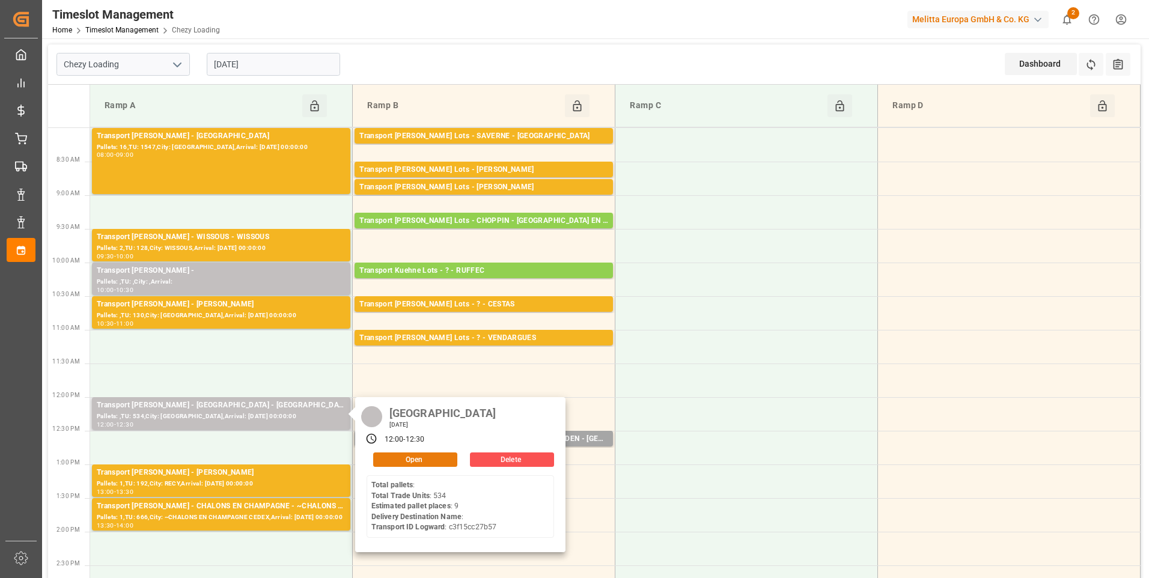
click at [424, 460] on button "Open" at bounding box center [415, 460] width 84 height 14
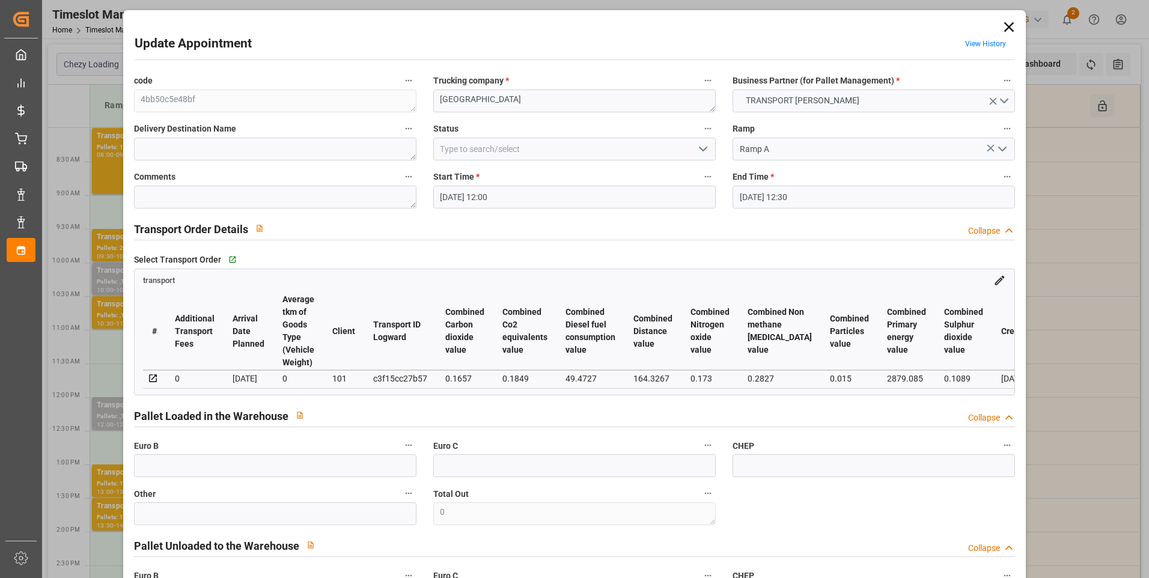
click at [707, 145] on icon "open menu" at bounding box center [703, 149] width 14 height 14
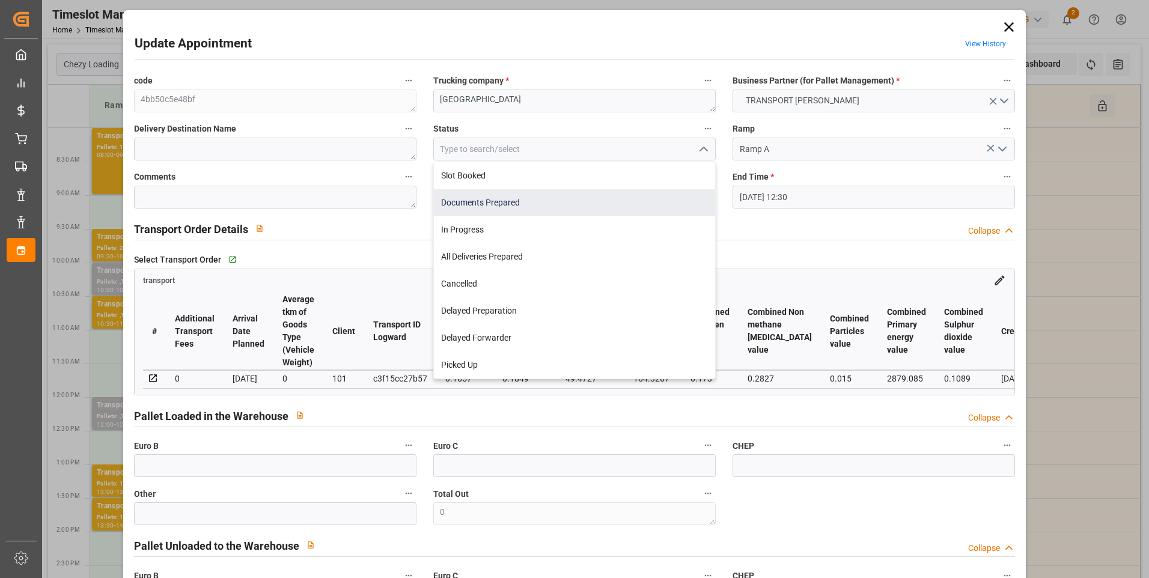
click at [532, 200] on div "Documents Prepared" at bounding box center [574, 202] width 281 height 27
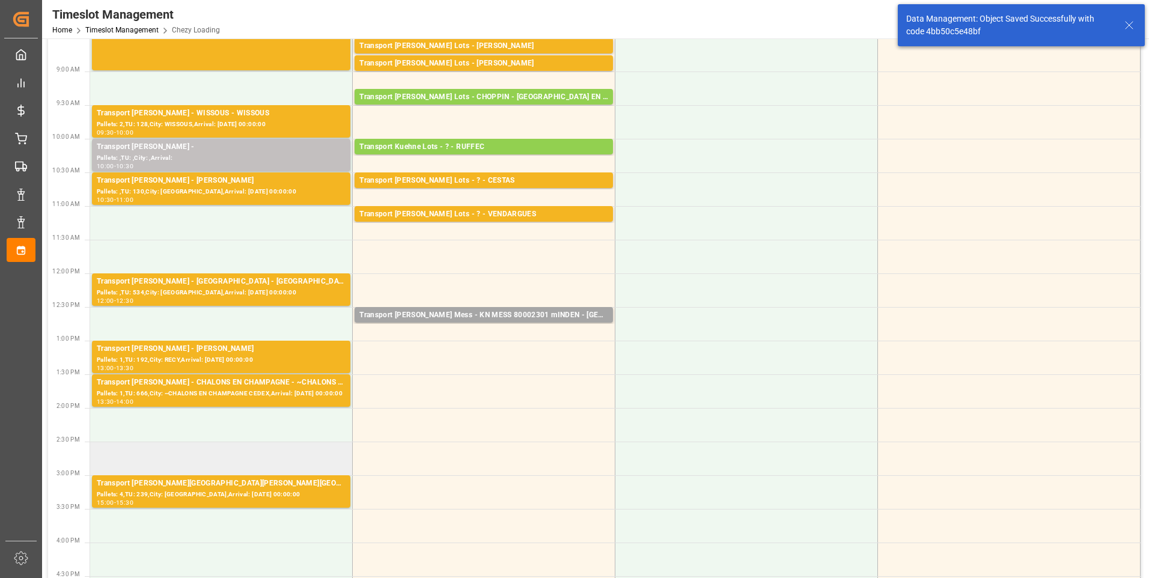
scroll to position [120, 0]
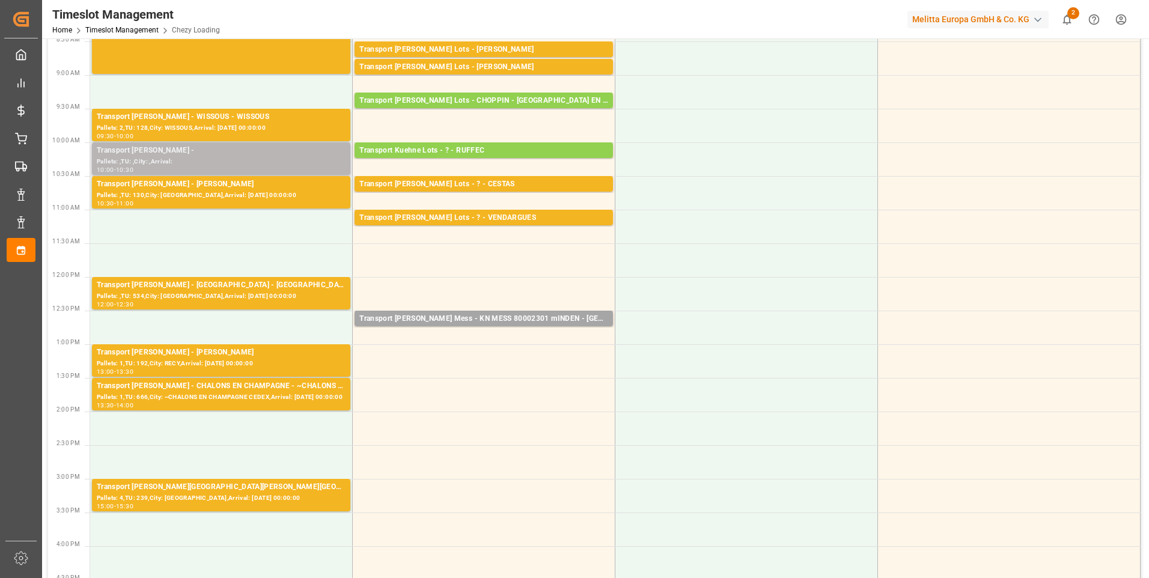
click at [227, 157] on div "Pallets: ,TU: ,City: ,Arrival:" at bounding box center [221, 162] width 249 height 10
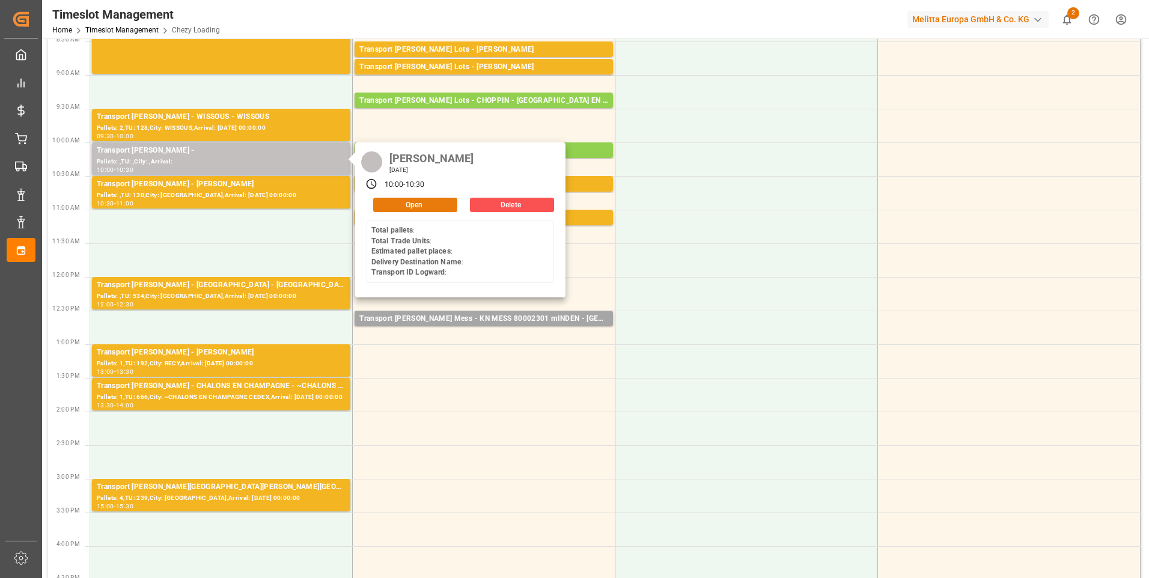
click at [400, 203] on button "Open" at bounding box center [415, 205] width 84 height 14
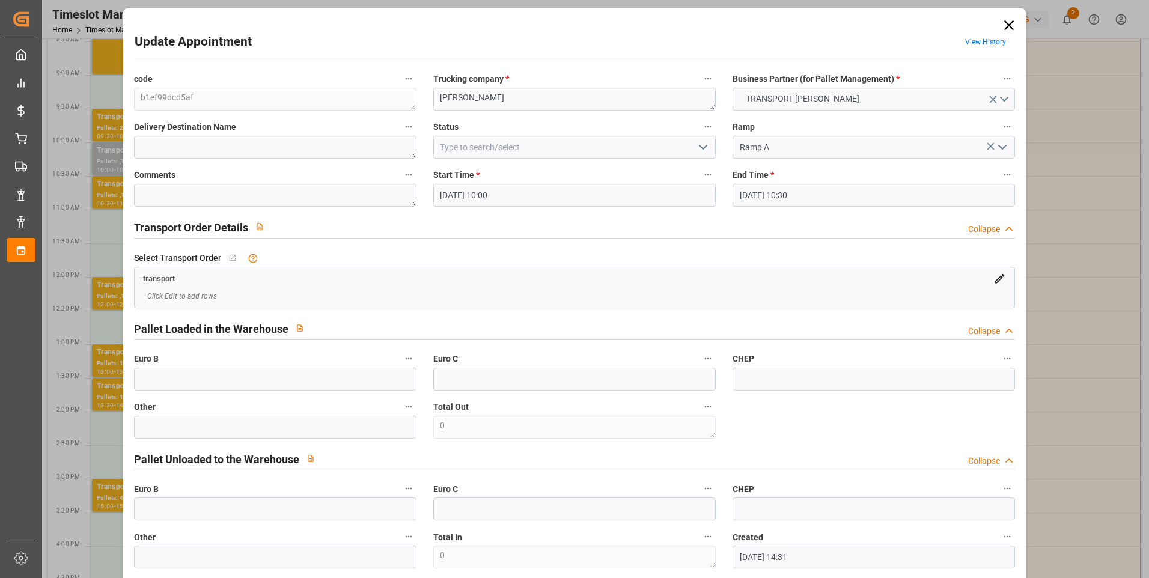
scroll to position [0, 0]
click at [1005, 25] on icon at bounding box center [1009, 27] width 17 height 17
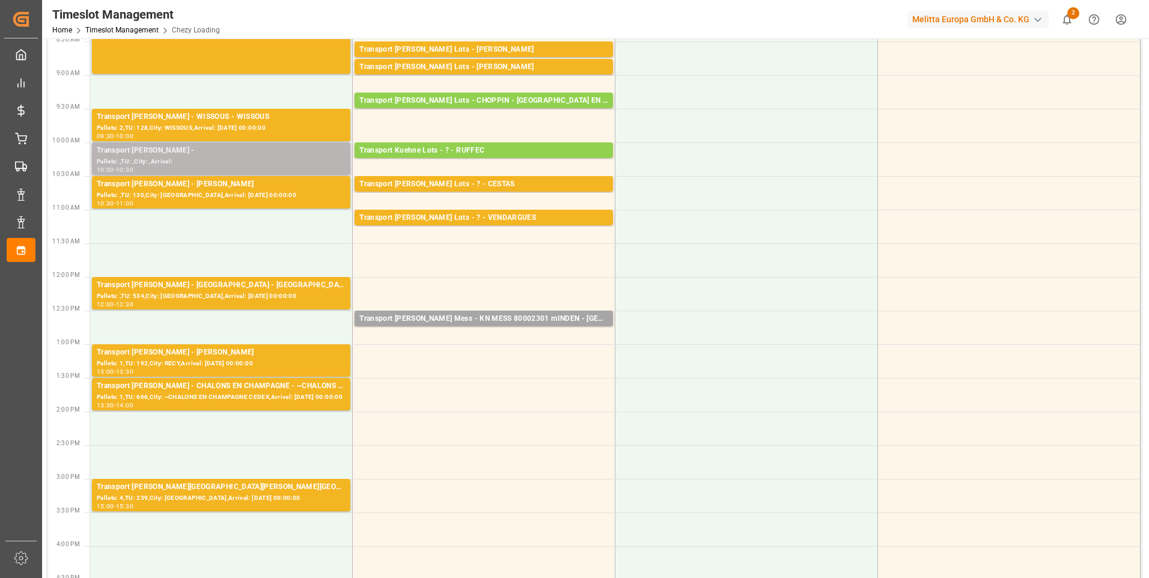
click at [243, 154] on div "Transport [PERSON_NAME] -" at bounding box center [221, 151] width 249 height 12
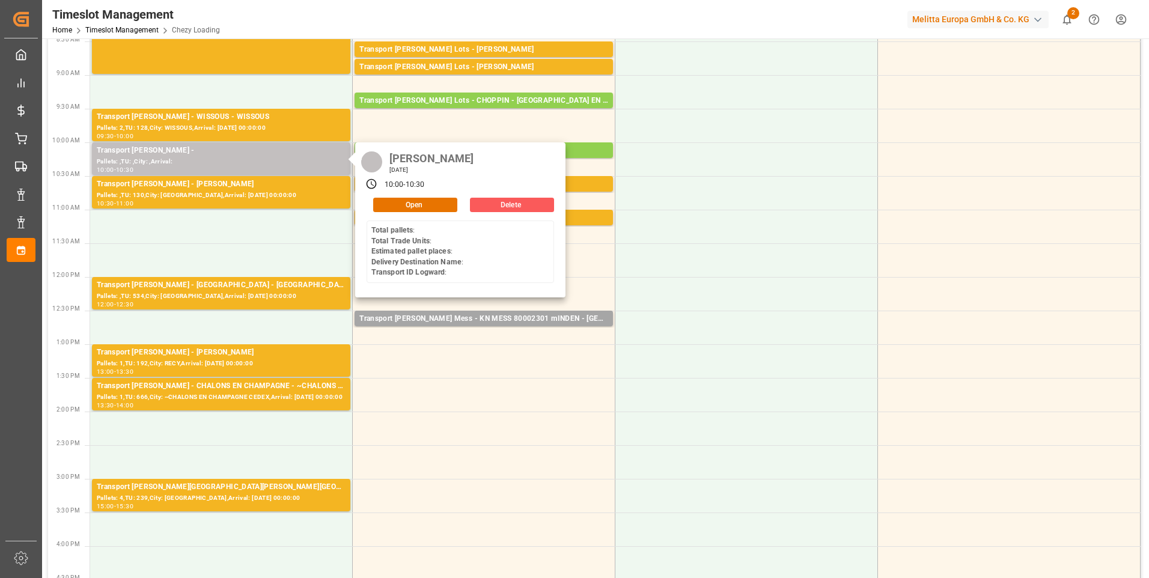
click at [523, 201] on button "Delete" at bounding box center [512, 205] width 84 height 14
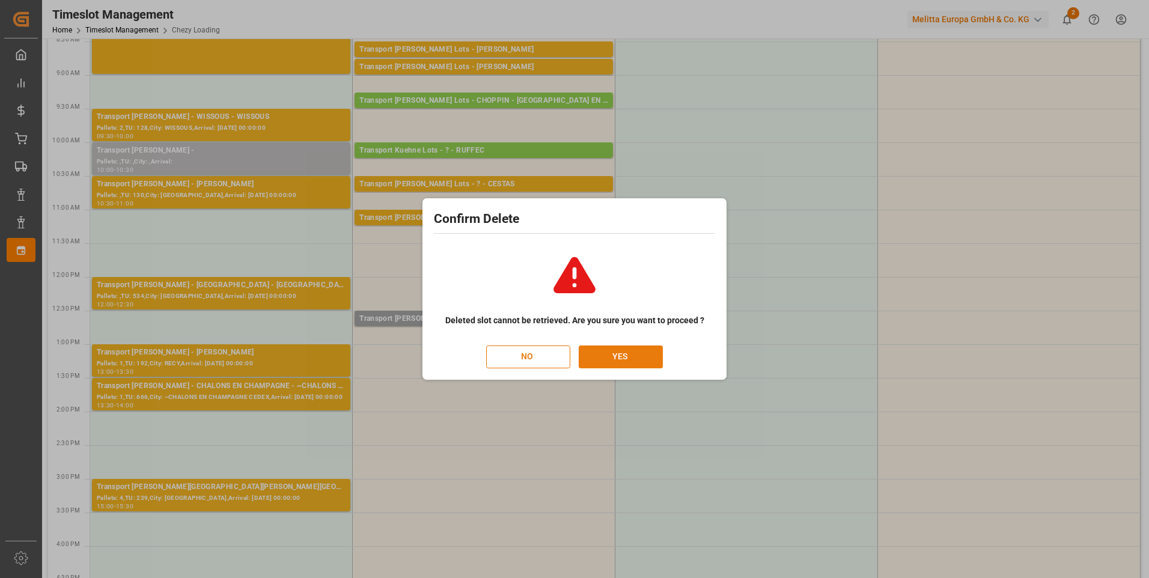
click at [638, 358] on button "YES" at bounding box center [621, 357] width 84 height 23
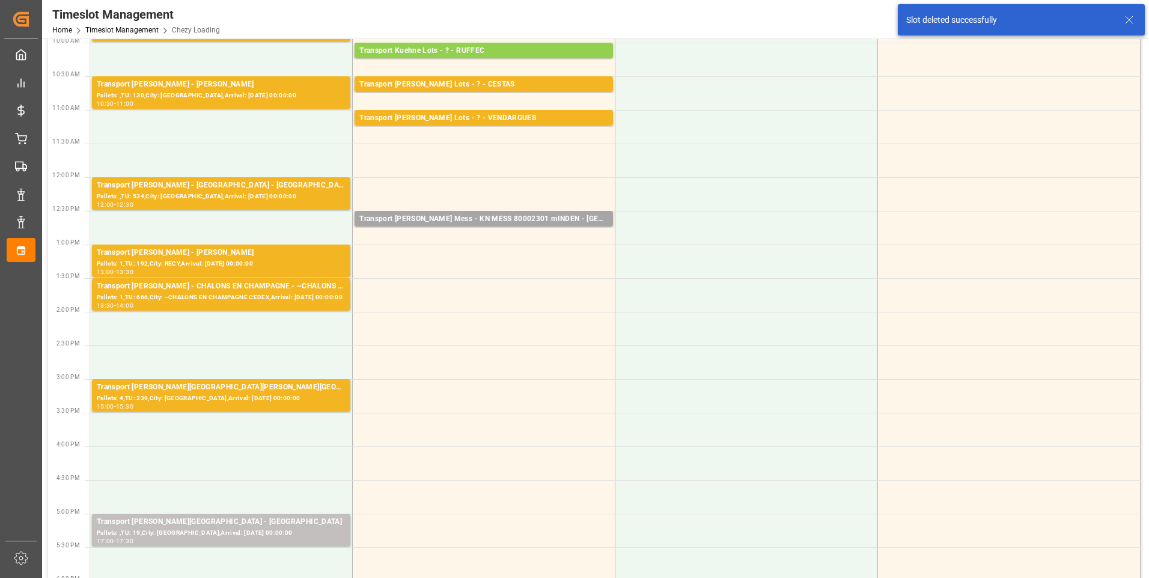
scroll to position [361, 0]
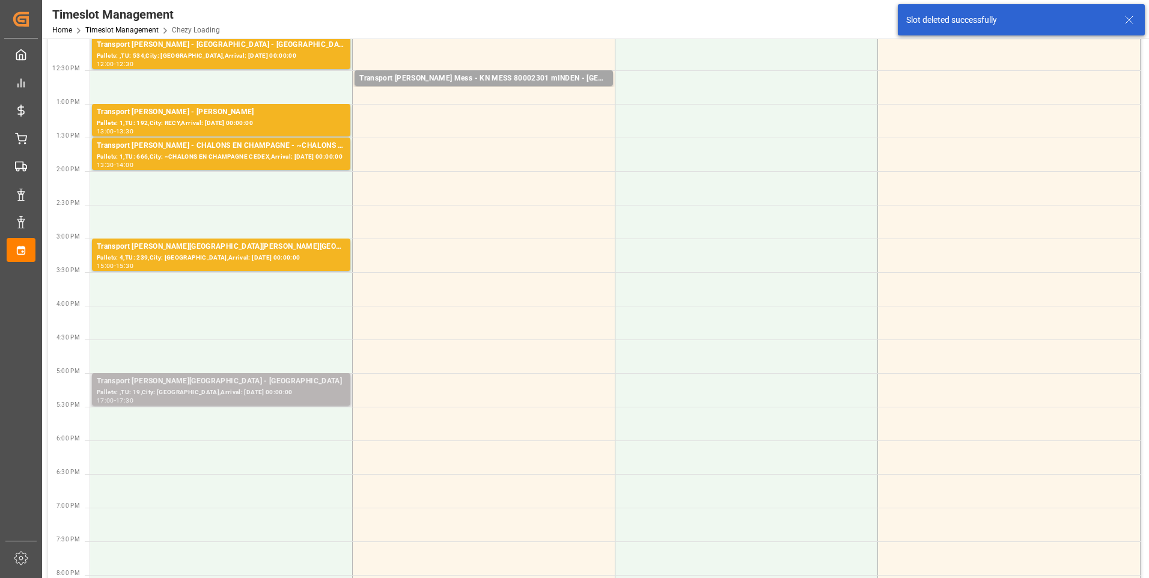
click at [252, 385] on div "Transport [PERSON_NAME][GEOGRAPHIC_DATA] - [GEOGRAPHIC_DATA]" at bounding box center [221, 382] width 249 height 12
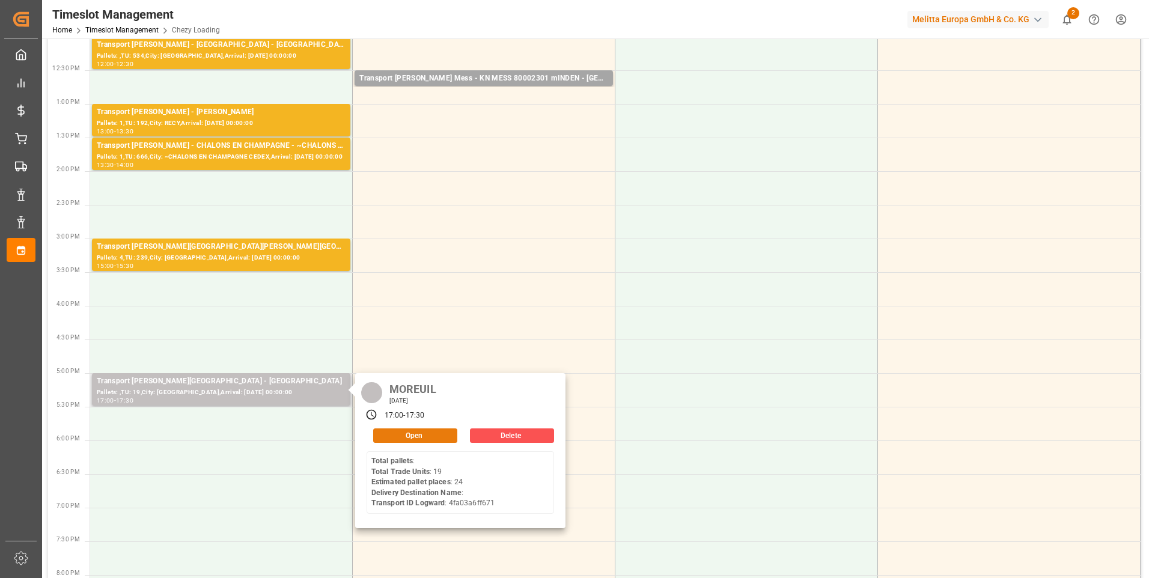
click at [421, 435] on button "Open" at bounding box center [415, 435] width 84 height 14
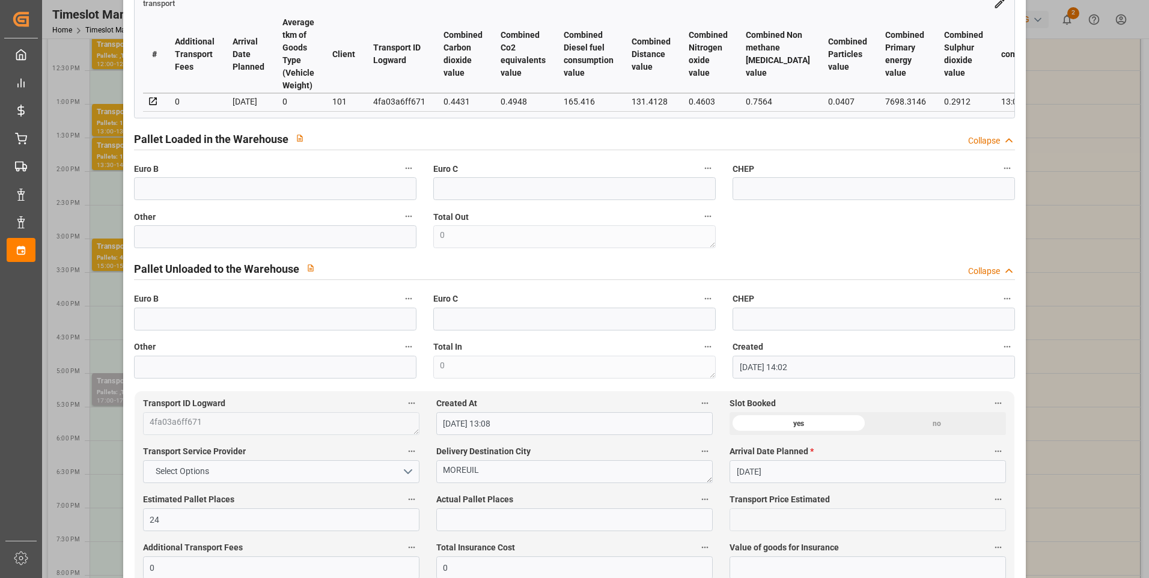
scroll to position [60, 0]
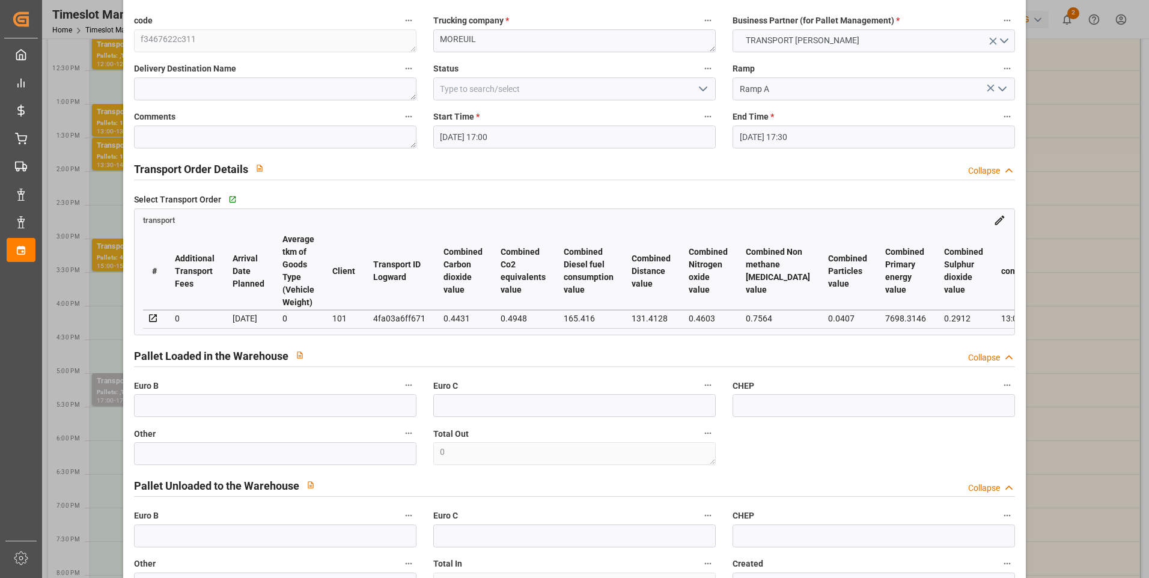
click at [700, 88] on icon "open menu" at bounding box center [703, 89] width 14 height 14
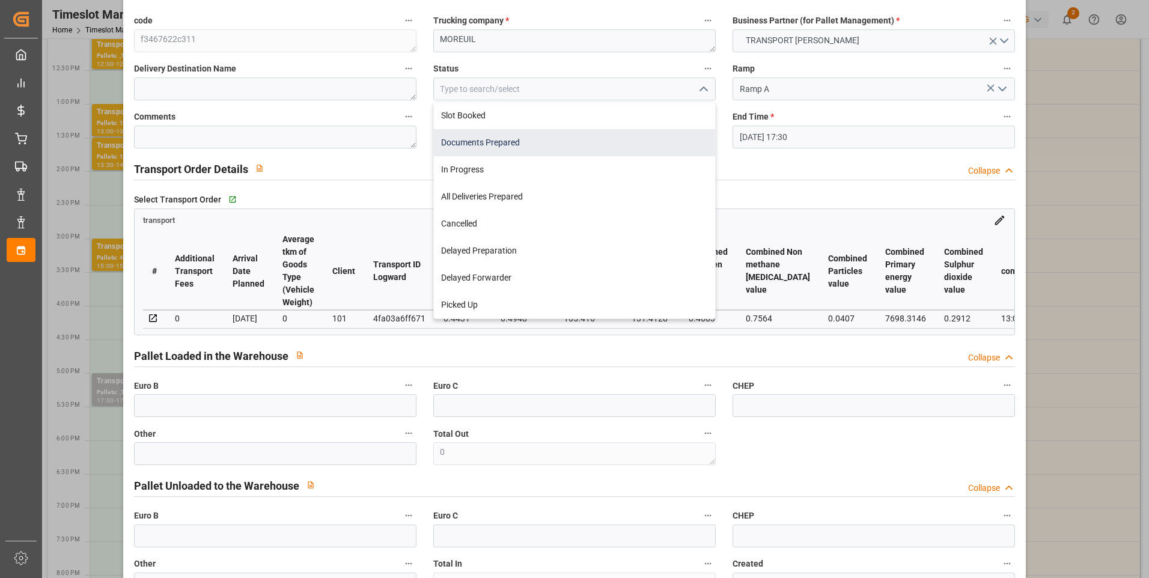
click at [504, 145] on div "Documents Prepared" at bounding box center [574, 142] width 281 height 27
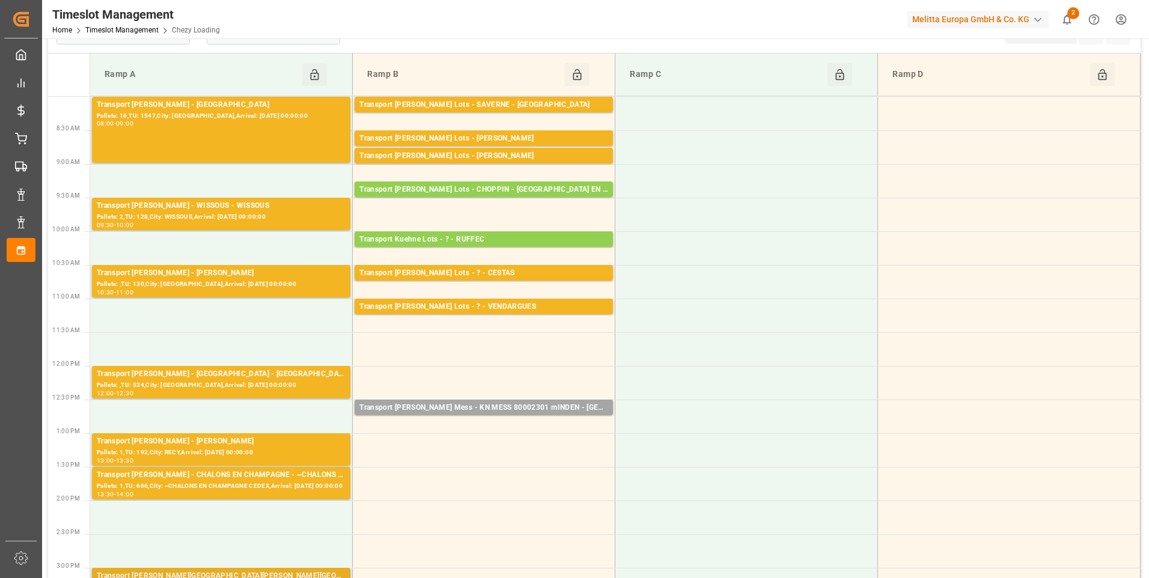
scroll to position [0, 0]
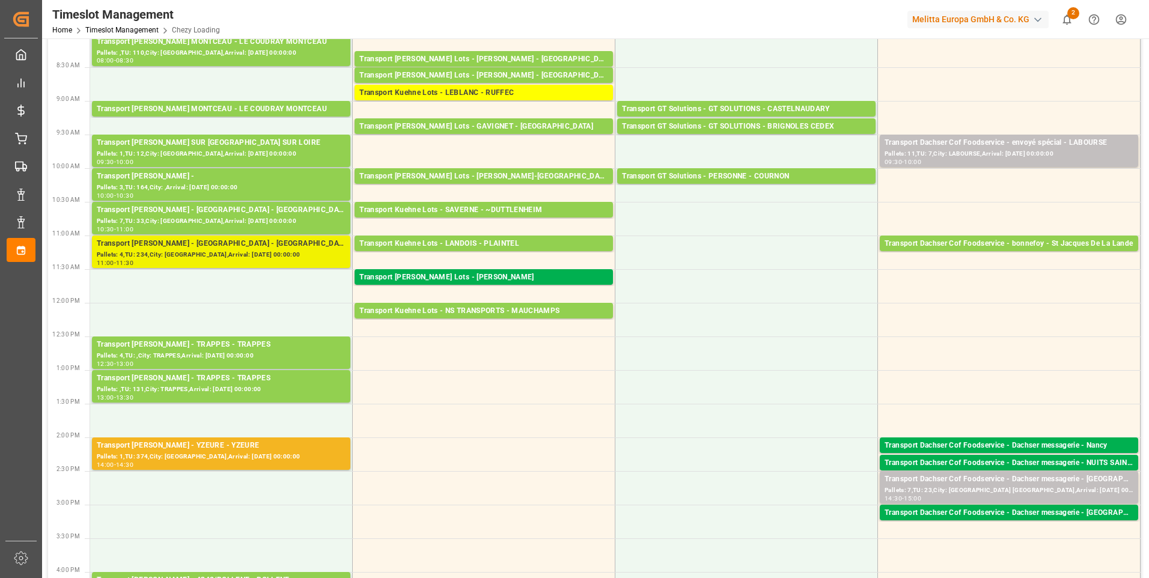
scroll to position [240, 0]
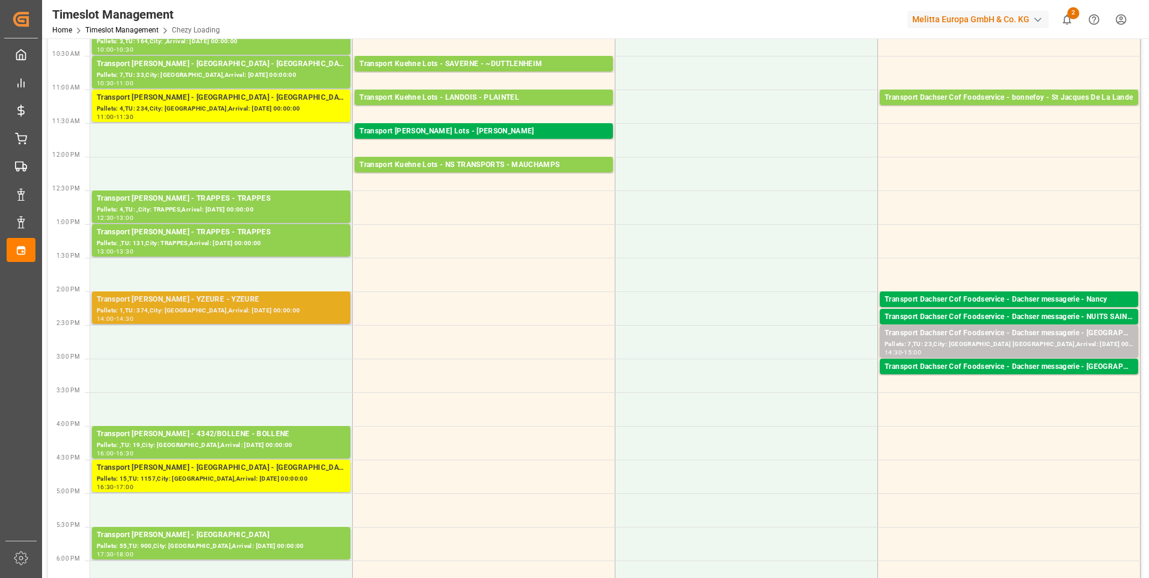
click at [237, 314] on div "Pallets: 1,TU: 374,City: [GEOGRAPHIC_DATA],Arrival: [DATE] 00:00:00" at bounding box center [221, 311] width 249 height 10
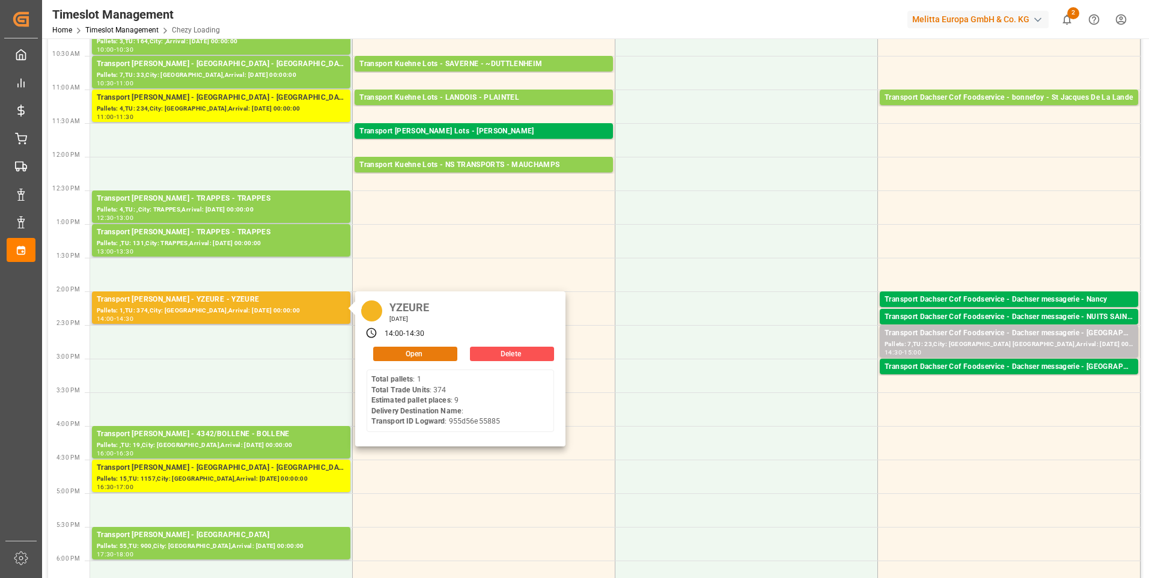
click at [421, 353] on button "Open" at bounding box center [415, 354] width 84 height 14
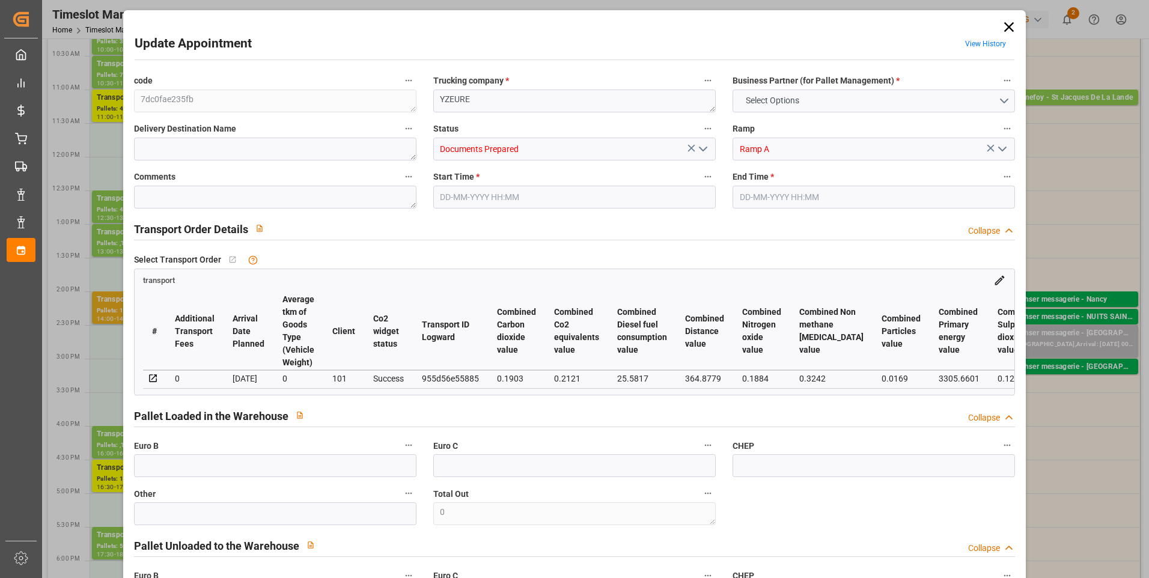
type input "9"
type input "397.65"
type input "0"
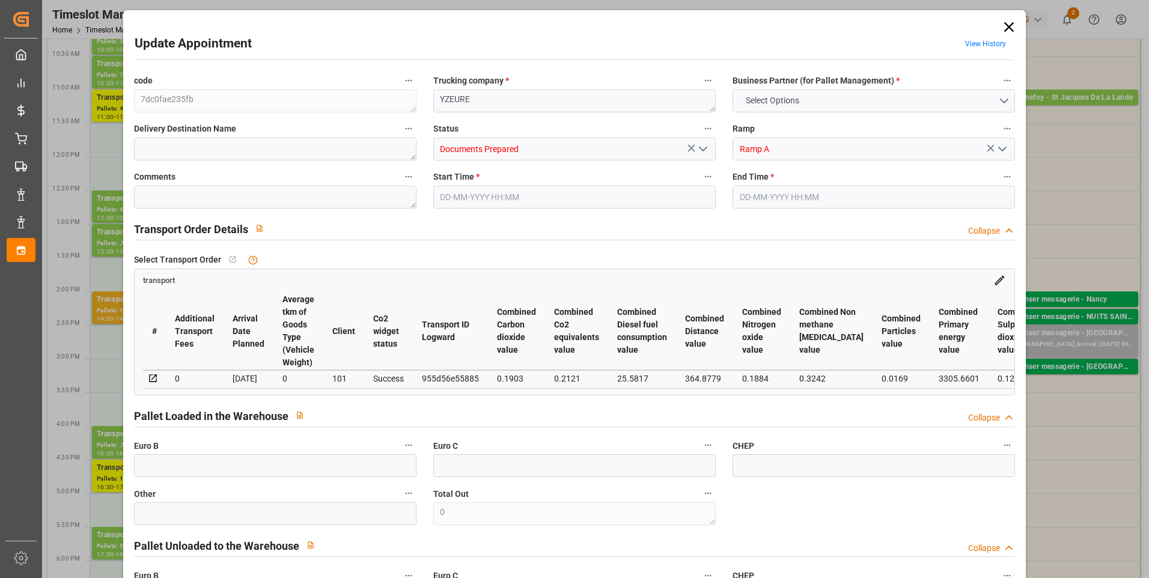
type input "381.5452"
type input "-16.1048"
type input "0"
type input "892.828"
type input "2083.336"
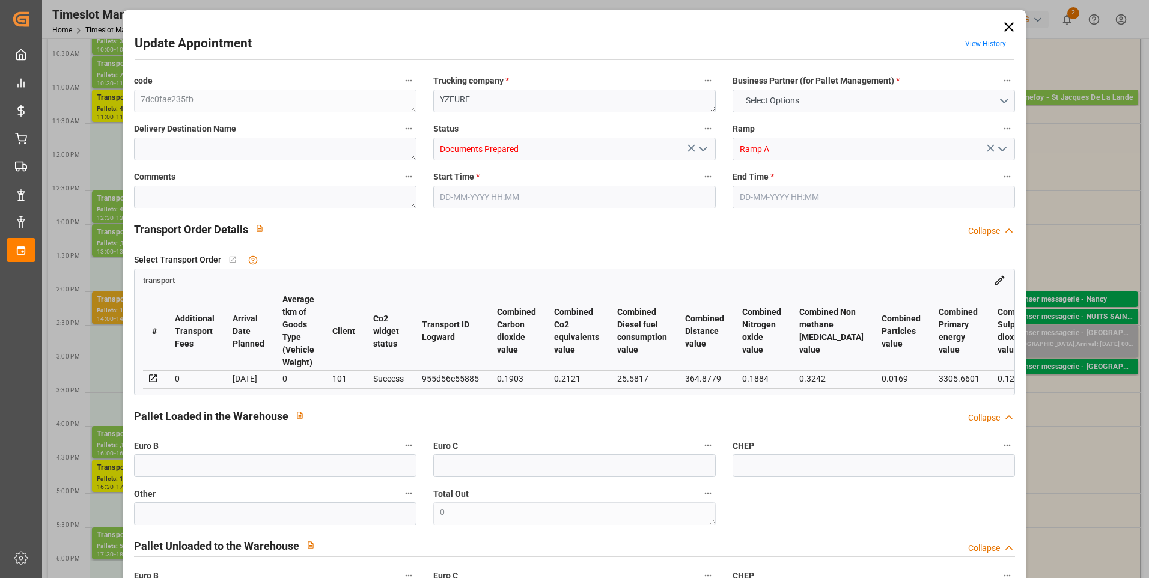
type input "4184.432"
type input "3"
type input "1"
type input "374"
type input "45"
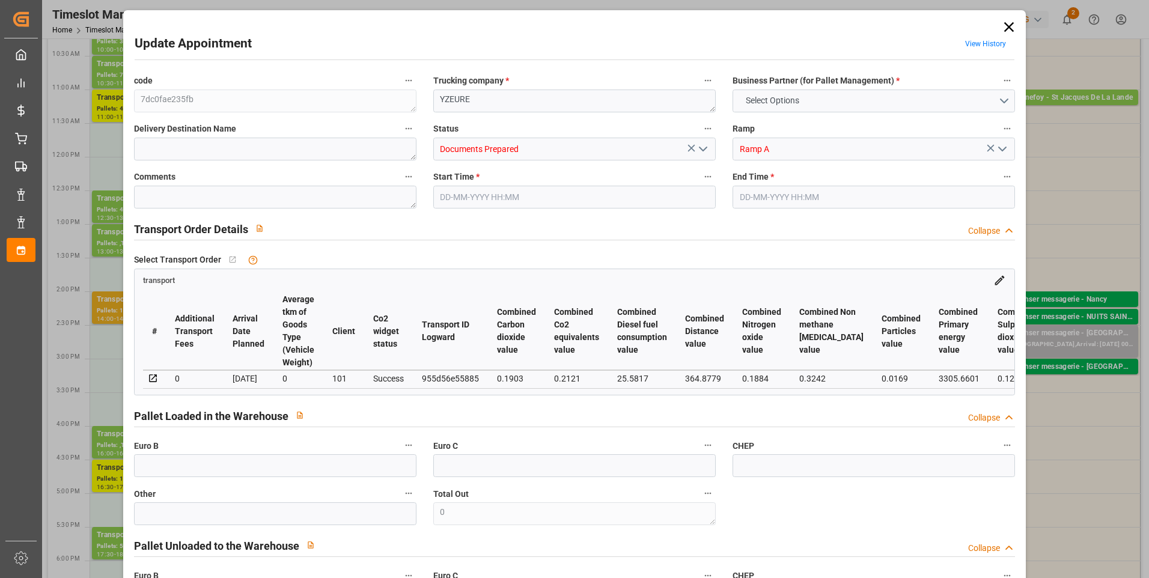
type input "101"
type input "1039.392"
type input "0"
type input "4710.8598"
type input "0"
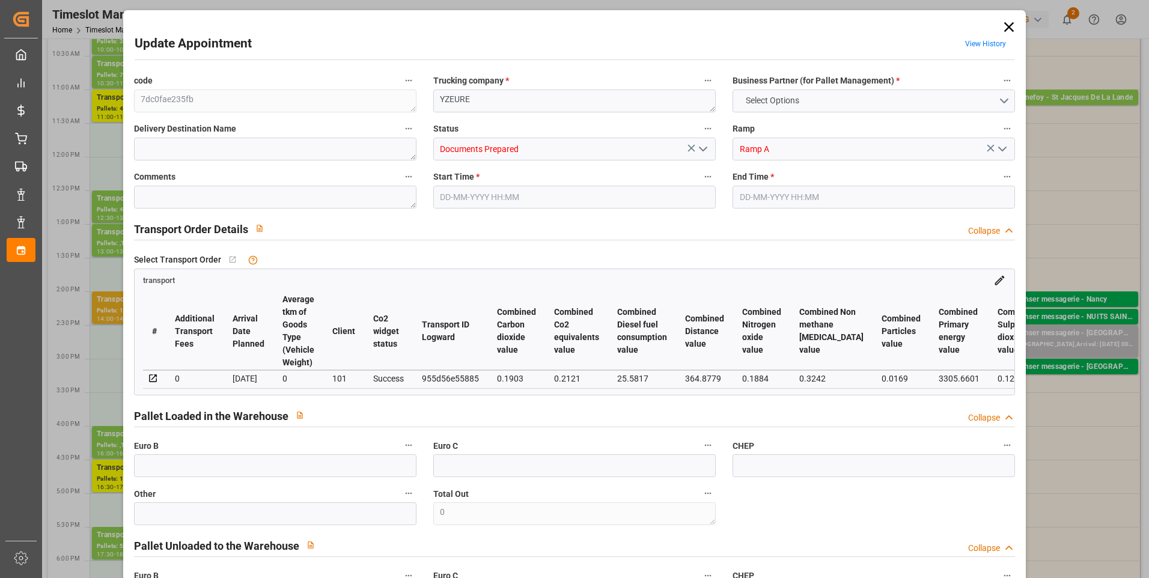
type input "0"
type input "21"
type input "35"
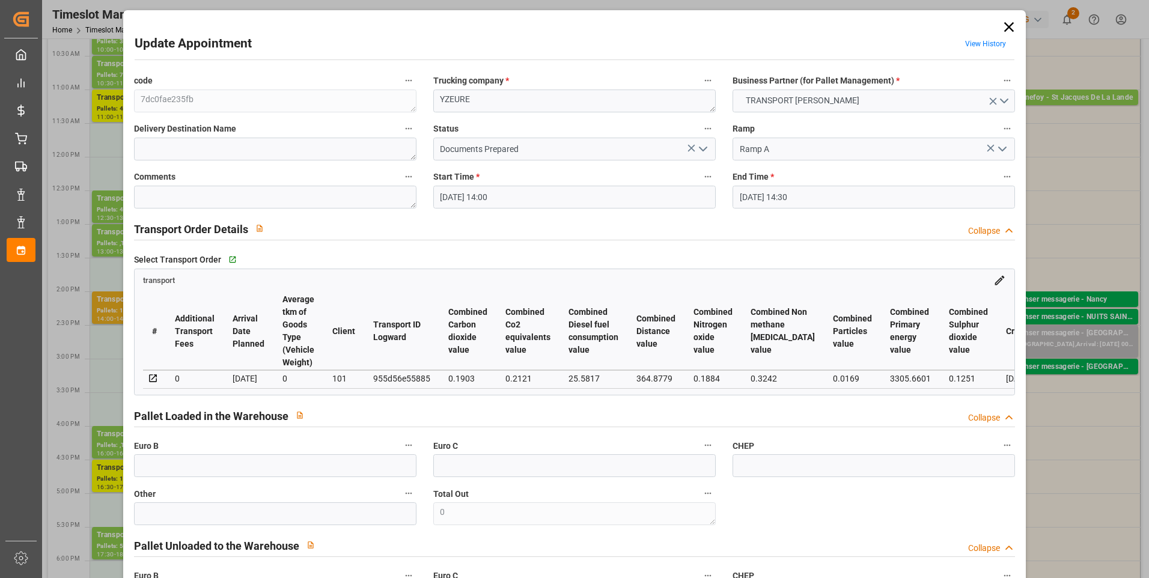
type input "14-08-2025 14:00"
type input "[DATE] 14:30"
type input "08-08-2025 15:31"
type input "08-08-2025 12:14"
type input "[DATE]"
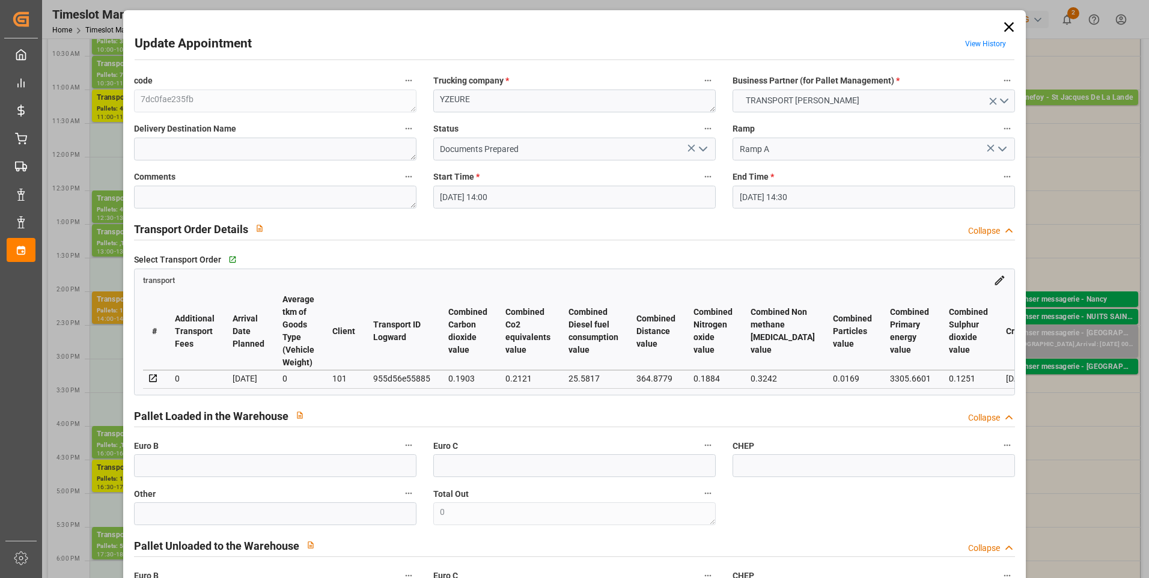
type input "[DATE]"
click at [700, 147] on icon "open menu" at bounding box center [703, 149] width 14 height 14
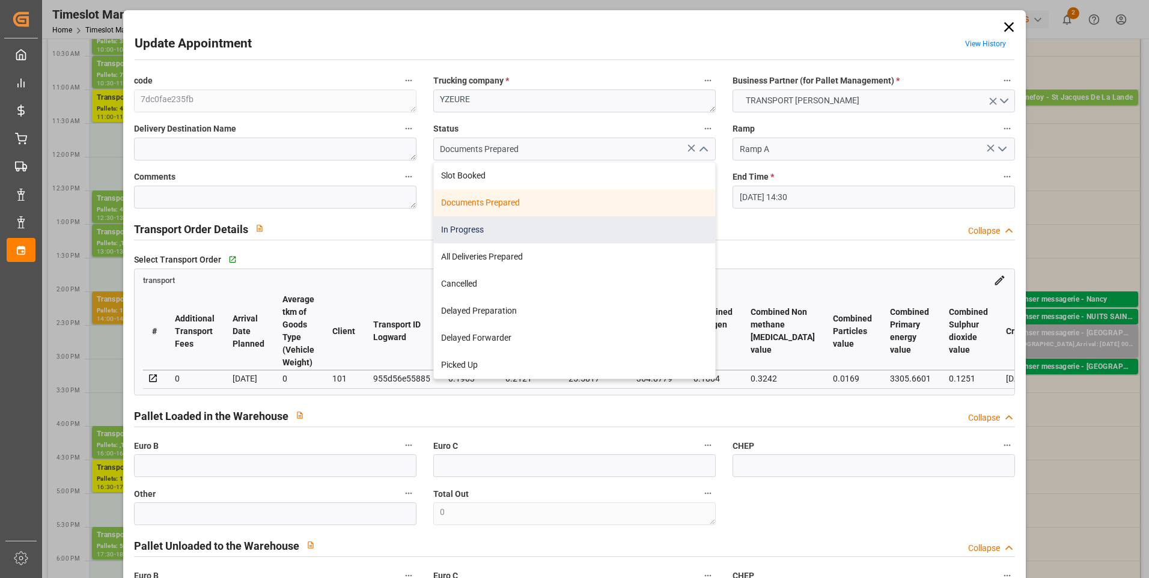
click at [468, 231] on div "In Progress" at bounding box center [574, 229] width 281 height 27
type input "In Progress"
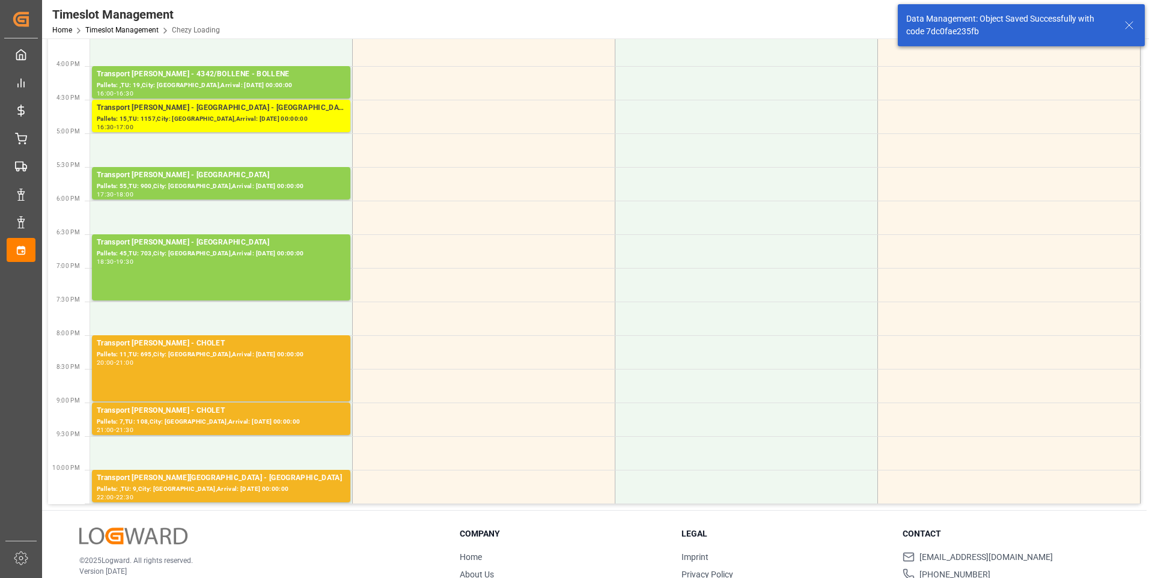
scroll to position [601, 0]
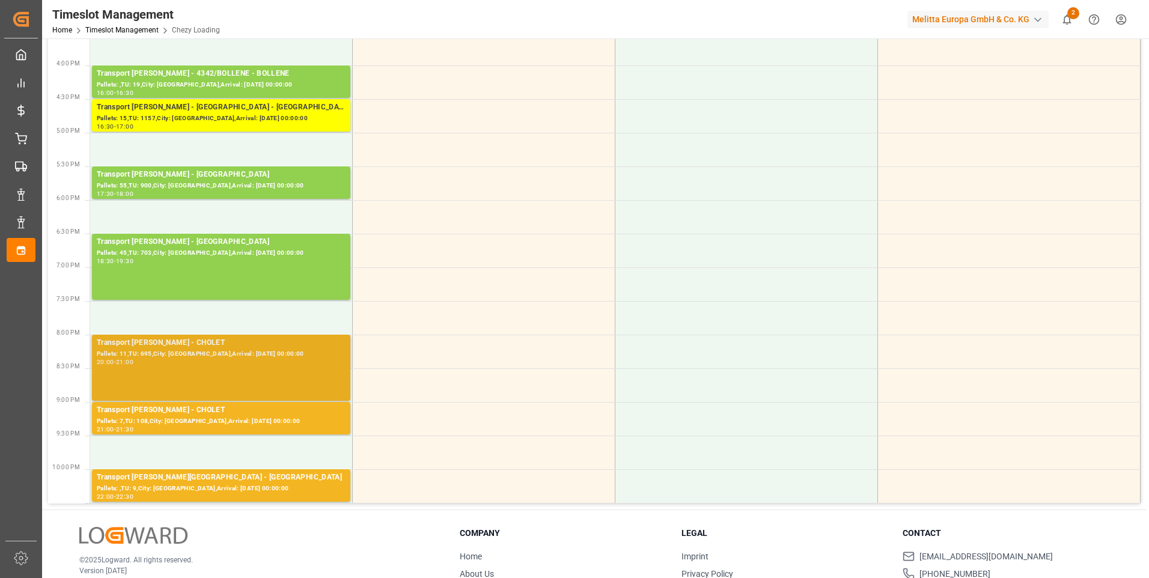
click at [170, 355] on div "Pallets: 11,TU: 695,City: [GEOGRAPHIC_DATA],Arrival: [DATE] 00:00:00" at bounding box center [221, 354] width 249 height 10
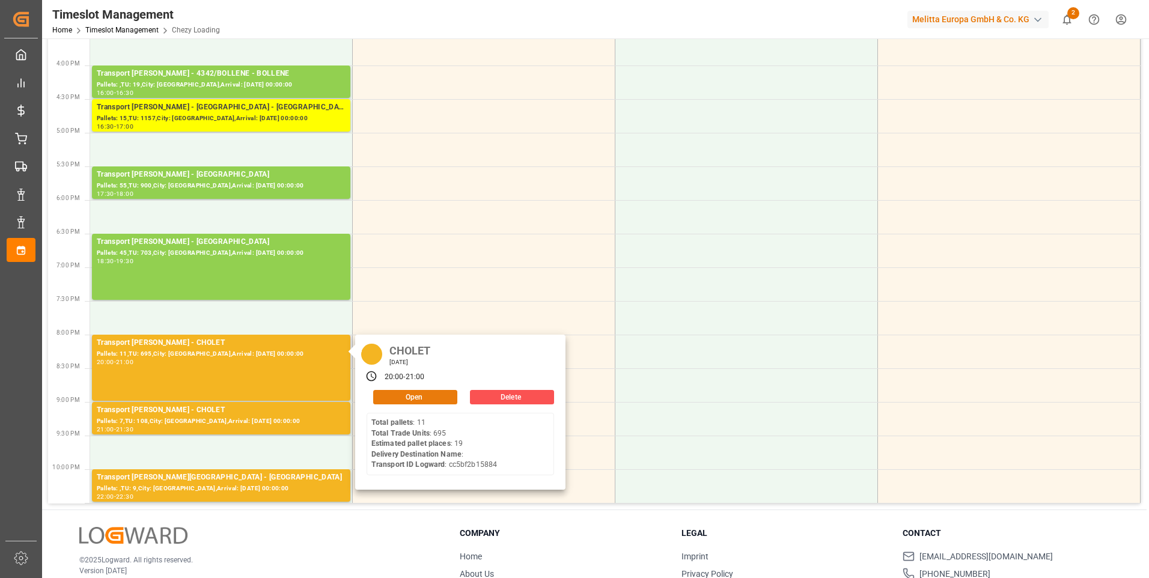
click at [388, 397] on button "Open" at bounding box center [415, 397] width 84 height 14
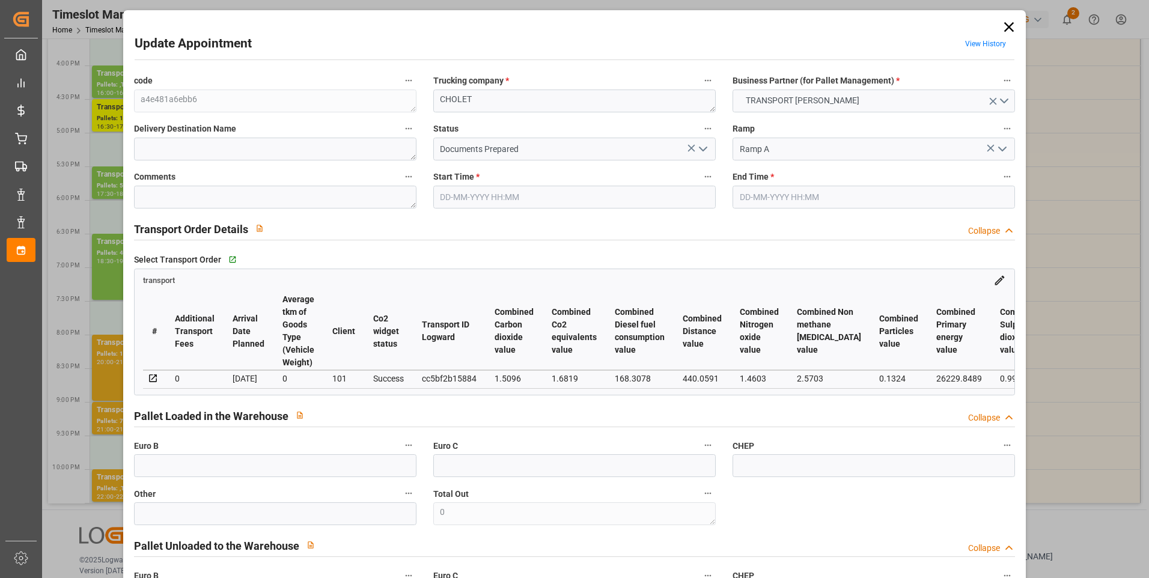
type input "14-08-2025 20:00"
type input "14-08-2025 21:00"
type input "[DATE] 14:36"
type input "[DATE] 12:36"
type input "[DATE]"
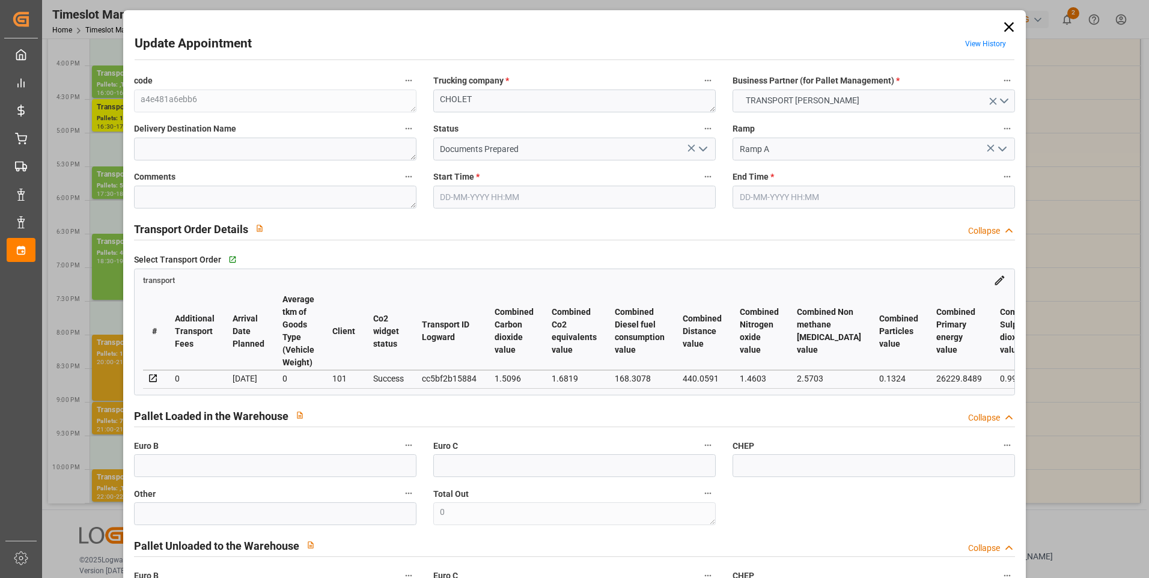
type input "[DATE]"
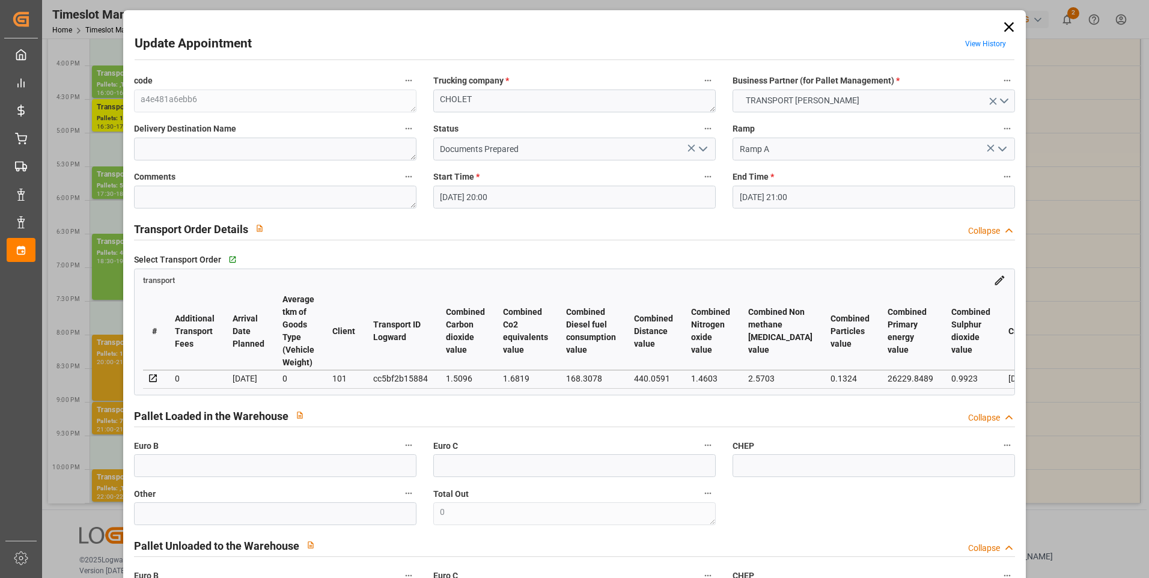
click at [705, 147] on icon "open menu" at bounding box center [703, 149] width 14 height 14
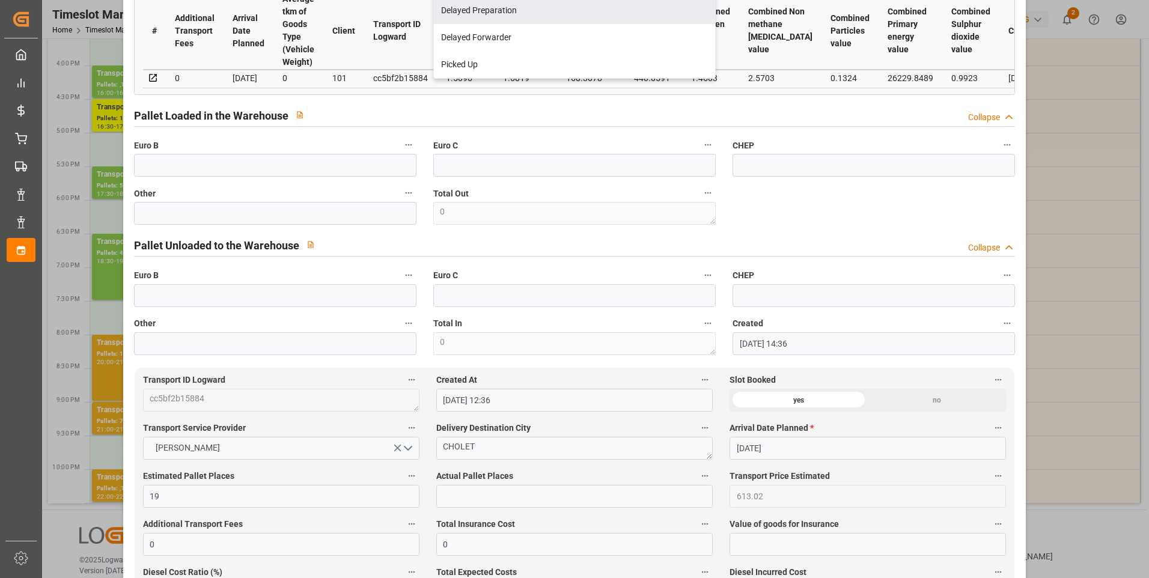
scroll to position [0, 0]
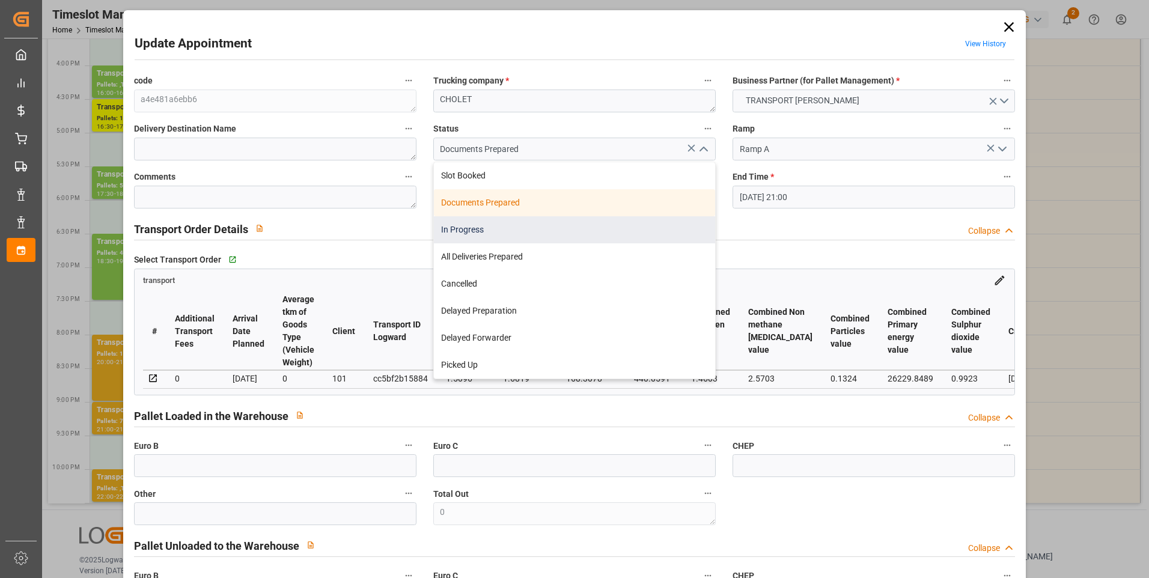
click at [468, 231] on div "In Progress" at bounding box center [574, 229] width 281 height 27
type input "In Progress"
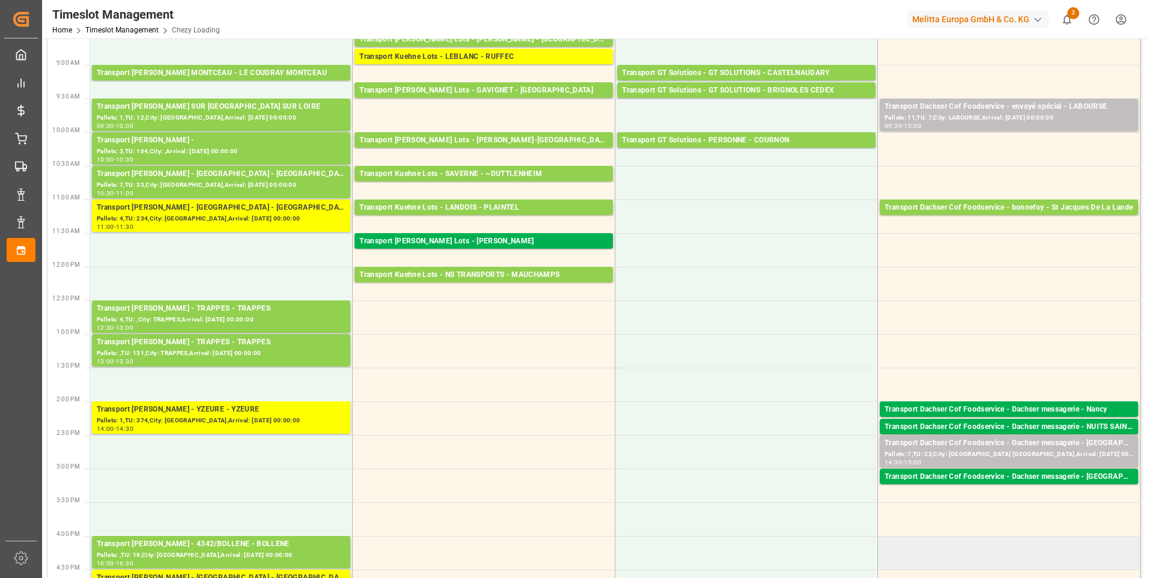
scroll to position [120, 0]
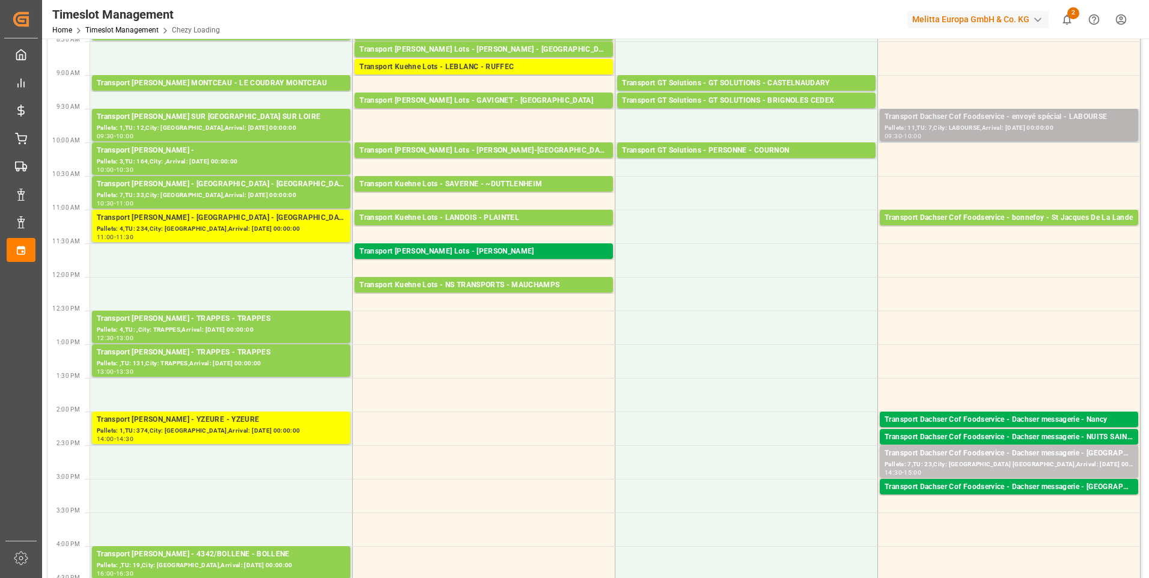
click at [1027, 114] on div "Transport Dachser Cof Foodservice - envoyé spécial - LABOURSE" at bounding box center [1009, 117] width 249 height 12
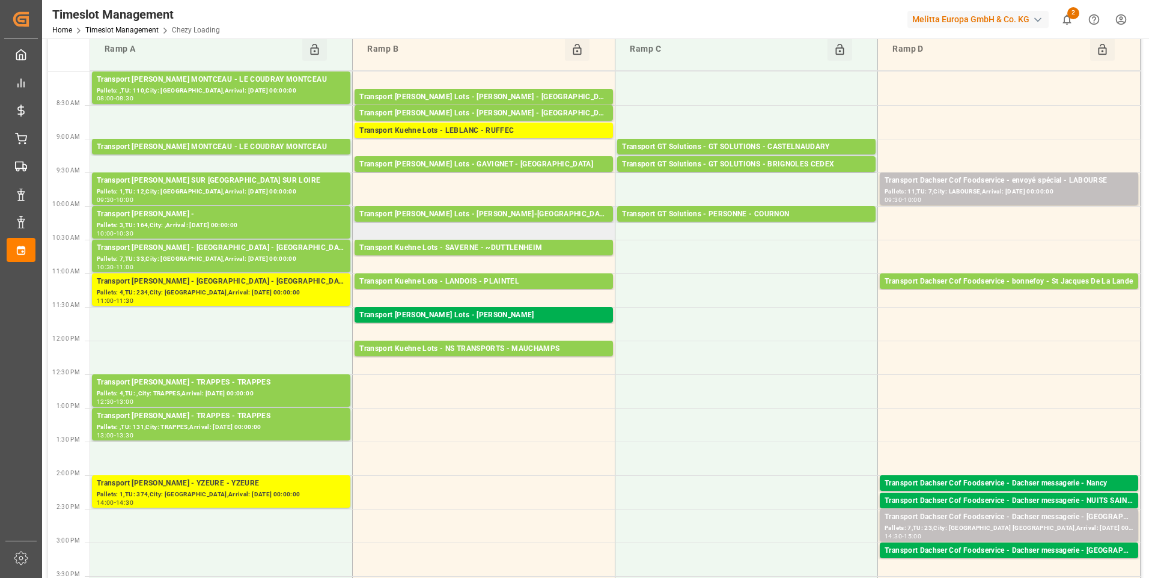
scroll to position [0, 0]
